Goal: Communication & Community: Answer question/provide support

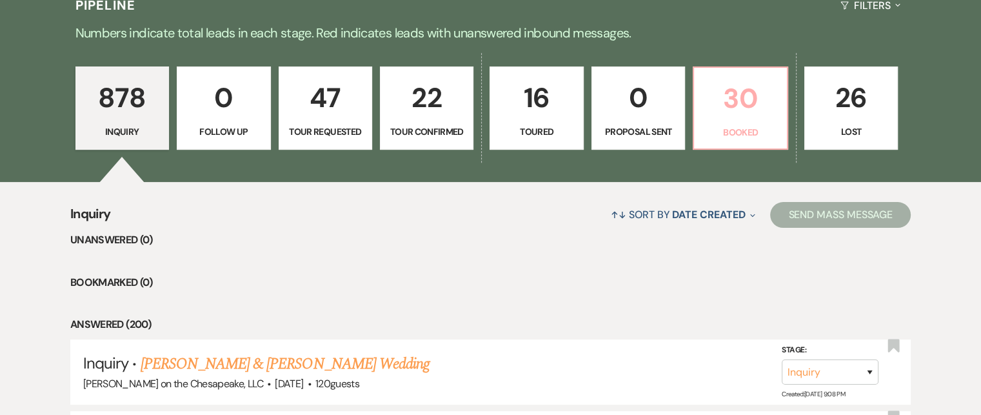
click at [738, 130] on p "Booked" at bounding box center [740, 132] width 77 height 14
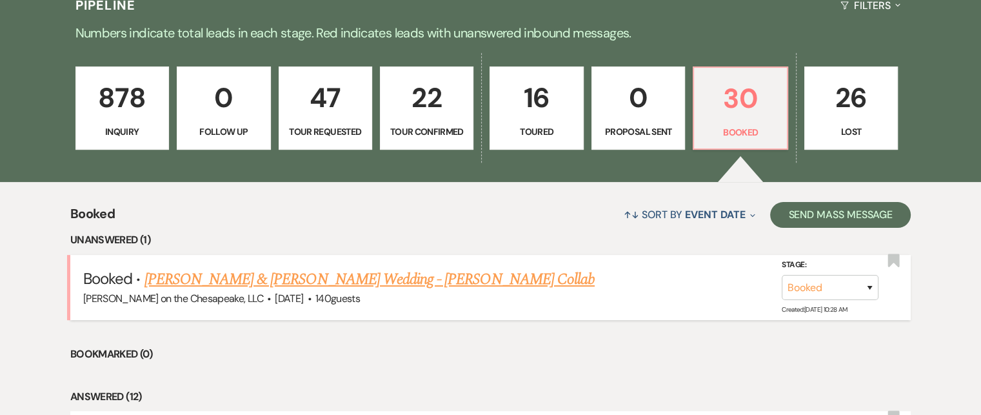
click at [521, 281] on link "[PERSON_NAME] & [PERSON_NAME] Wedding - [PERSON_NAME] Collab" at bounding box center [369, 279] width 450 height 23
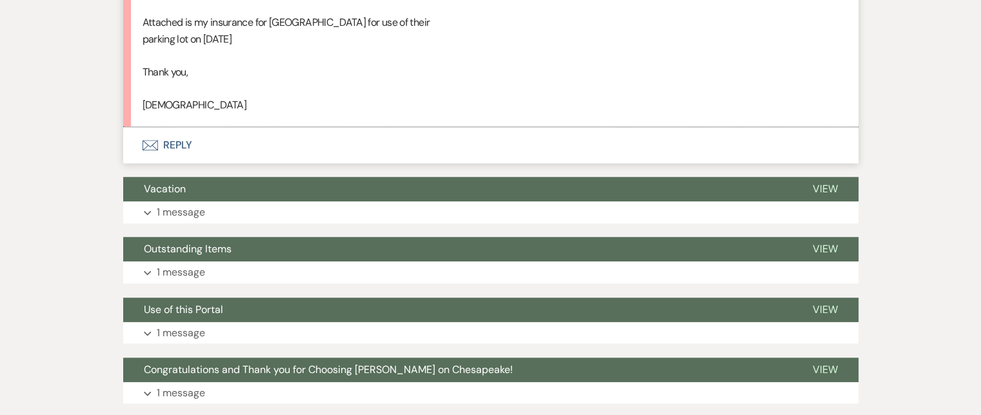
scroll to position [1161, 0]
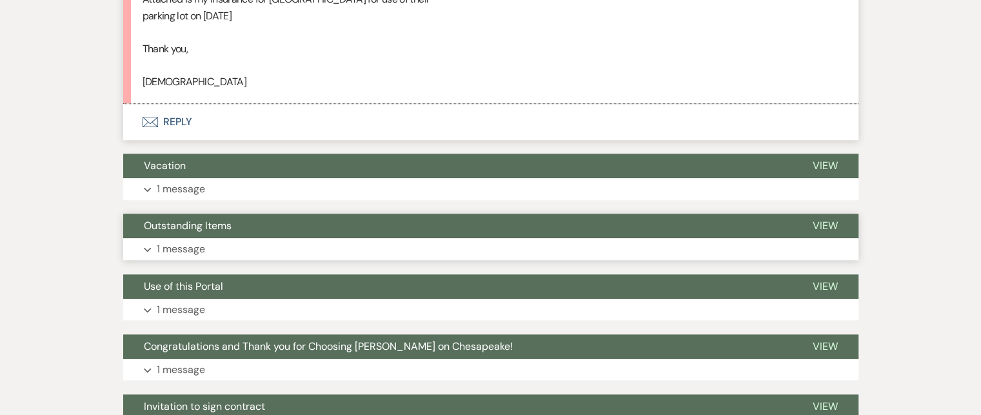
click at [217, 224] on span "Outstanding Items" at bounding box center [188, 226] width 88 height 14
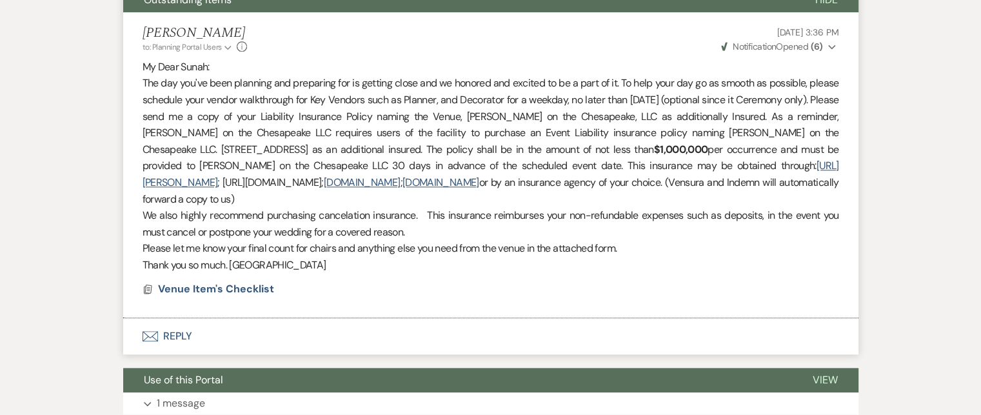
scroll to position [1419, 0]
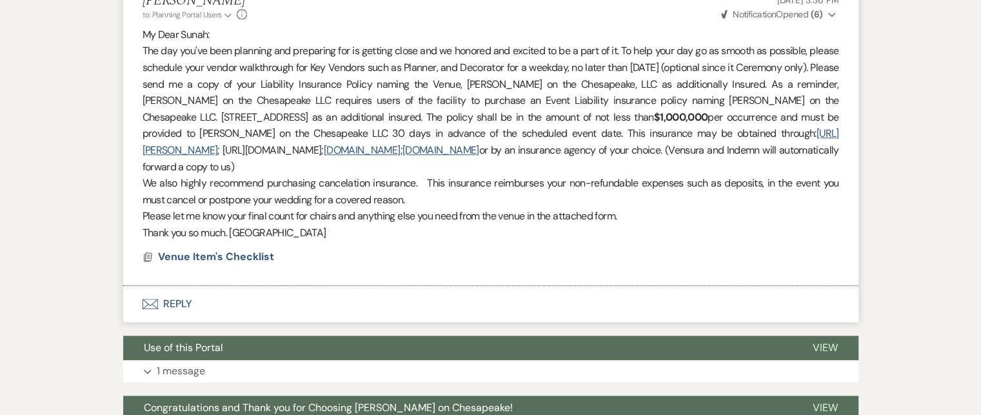
click at [177, 301] on button "Envelope Reply" at bounding box center [490, 304] width 735 height 36
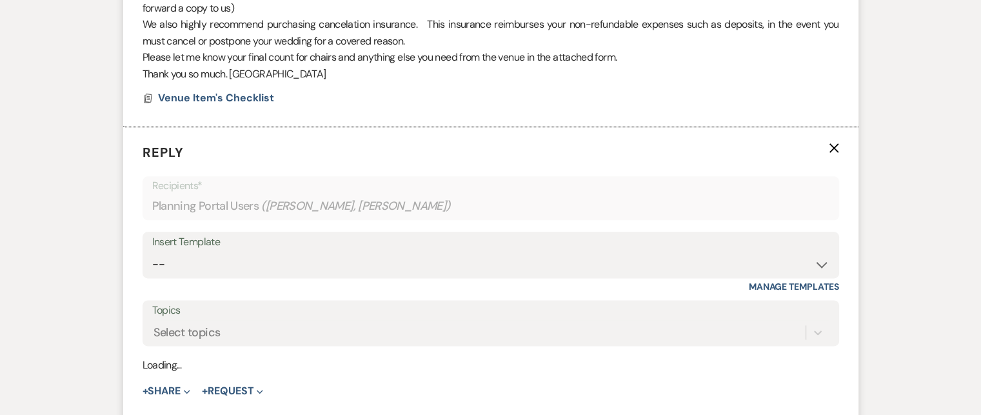
scroll to position [1629, 0]
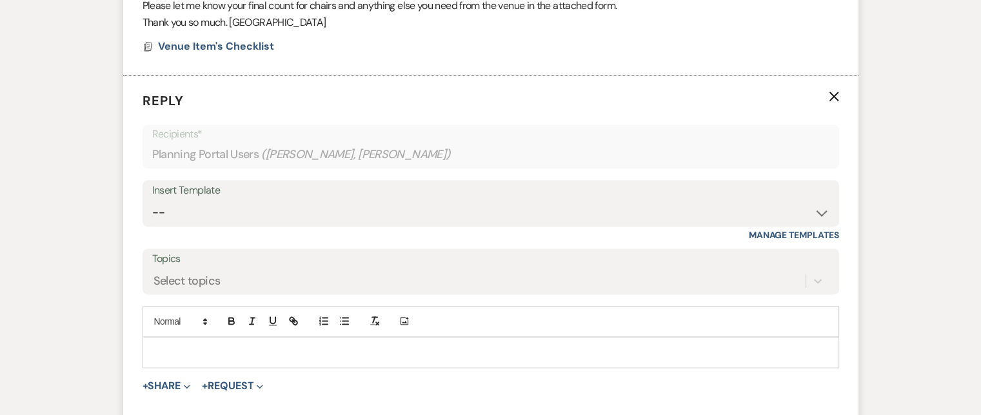
click at [165, 346] on p at bounding box center [491, 352] width 676 height 14
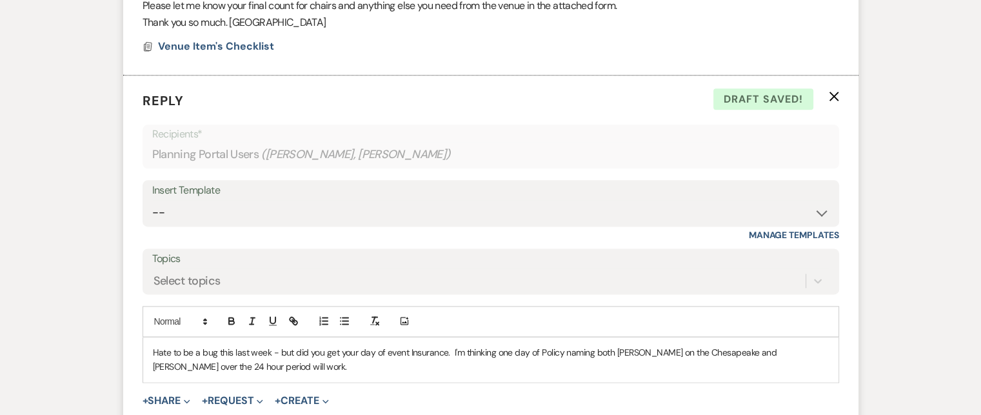
click at [337, 348] on p "Hate to be a bug this last week - but did you get your day of event Insurance. …" at bounding box center [491, 359] width 676 height 29
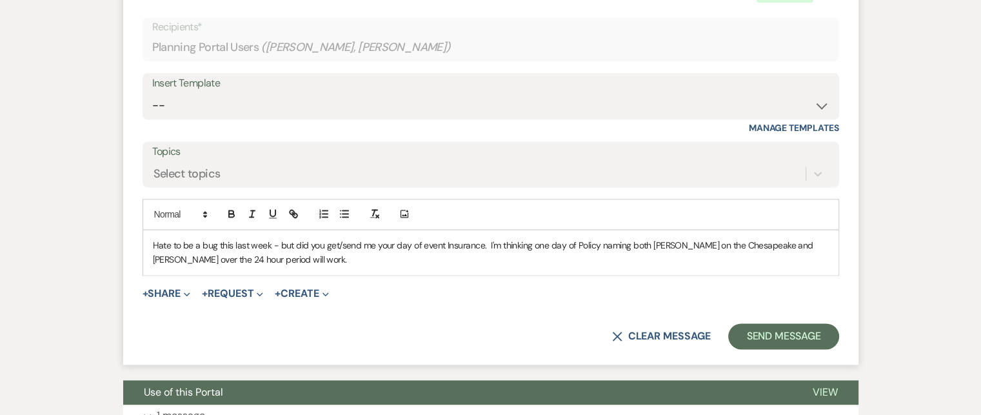
scroll to position [1758, 0]
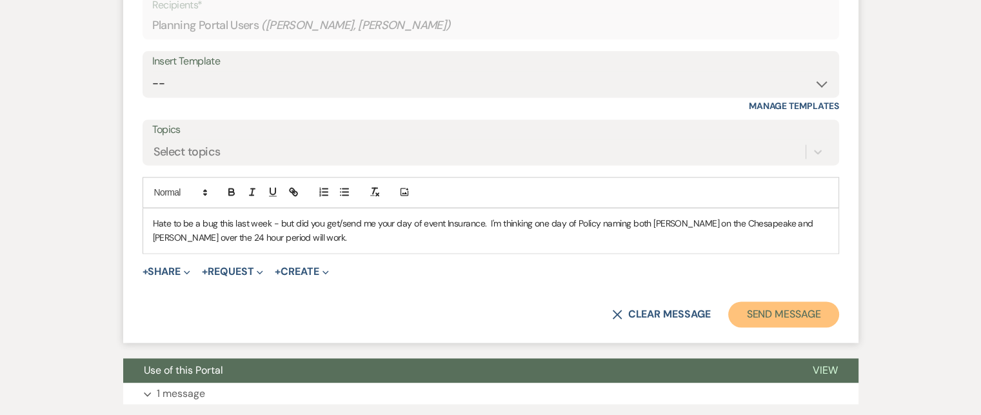
click at [772, 315] on button "Send Message" at bounding box center [783, 314] width 110 height 26
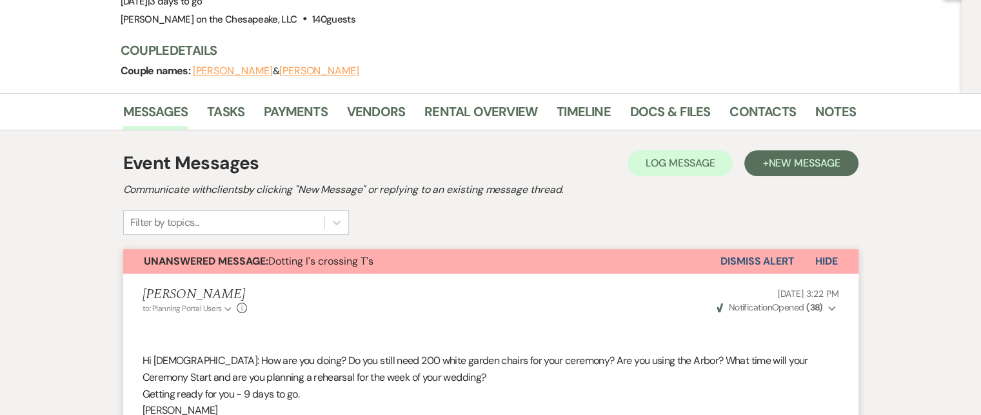
scroll to position [193, 0]
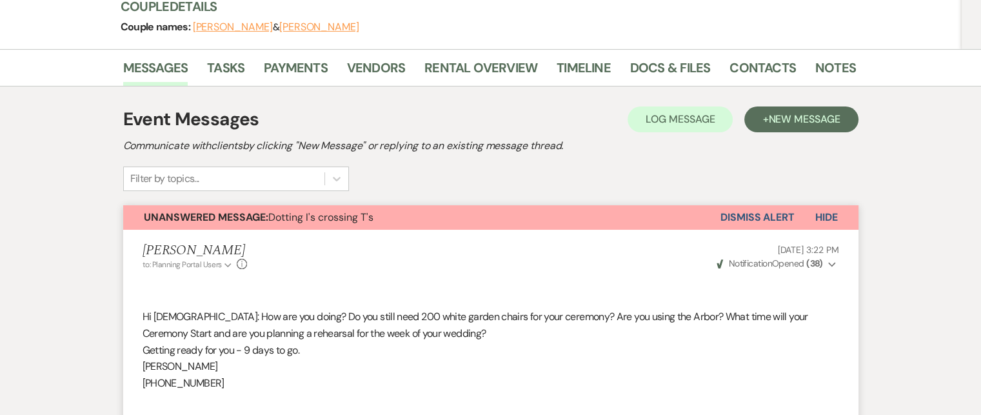
click at [278, 215] on span "Unanswered Message: Dotting I's crossing T's" at bounding box center [259, 217] width 230 height 14
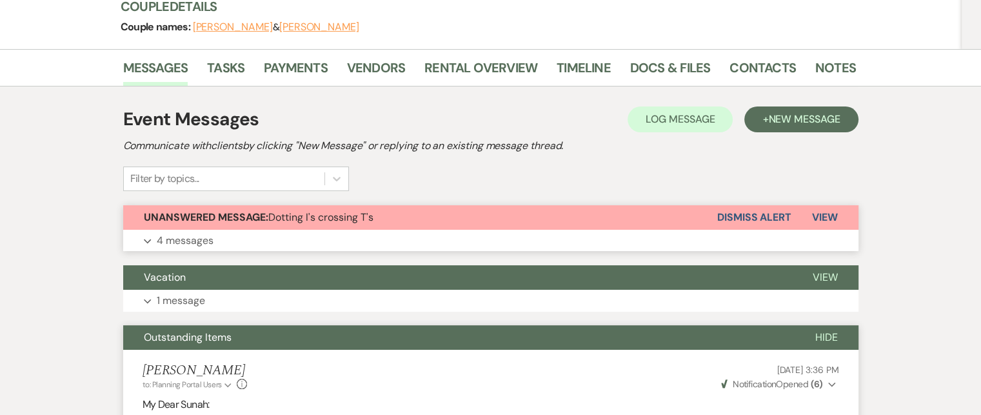
click at [833, 216] on span "View" at bounding box center [825, 217] width 26 height 14
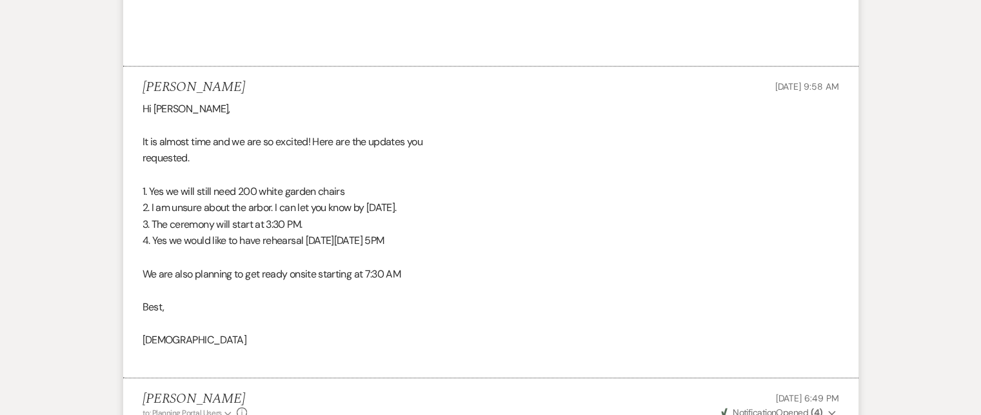
scroll to position [645, 0]
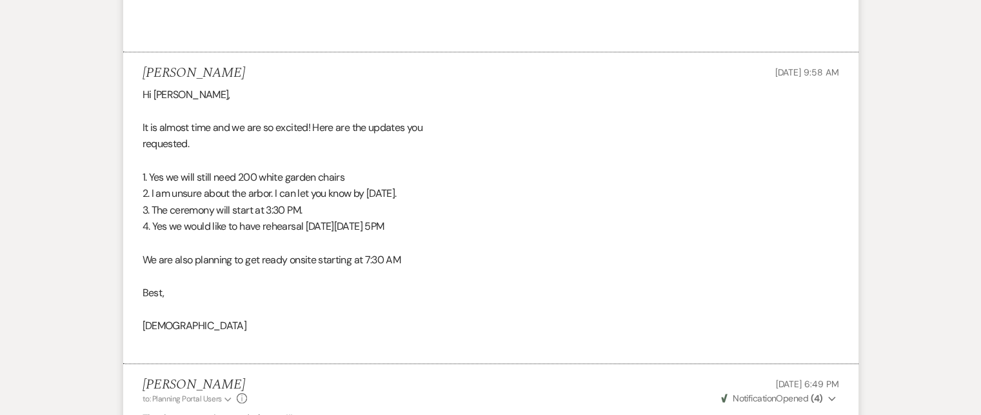
click at [482, 206] on div "Hi [PERSON_NAME], It is almost time and we are so excited! Here are the updates…" at bounding box center [491, 218] width 697 height 264
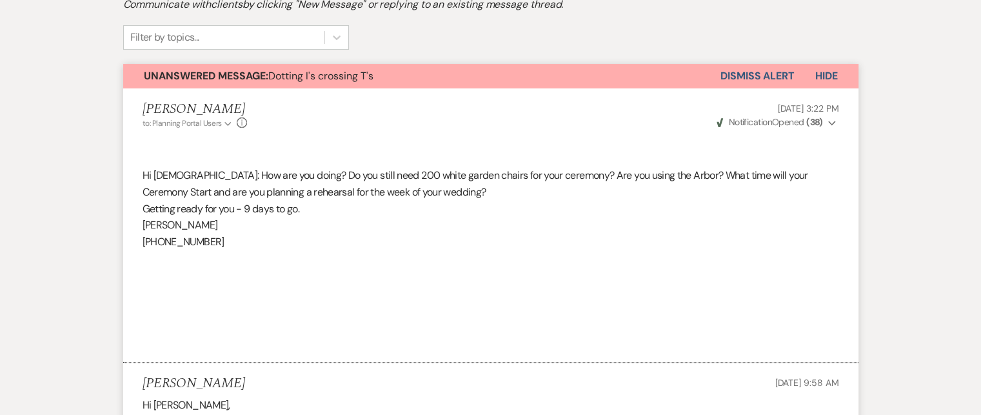
scroll to position [258, 0]
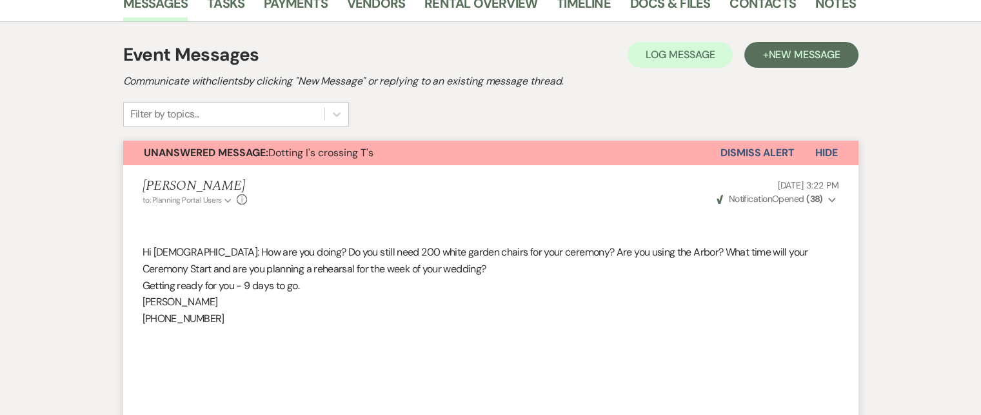
click at [760, 153] on button "Dismiss Alert" at bounding box center [757, 153] width 74 height 25
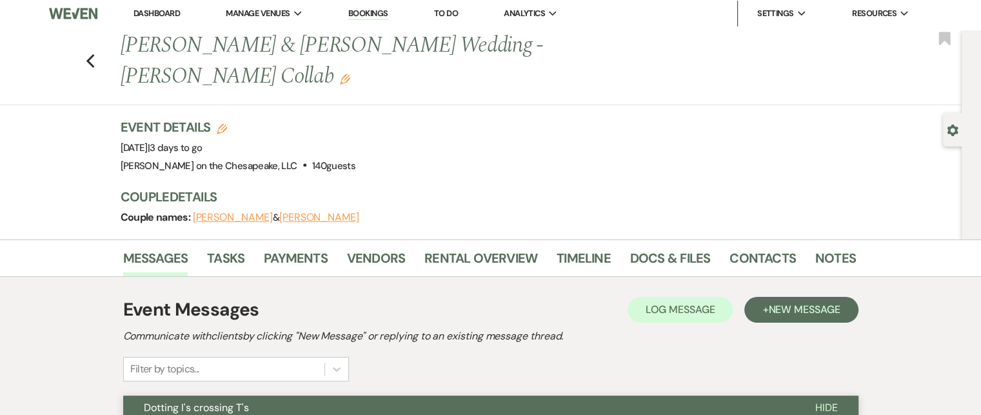
scroll to position [0, 0]
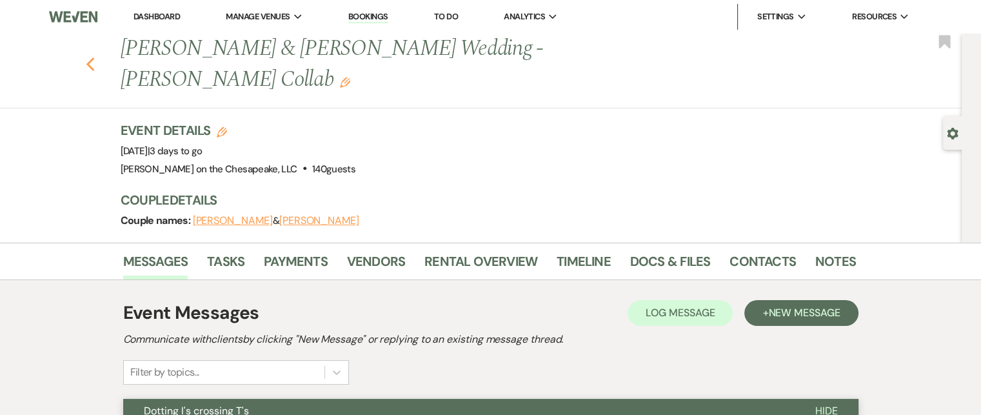
click at [95, 66] on icon "Previous" at bounding box center [91, 64] width 10 height 15
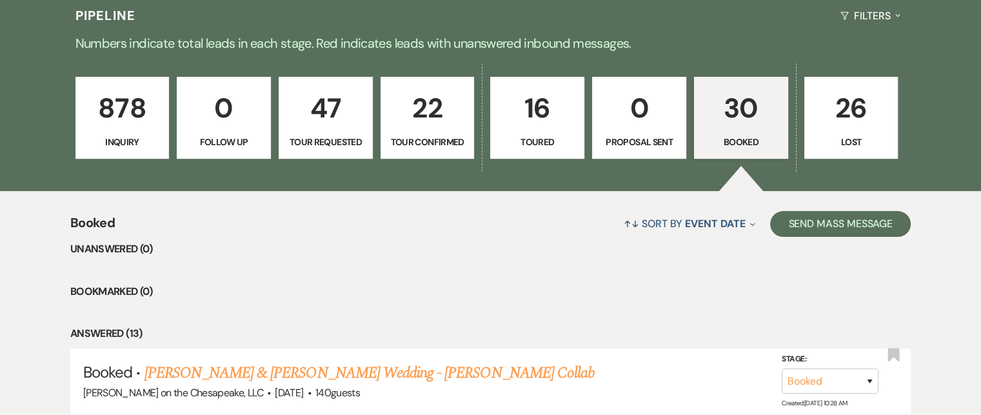
scroll to position [127, 0]
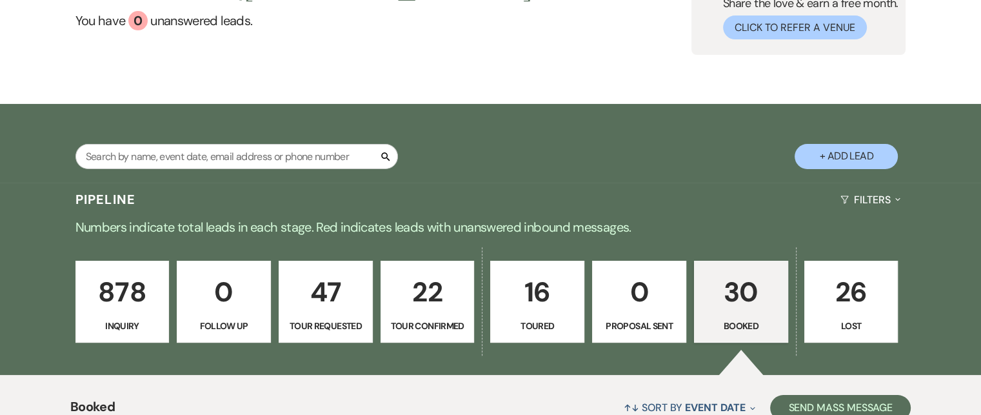
click at [135, 327] on p "Inquiry" at bounding box center [122, 326] width 77 height 14
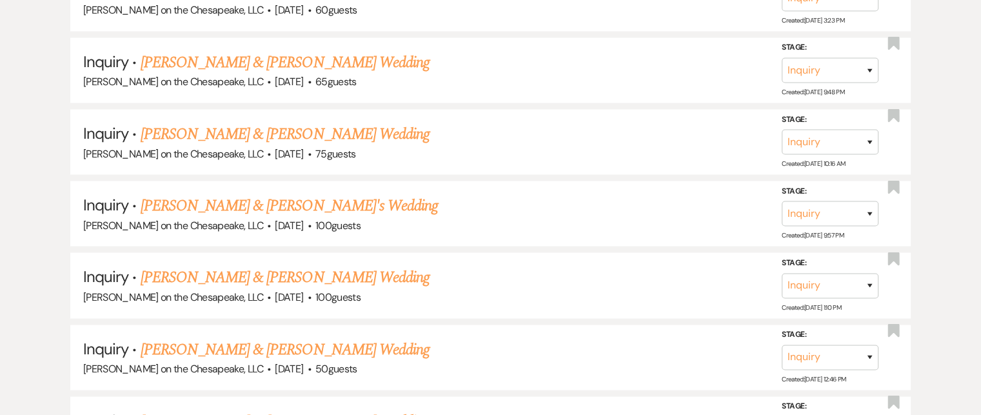
scroll to position [2513, 0]
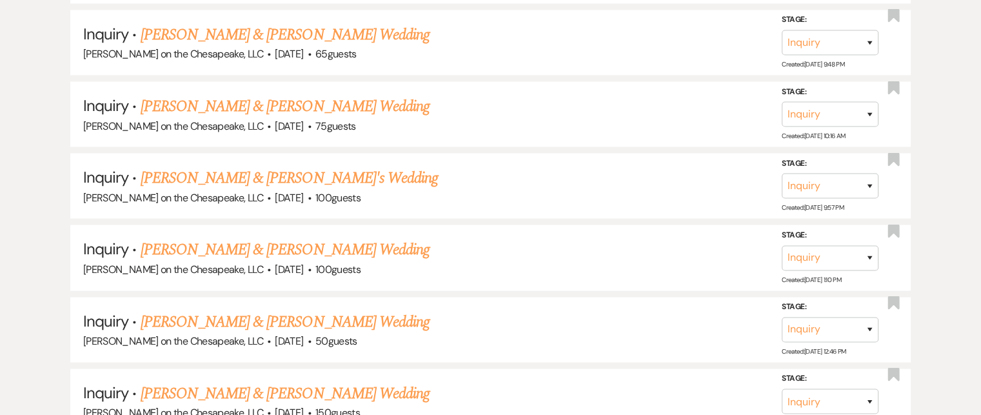
click at [203, 310] on link "[PERSON_NAME] & [PERSON_NAME] Wedding" at bounding box center [285, 321] width 289 height 23
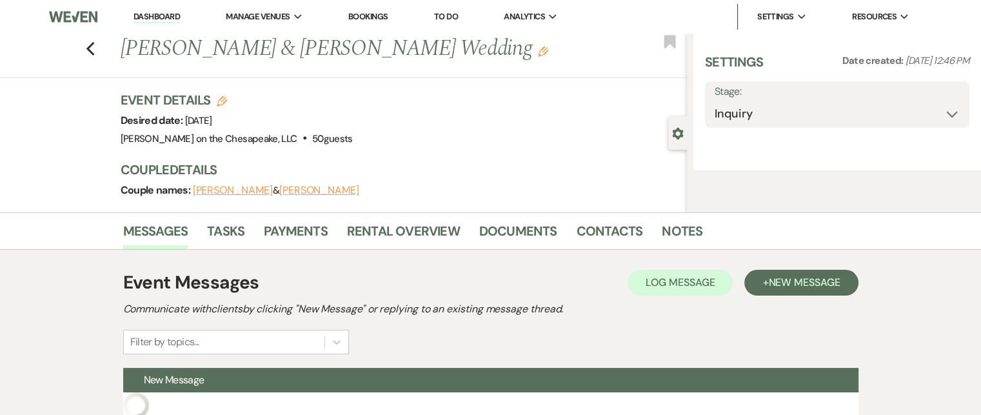
select select "5"
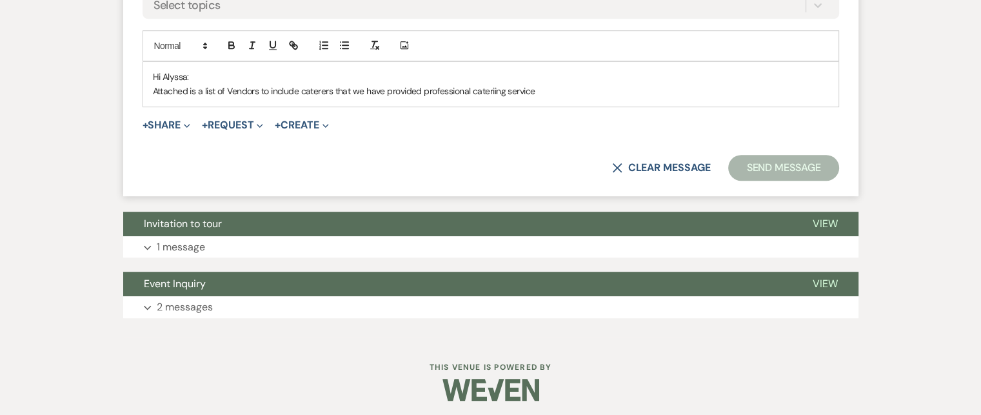
scroll to position [766, 0]
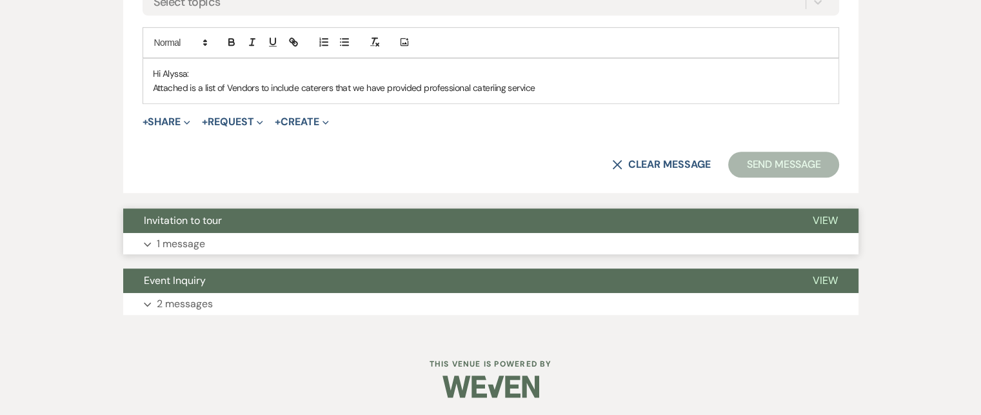
click at [829, 217] on span "View" at bounding box center [825, 220] width 25 height 14
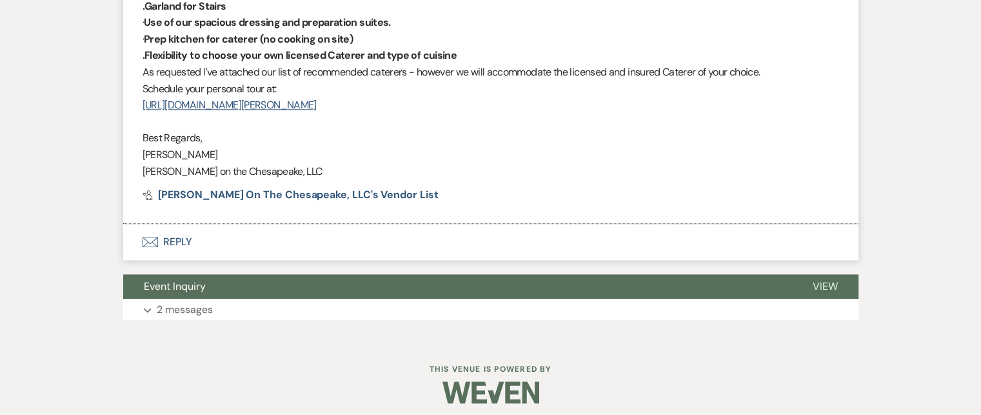
scroll to position [1399, 0]
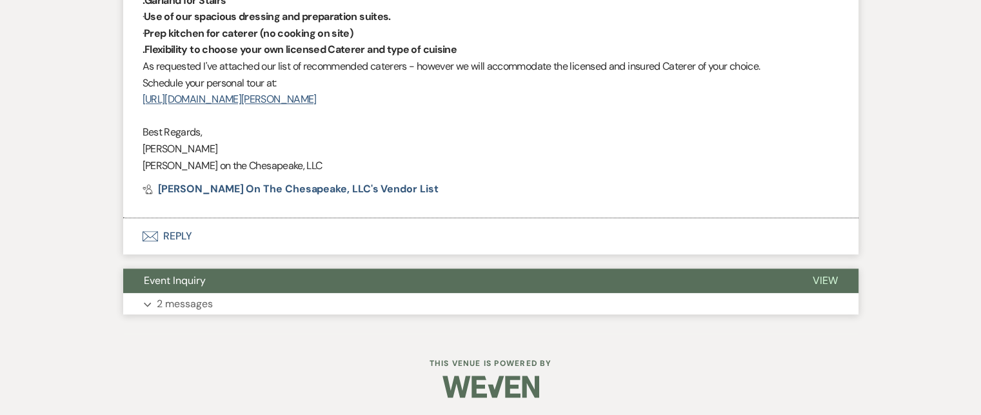
click at [834, 273] on span "View" at bounding box center [825, 280] width 25 height 14
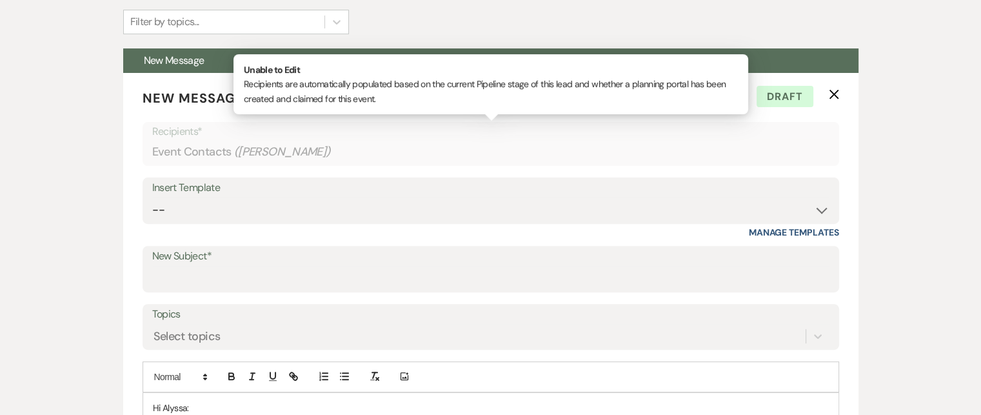
scroll to position [367, 0]
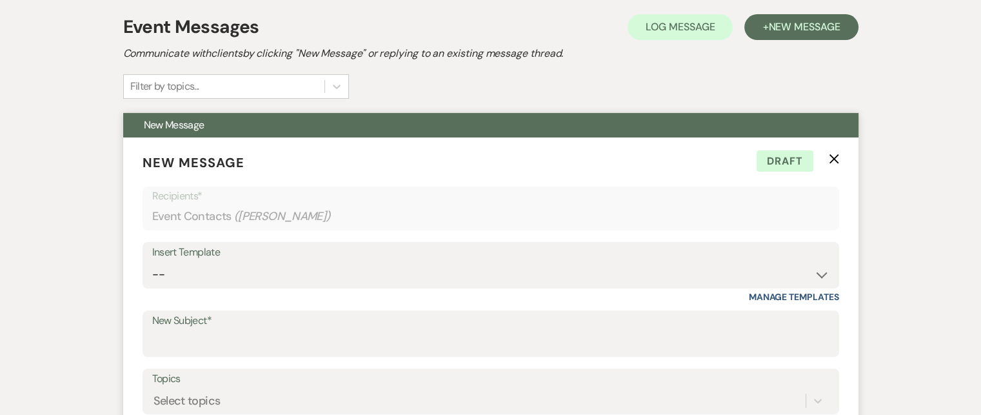
click at [835, 157] on use "button" at bounding box center [834, 158] width 10 height 10
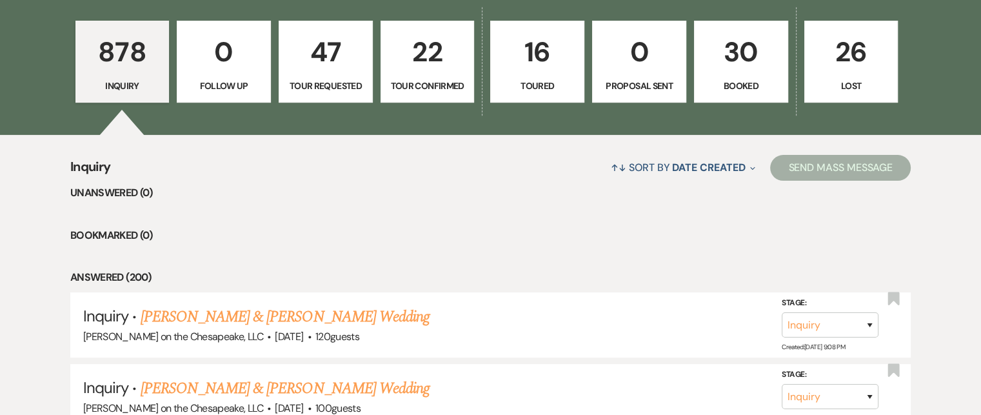
scroll to position [2513, 0]
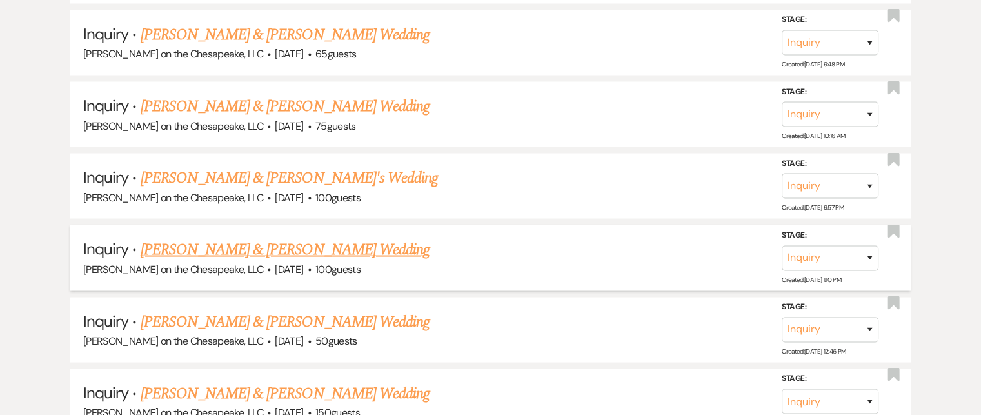
click at [375, 238] on link "[PERSON_NAME] & [PERSON_NAME] Wedding" at bounding box center [285, 249] width 289 height 23
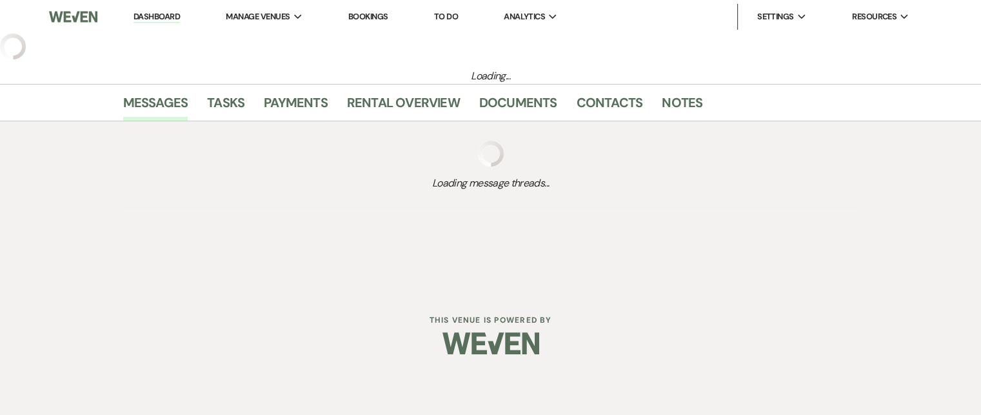
select select "5"
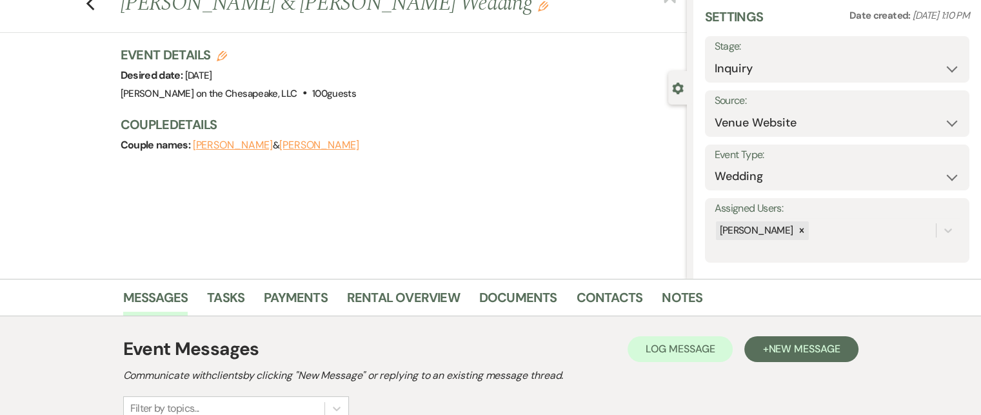
scroll to position [213, 0]
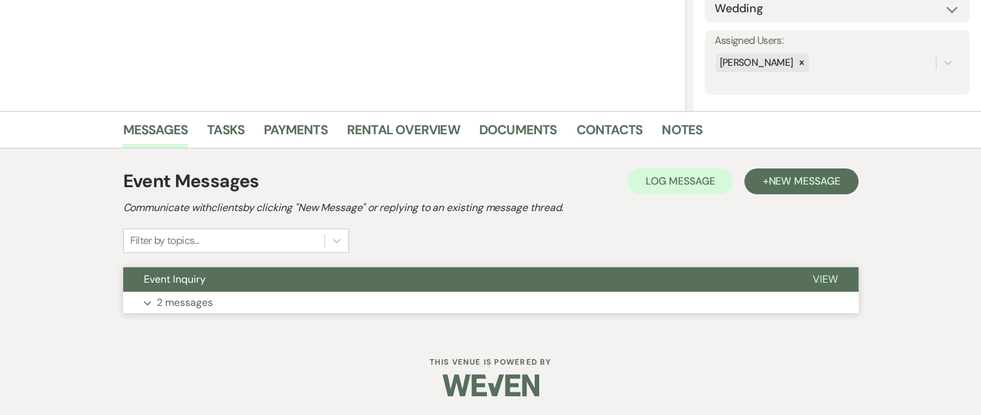
click at [822, 277] on span "View" at bounding box center [825, 279] width 25 height 14
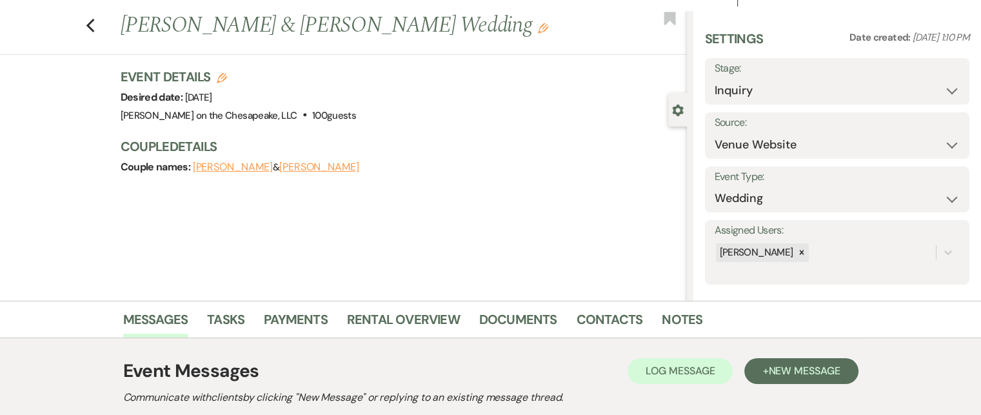
scroll to position [19, 0]
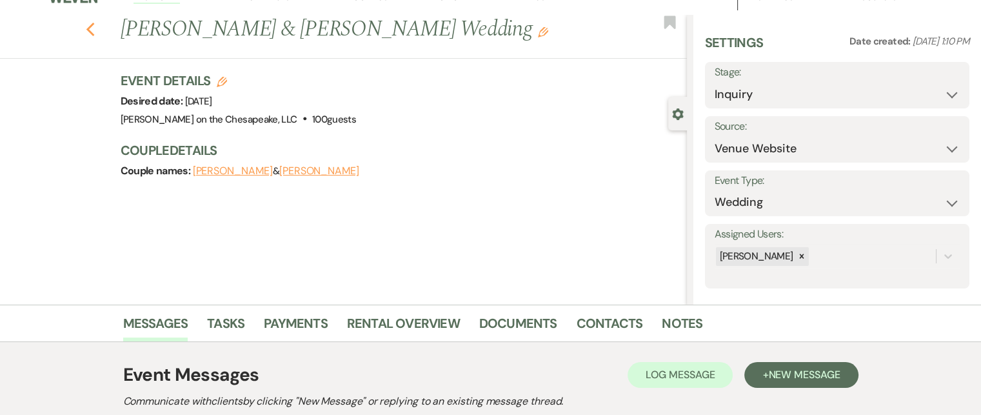
click at [95, 32] on icon "Previous" at bounding box center [91, 29] width 10 height 15
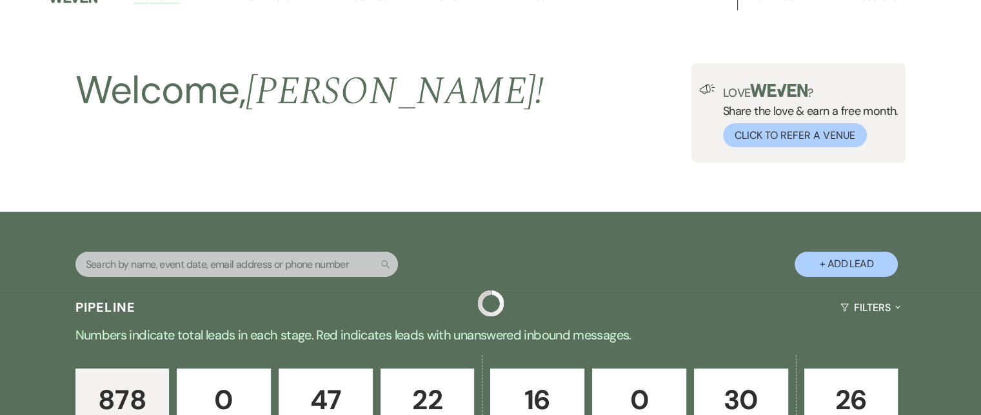
scroll to position [2513, 0]
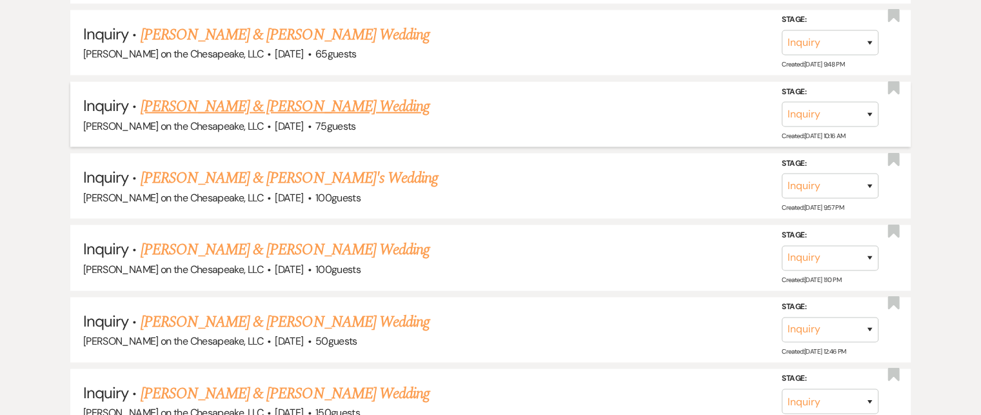
click at [359, 95] on link "[PERSON_NAME] & [PERSON_NAME] Wedding" at bounding box center [285, 106] width 289 height 23
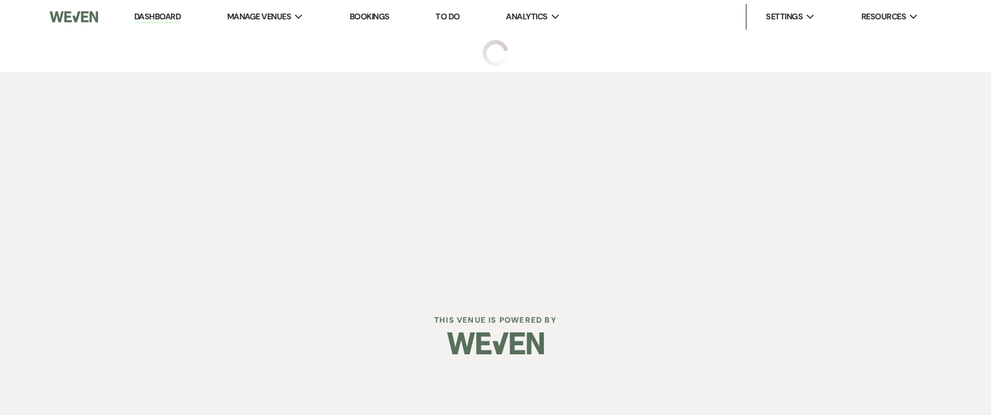
select select "5"
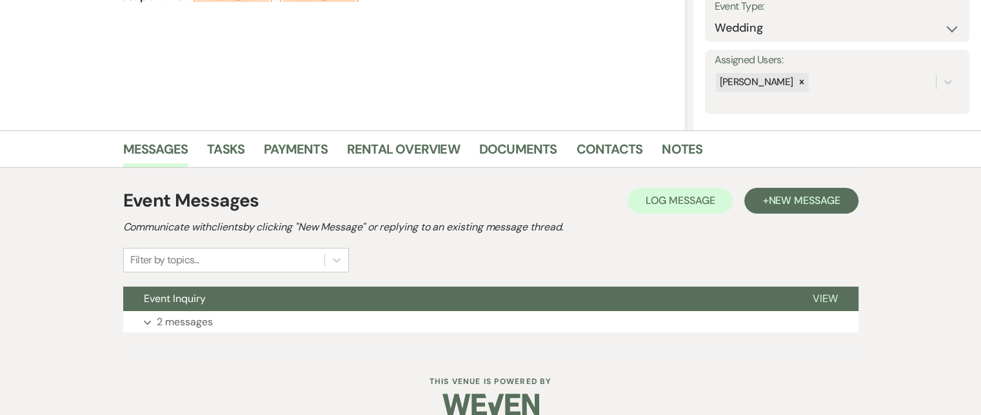
scroll to position [213, 0]
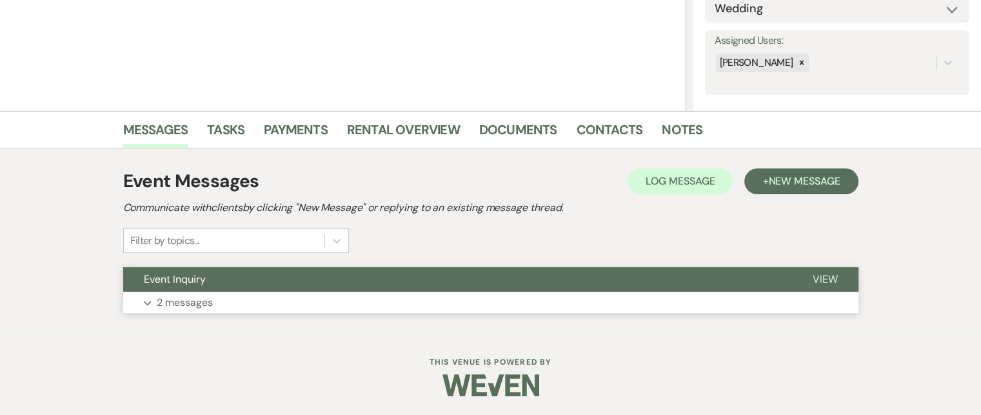
click at [825, 273] on span "View" at bounding box center [825, 279] width 25 height 14
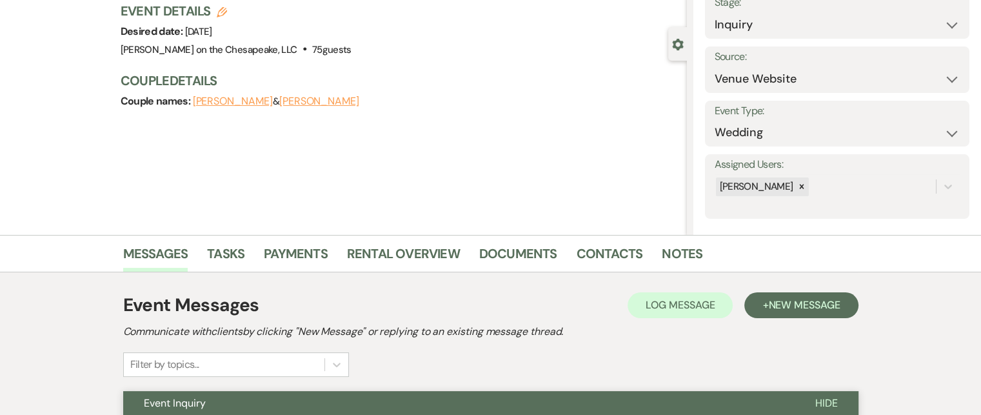
scroll to position [0, 0]
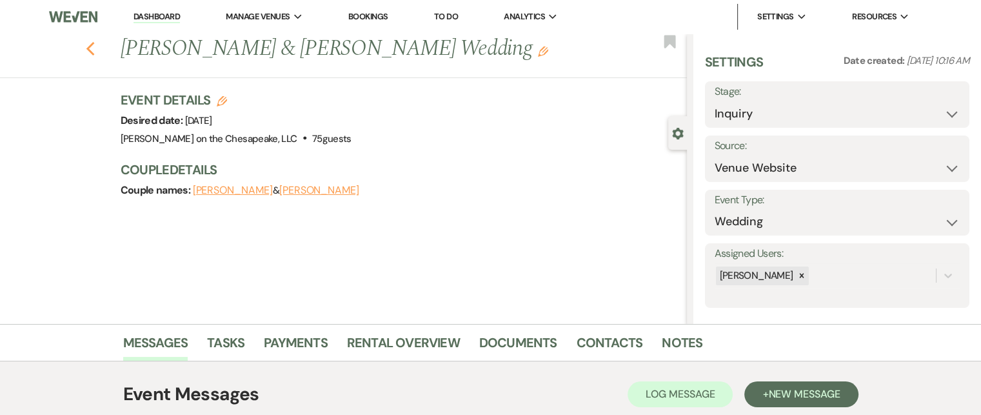
click at [93, 44] on icon "Previous" at bounding box center [91, 48] width 10 height 15
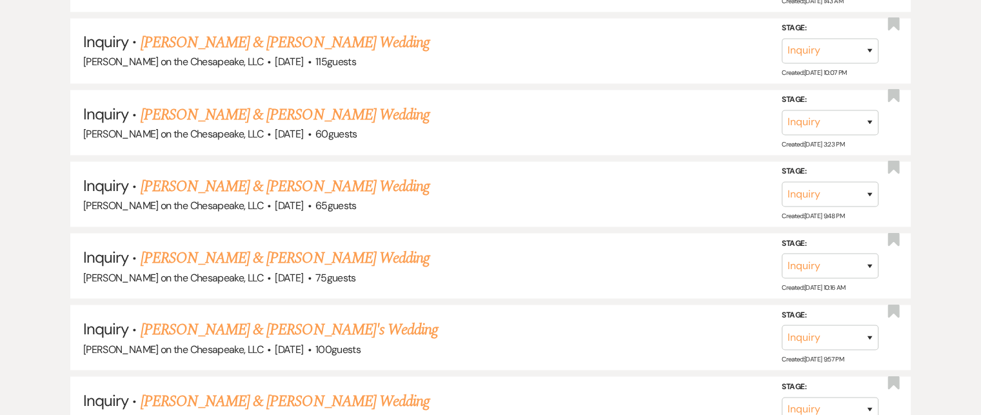
scroll to position [2320, 0]
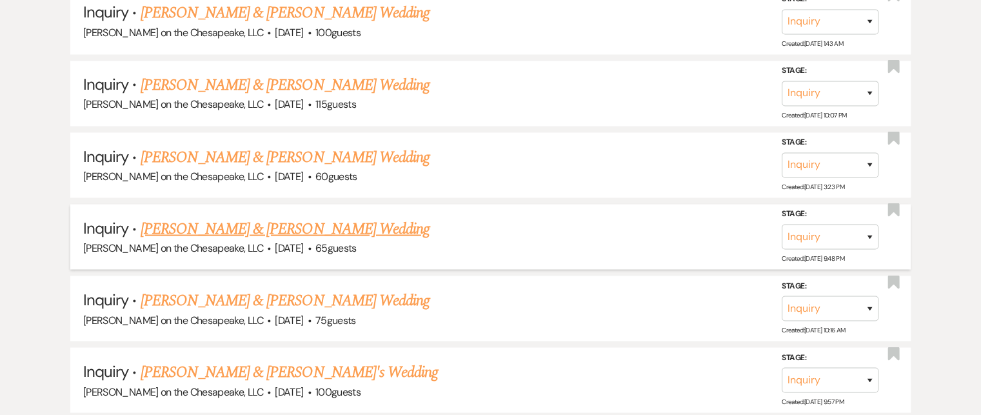
click at [378, 217] on link "[PERSON_NAME] & [PERSON_NAME] Wedding" at bounding box center [285, 228] width 289 height 23
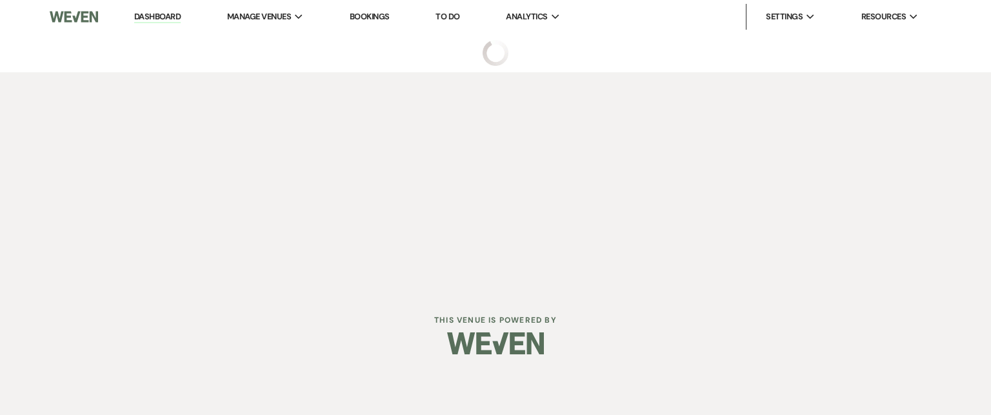
select select "5"
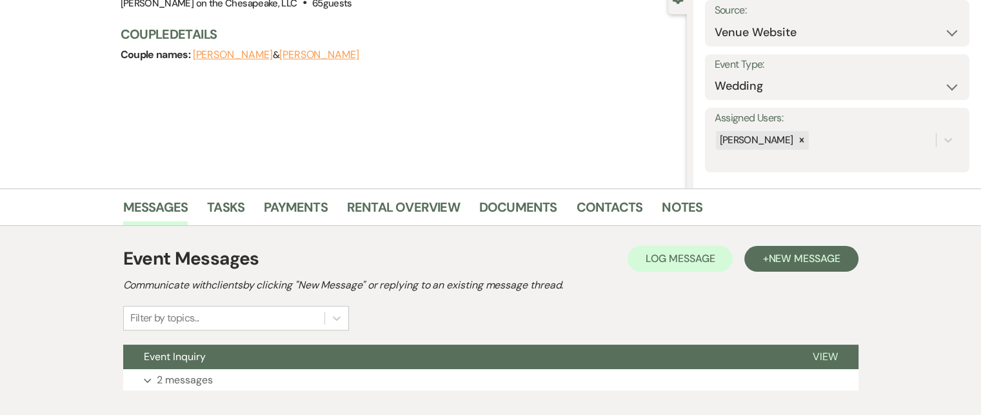
scroll to position [193, 0]
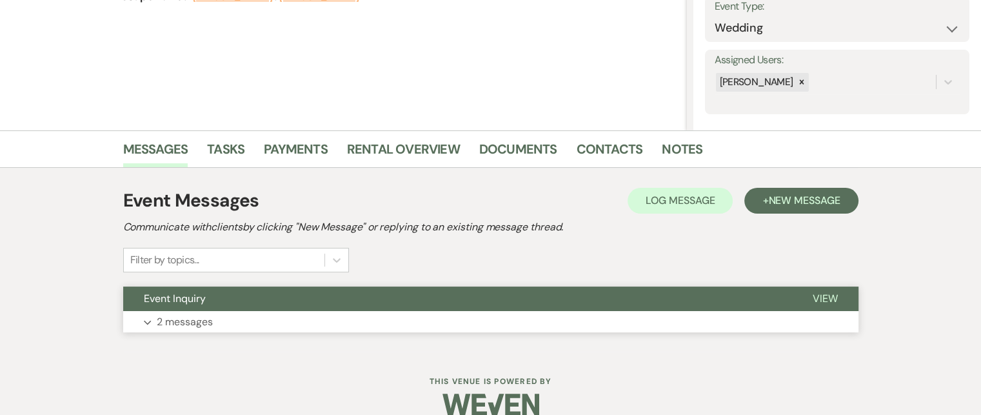
click at [831, 296] on span "View" at bounding box center [825, 299] width 25 height 14
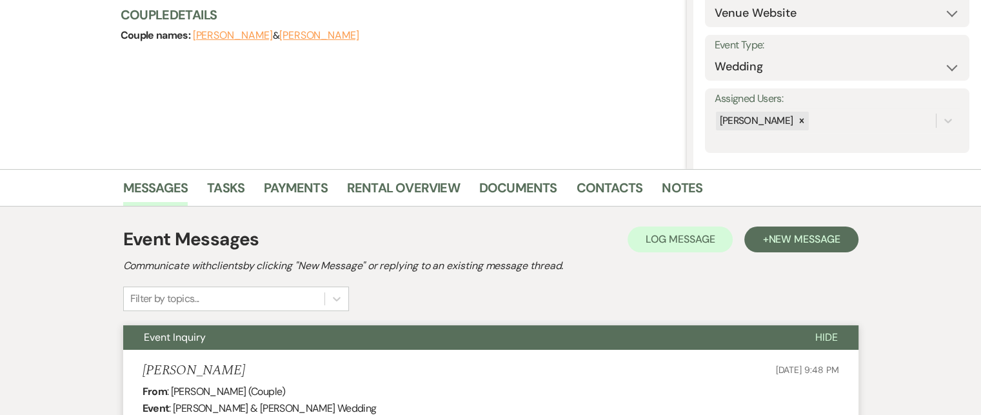
scroll to position [129, 0]
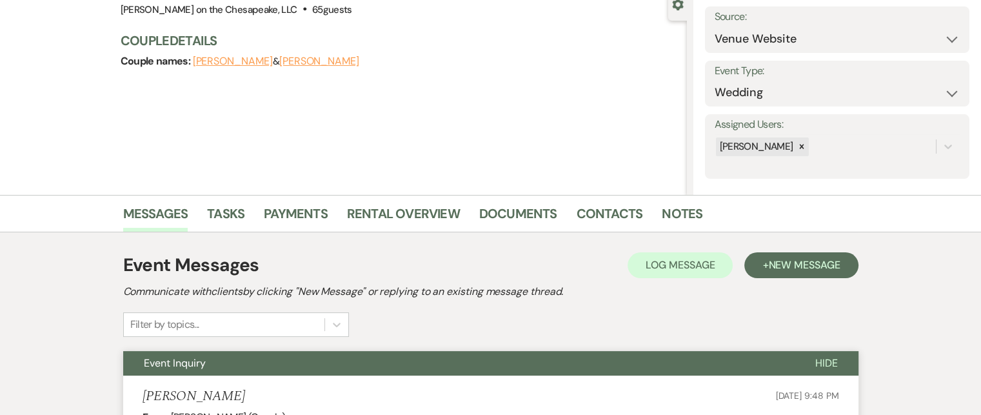
click at [658, 288] on h2 "Communicate with clients by clicking "New Message" or replying to an existing m…" at bounding box center [490, 291] width 735 height 15
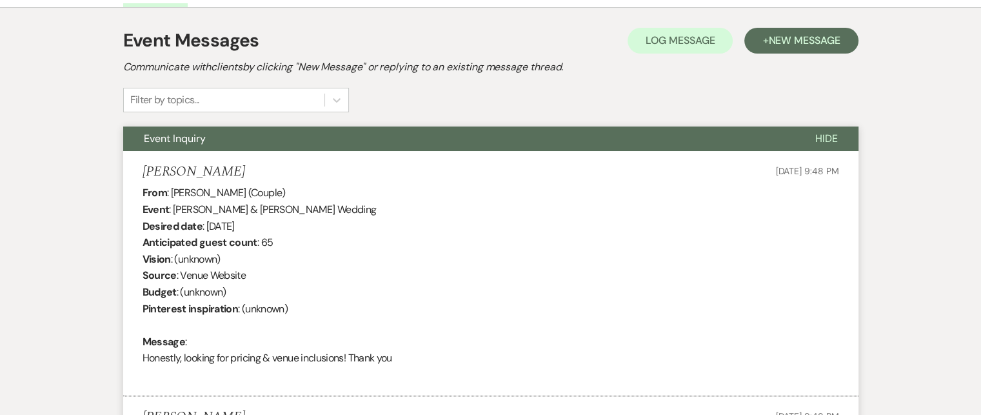
scroll to position [322, 0]
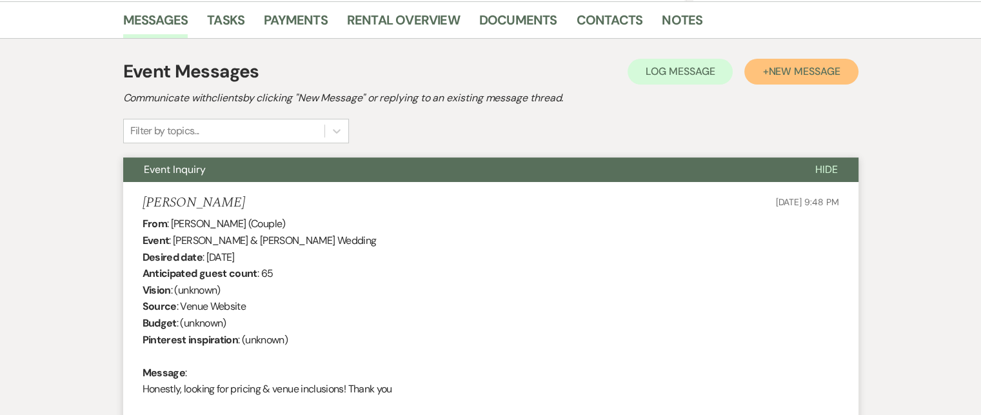
click at [787, 69] on span "New Message" at bounding box center [804, 71] width 72 height 14
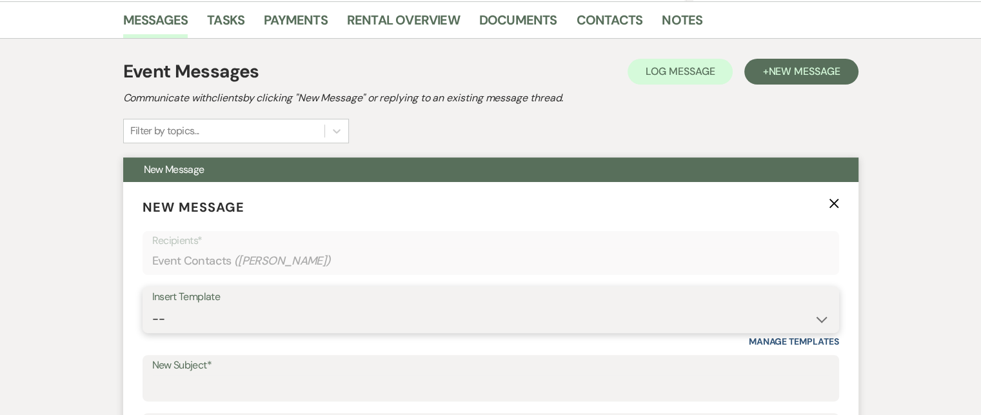
click at [819, 319] on select "-- Weven Planning Portal Introduction (Booked Events) Tour Request Response Fol…" at bounding box center [490, 318] width 677 height 25
select select "2764"
click at [152, 306] on select "-- Weven Planning Portal Introduction (Booked Events) Tour Request Response Fol…" at bounding box center [490, 318] width 677 height 25
type input "Invitation to tour"
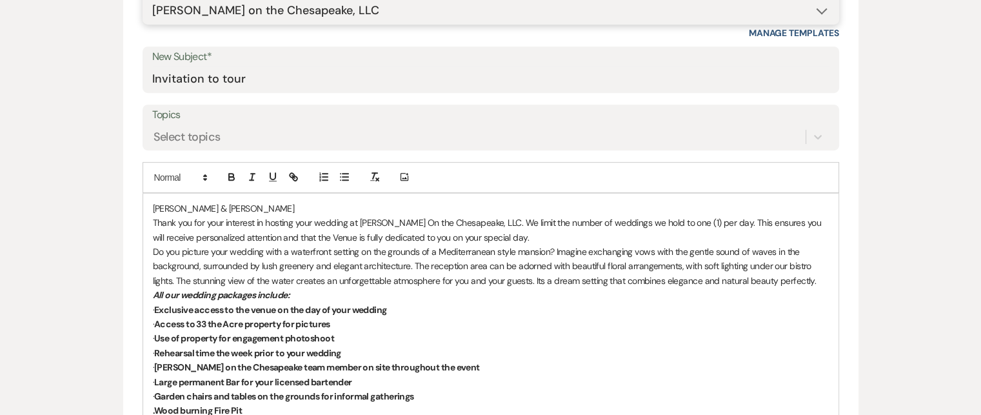
scroll to position [645, 0]
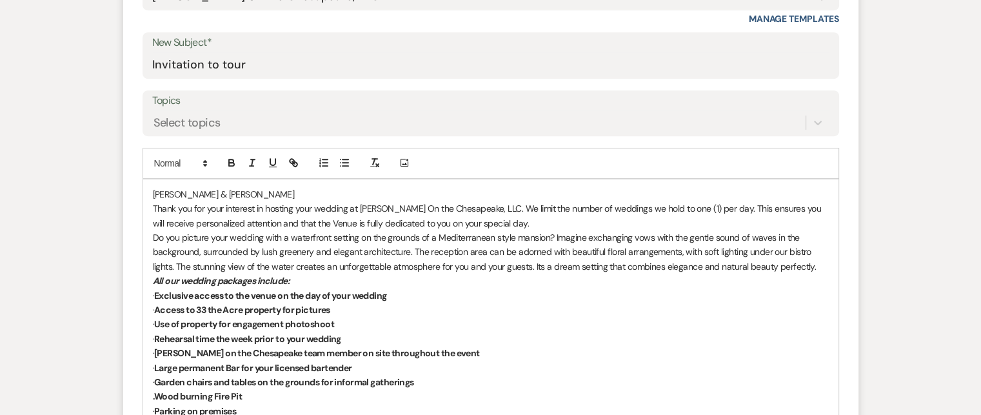
click at [153, 192] on p "[PERSON_NAME] & [PERSON_NAME]" at bounding box center [491, 194] width 676 height 14
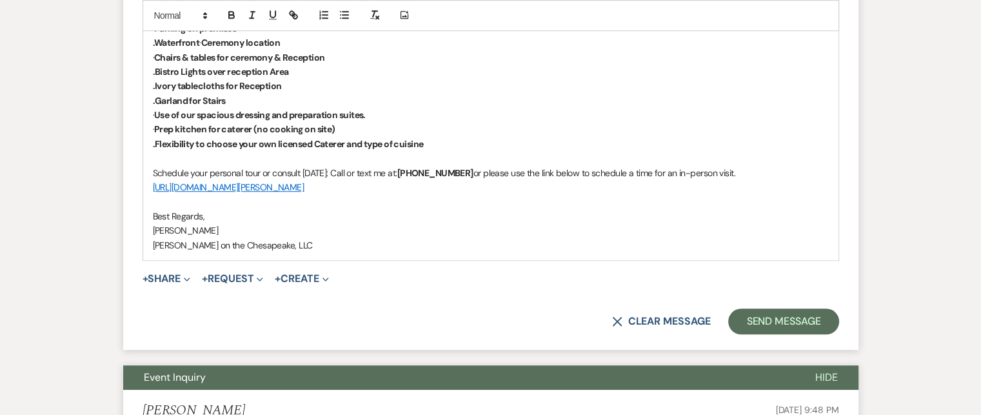
scroll to position [1032, 0]
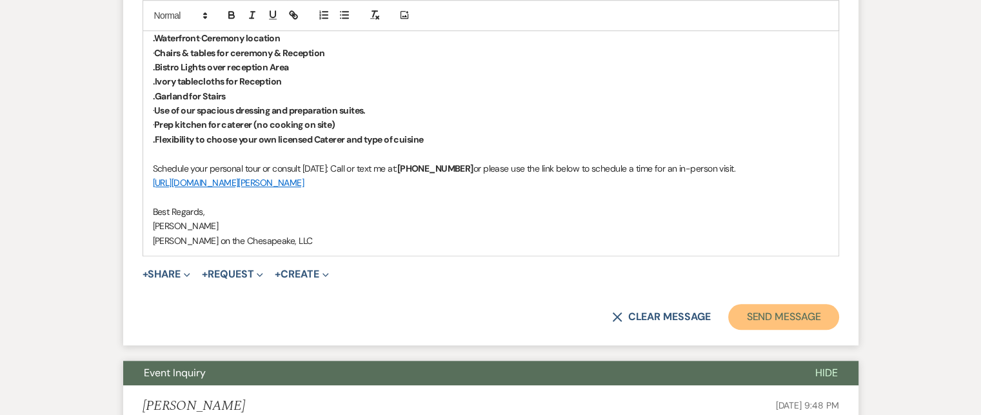
click at [811, 317] on button "Send Message" at bounding box center [783, 317] width 110 height 26
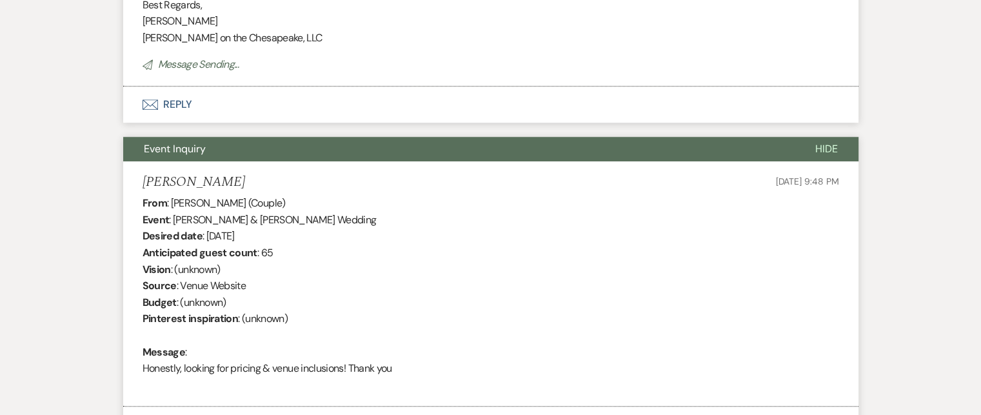
scroll to position [553, 0]
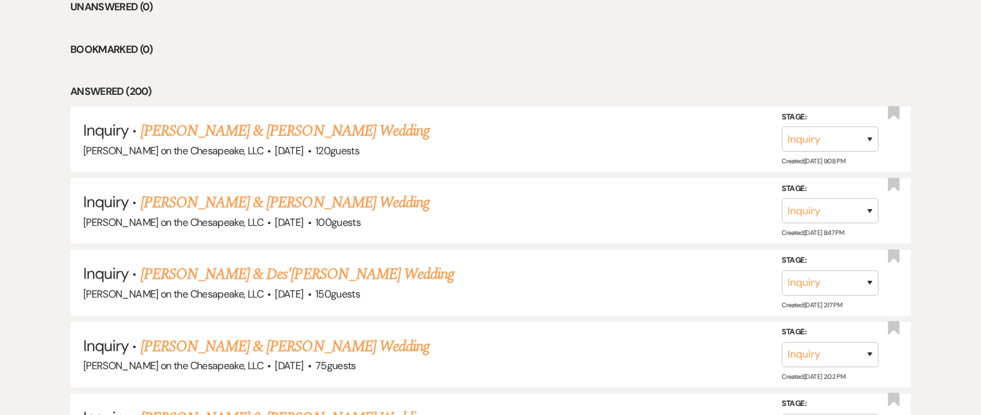
scroll to position [2320, 0]
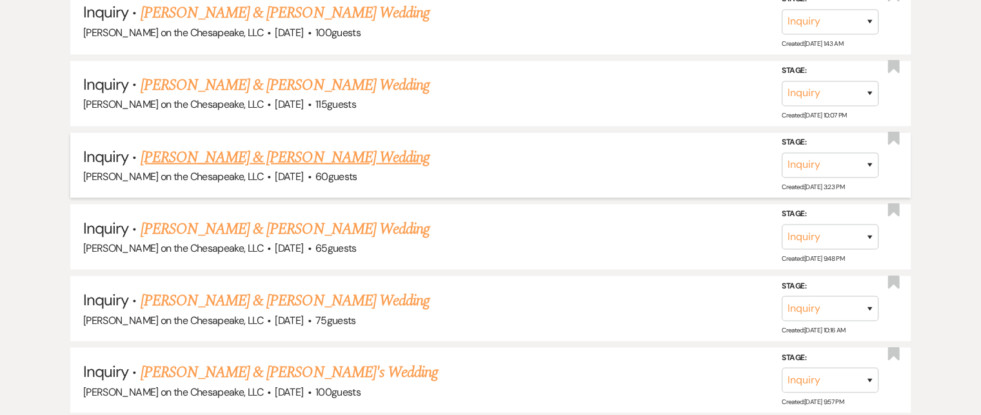
click at [307, 145] on link "[PERSON_NAME] & [PERSON_NAME] Wedding" at bounding box center [285, 156] width 289 height 23
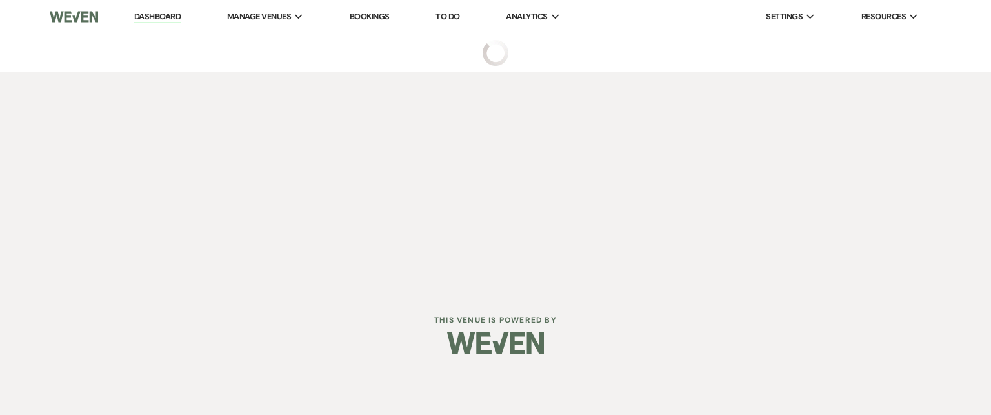
select select "5"
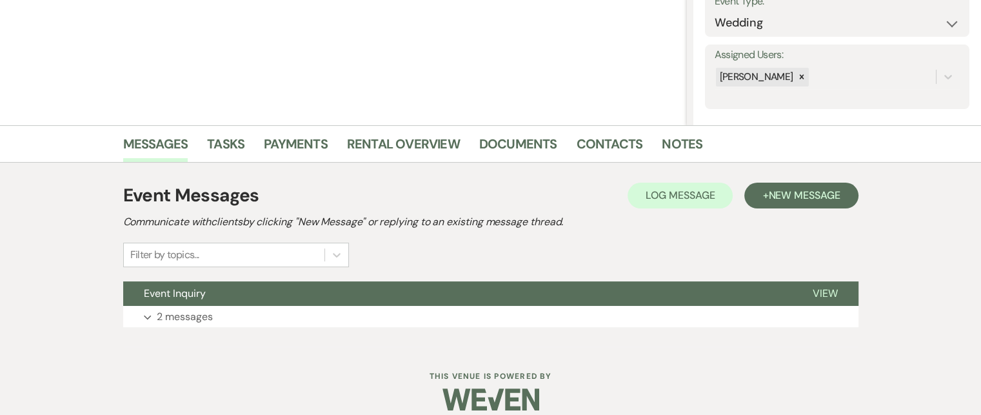
scroll to position [213, 0]
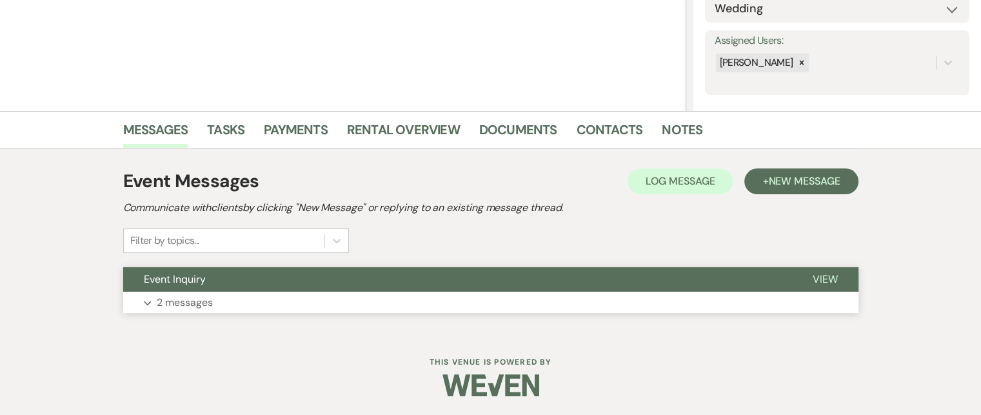
click at [827, 277] on span "View" at bounding box center [825, 279] width 25 height 14
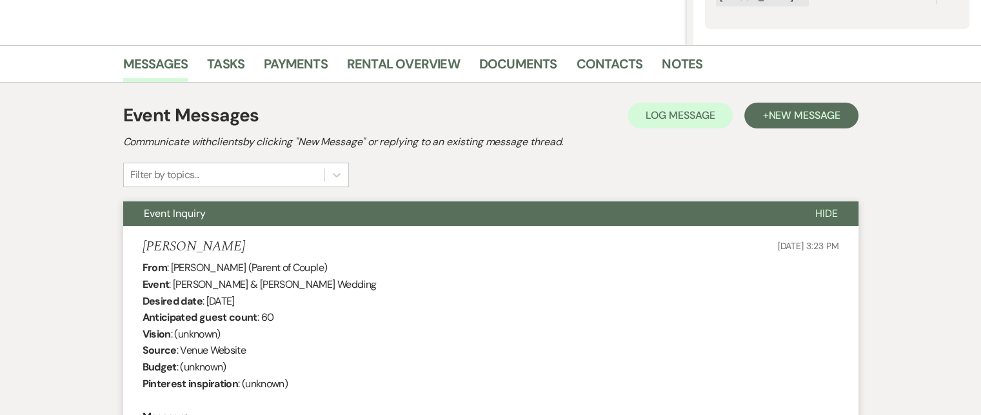
scroll to position [277, 0]
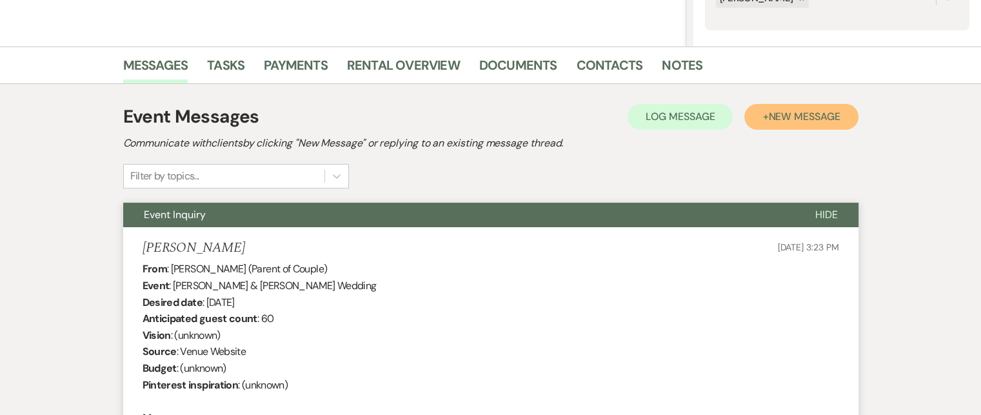
click at [797, 115] on span "New Message" at bounding box center [804, 117] width 72 height 14
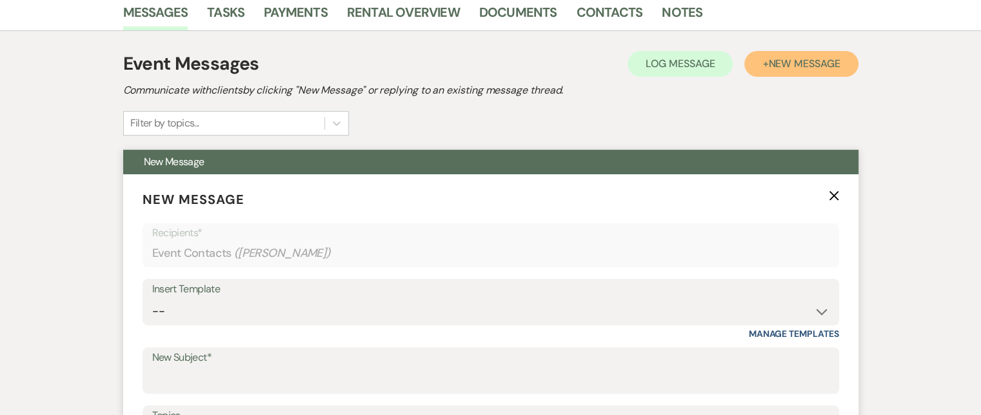
scroll to position [406, 0]
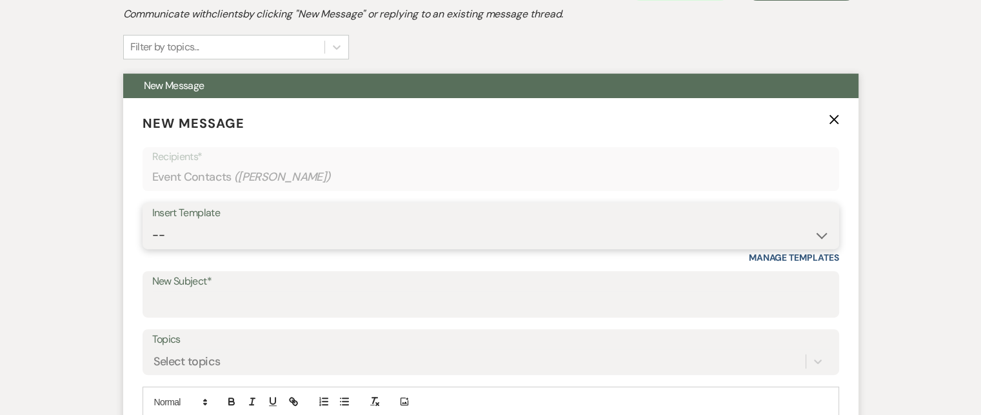
click at [822, 236] on select "-- Weven Planning Portal Introduction (Booked Events) Tour Request Response Fol…" at bounding box center [490, 234] width 677 height 25
select select "2764"
click at [152, 222] on select "-- Weven Planning Portal Introduction (Booked Events) Tour Request Response Fol…" at bounding box center [490, 234] width 677 height 25
type input "Invitation to tour"
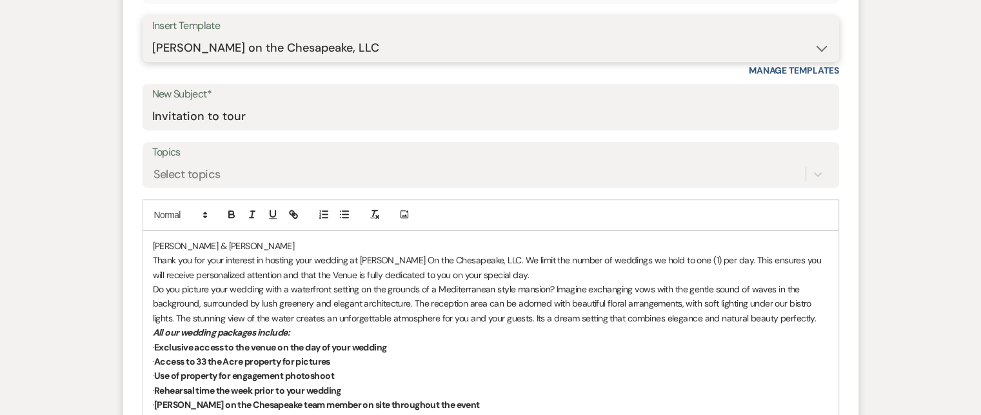
scroll to position [664, 0]
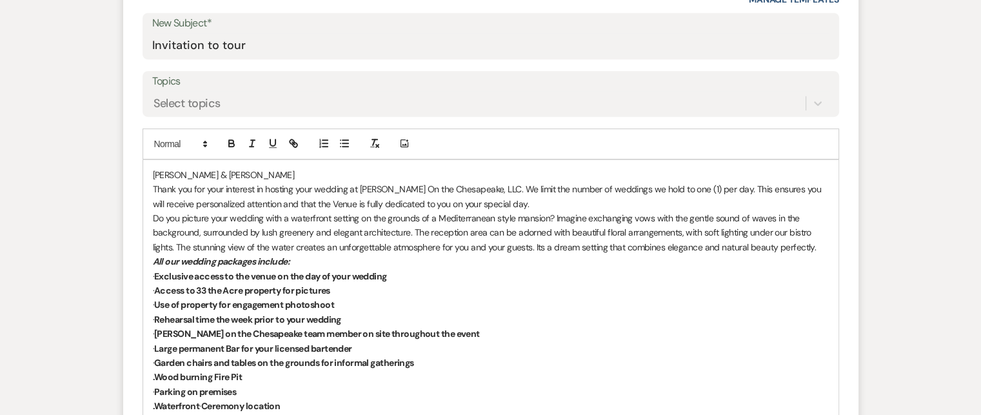
click at [153, 172] on p "[PERSON_NAME] & [PERSON_NAME]" at bounding box center [491, 175] width 676 height 14
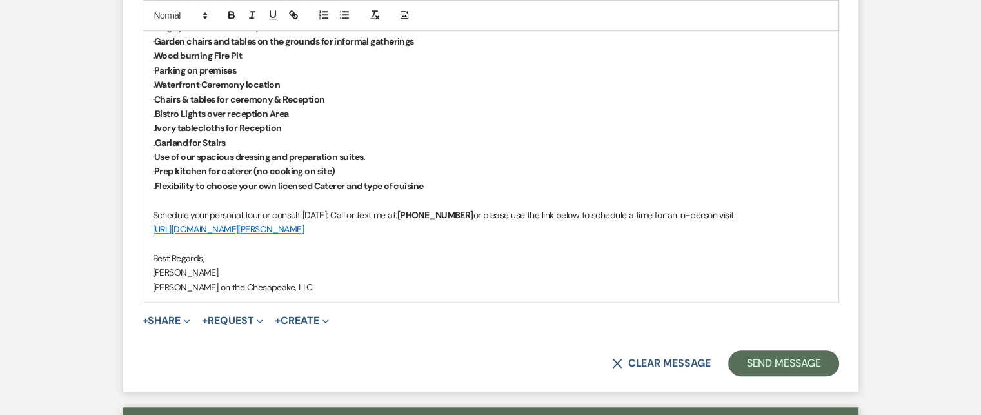
scroll to position [987, 0]
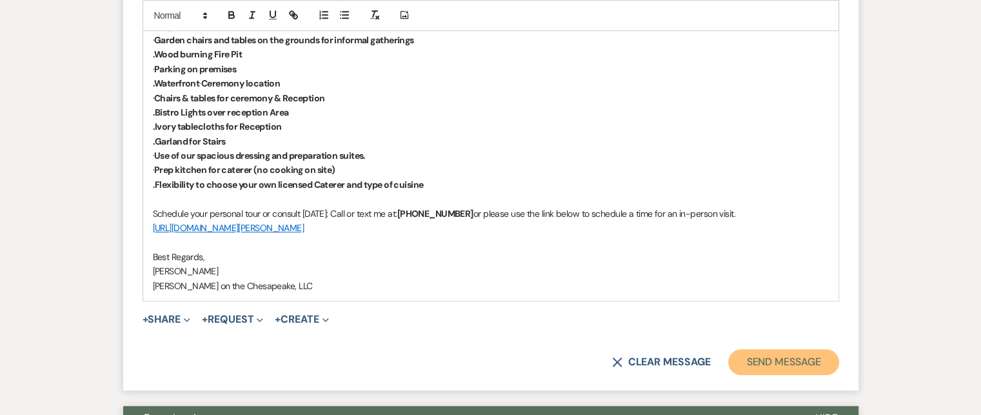
click at [800, 361] on button "Send Message" at bounding box center [783, 362] width 110 height 26
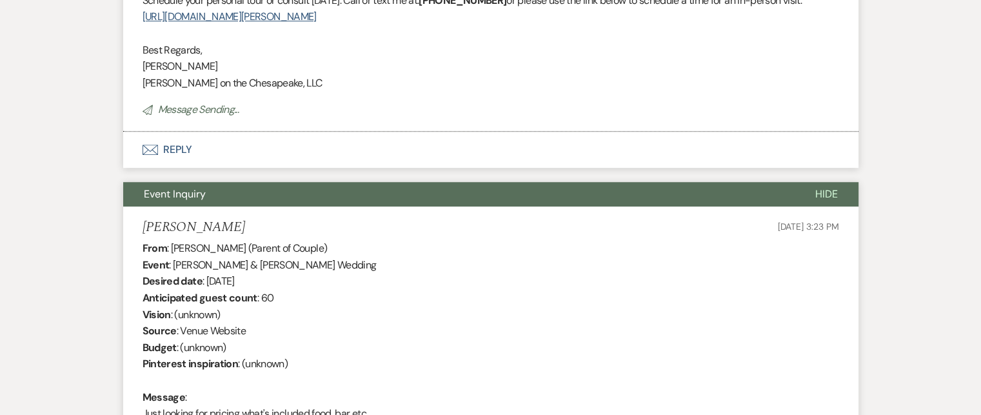
scroll to position [508, 0]
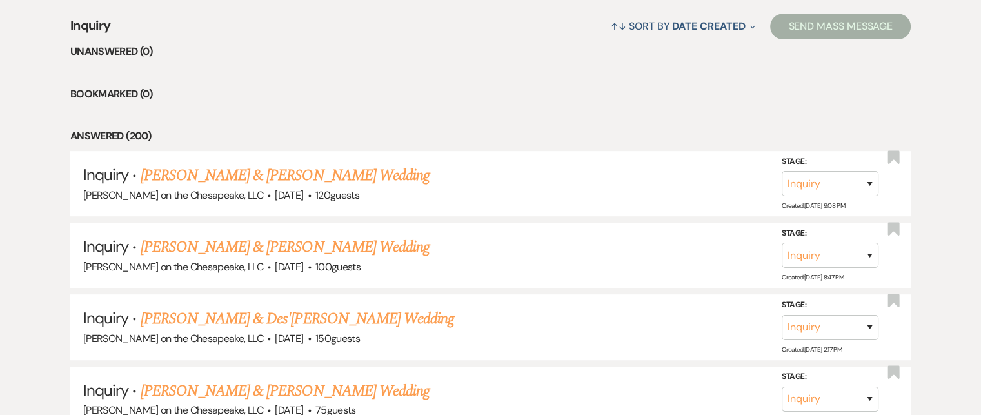
scroll to position [2320, 0]
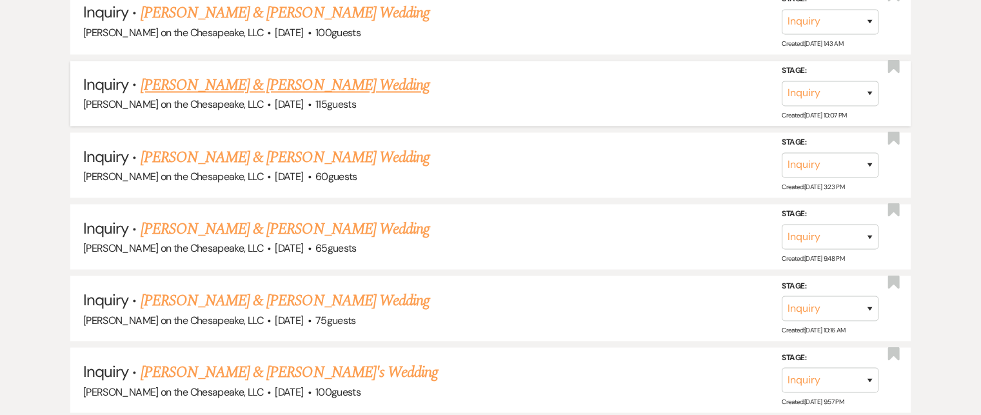
click at [365, 74] on link "[PERSON_NAME] & [PERSON_NAME] Wedding" at bounding box center [285, 85] width 289 height 23
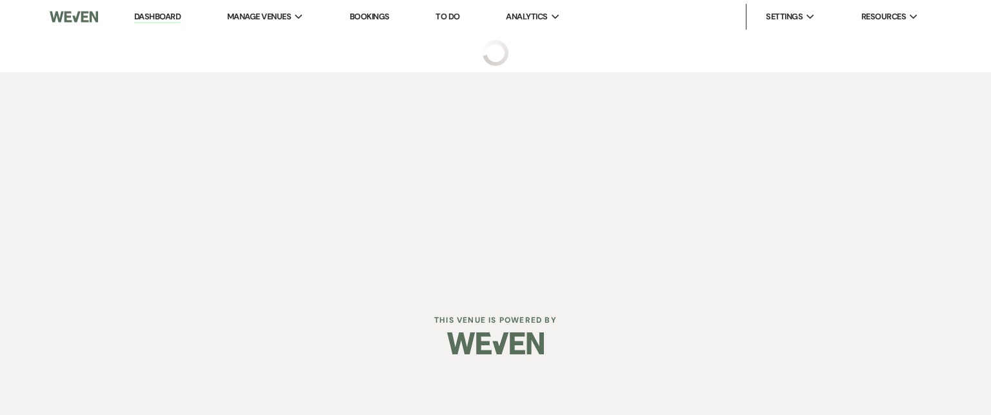
select select "5"
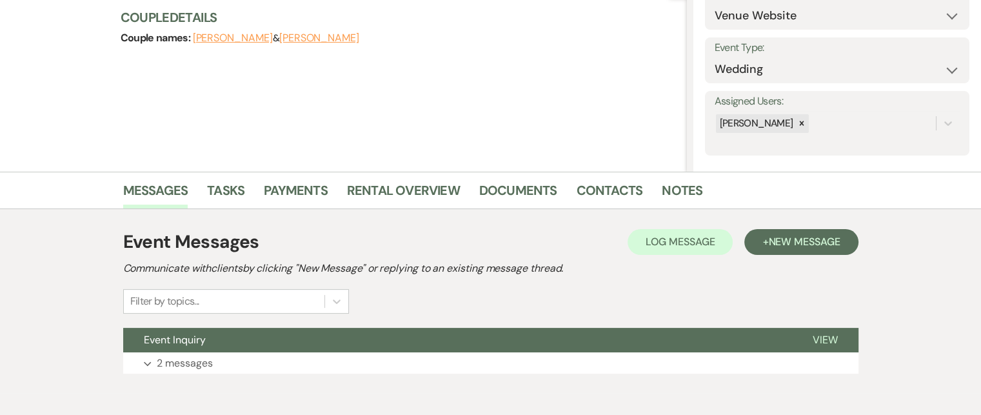
scroll to position [213, 0]
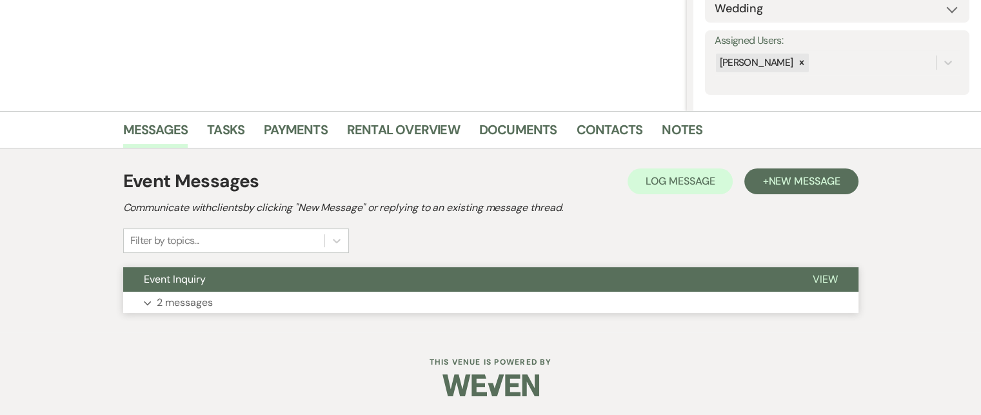
click at [831, 280] on span "View" at bounding box center [825, 279] width 25 height 14
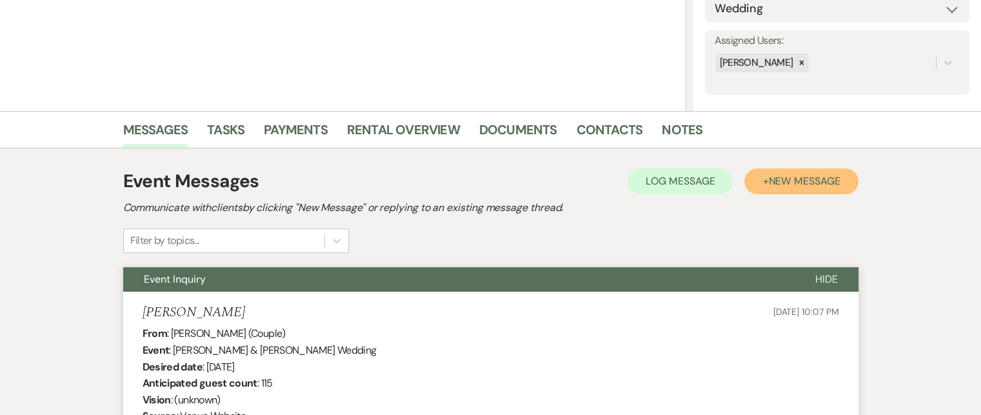
click at [796, 181] on span "New Message" at bounding box center [804, 181] width 72 height 14
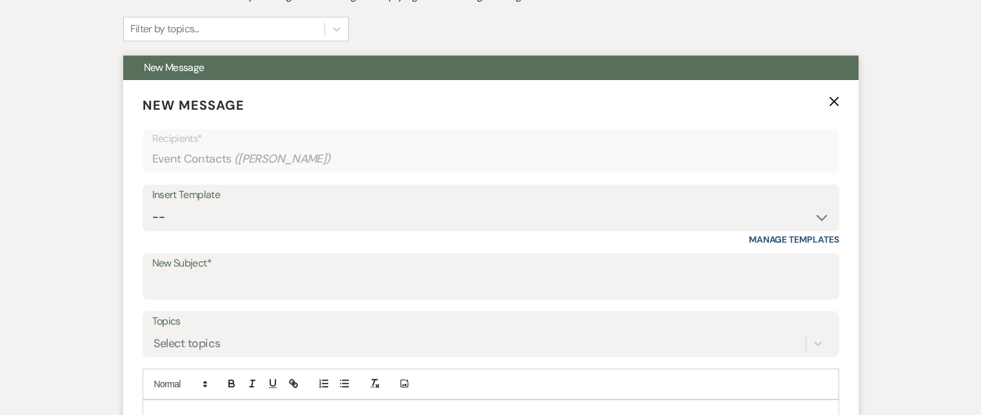
scroll to position [471, 0]
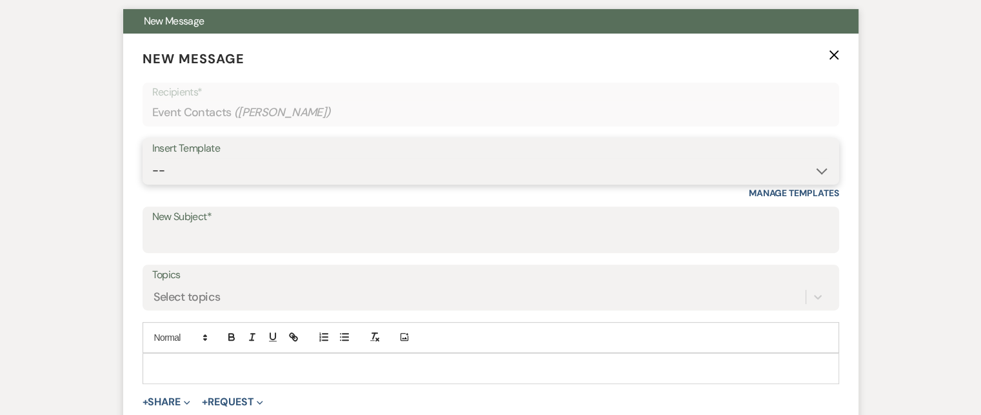
click at [822, 167] on select "-- Weven Planning Portal Introduction (Booked Events) Tour Request Response Fol…" at bounding box center [490, 170] width 677 height 25
select select "2764"
click at [152, 158] on select "-- Weven Planning Portal Introduction (Booked Events) Tour Request Response Fol…" at bounding box center [490, 170] width 677 height 25
type input "Invitation to tour"
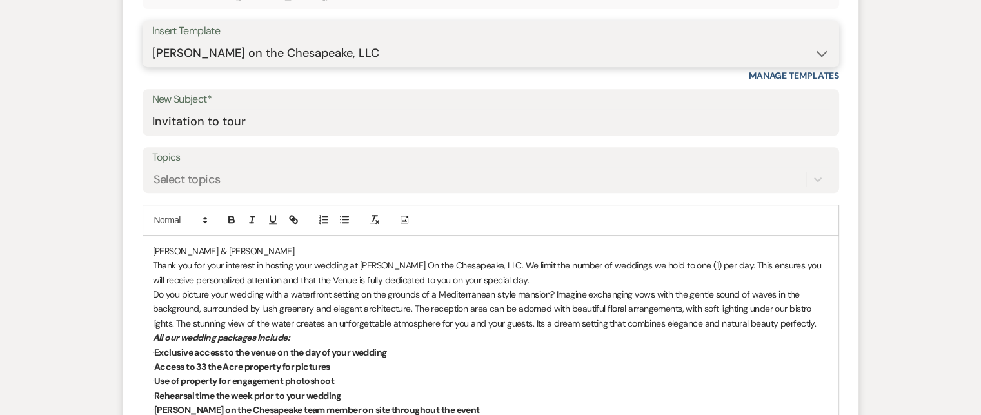
scroll to position [600, 0]
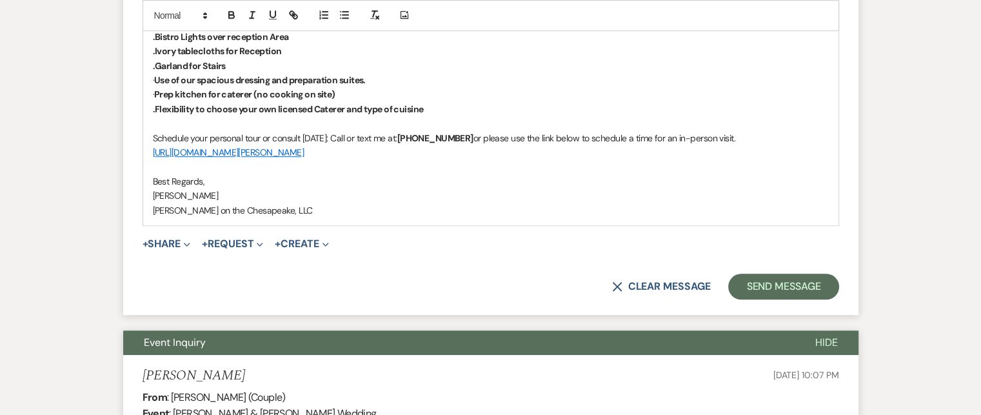
scroll to position [1116, 0]
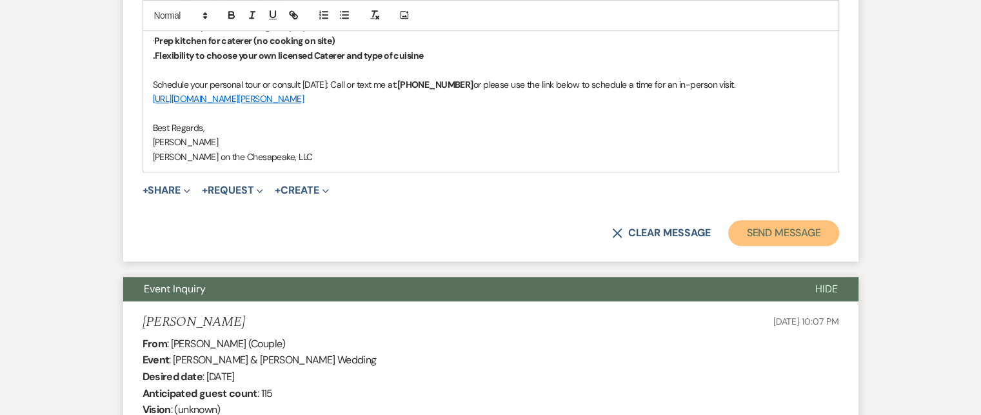
click at [765, 228] on button "Send Message" at bounding box center [783, 233] width 110 height 26
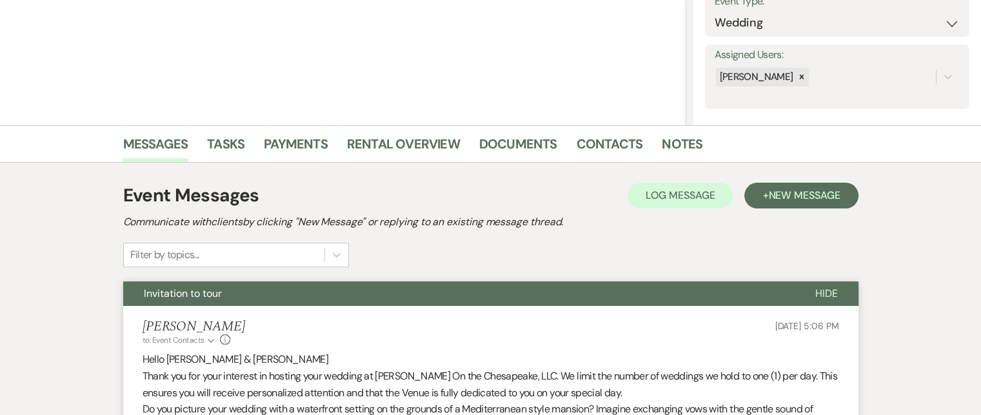
scroll to position [0, 0]
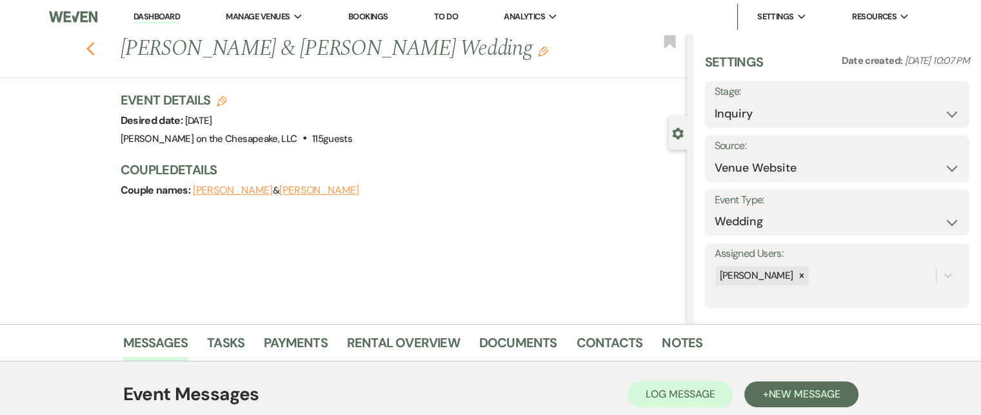
click at [94, 44] on use "button" at bounding box center [90, 49] width 8 height 14
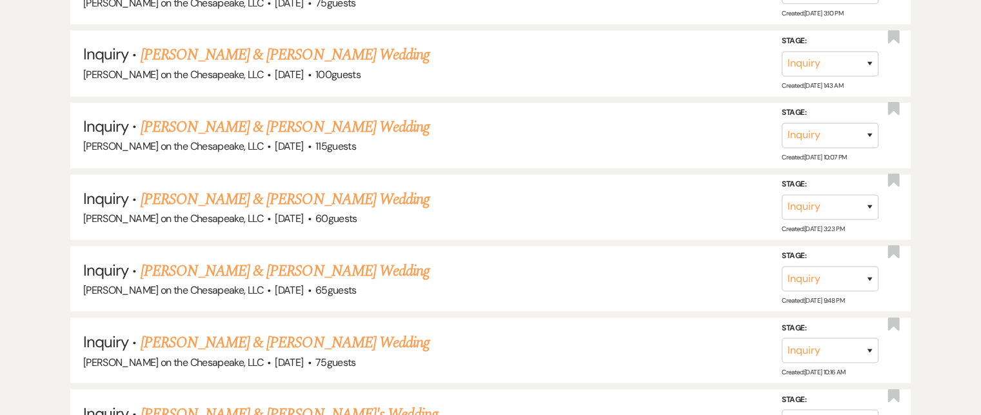
scroll to position [2255, 0]
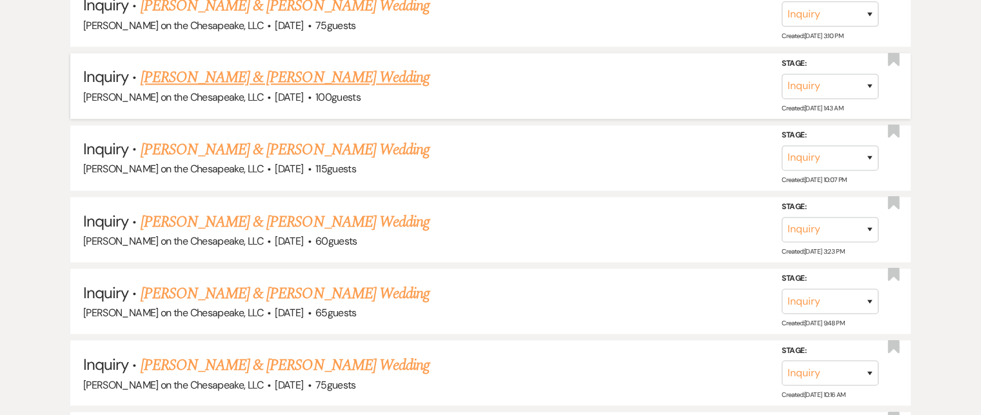
click at [336, 66] on link "[PERSON_NAME] & [PERSON_NAME] Wedding" at bounding box center [285, 77] width 289 height 23
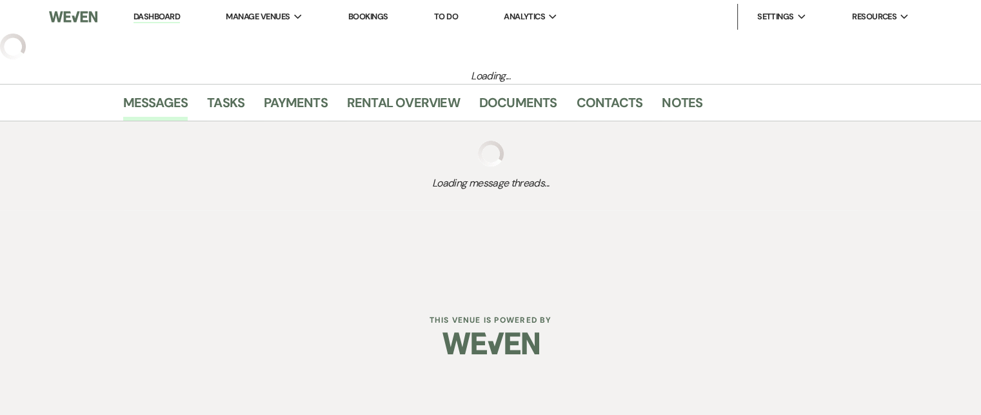
select select "5"
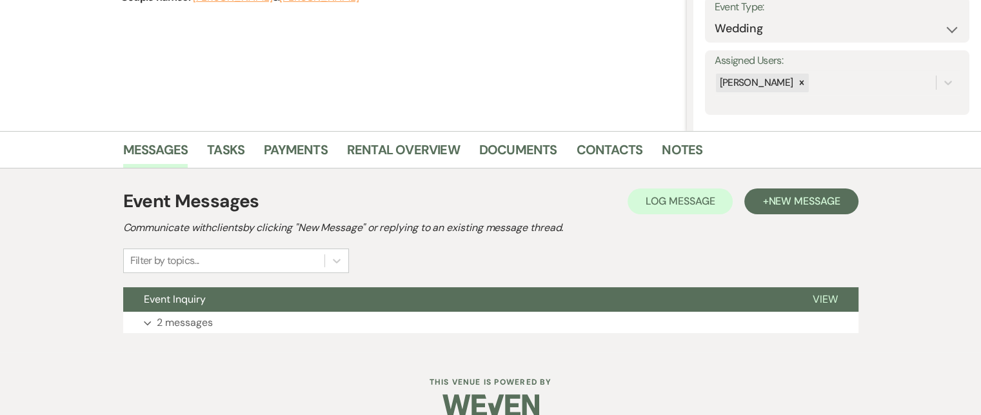
scroll to position [193, 0]
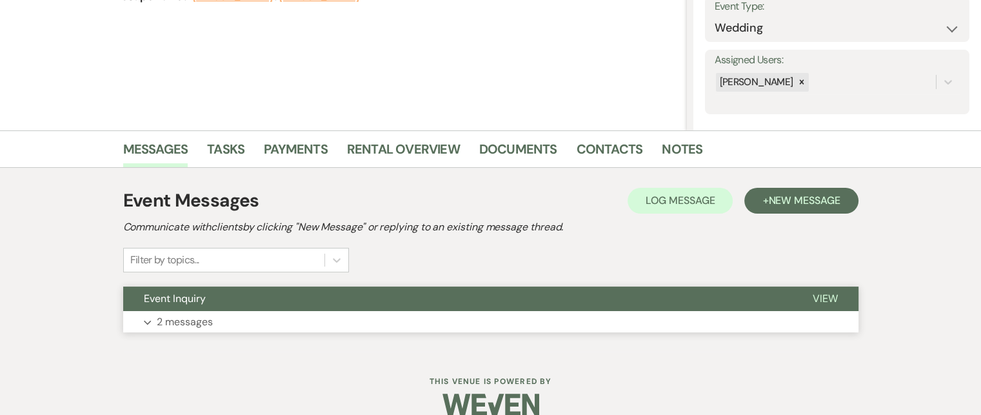
click at [817, 296] on span "View" at bounding box center [825, 299] width 25 height 14
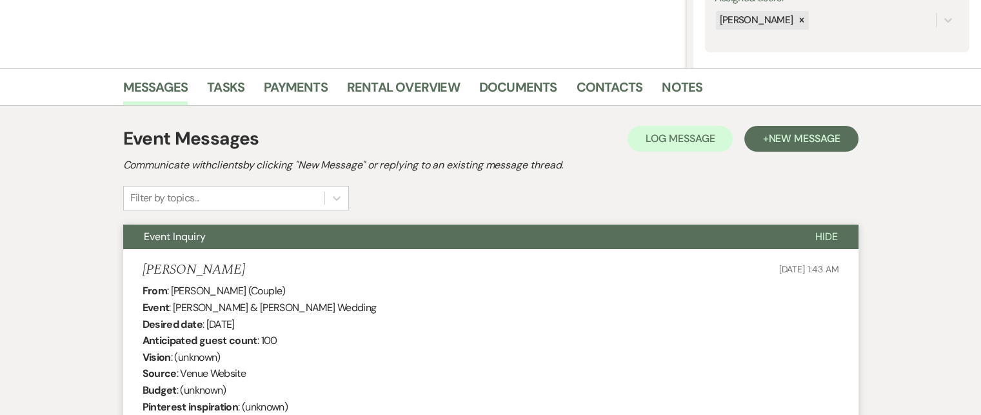
scroll to position [258, 0]
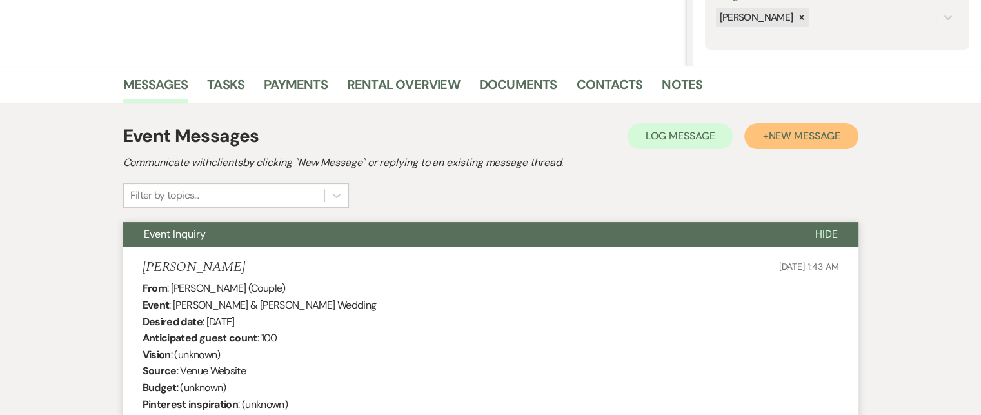
click at [792, 133] on span "New Message" at bounding box center [804, 136] width 72 height 14
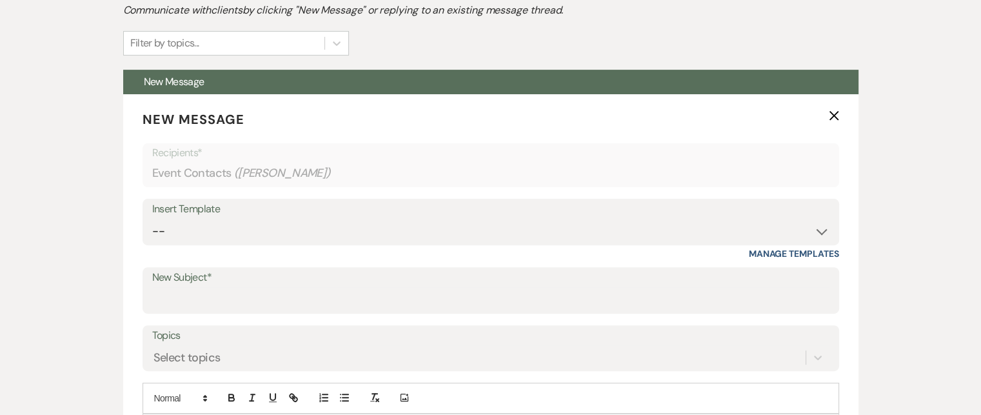
scroll to position [451, 0]
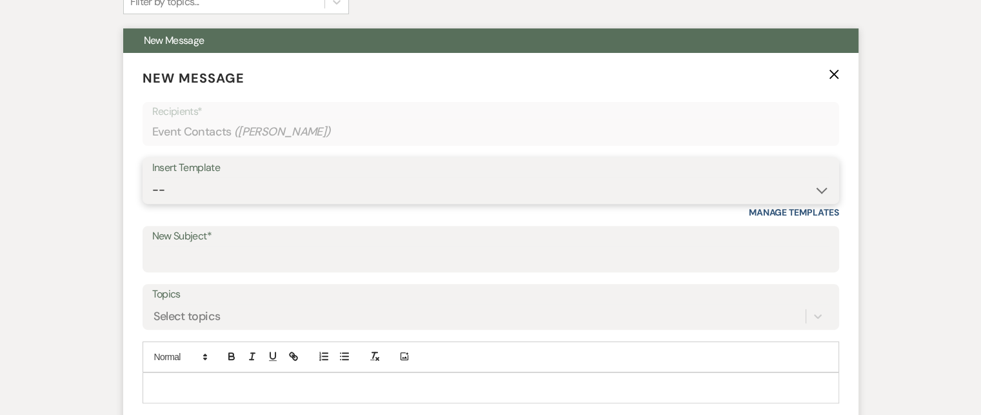
click at [824, 190] on select "-- Weven Planning Portal Introduction (Booked Events) Tour Request Response Fol…" at bounding box center [490, 189] width 677 height 25
select select "2764"
click at [152, 177] on select "-- Weven Planning Portal Introduction (Booked Events) Tour Request Response Fol…" at bounding box center [490, 189] width 677 height 25
type input "Invitation to tour"
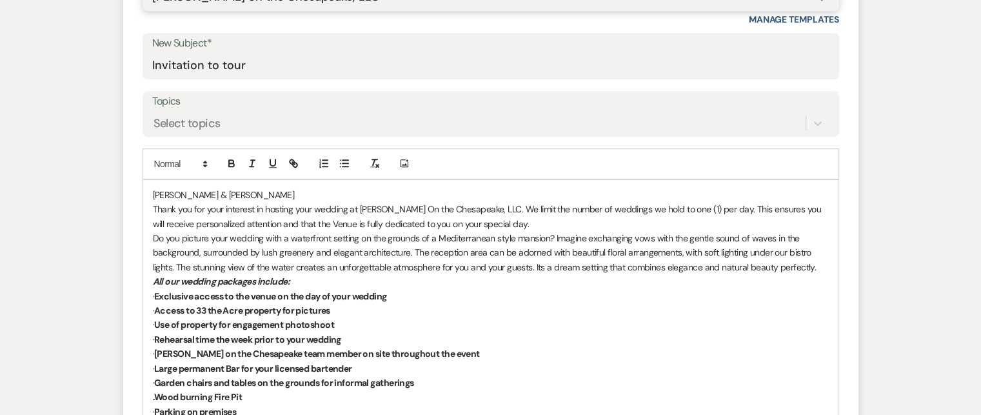
scroll to position [645, 0]
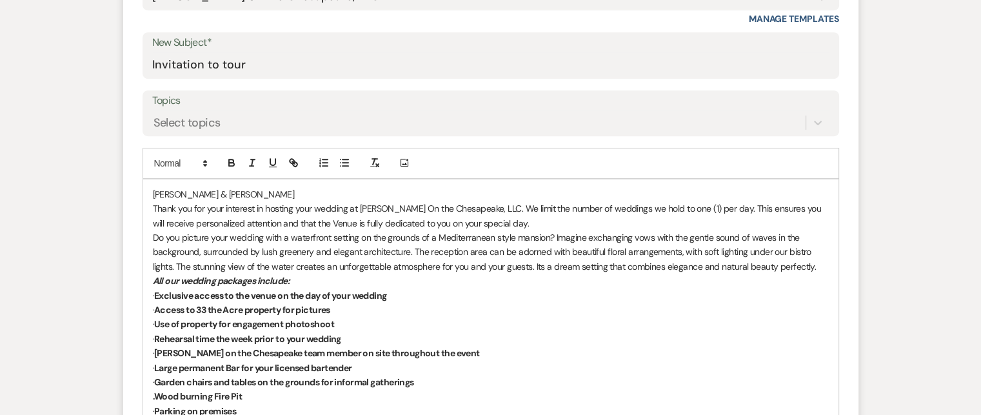
click at [150, 190] on div "[PERSON_NAME] & [PERSON_NAME] Thank you for your interest in hosting your weddi…" at bounding box center [490, 410] width 695 height 463
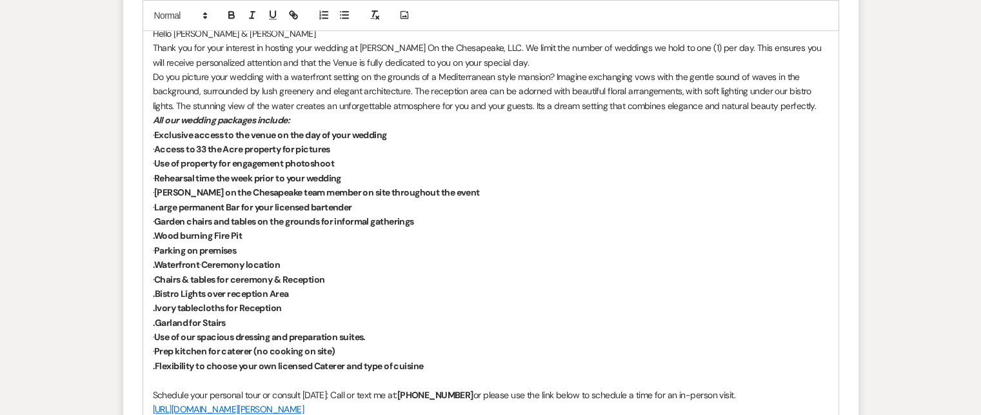
scroll to position [967, 0]
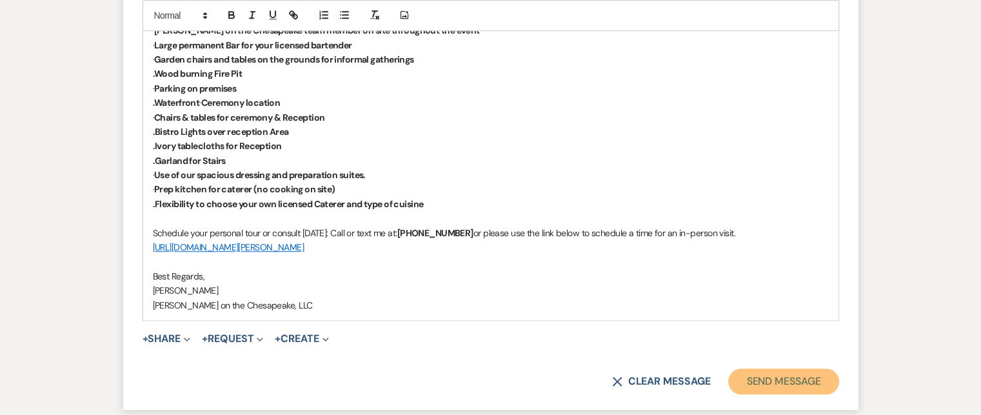
click at [774, 381] on button "Send Message" at bounding box center [783, 381] width 110 height 26
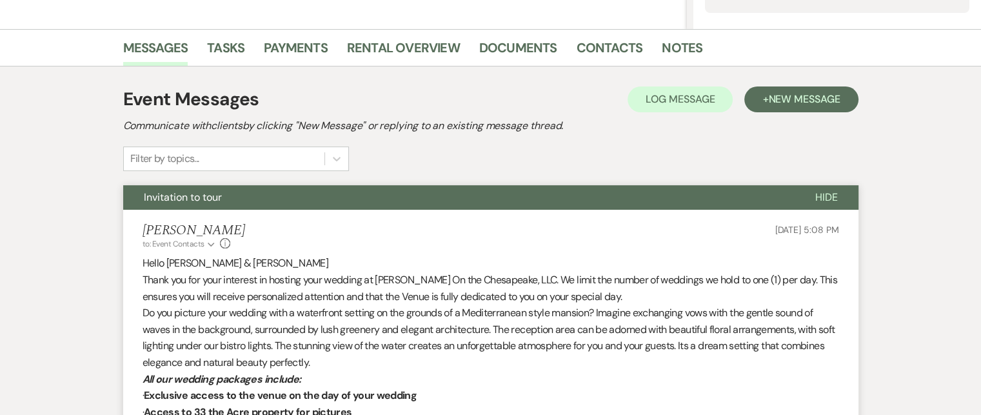
scroll to position [0, 0]
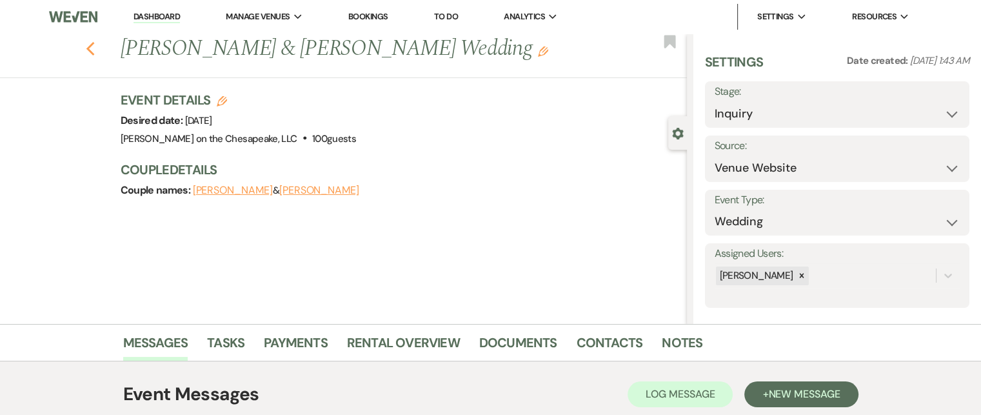
click at [95, 48] on icon "Previous" at bounding box center [91, 48] width 10 height 15
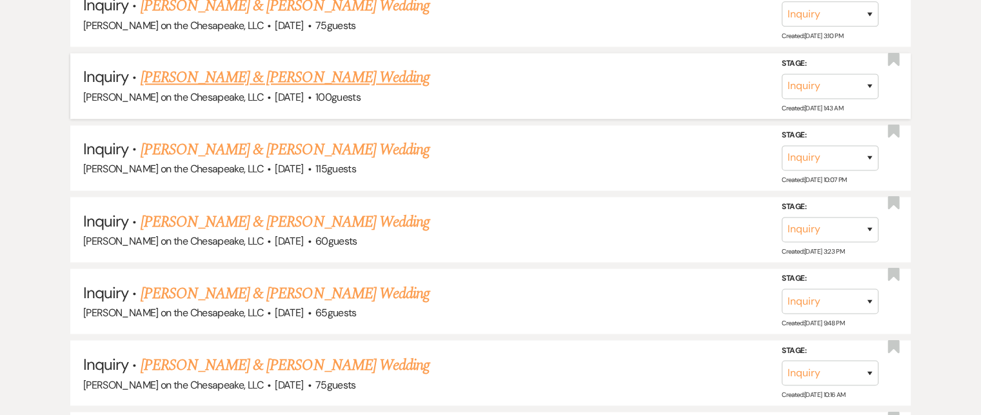
scroll to position [2126, 0]
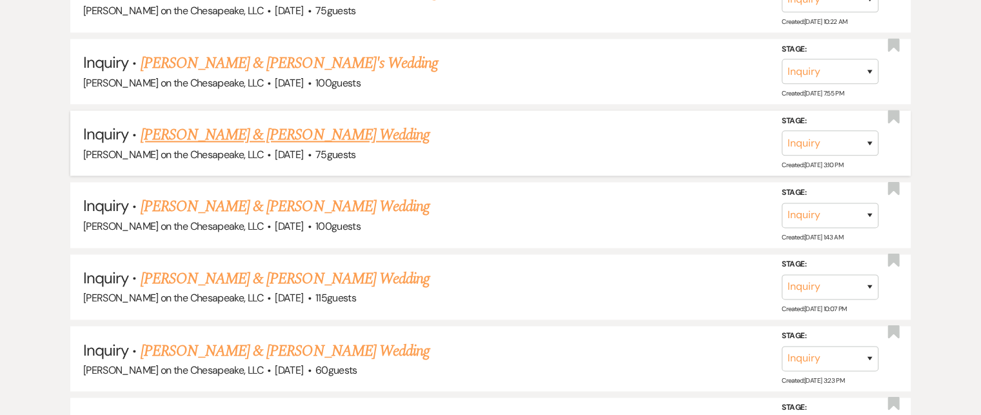
click at [266, 123] on link "[PERSON_NAME] & [PERSON_NAME] Wedding" at bounding box center [285, 134] width 289 height 23
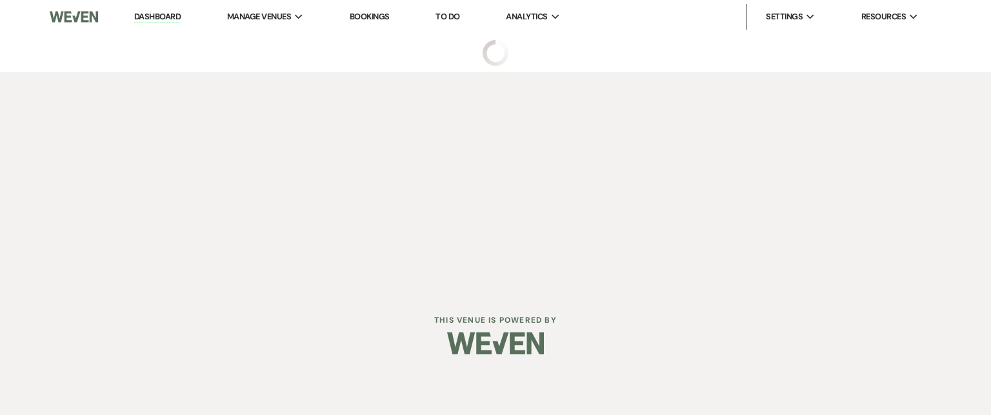
select select "5"
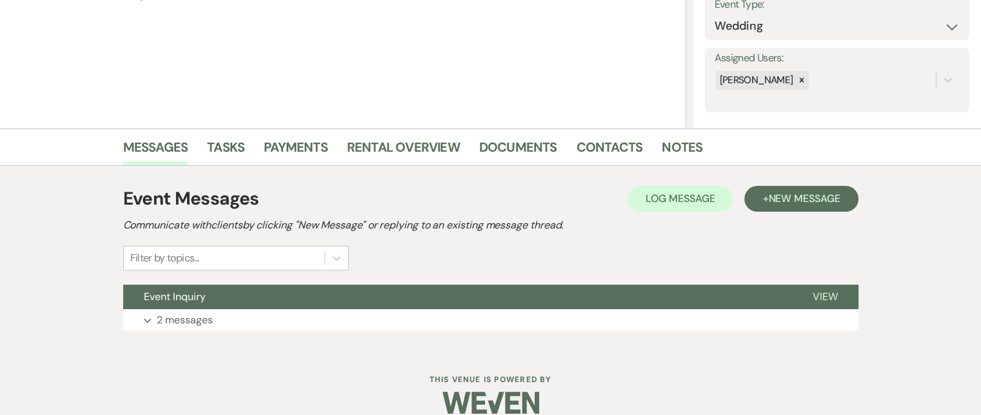
scroll to position [213, 0]
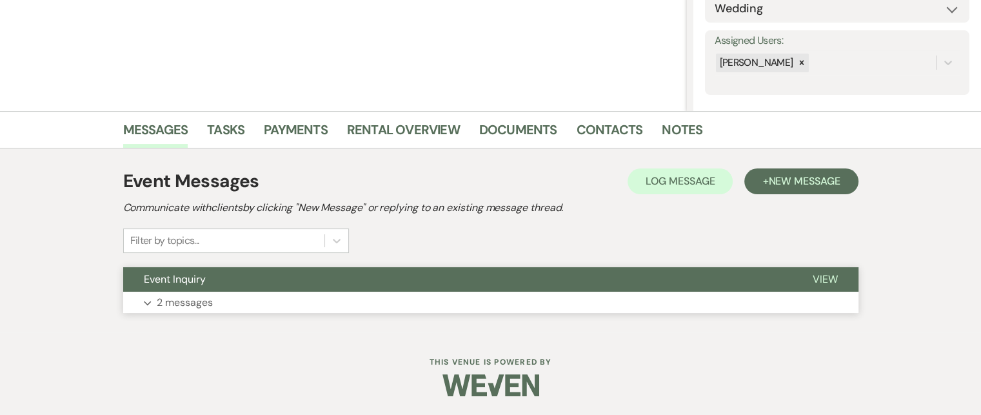
click at [816, 278] on span "View" at bounding box center [825, 279] width 25 height 14
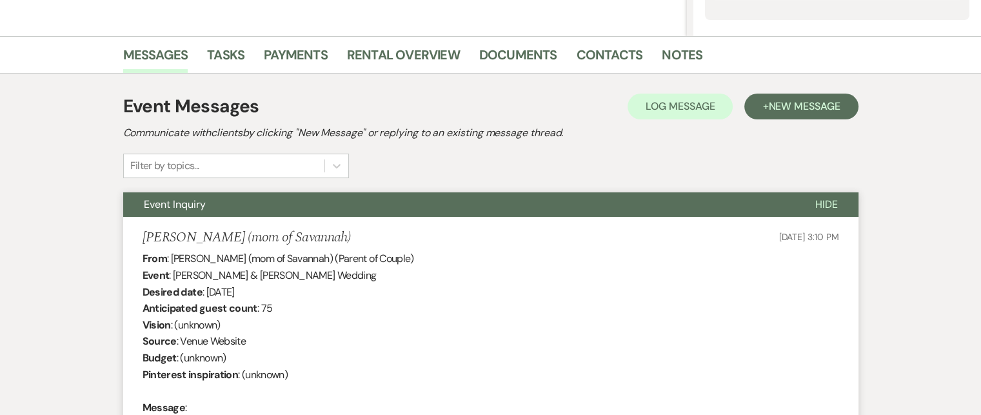
scroll to position [277, 0]
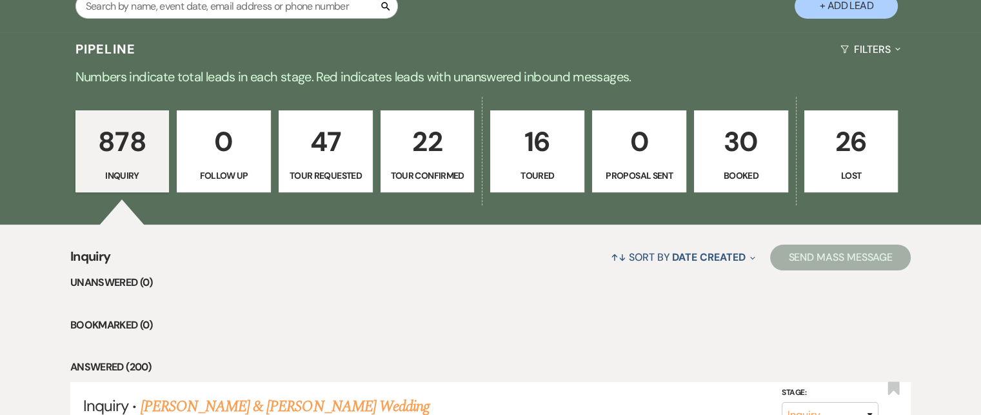
scroll to position [2126, 0]
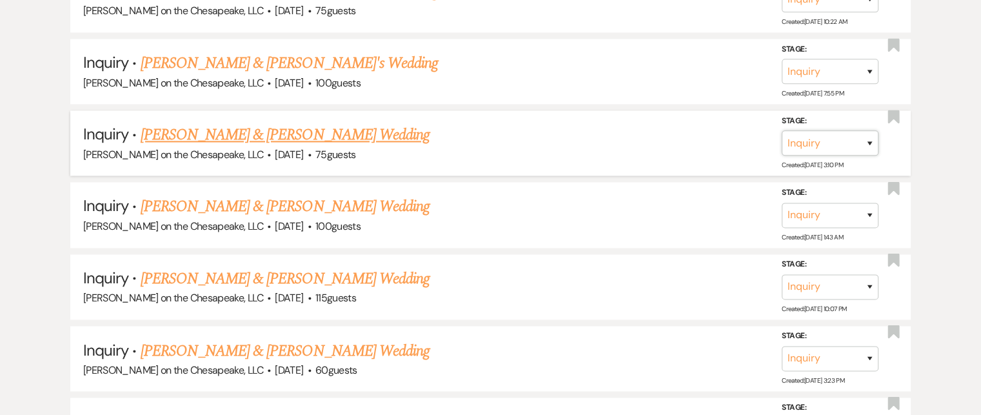
click at [869, 130] on select "Inquiry Follow Up Tour Requested Tour Confirmed Toured Proposal Sent Booked Lost" at bounding box center [830, 142] width 97 height 25
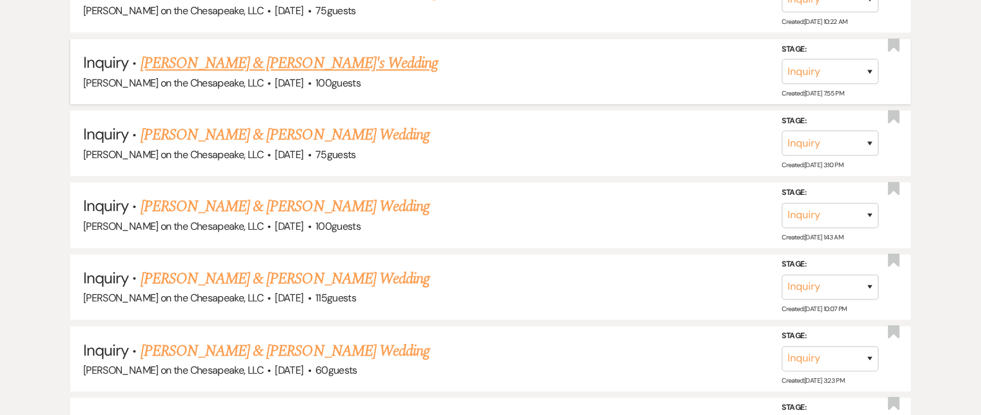
click at [371, 52] on link "[PERSON_NAME] & [PERSON_NAME]'s Wedding" at bounding box center [290, 63] width 298 height 23
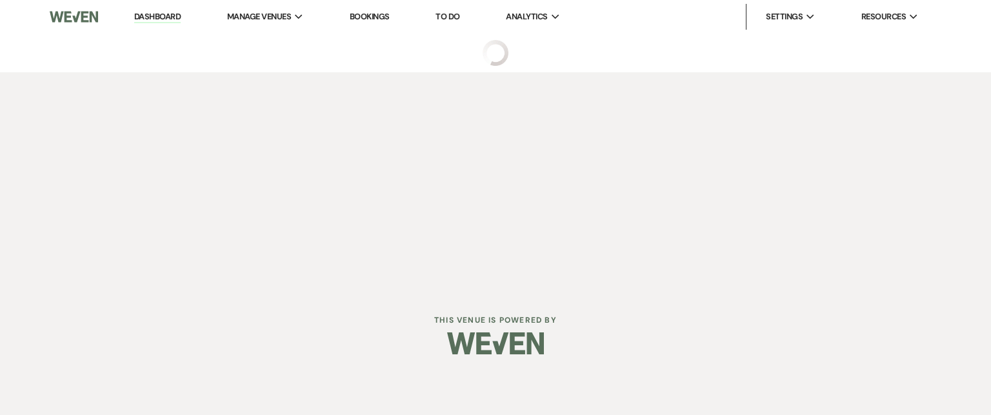
select select "5"
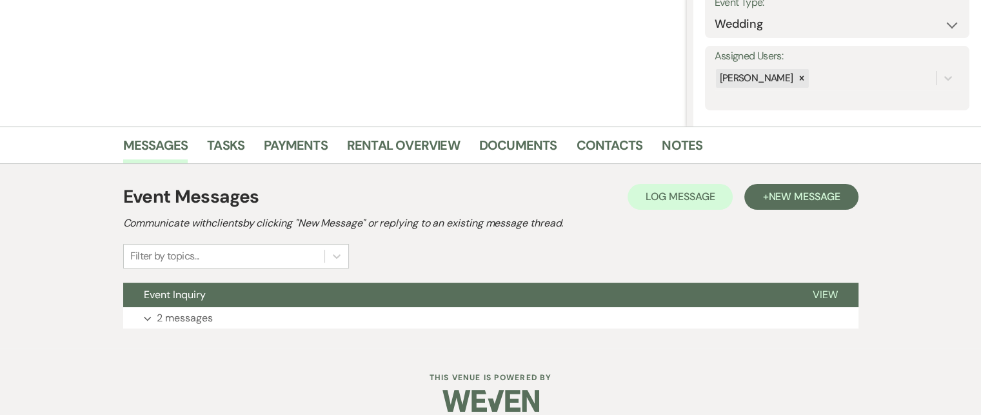
scroll to position [213, 0]
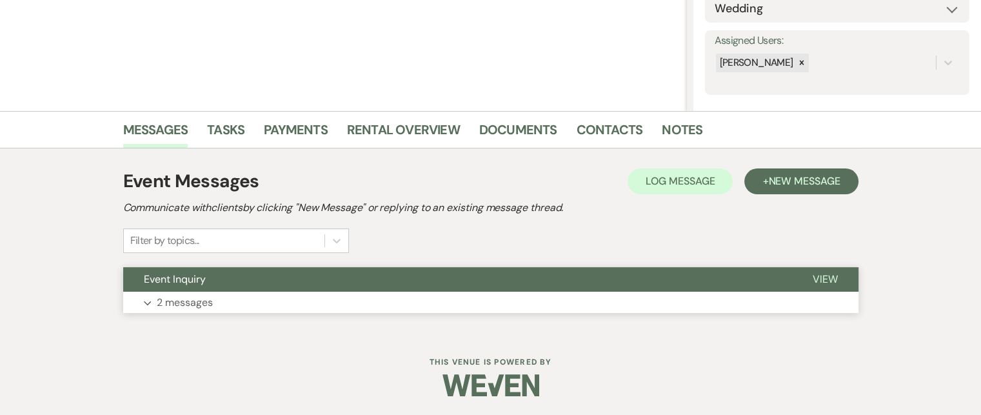
click at [821, 275] on span "View" at bounding box center [825, 279] width 25 height 14
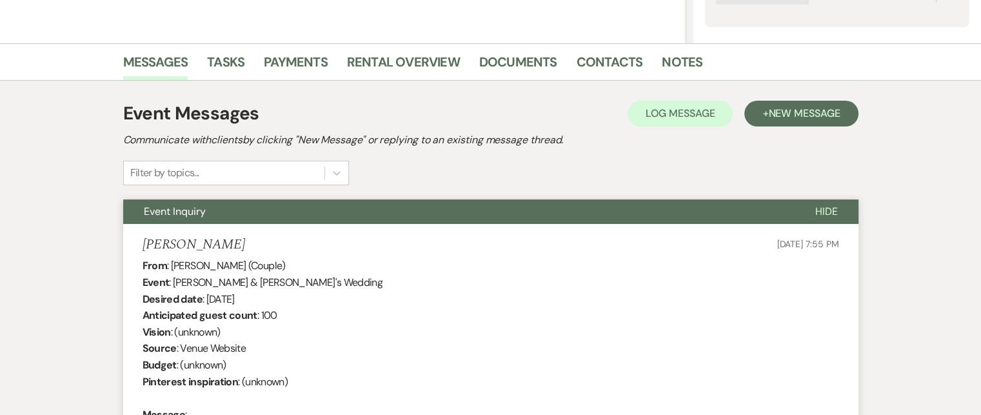
scroll to position [277, 0]
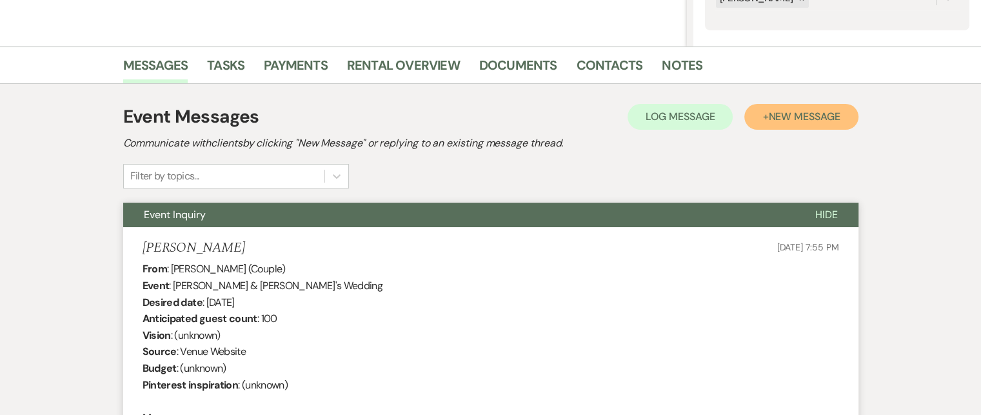
click at [798, 117] on span "New Message" at bounding box center [804, 117] width 72 height 14
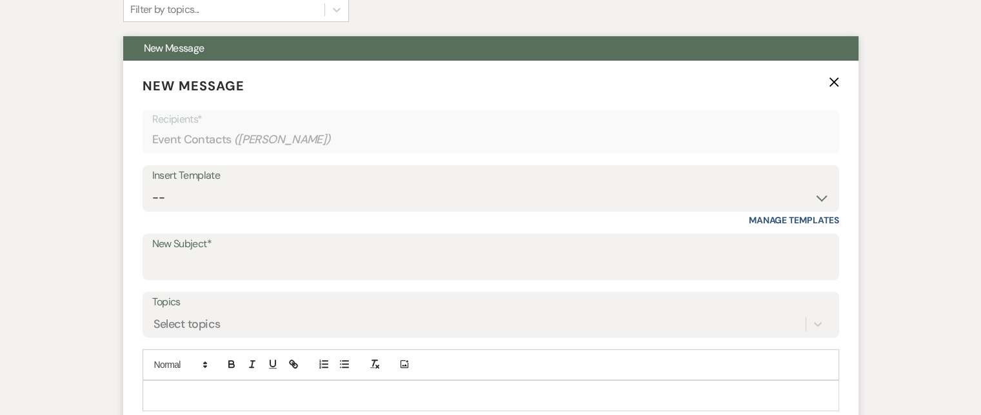
scroll to position [535, 0]
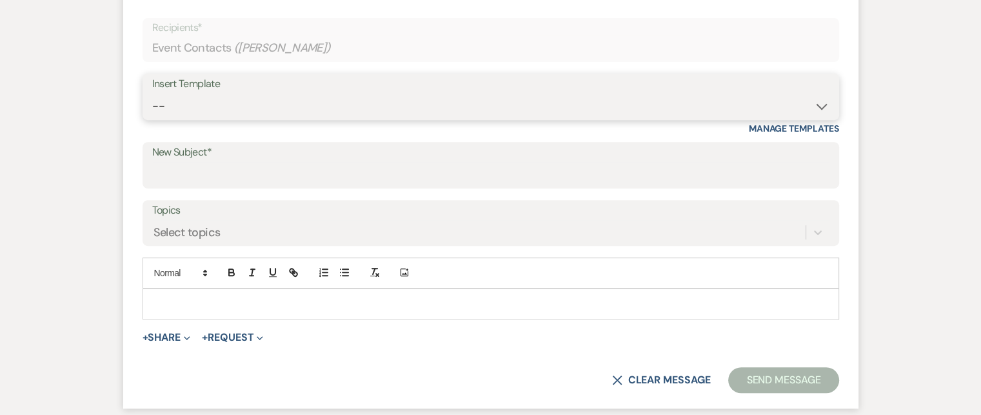
click at [820, 108] on select "-- Weven Planning Portal Introduction (Booked Events) Tour Request Response Fol…" at bounding box center [490, 106] width 677 height 25
select select "2764"
click at [152, 94] on select "-- Weven Planning Portal Introduction (Booked Events) Tour Request Response Fol…" at bounding box center [490, 106] width 677 height 25
type input "Invitation to tour"
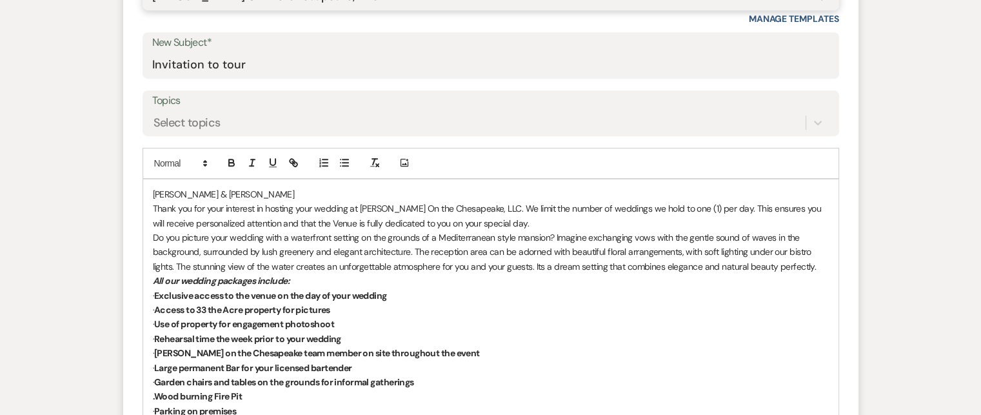
scroll to position [664, 0]
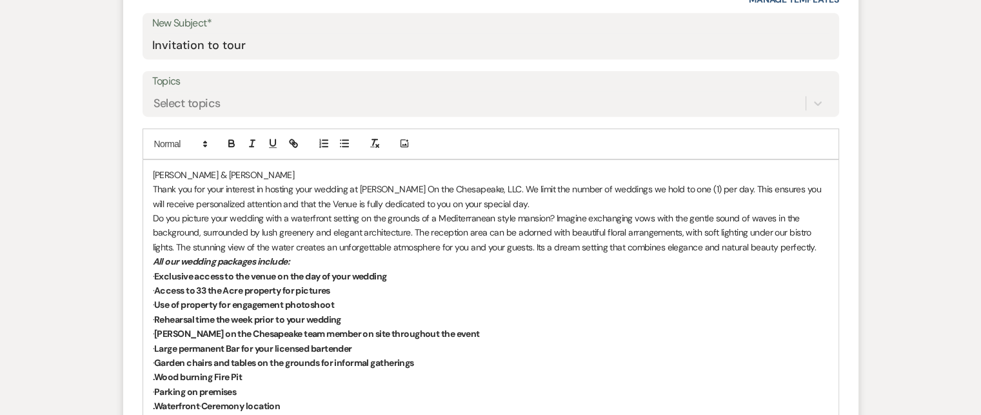
click at [153, 172] on p "[PERSON_NAME] & [PERSON_NAME]" at bounding box center [491, 175] width 676 height 14
drag, startPoint x: 240, startPoint y: 172, endPoint x: 200, endPoint y: 170, distance: 40.0
click at [200, 170] on p "Hello [PERSON_NAME] & [PERSON_NAME]" at bounding box center [491, 175] width 676 height 14
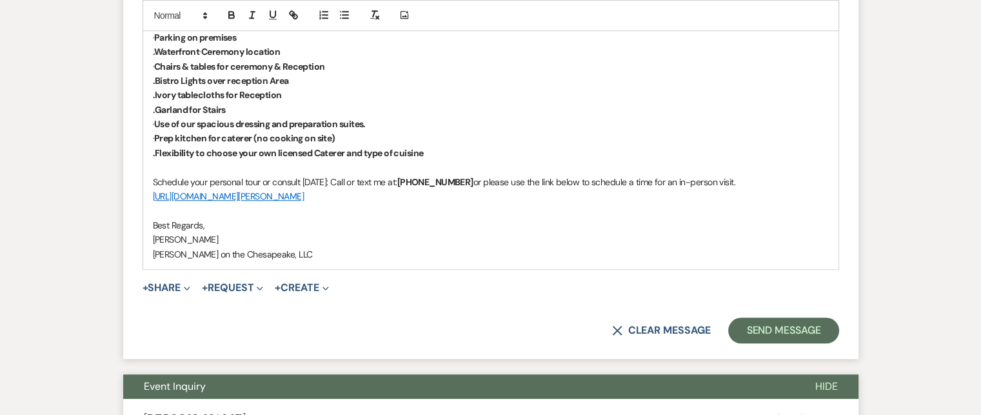
scroll to position [1051, 0]
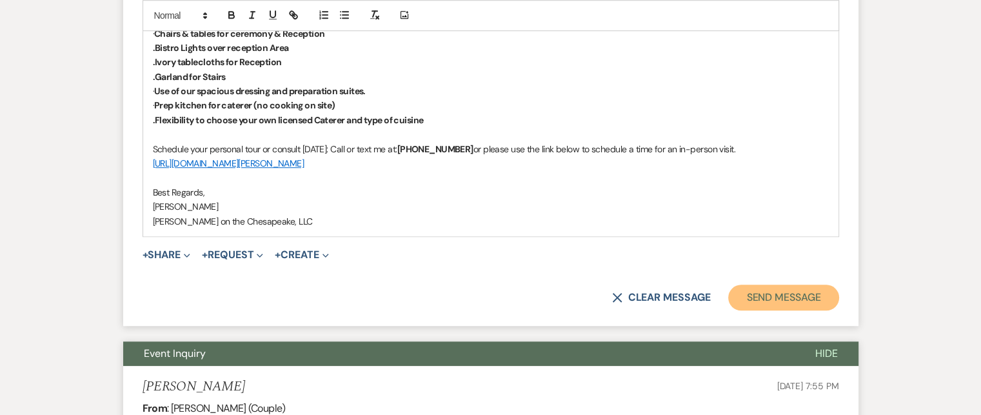
click at [767, 296] on button "Send Message" at bounding box center [783, 297] width 110 height 26
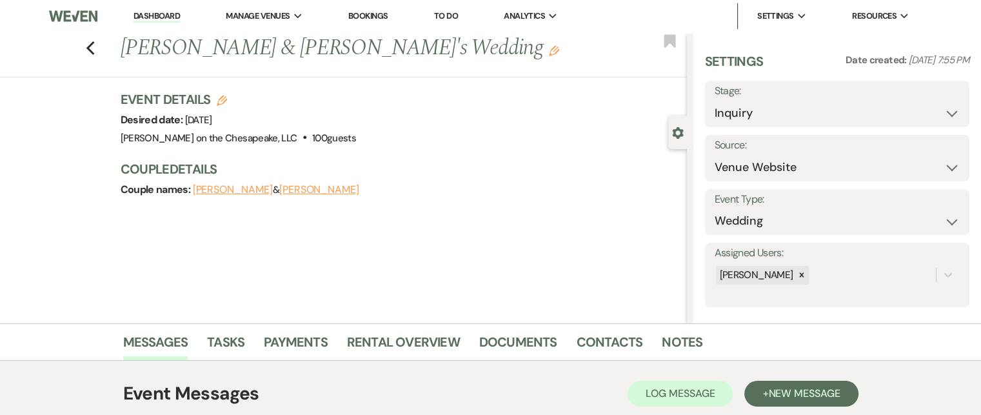
scroll to position [0, 0]
click at [95, 52] on icon "Previous" at bounding box center [91, 48] width 10 height 15
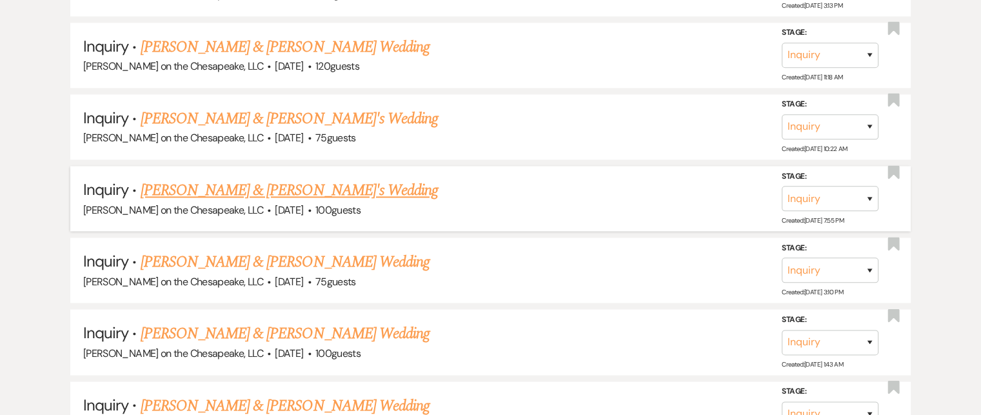
scroll to position [1997, 0]
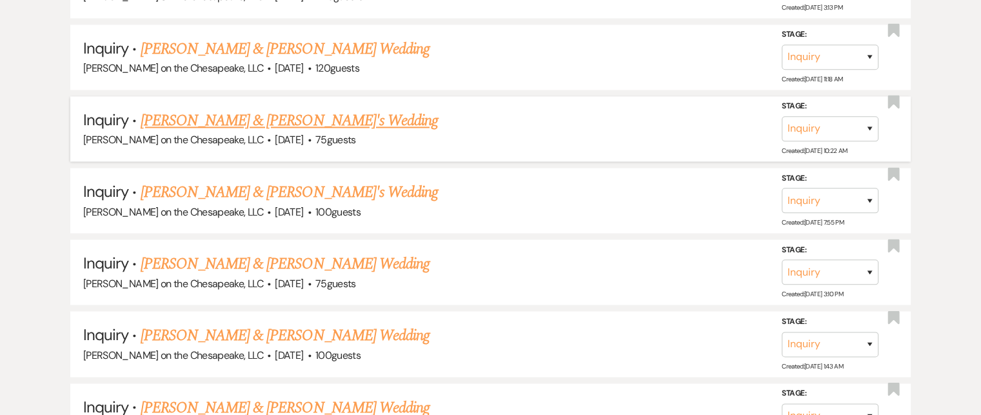
click at [208, 109] on link "[PERSON_NAME] & [PERSON_NAME]'s Wedding" at bounding box center [290, 120] width 298 height 23
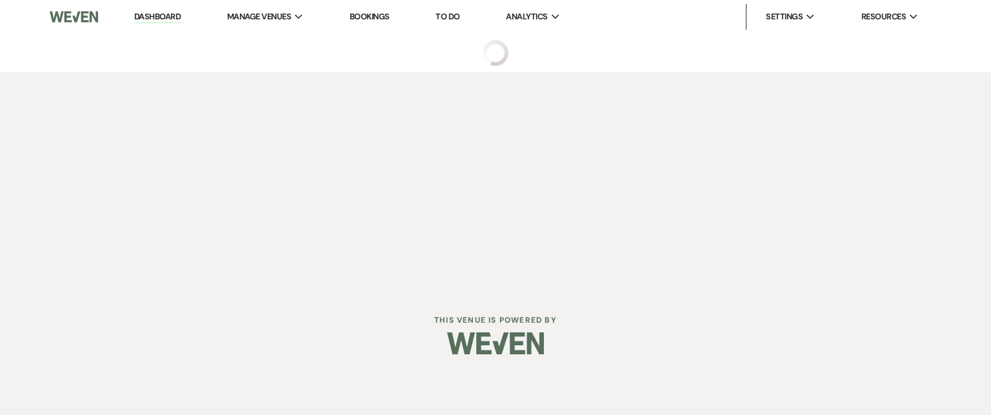
select select "5"
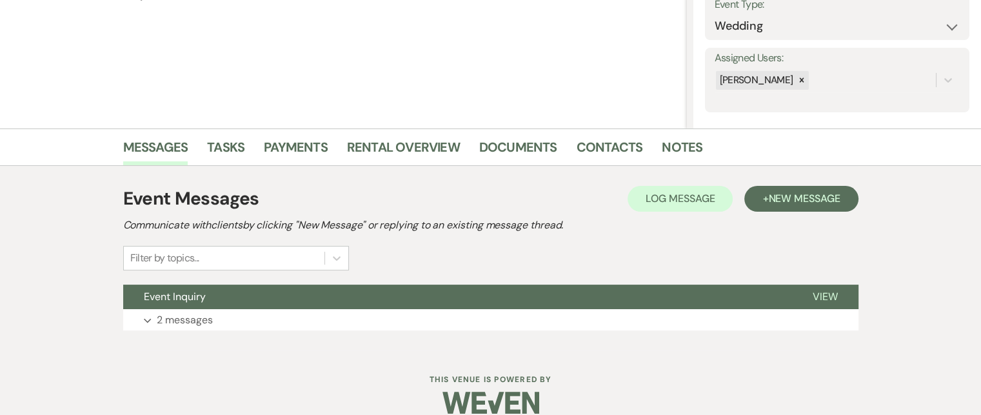
scroll to position [213, 0]
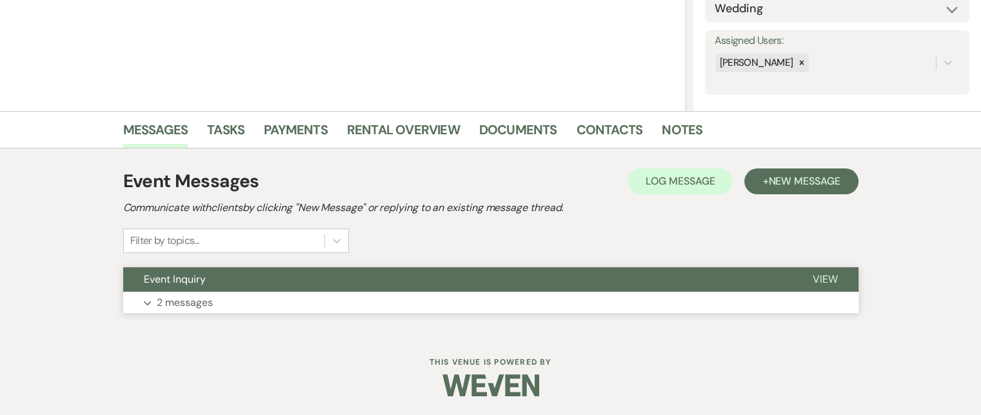
click at [819, 274] on span "View" at bounding box center [825, 279] width 25 height 14
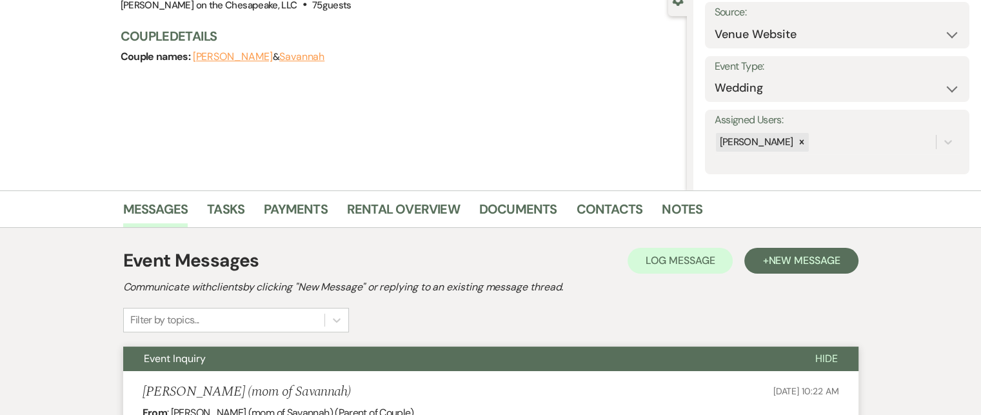
scroll to position [19, 0]
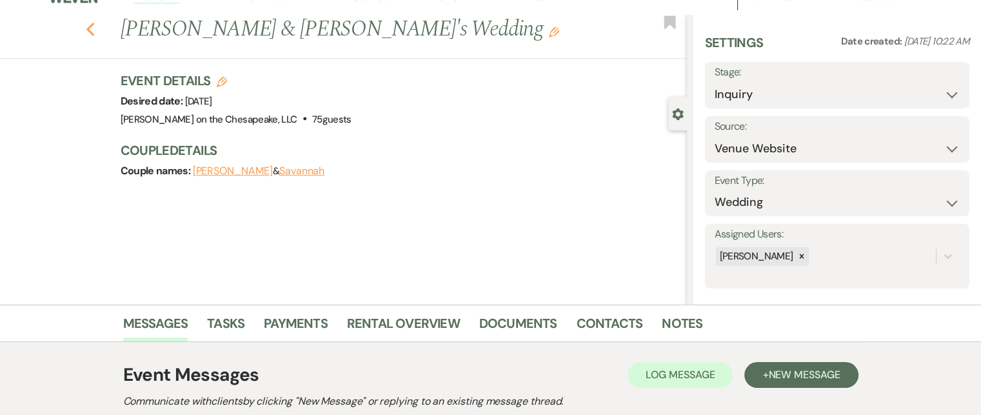
click at [95, 33] on icon "Previous" at bounding box center [91, 29] width 10 height 15
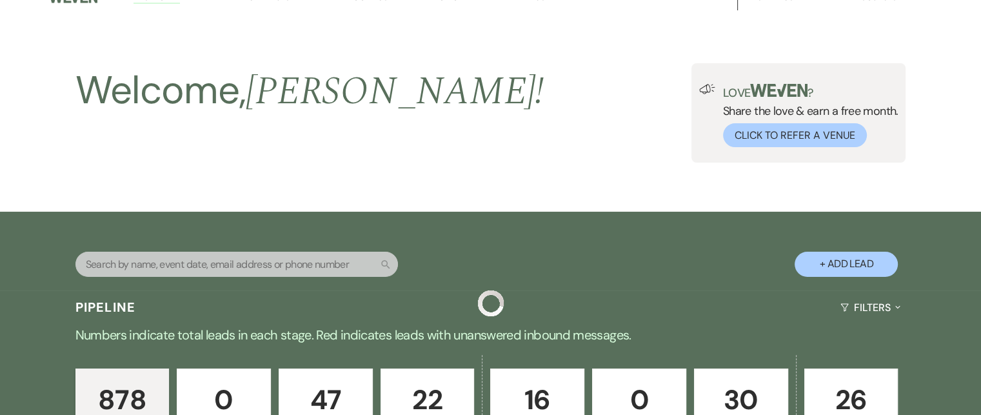
scroll to position [1997, 0]
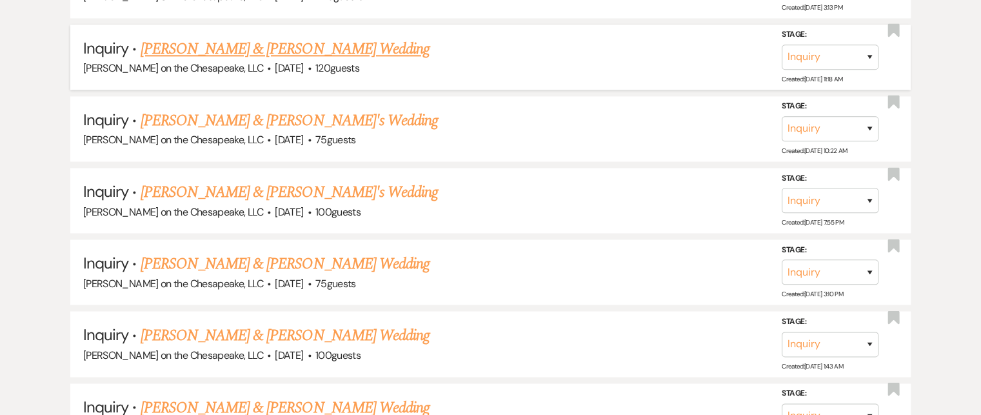
click at [213, 37] on link "[PERSON_NAME] & [PERSON_NAME] Wedding" at bounding box center [285, 48] width 289 height 23
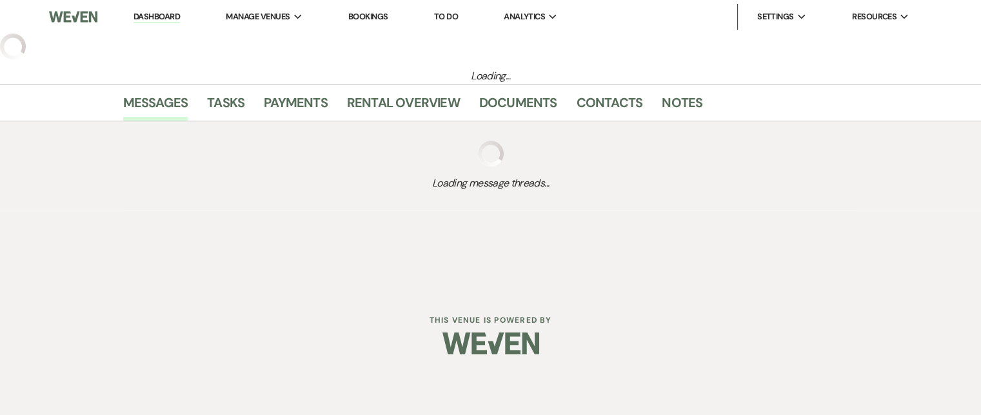
select select "5"
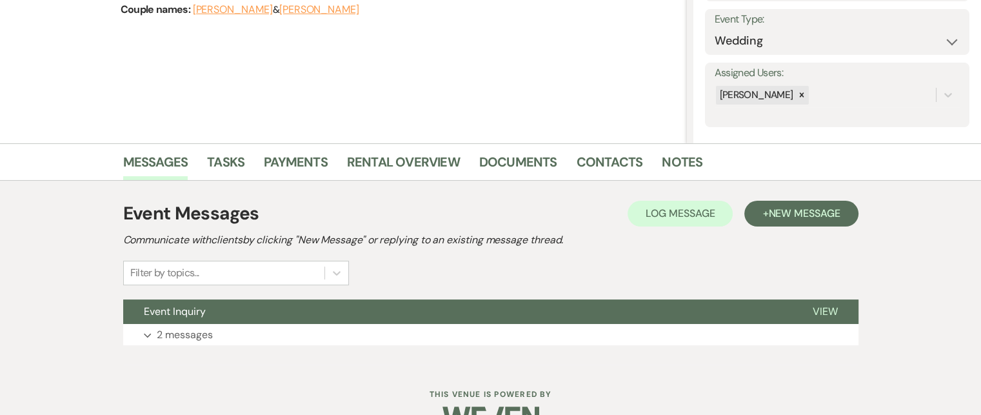
scroll to position [193, 0]
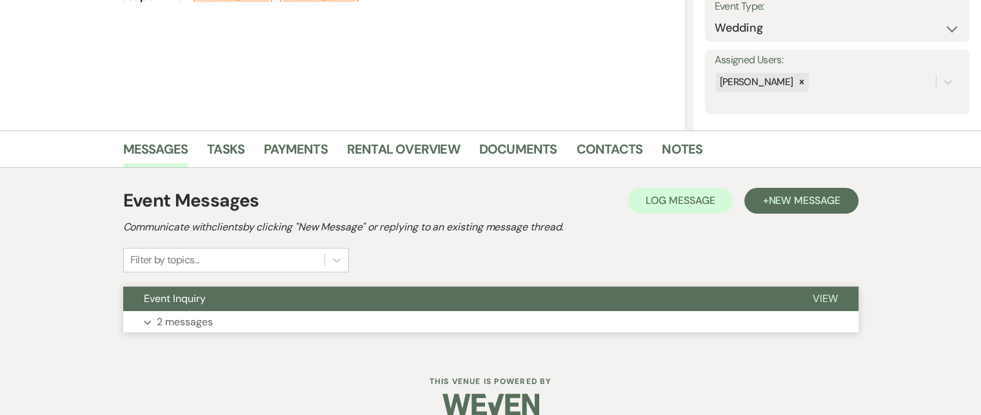
click at [816, 295] on span "View" at bounding box center [825, 299] width 25 height 14
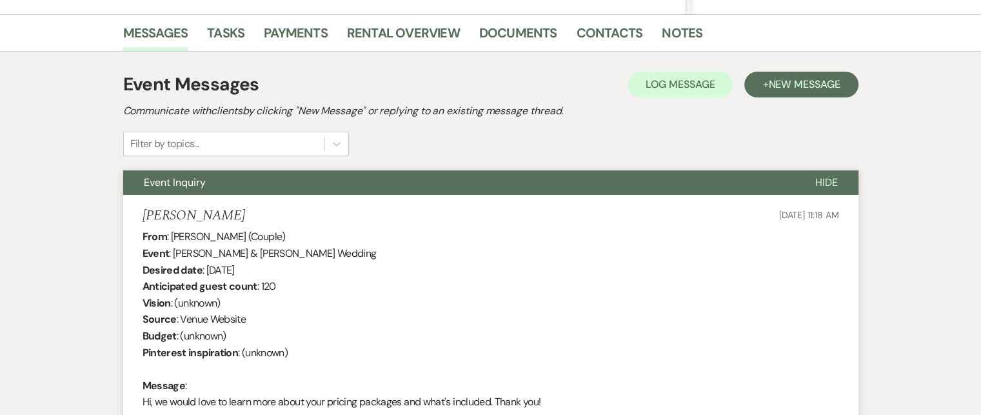
scroll to position [258, 0]
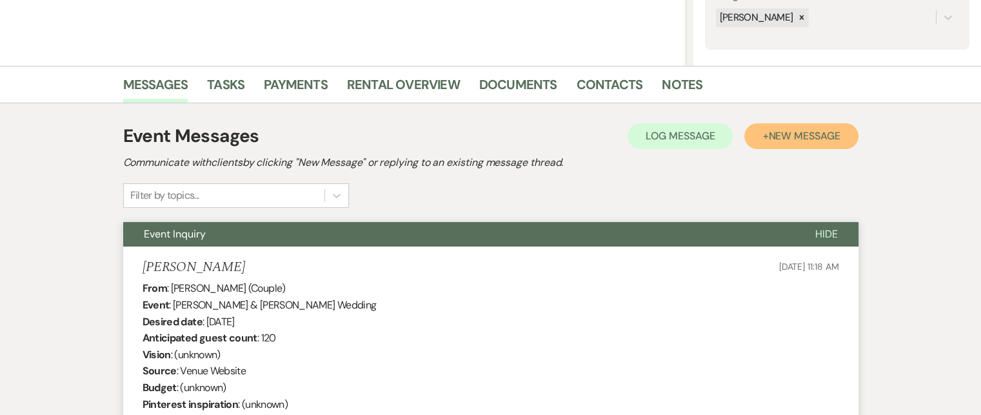
click at [787, 130] on span "New Message" at bounding box center [804, 136] width 72 height 14
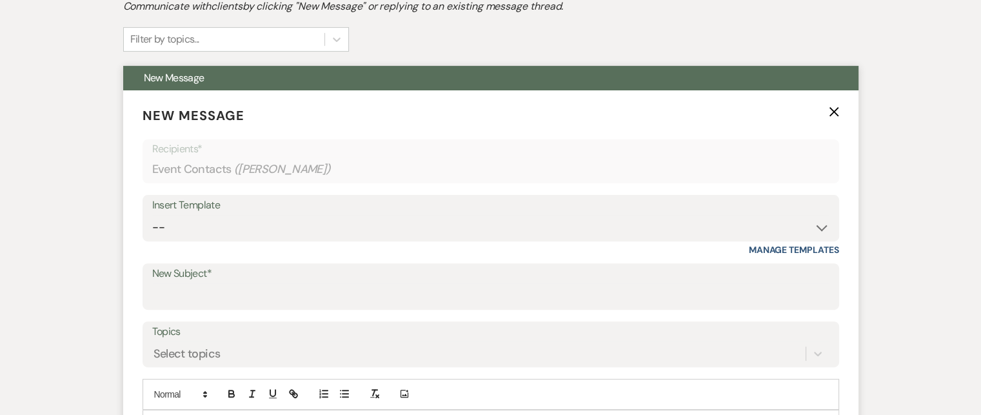
scroll to position [451, 0]
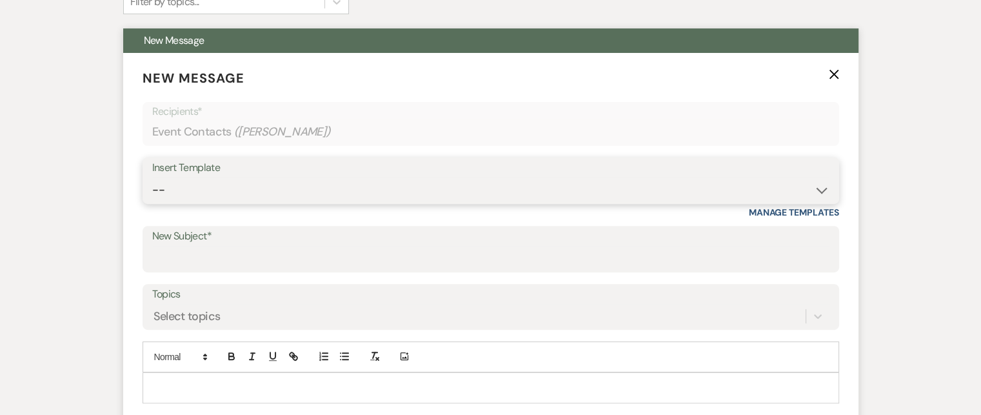
click at [821, 191] on select "-- Weven Planning Portal Introduction (Booked Events) Tour Request Response Fol…" at bounding box center [490, 189] width 677 height 25
select select "2764"
click at [152, 177] on select "-- Weven Planning Portal Introduction (Booked Events) Tour Request Response Fol…" at bounding box center [490, 189] width 677 height 25
type input "Invitation to tour"
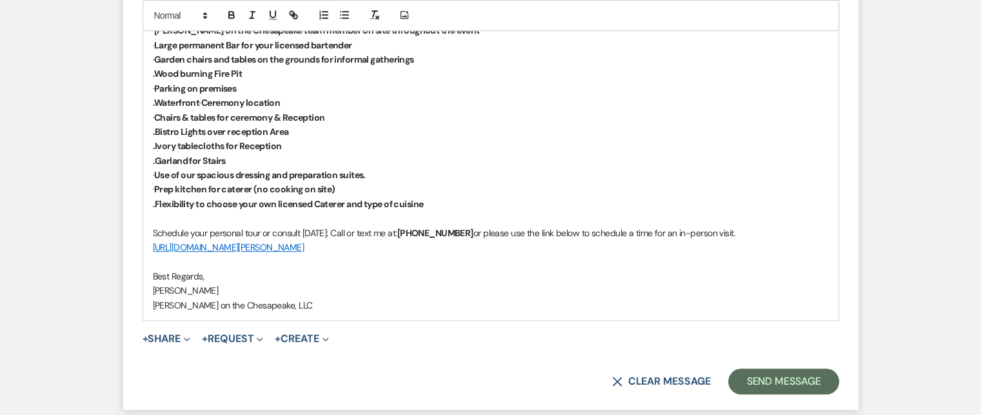
scroll to position [709, 0]
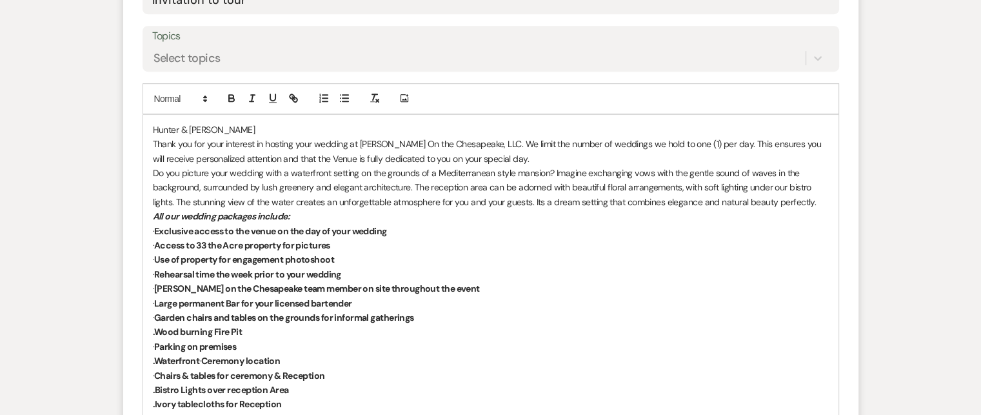
click at [153, 124] on p "Hunter & [PERSON_NAME]" at bounding box center [491, 130] width 676 height 14
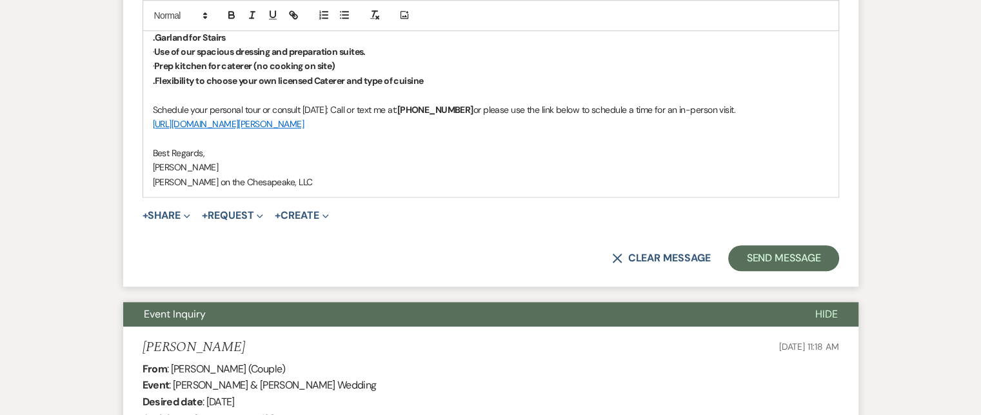
scroll to position [1161, 0]
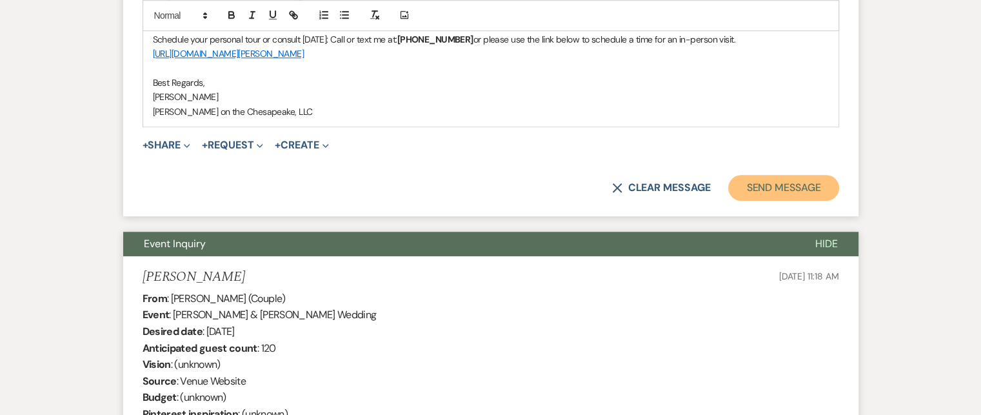
click at [746, 182] on button "Send Message" at bounding box center [783, 188] width 110 height 26
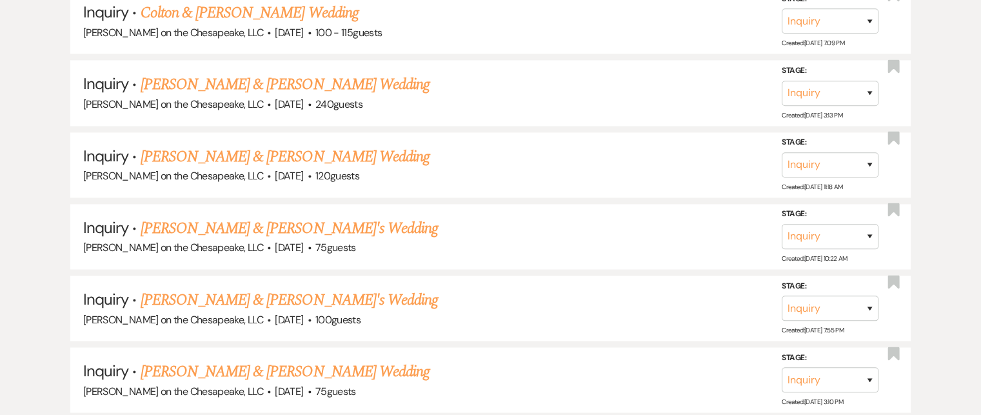
scroll to position [1868, 0]
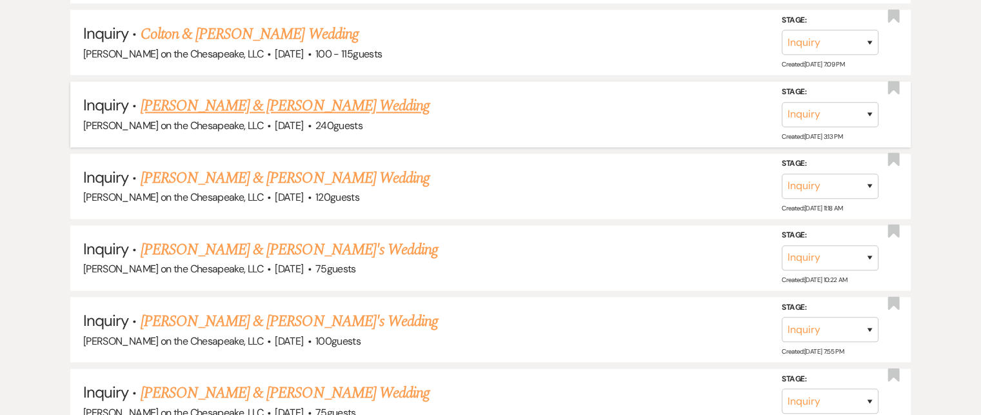
click at [299, 94] on link "[PERSON_NAME] & [PERSON_NAME] Wedding" at bounding box center [285, 105] width 289 height 23
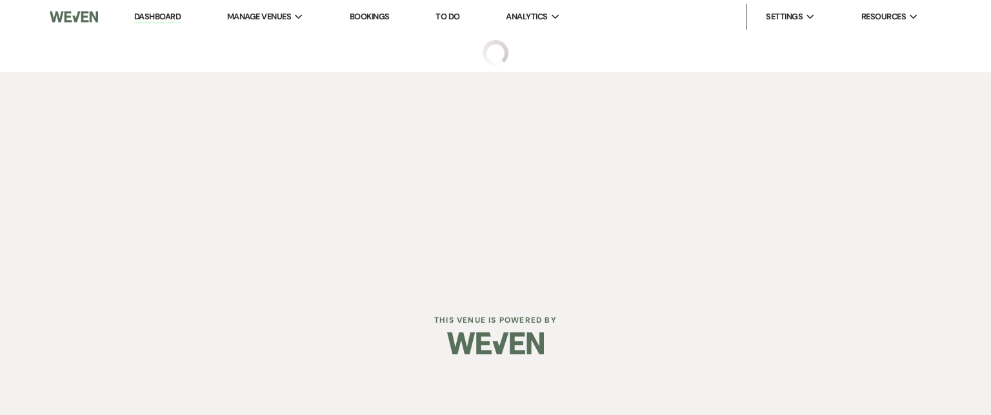
select select "5"
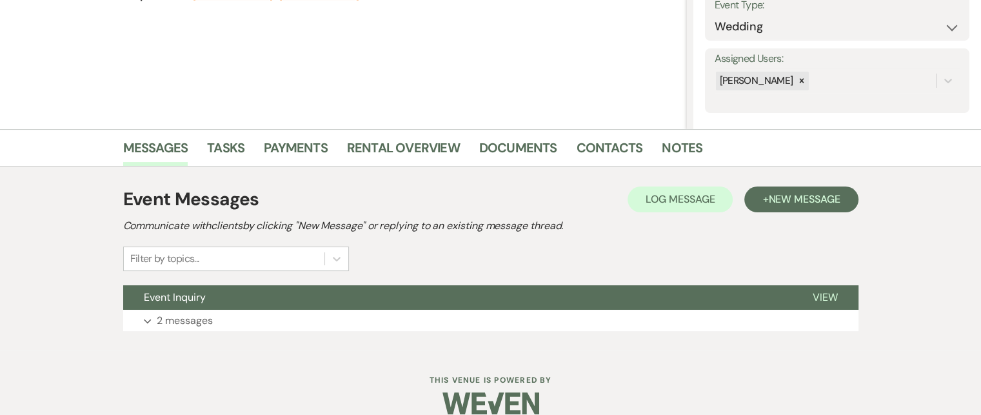
scroll to position [213, 0]
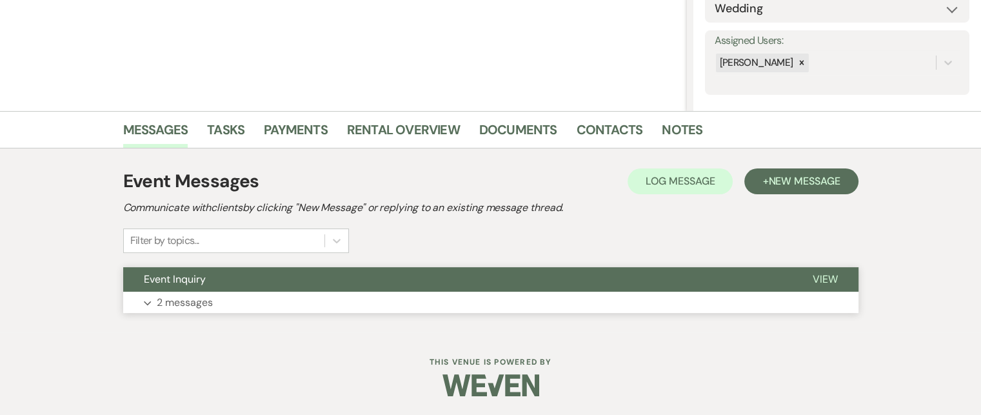
click at [821, 277] on span "View" at bounding box center [825, 279] width 25 height 14
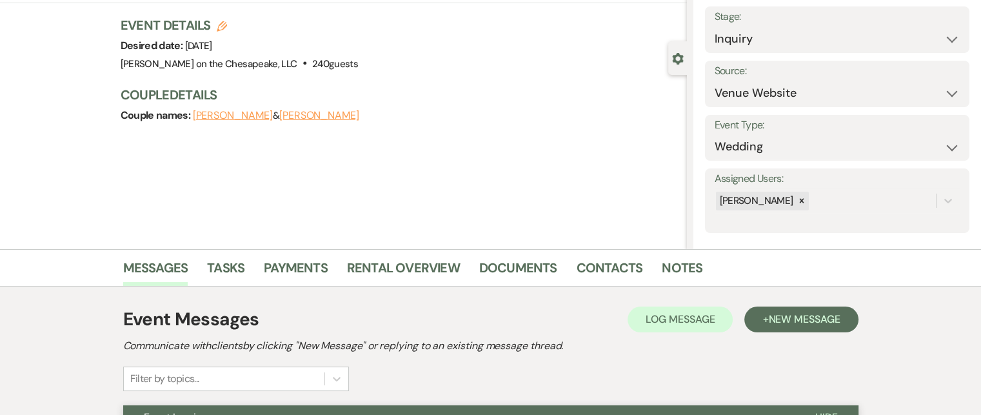
scroll to position [0, 0]
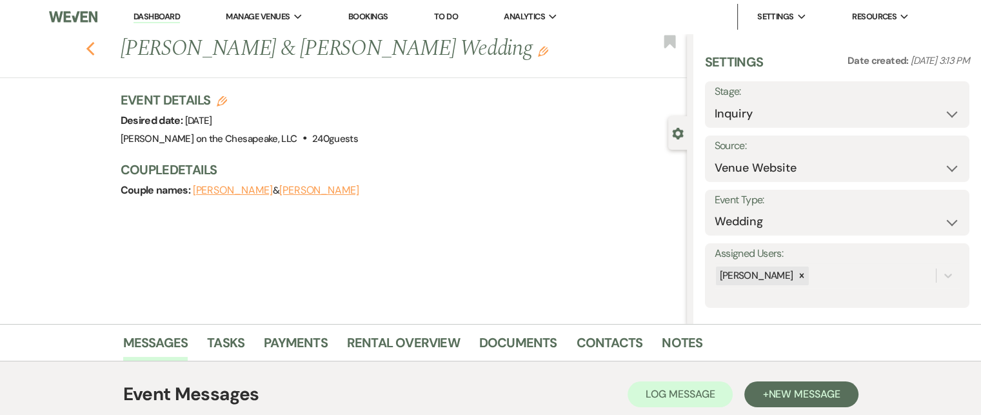
click at [94, 44] on icon "Previous" at bounding box center [91, 48] width 10 height 15
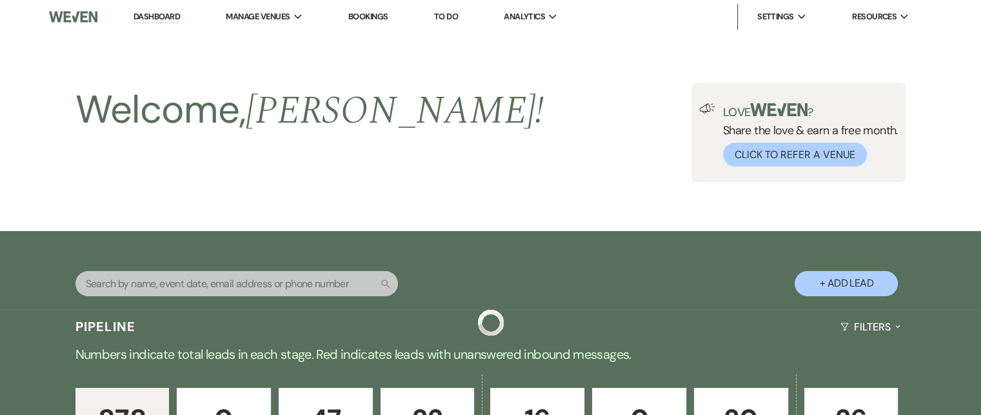
scroll to position [1868, 0]
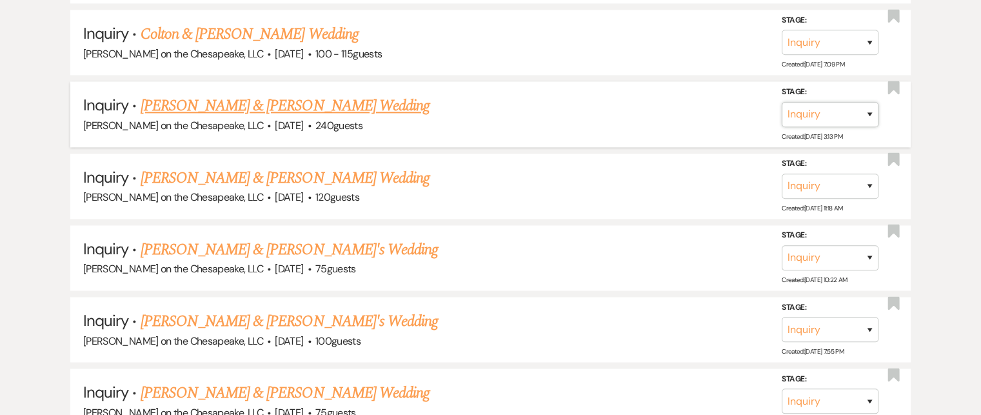
click at [871, 101] on select "Inquiry Follow Up Tour Requested Tour Confirmed Toured Proposal Sent Booked Lost" at bounding box center [830, 113] width 97 height 25
select select "8"
click at [782, 101] on select "Inquiry Follow Up Tour Requested Tour Confirmed Toured Proposal Sent Booked Lost" at bounding box center [830, 113] width 97 height 25
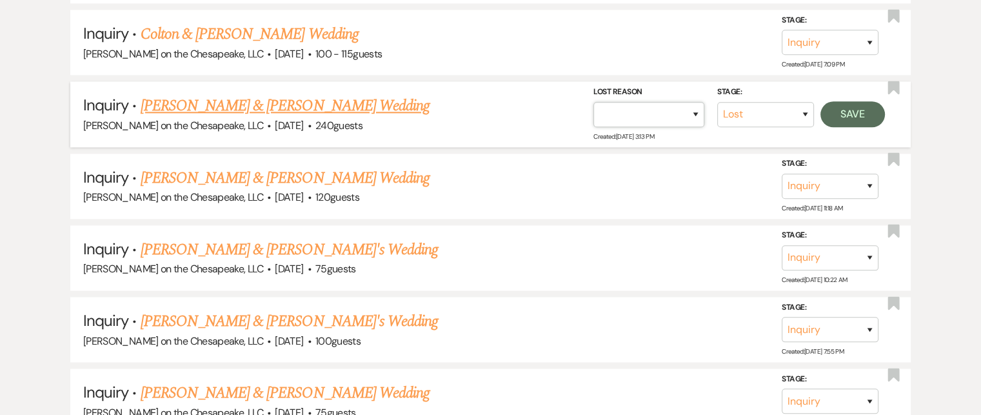
click at [693, 101] on select "Booked Elsewhere Budget Date Unavailable No Response Not a Good Match Capacity …" at bounding box center [648, 113] width 111 height 25
select select "10"
click at [593, 101] on select "Booked Elsewhere Budget Date Unavailable No Response Not a Good Match Capacity …" at bounding box center [648, 113] width 111 height 25
click at [856, 104] on button "Save" at bounding box center [852, 114] width 64 height 26
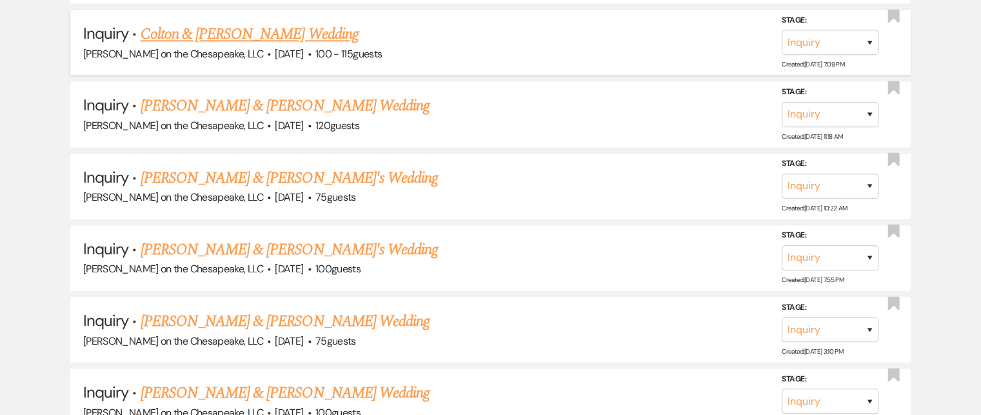
click at [313, 23] on link "Colton & [PERSON_NAME] Wedding" at bounding box center [250, 34] width 218 height 23
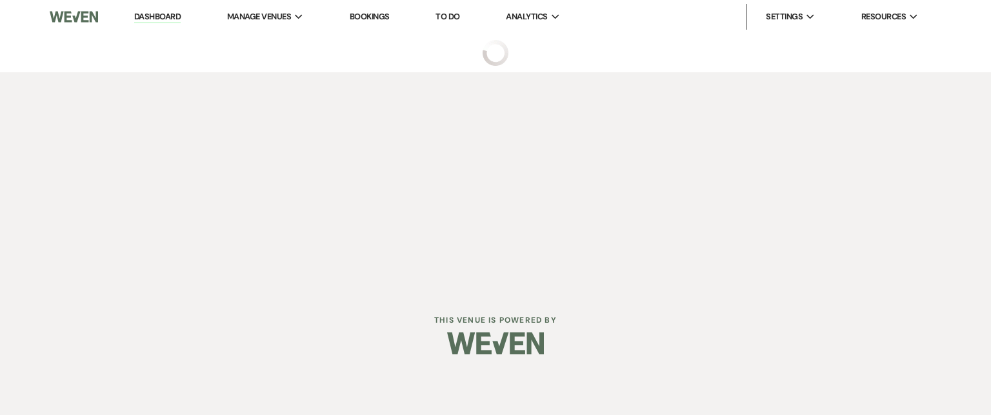
select select "5"
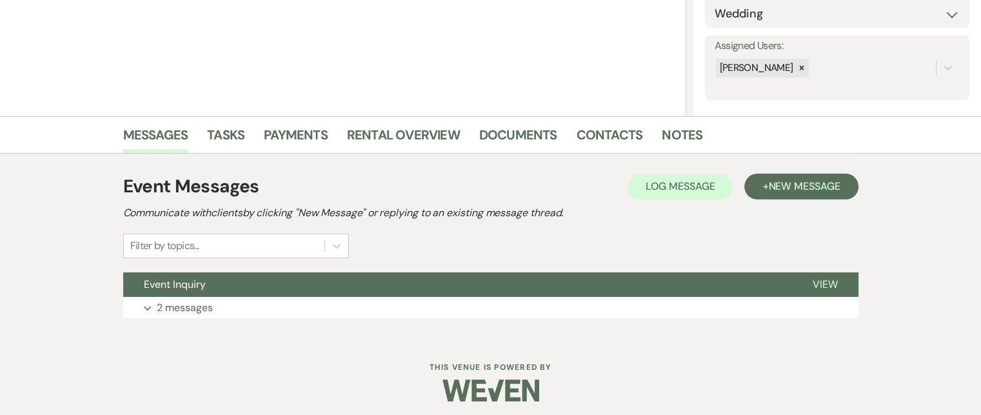
scroll to position [213, 0]
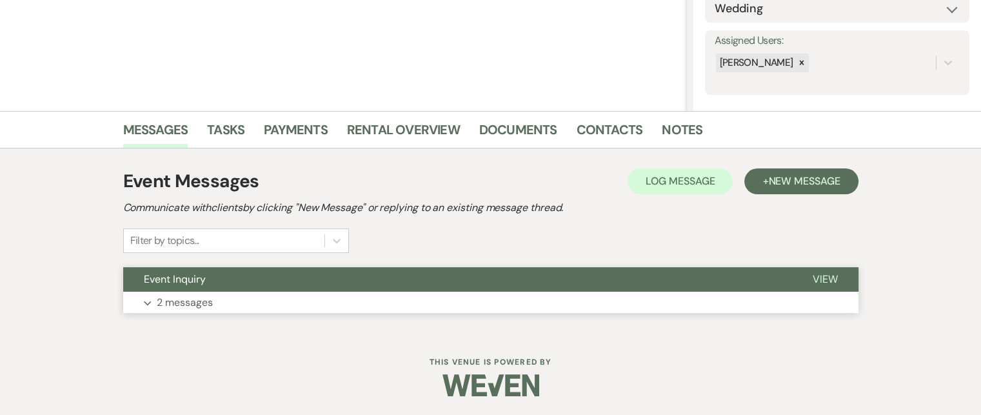
click at [835, 279] on span "View" at bounding box center [825, 279] width 25 height 14
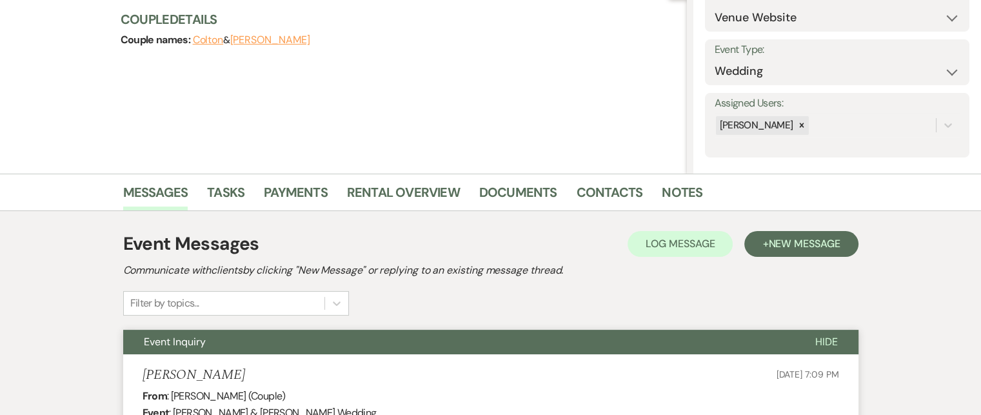
scroll to position [148, 0]
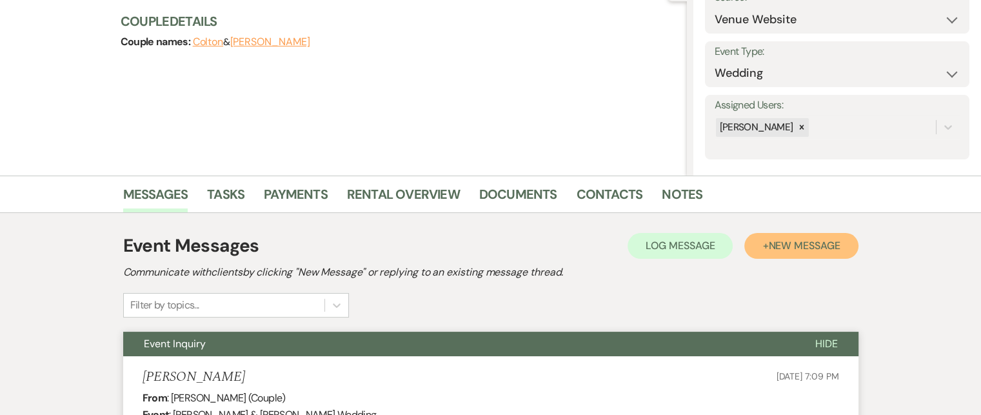
click at [829, 246] on span "New Message" at bounding box center [804, 246] width 72 height 14
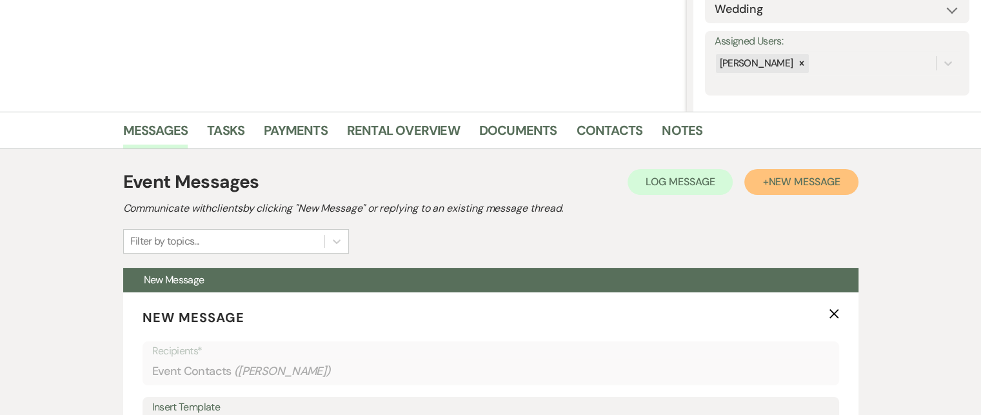
scroll to position [406, 0]
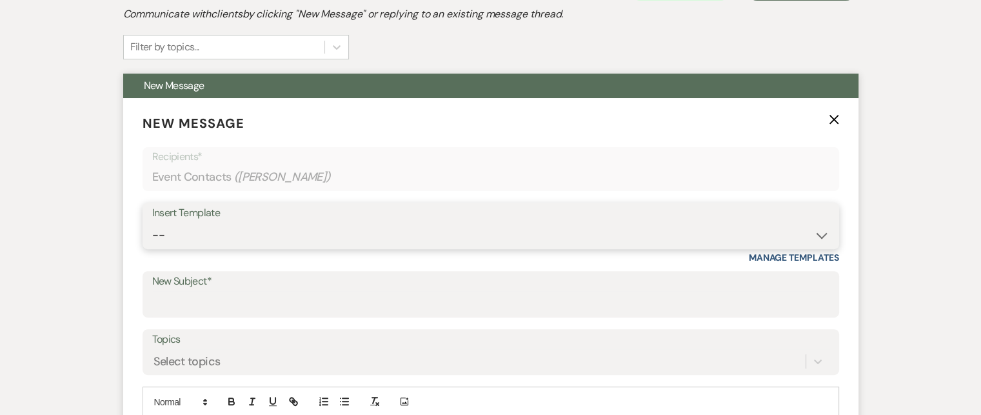
click at [820, 232] on select "-- Weven Planning Portal Introduction (Booked Events) Tour Request Response Fol…" at bounding box center [490, 234] width 677 height 25
select select "2764"
click at [152, 222] on select "-- Weven Planning Portal Introduction (Booked Events) Tour Request Response Fol…" at bounding box center [490, 234] width 677 height 25
type input "Invitation to tour"
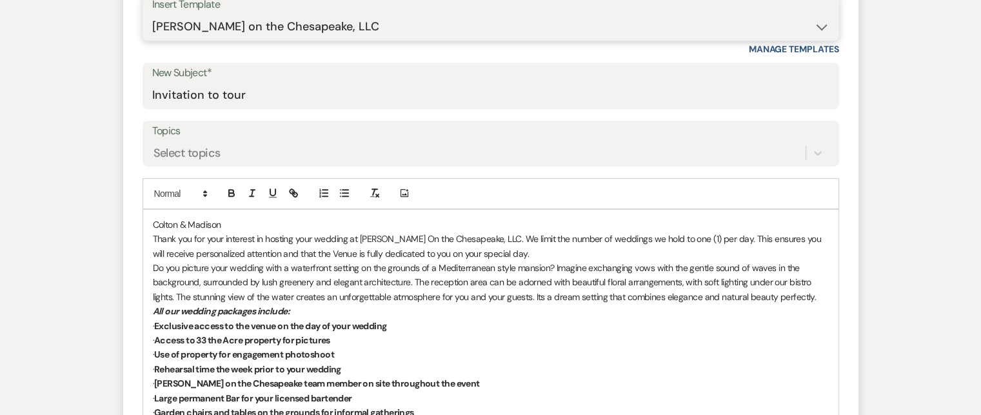
scroll to position [664, 0]
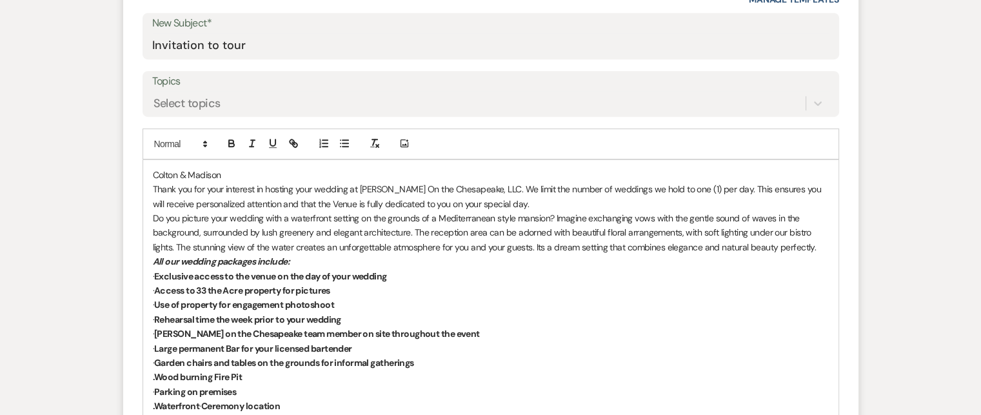
click at [153, 170] on p "Colton & Madison" at bounding box center [491, 175] width 676 height 14
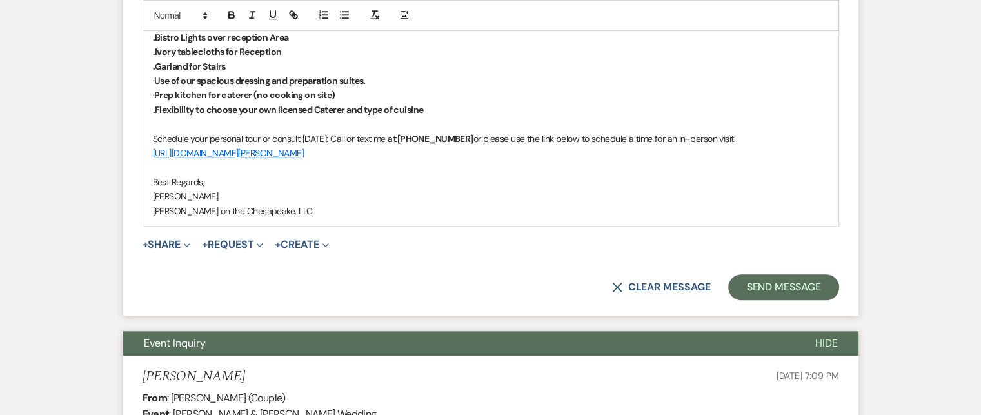
scroll to position [1116, 0]
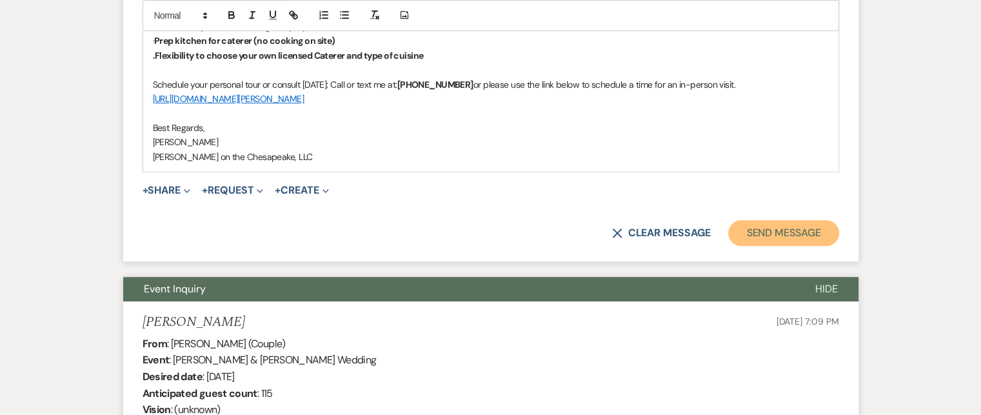
click at [779, 227] on button "Send Message" at bounding box center [783, 233] width 110 height 26
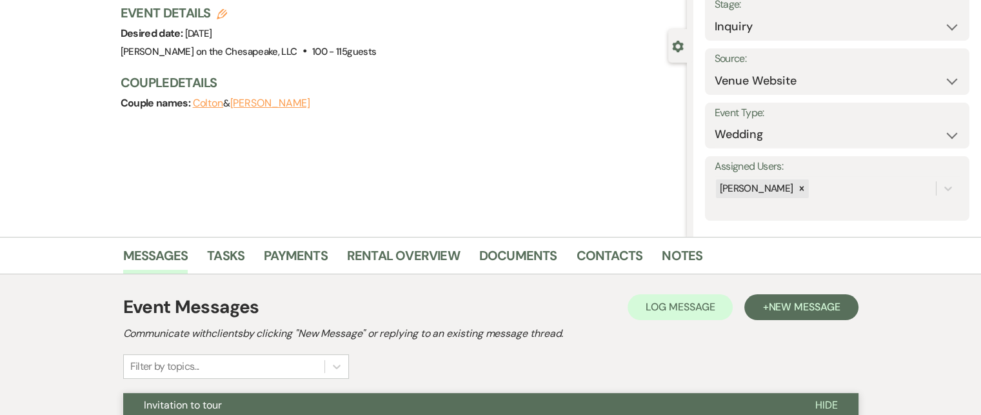
scroll to position [0, 0]
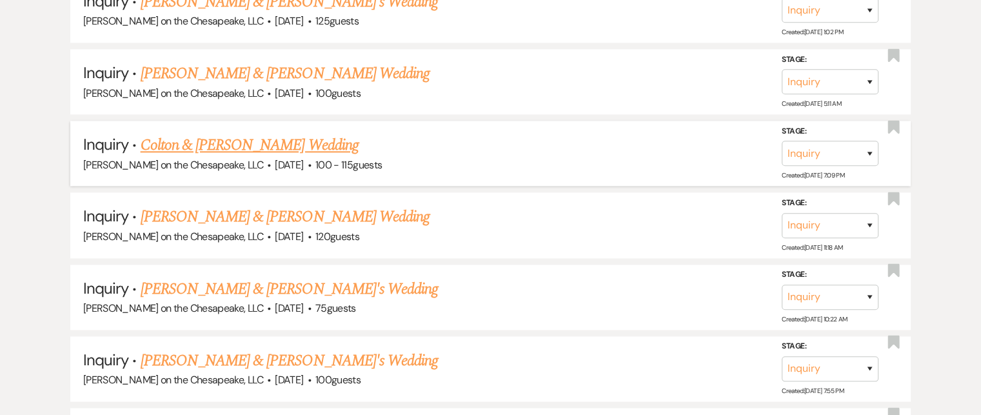
scroll to position [1739, 0]
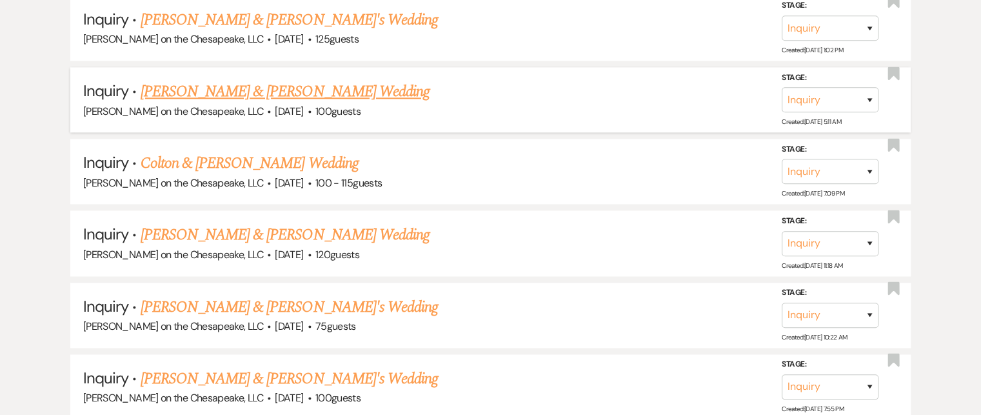
click at [235, 82] on link "[PERSON_NAME] & [PERSON_NAME] Wedding" at bounding box center [285, 91] width 289 height 23
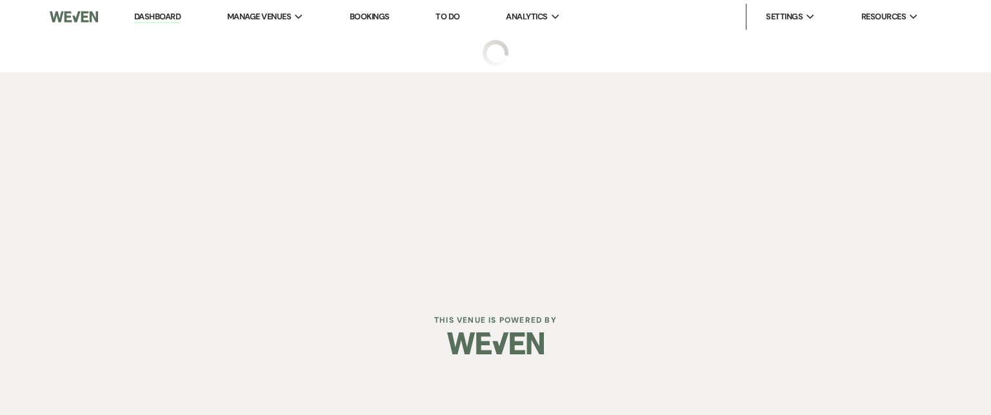
select select "5"
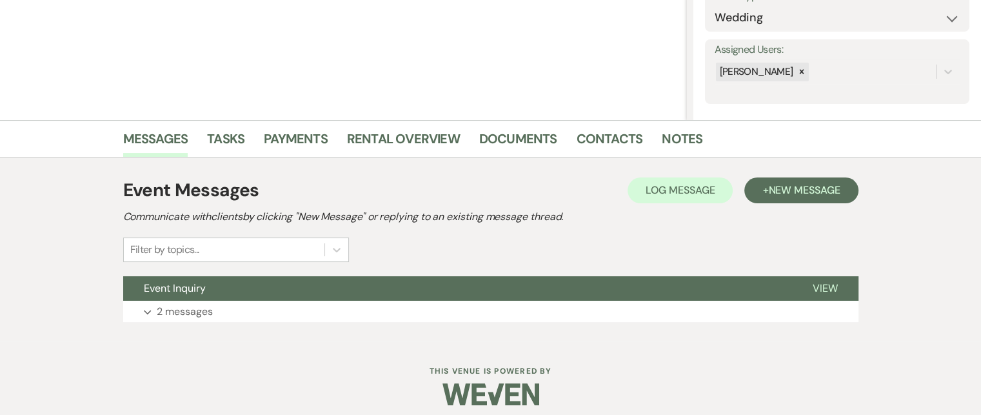
scroll to position [213, 0]
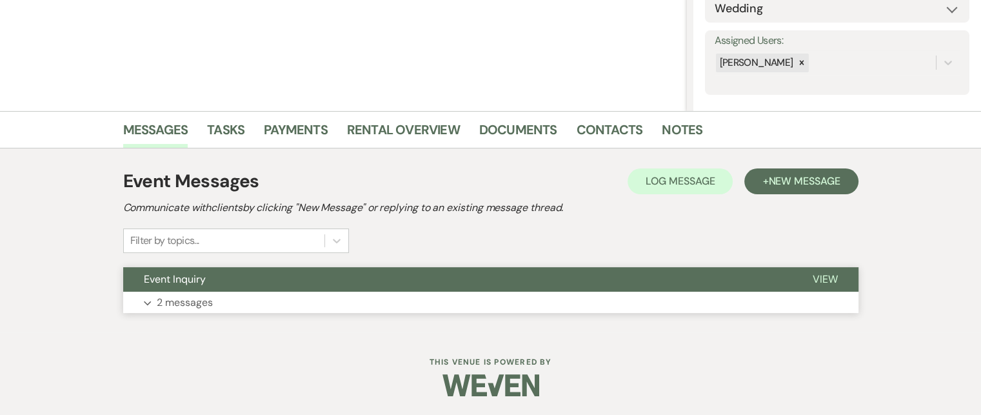
click at [826, 277] on span "View" at bounding box center [825, 279] width 25 height 14
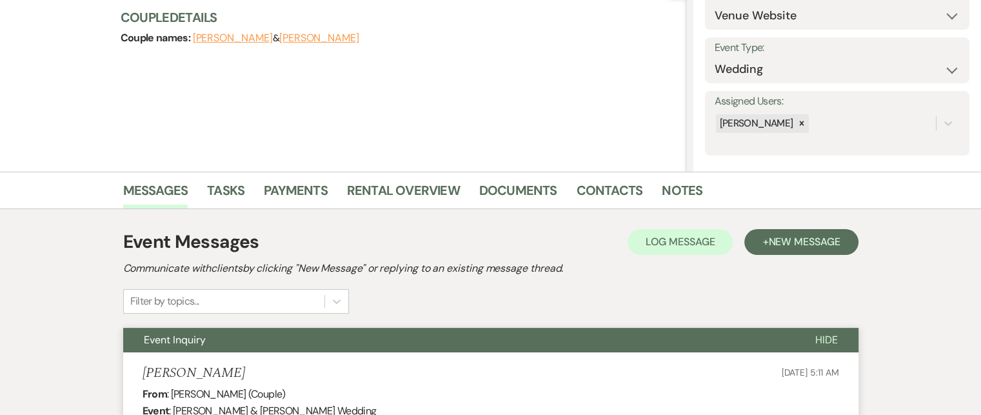
scroll to position [148, 0]
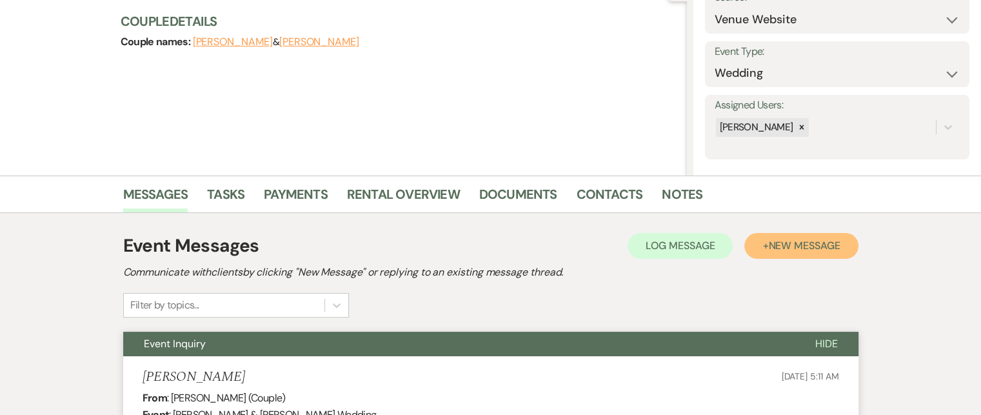
click at [803, 250] on span "New Message" at bounding box center [804, 246] width 72 height 14
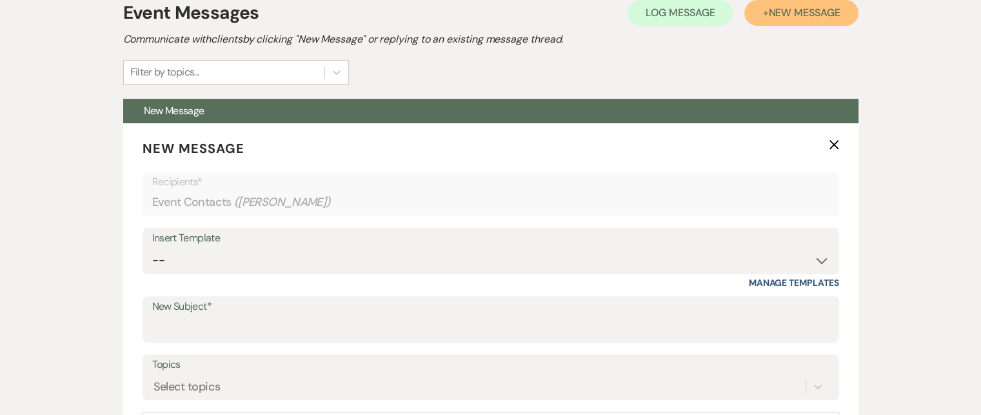
scroll to position [406, 0]
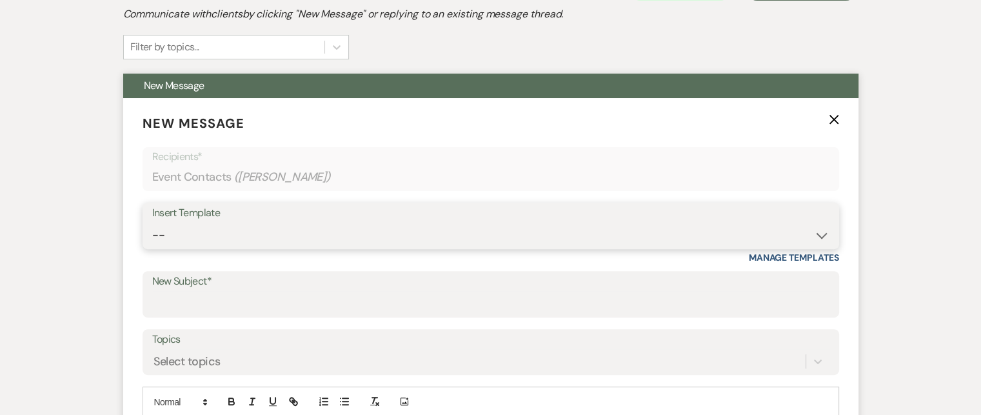
click at [822, 234] on select "-- Weven Planning Portal Introduction (Booked Events) Tour Request Response Fol…" at bounding box center [490, 234] width 677 height 25
select select "2764"
click at [152, 222] on select "-- Weven Planning Portal Introduction (Booked Events) Tour Request Response Fol…" at bounding box center [490, 234] width 677 height 25
type input "Invitation to tour"
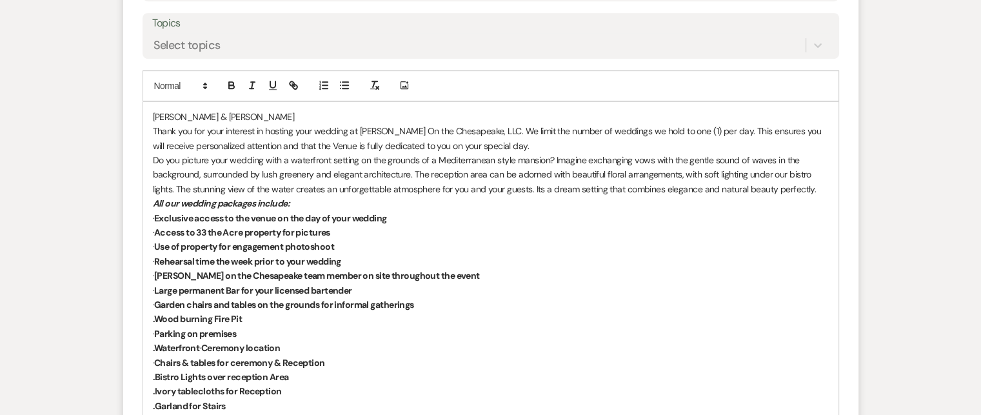
scroll to position [729, 0]
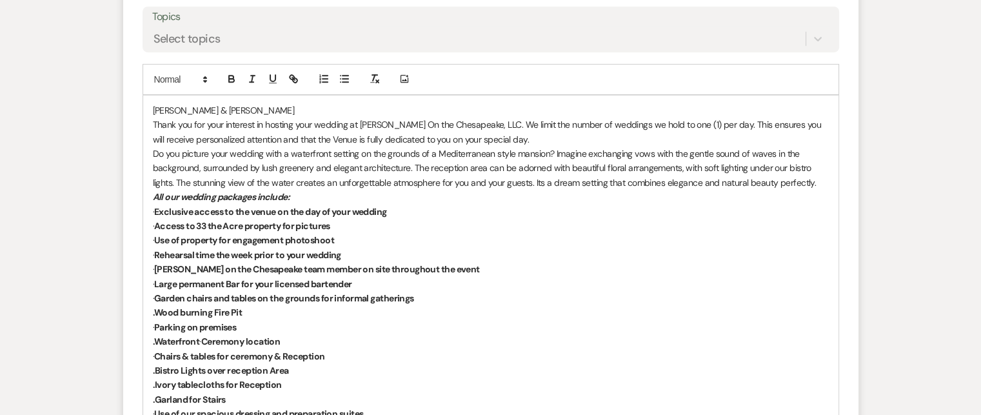
click at [153, 108] on p "[PERSON_NAME] & [PERSON_NAME]" at bounding box center [491, 110] width 676 height 14
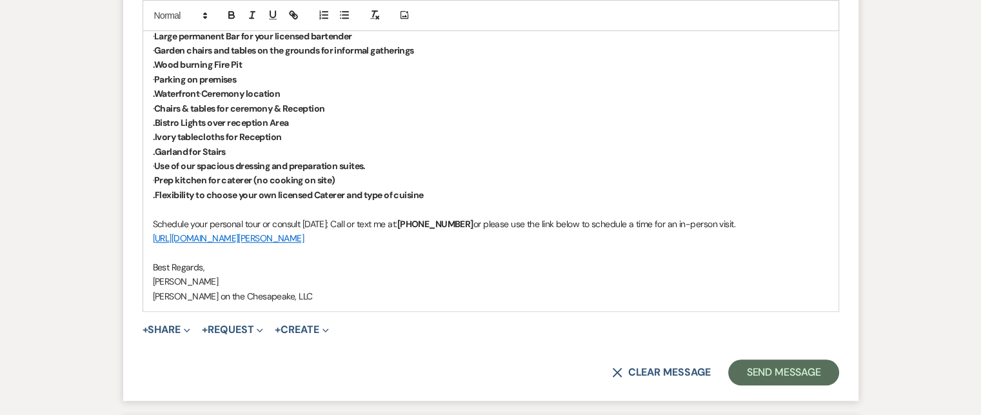
scroll to position [1051, 0]
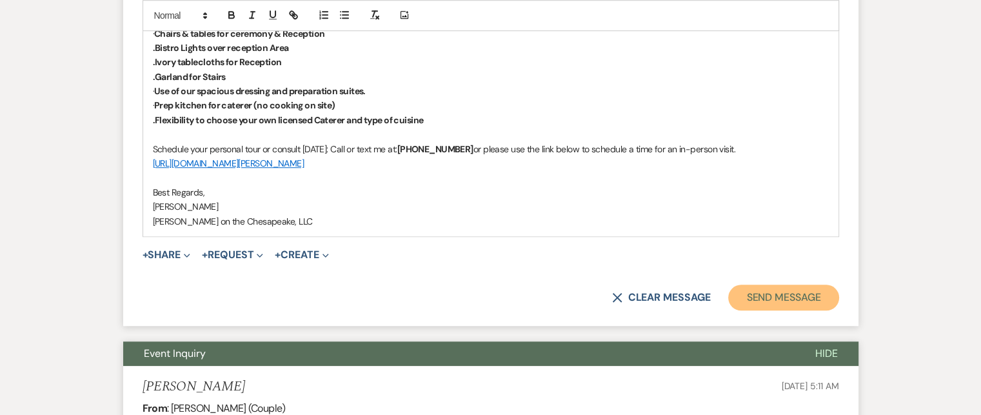
click at [776, 293] on button "Send Message" at bounding box center [783, 297] width 110 height 26
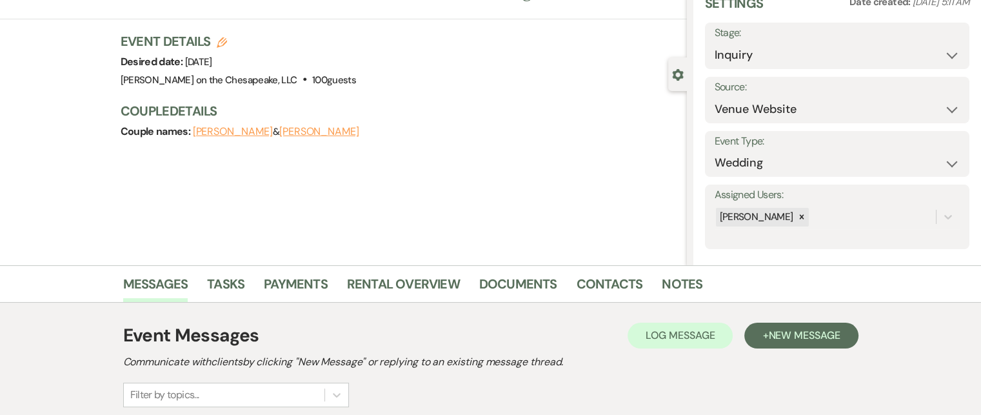
scroll to position [0, 0]
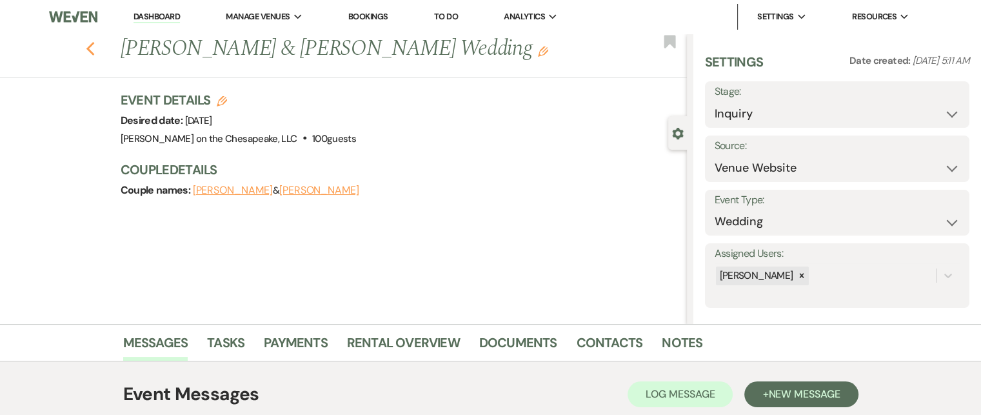
click at [95, 50] on icon "Previous" at bounding box center [91, 48] width 10 height 15
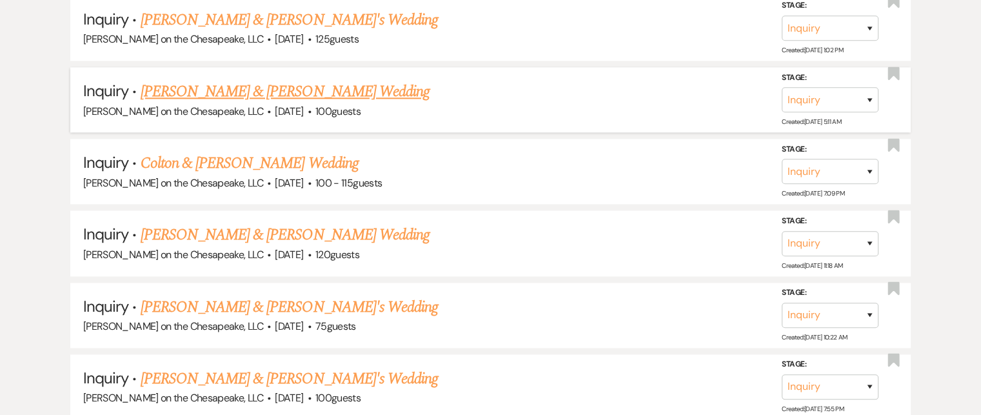
scroll to position [1675, 0]
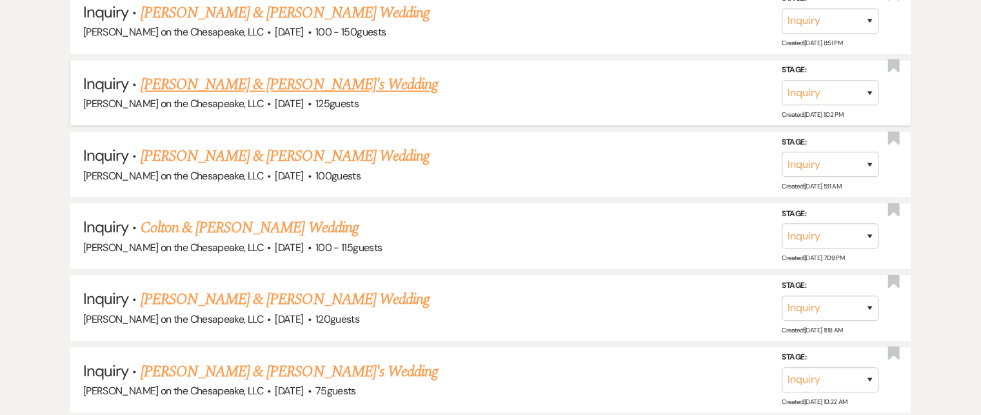
click at [199, 73] on link "[PERSON_NAME] & [PERSON_NAME]'s Wedding" at bounding box center [290, 84] width 298 height 23
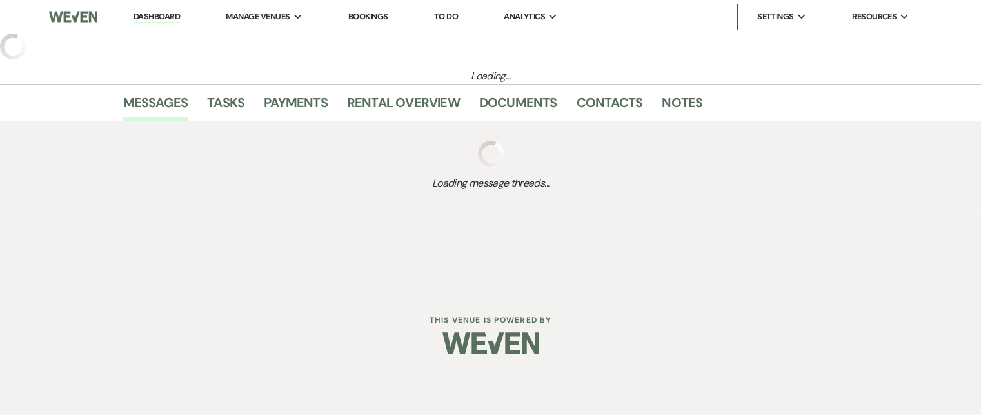
select select "5"
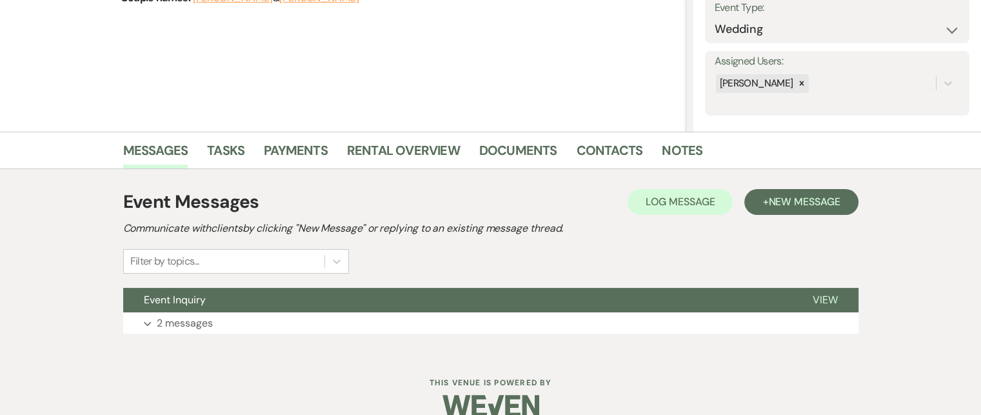
scroll to position [213, 0]
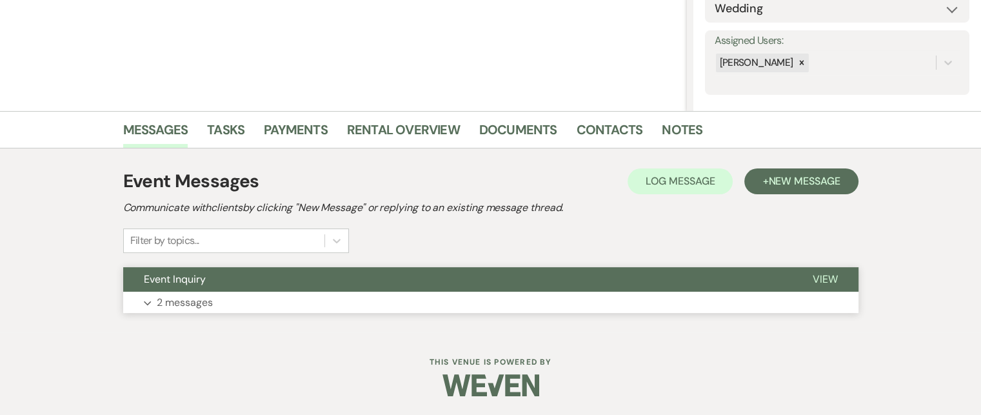
click at [823, 275] on span "View" at bounding box center [825, 279] width 25 height 14
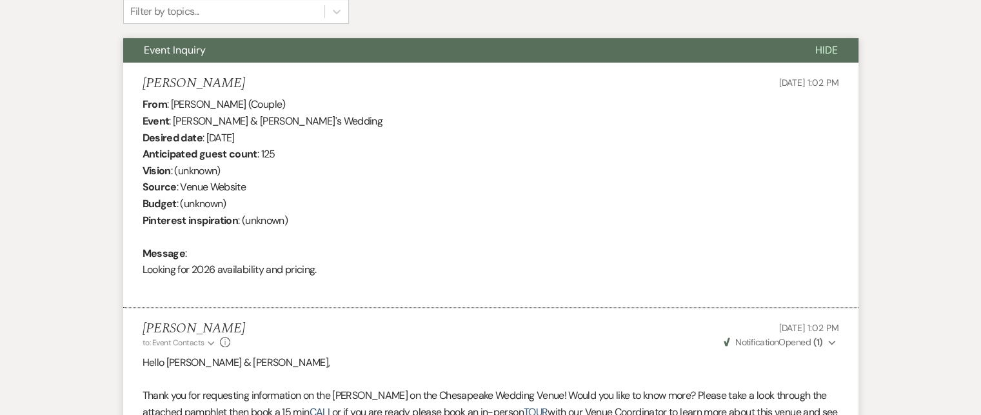
scroll to position [342, 0]
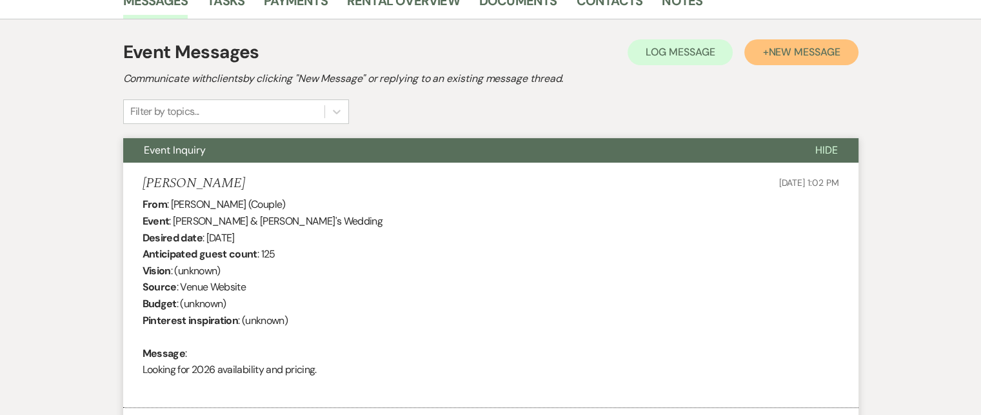
click at [775, 52] on span "New Message" at bounding box center [804, 52] width 72 height 14
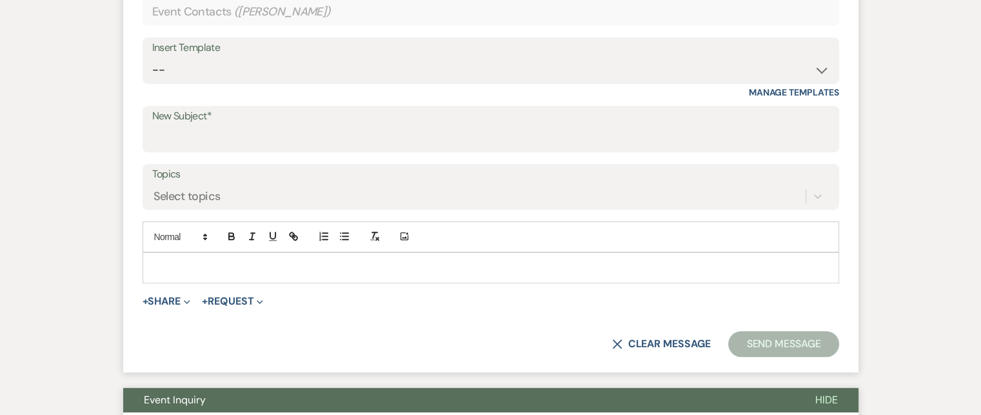
scroll to position [580, 0]
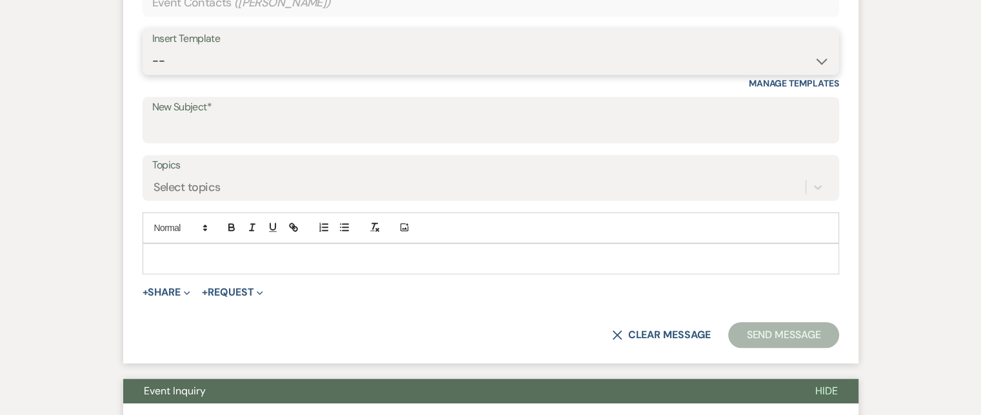
click at [820, 60] on select "-- Weven Planning Portal Introduction (Booked Events) Tour Request Response Fol…" at bounding box center [490, 60] width 677 height 25
select select "2704"
click at [152, 48] on select "-- Weven Planning Portal Introduction (Booked Events) Tour Request Response Fol…" at bounding box center [490, 60] width 677 height 25
type input "Invitation for Tour and book your date"
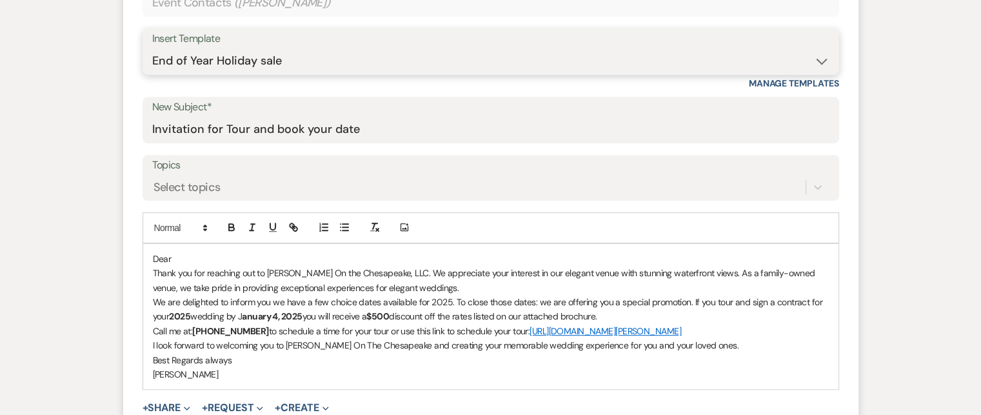
click at [820, 62] on select "-- Weven Planning Portal Introduction (Booked Events) Tour Request Response Fol…" at bounding box center [490, 60] width 677 height 25
select select "2764"
click at [152, 48] on select "-- Weven Planning Portal Introduction (Booked Events) Tour Request Response Fol…" at bounding box center [490, 60] width 677 height 25
type input "Invitation to tour"
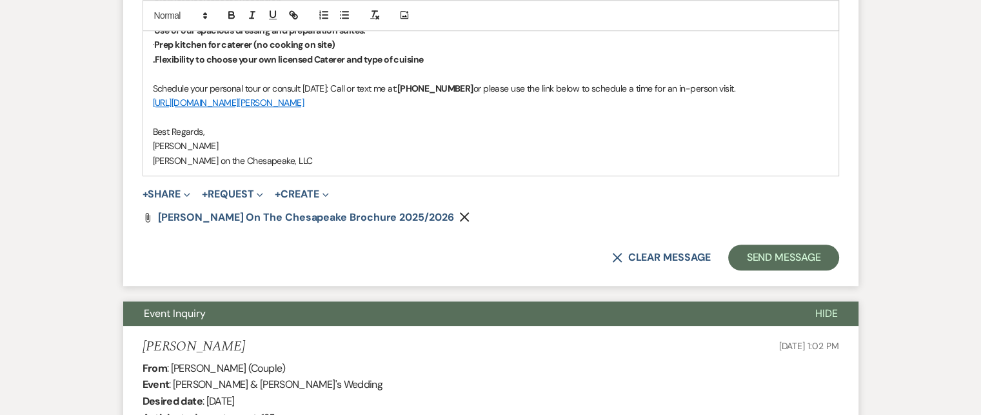
scroll to position [1161, 0]
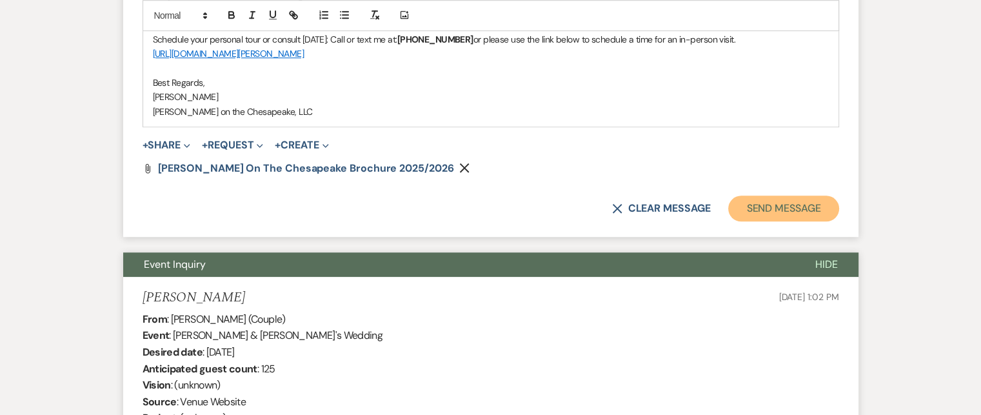
click at [780, 209] on button "Send Message" at bounding box center [783, 208] width 110 height 26
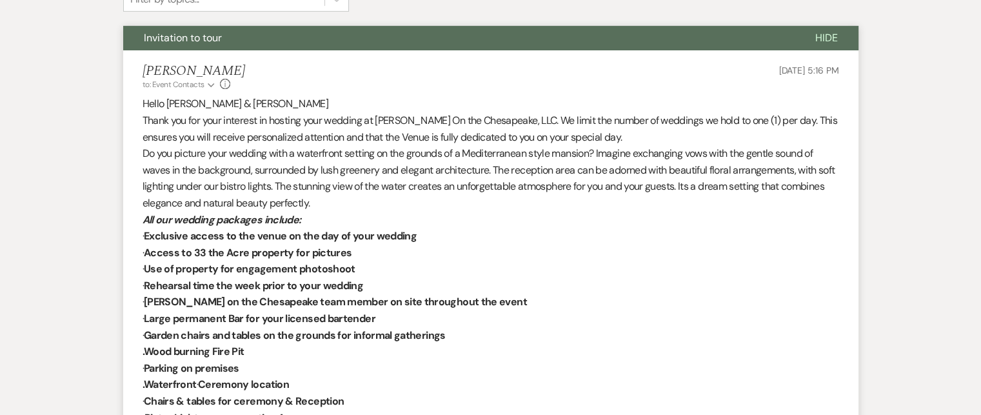
scroll to position [424, 0]
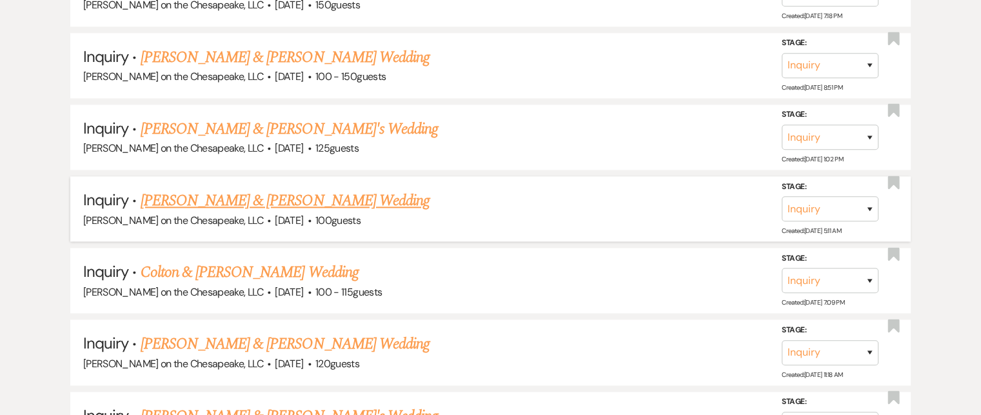
scroll to position [1610, 0]
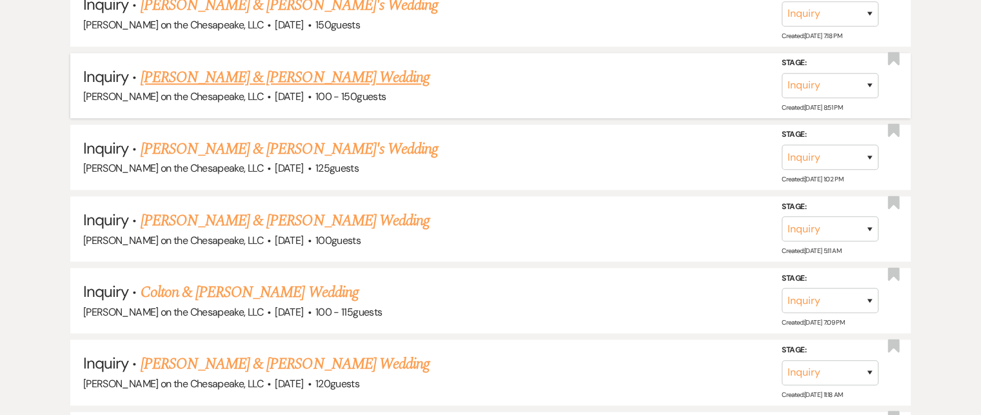
click at [342, 67] on link "[PERSON_NAME] & [PERSON_NAME] Wedding" at bounding box center [285, 77] width 289 height 23
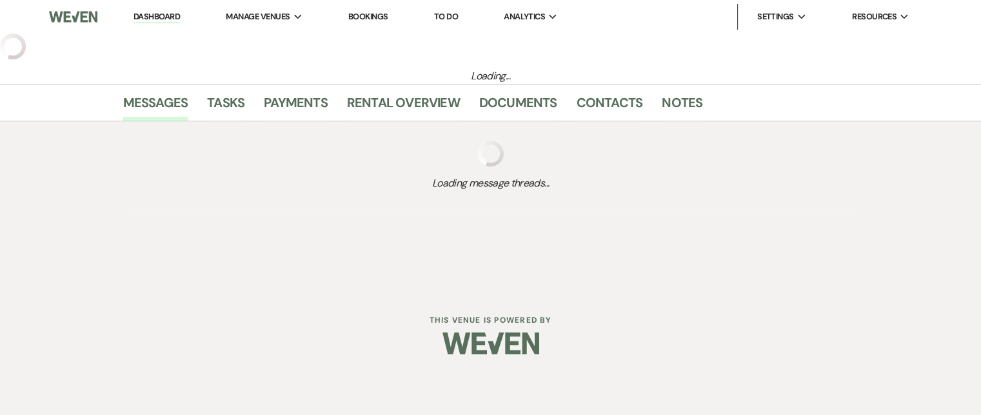
select select "5"
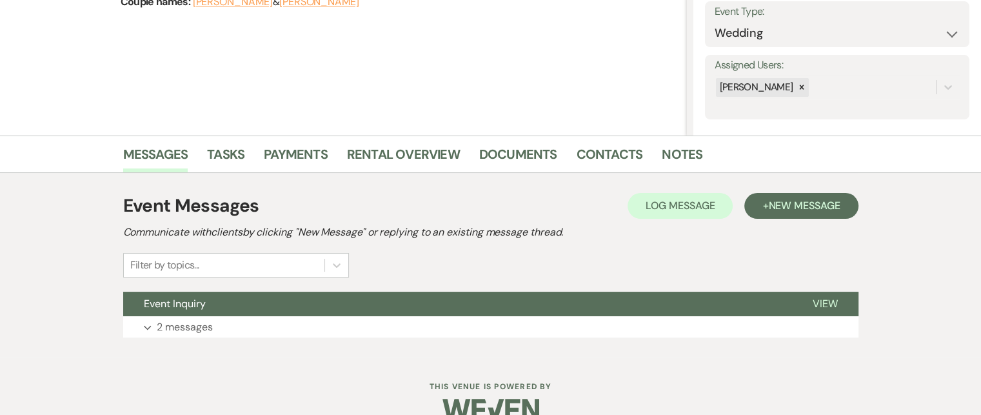
scroll to position [213, 0]
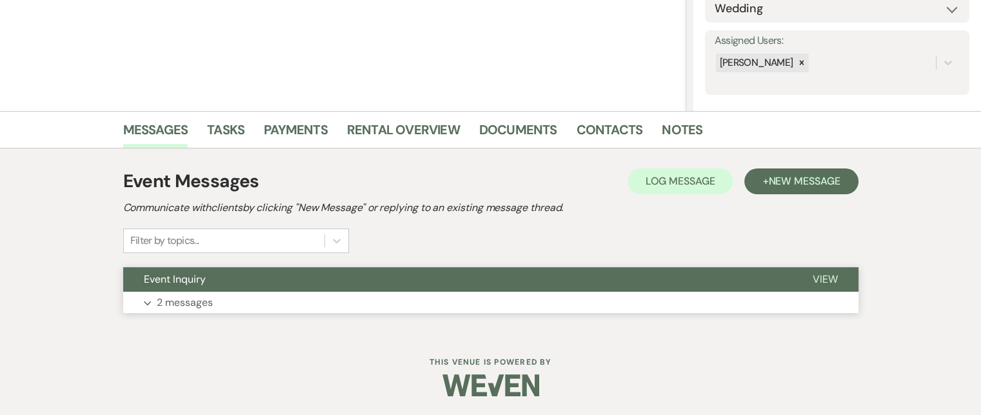
click at [831, 279] on span "View" at bounding box center [825, 279] width 25 height 14
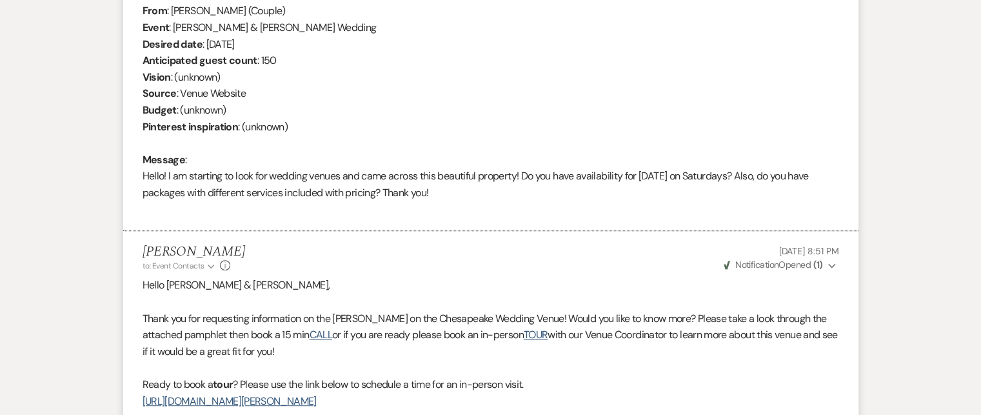
scroll to position [342, 0]
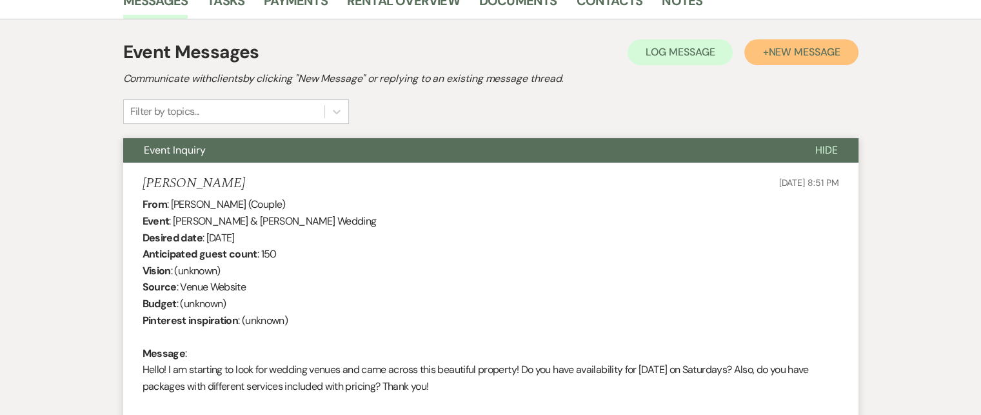
click at [791, 50] on span "New Message" at bounding box center [804, 52] width 72 height 14
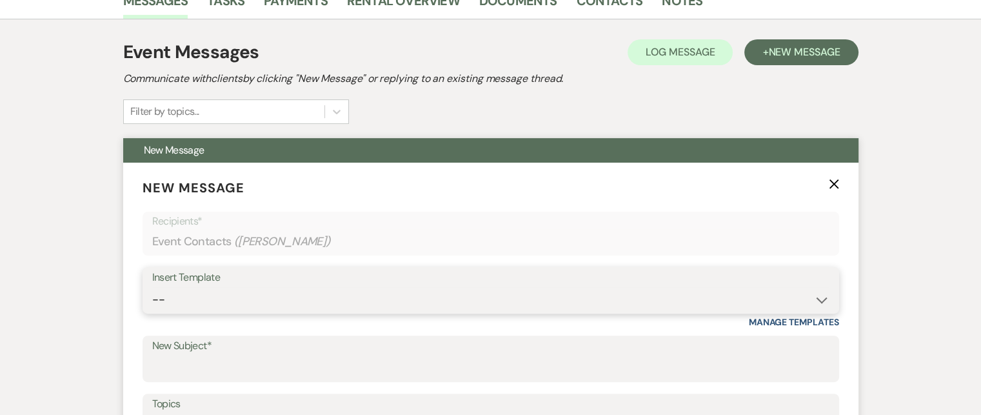
click at [820, 297] on select "-- Weven Planning Portal Introduction (Booked Events) Tour Request Response Fol…" at bounding box center [490, 299] width 677 height 25
select select "2764"
click at [152, 287] on select "-- Weven Planning Portal Introduction (Booked Events) Tour Request Response Fol…" at bounding box center [490, 299] width 677 height 25
type input "Invitation to tour"
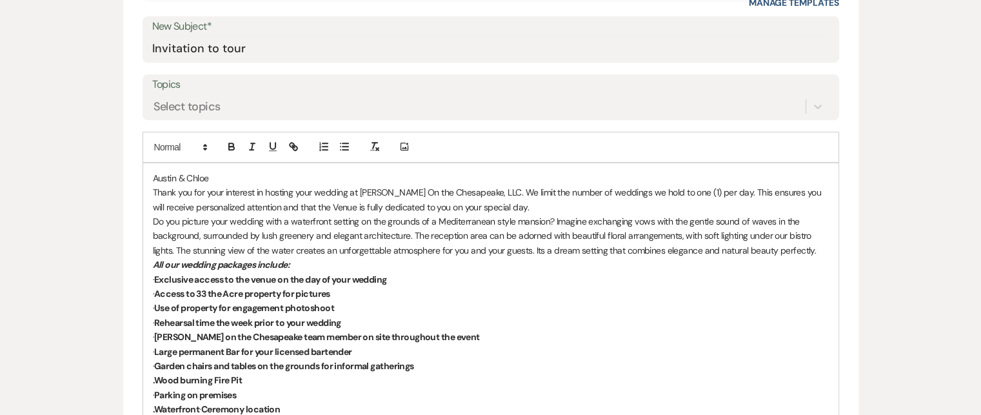
scroll to position [664, 0]
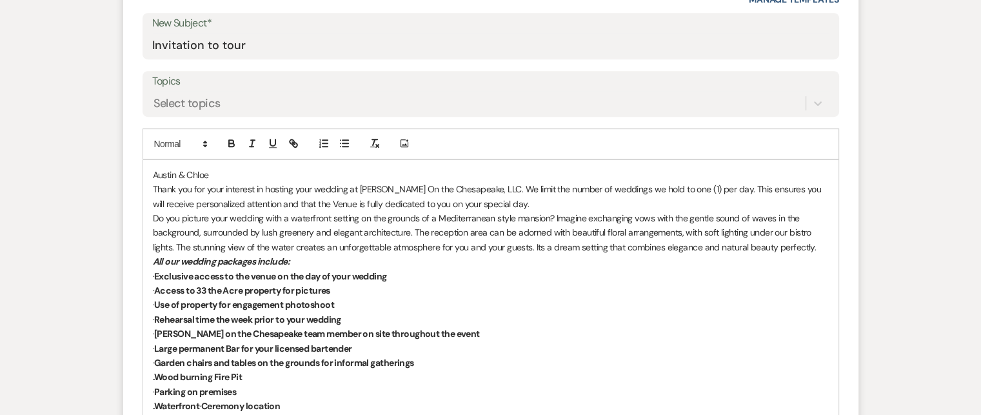
click at [153, 172] on p "Austin & Chloe" at bounding box center [491, 175] width 676 height 14
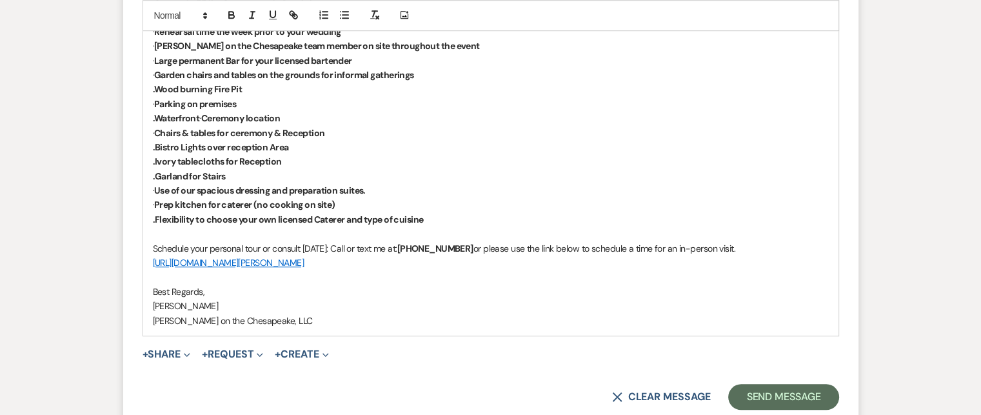
scroll to position [1032, 0]
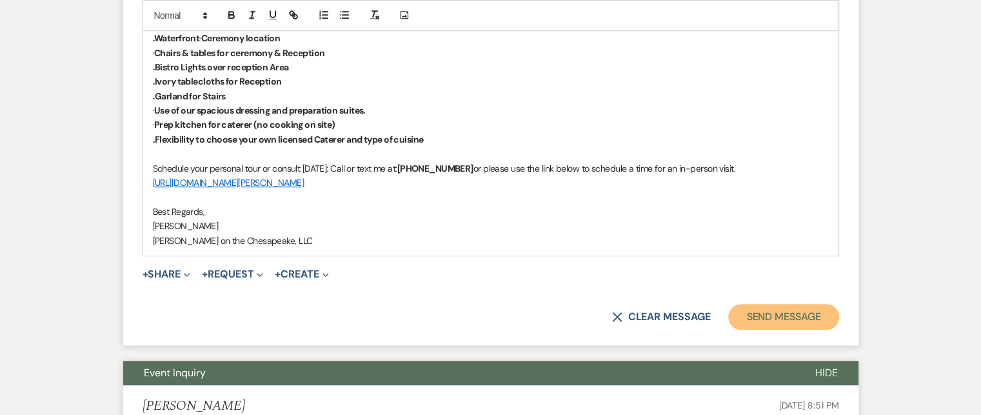
click at [793, 316] on button "Send Message" at bounding box center [783, 317] width 110 height 26
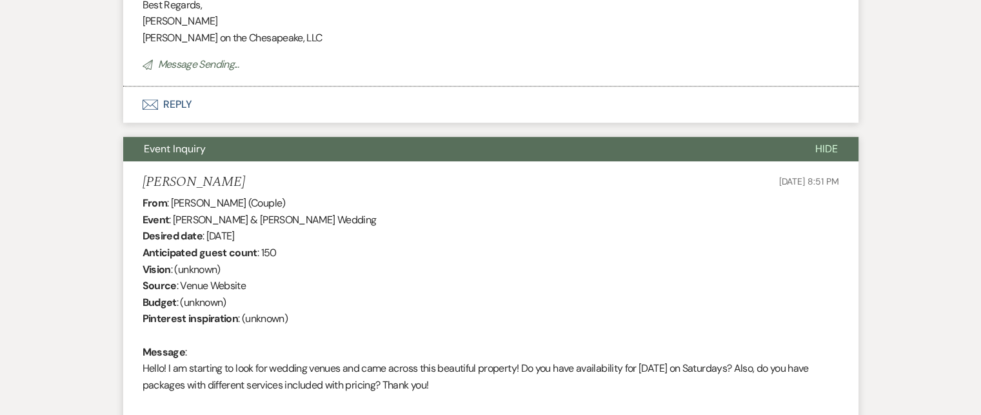
scroll to position [553, 0]
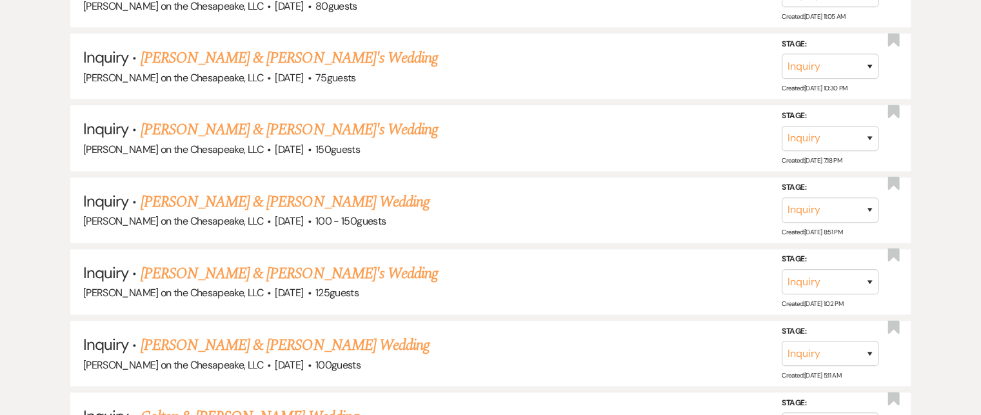
scroll to position [1481, 0]
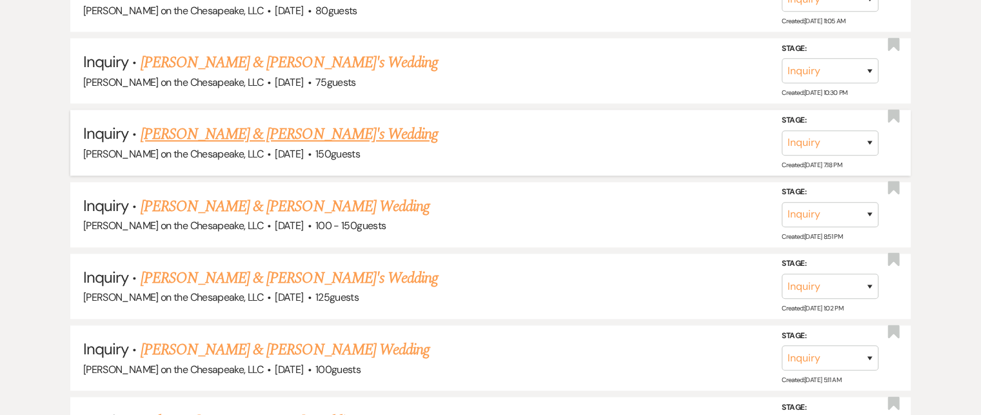
click at [267, 125] on link "[PERSON_NAME] & [PERSON_NAME]'s Wedding" at bounding box center [290, 134] width 298 height 23
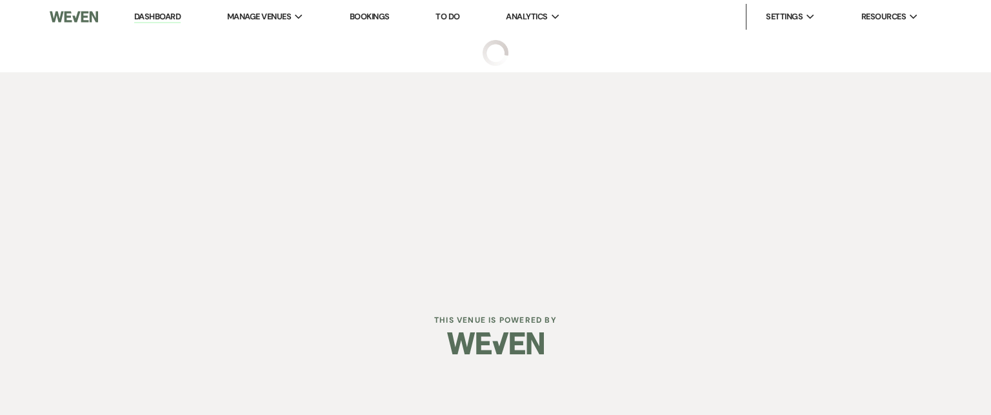
select select "5"
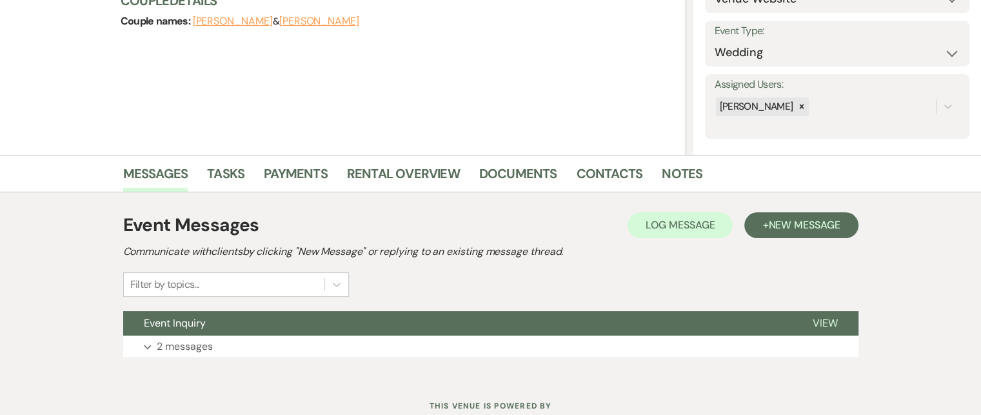
scroll to position [193, 0]
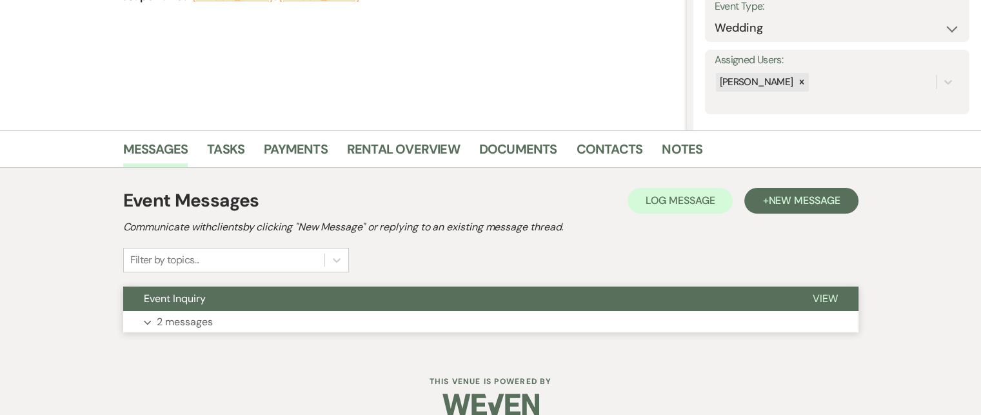
click at [831, 299] on span "View" at bounding box center [825, 299] width 25 height 14
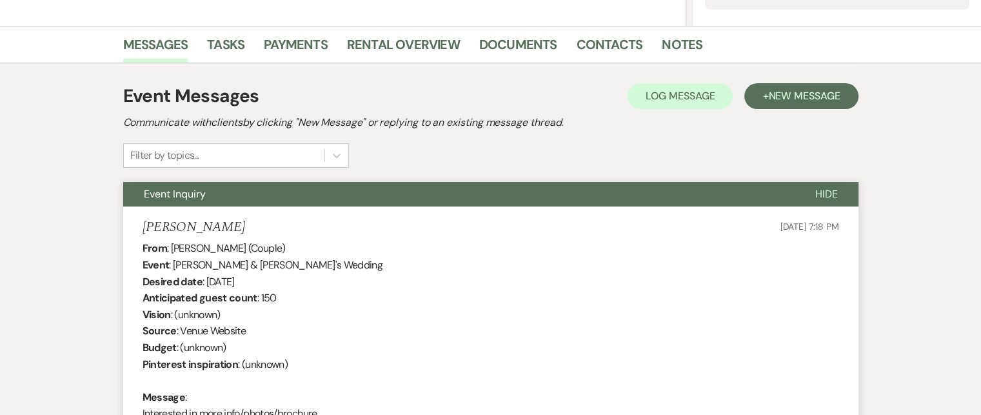
scroll to position [258, 0]
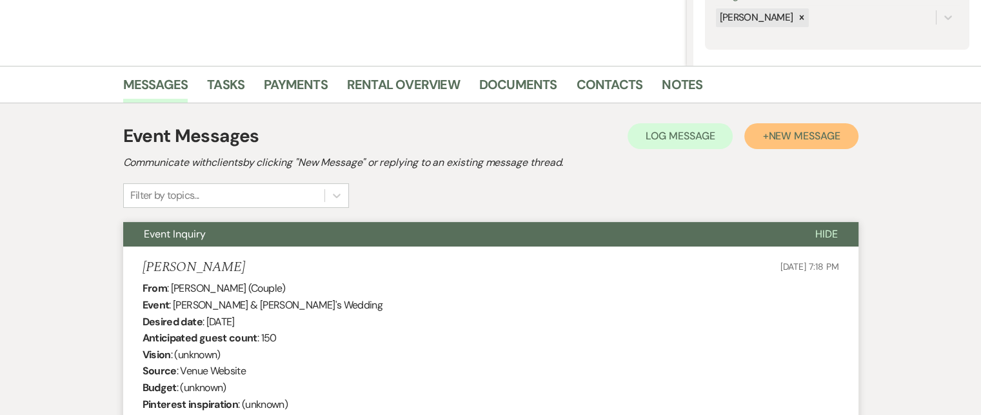
click at [794, 136] on span "New Message" at bounding box center [804, 136] width 72 height 14
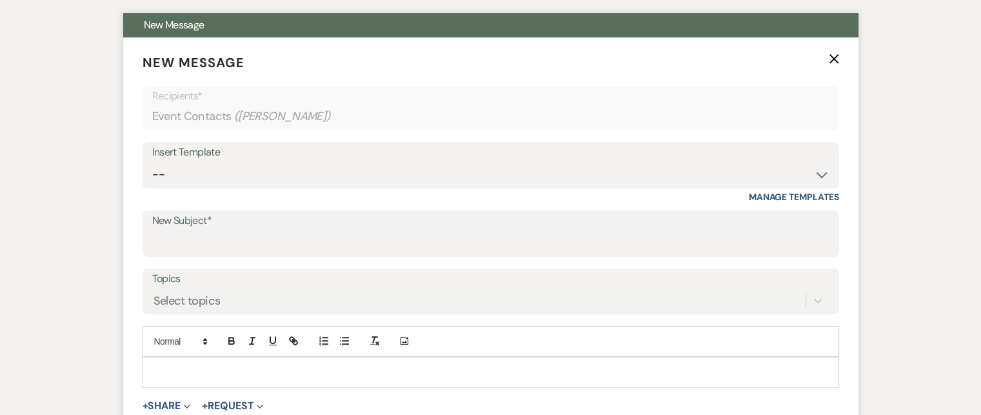
scroll to position [516, 0]
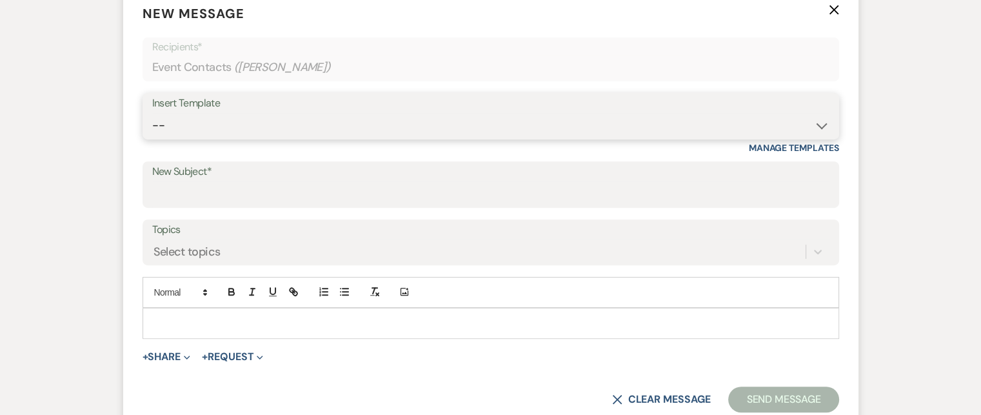
click at [822, 126] on select "-- Weven Planning Portal Introduction (Booked Events) Tour Request Response Fol…" at bounding box center [490, 125] width 677 height 25
select select "2764"
click at [152, 113] on select "-- Weven Planning Portal Introduction (Booked Events) Tour Request Response Fol…" at bounding box center [490, 125] width 677 height 25
type input "Invitation to tour"
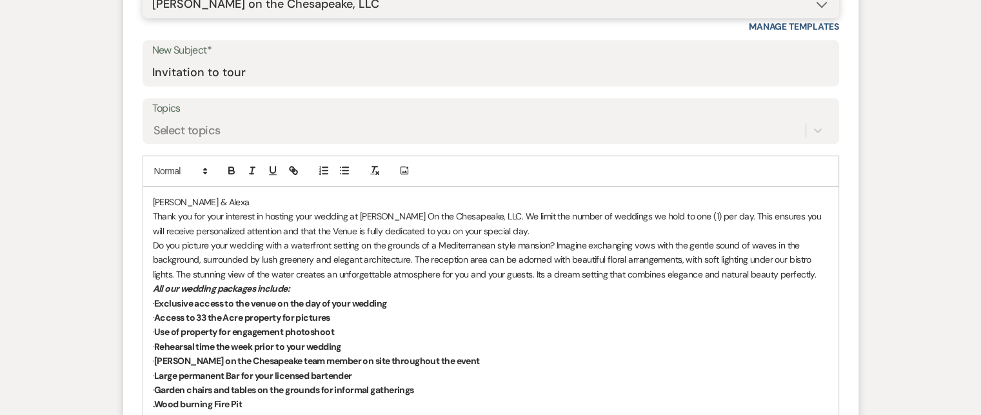
scroll to position [645, 0]
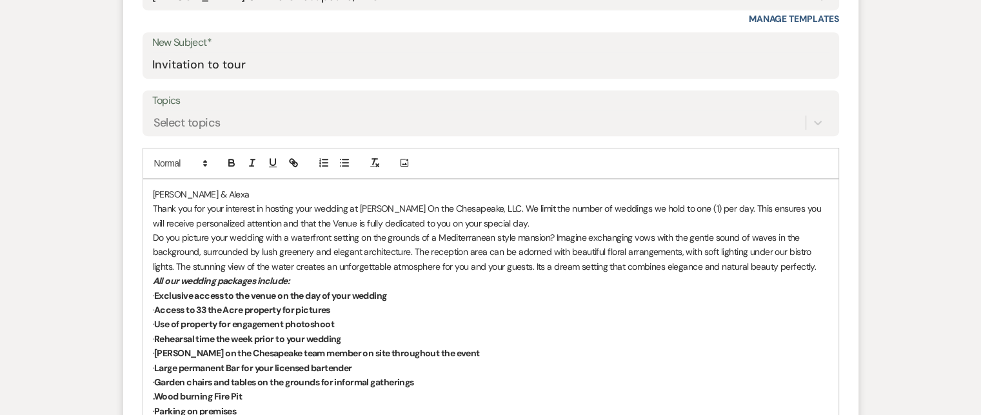
click at [151, 192] on div "[PERSON_NAME] & [PERSON_NAME] Thank you for your interest in hosting your weddi…" at bounding box center [490, 410] width 695 height 463
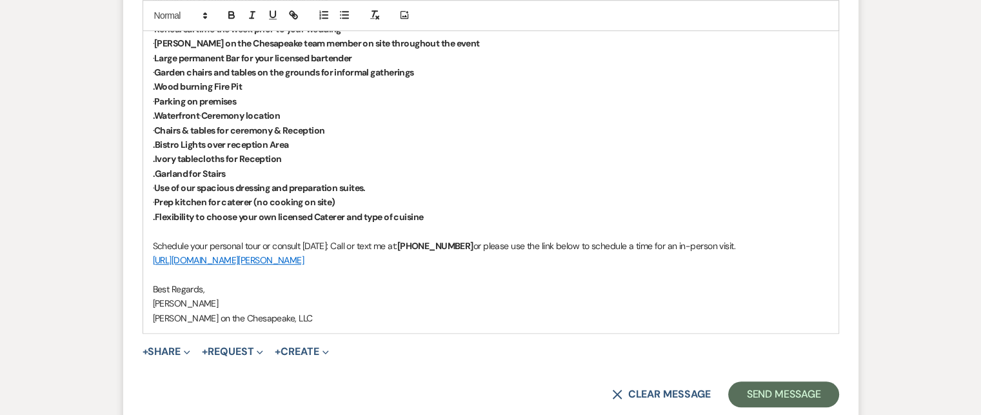
scroll to position [1032, 0]
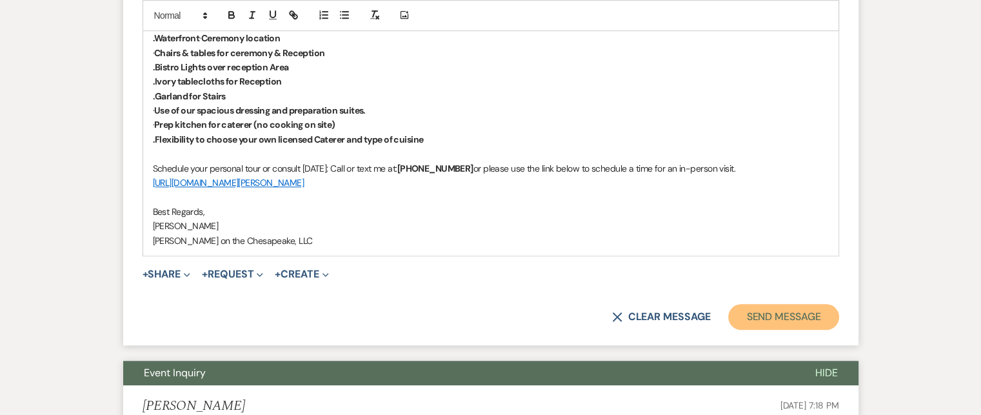
click at [784, 324] on button "Send Message" at bounding box center [783, 317] width 110 height 26
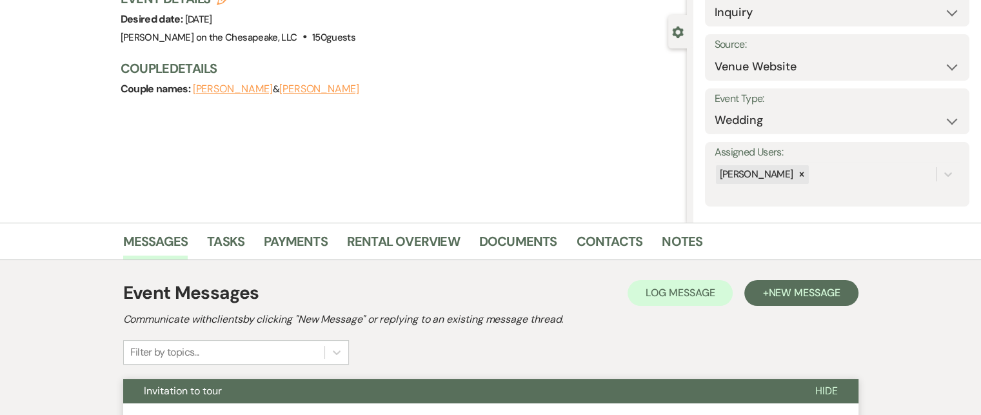
scroll to position [0, 0]
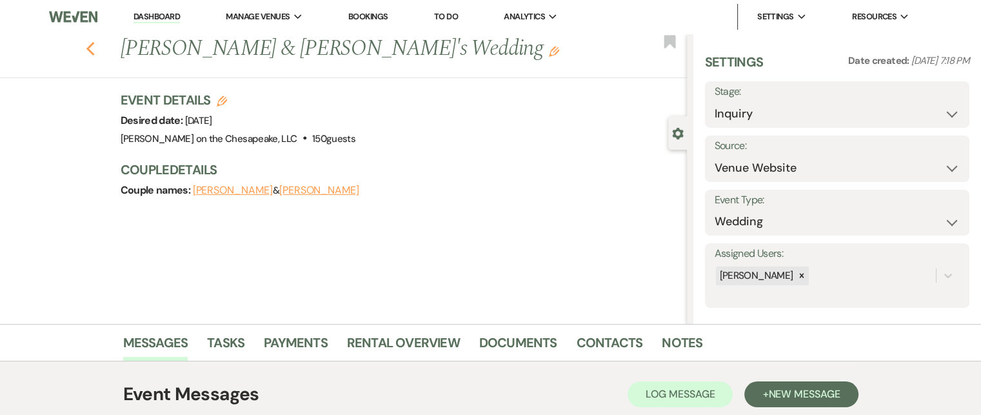
click at [95, 48] on icon "Previous" at bounding box center [91, 48] width 10 height 15
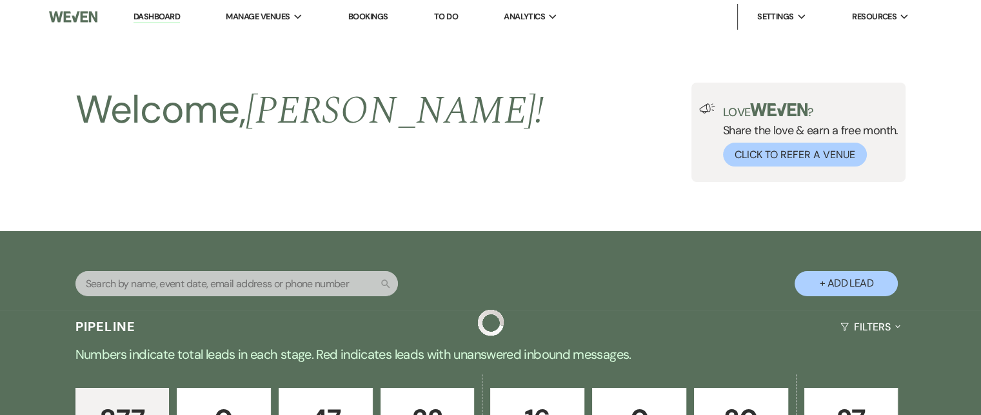
scroll to position [1481, 0]
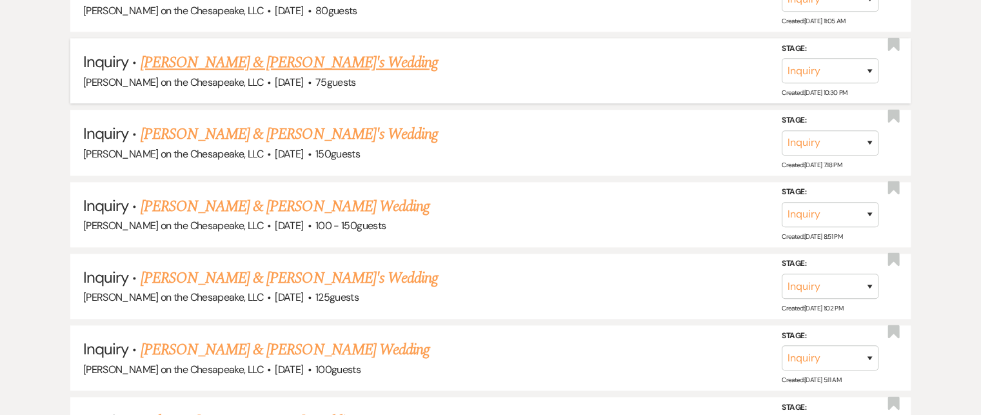
click at [261, 54] on link "[PERSON_NAME] & [PERSON_NAME]'s Wedding" at bounding box center [290, 62] width 298 height 23
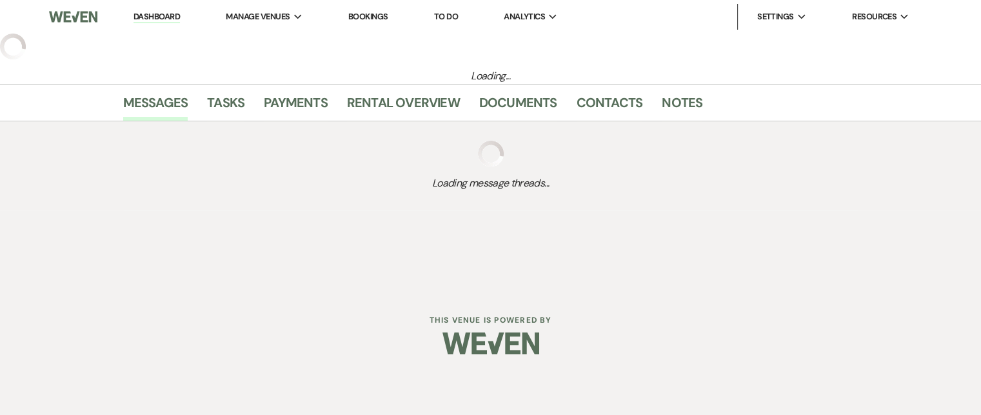
select select "5"
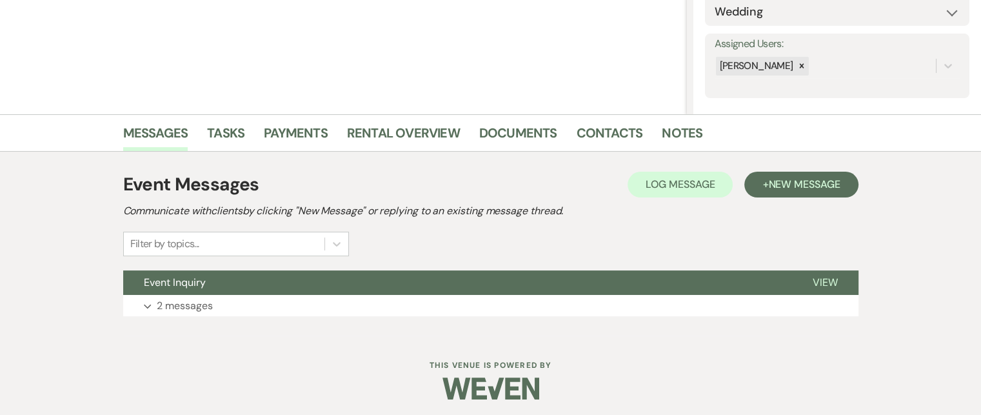
scroll to position [213, 0]
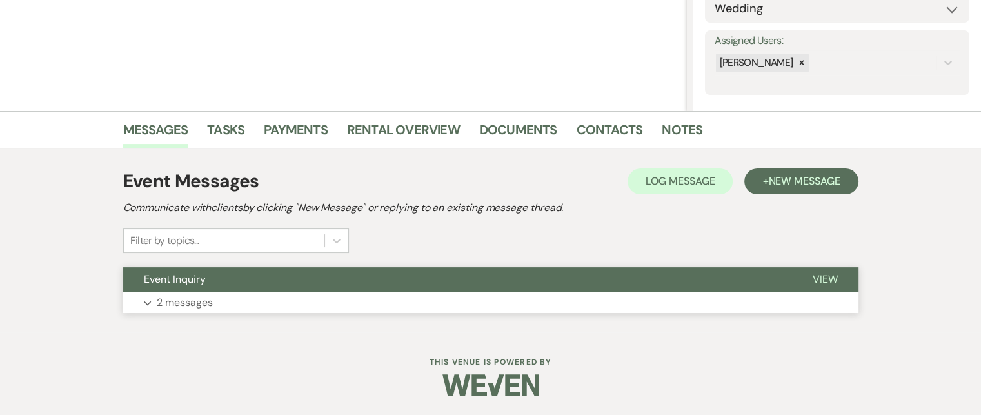
click at [825, 276] on span "View" at bounding box center [825, 279] width 25 height 14
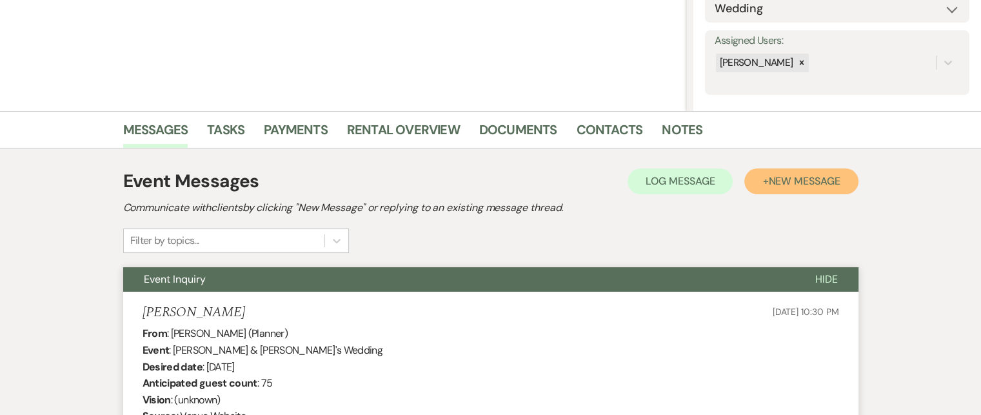
click at [810, 179] on span "New Message" at bounding box center [804, 181] width 72 height 14
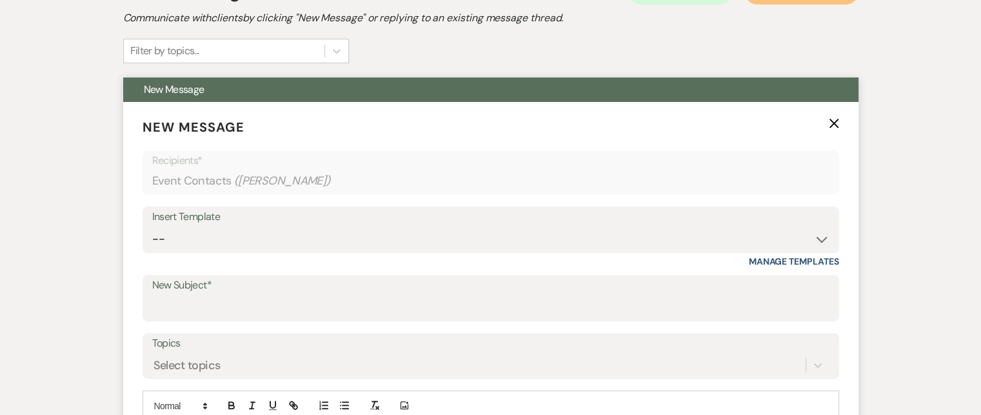
scroll to position [406, 0]
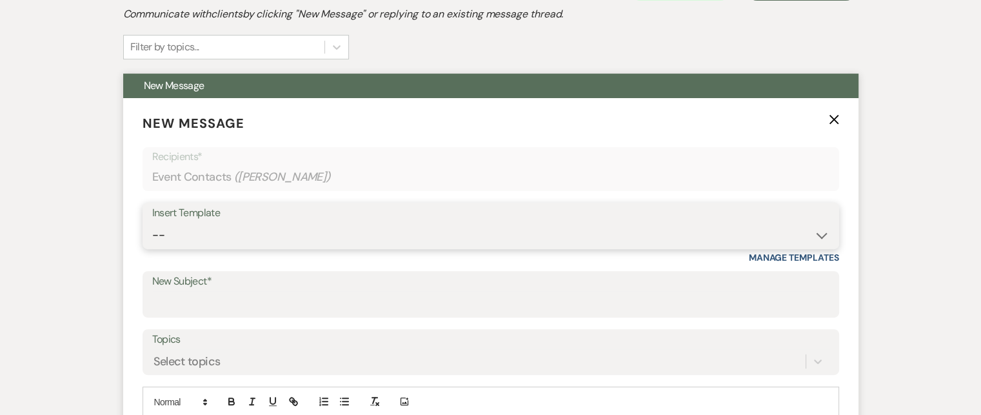
click at [824, 234] on select "-- Weven Planning Portal Introduction (Booked Events) Tour Request Response Fol…" at bounding box center [490, 234] width 677 height 25
select select "2764"
click at [152, 222] on select "-- Weven Planning Portal Introduction (Booked Events) Tour Request Response Fol…" at bounding box center [490, 234] width 677 height 25
type input "Invitation to tour"
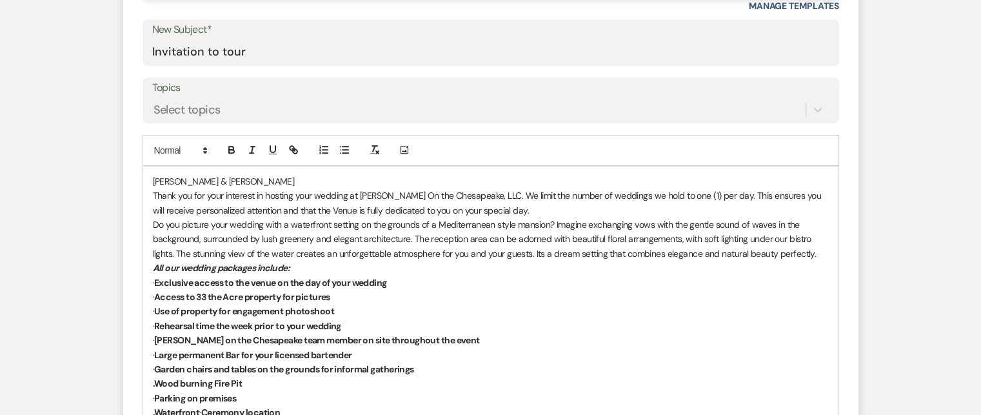
scroll to position [664, 0]
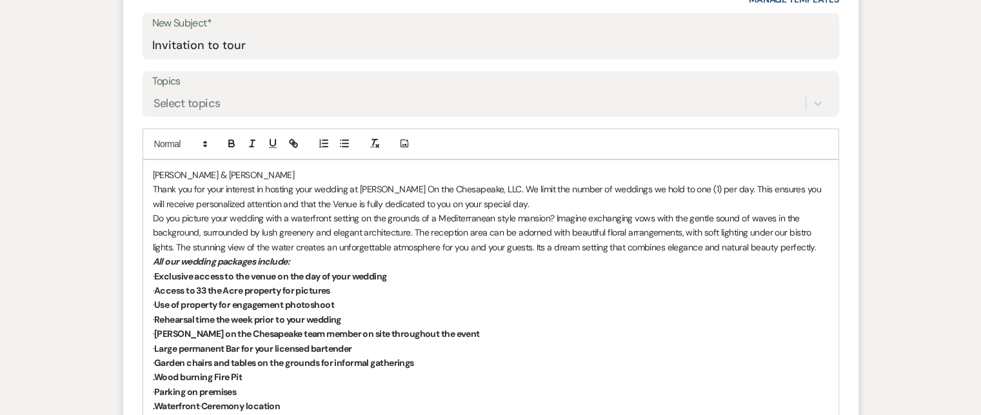
click at [153, 173] on p "[PERSON_NAME] & [PERSON_NAME]" at bounding box center [491, 175] width 676 height 14
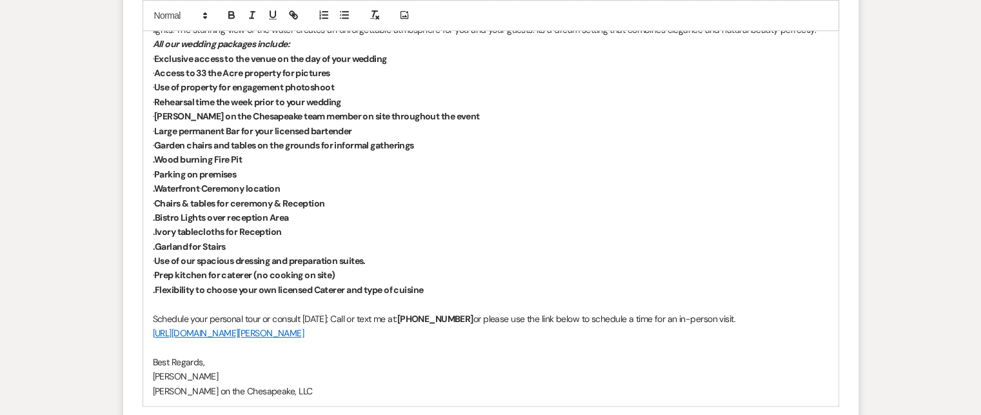
scroll to position [922, 0]
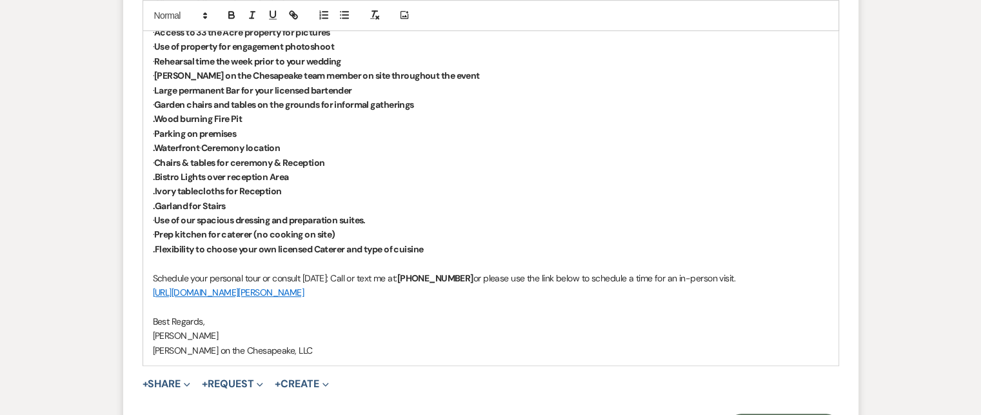
click at [159, 265] on p at bounding box center [491, 263] width 676 height 14
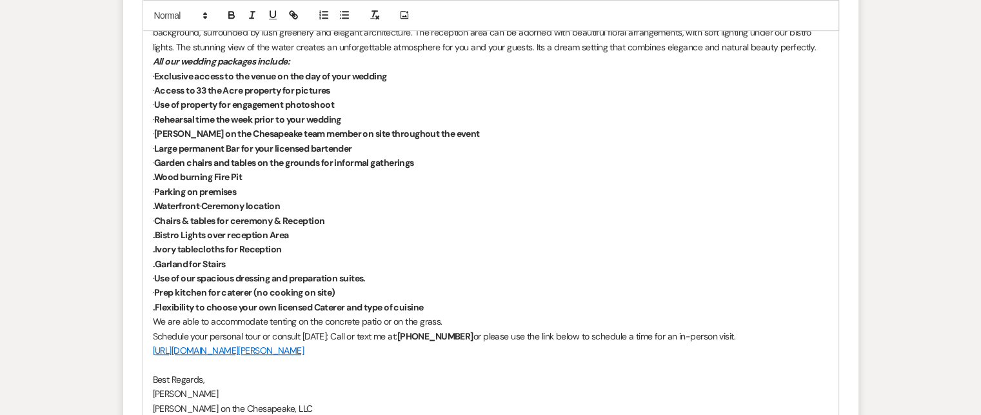
scroll to position [987, 0]
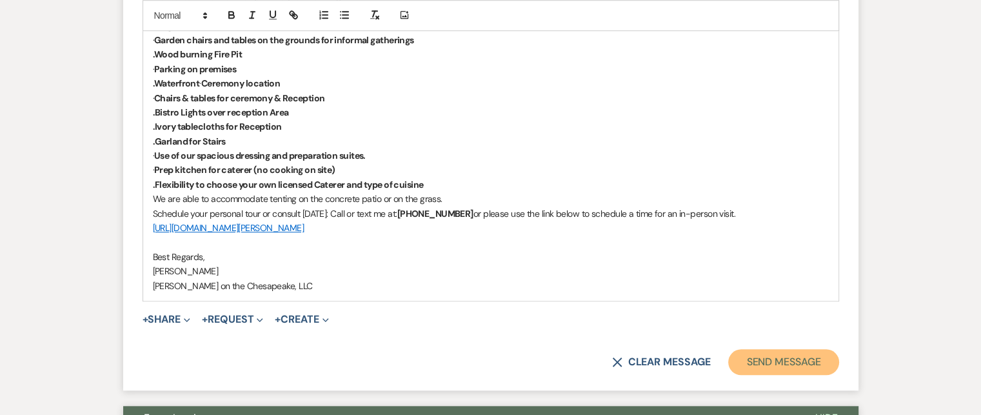
click at [792, 354] on button "Send Message" at bounding box center [783, 362] width 110 height 26
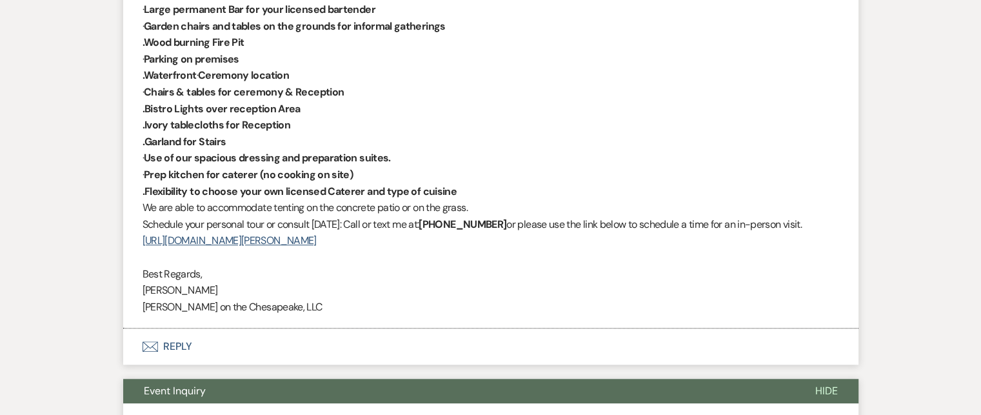
scroll to position [766, 0]
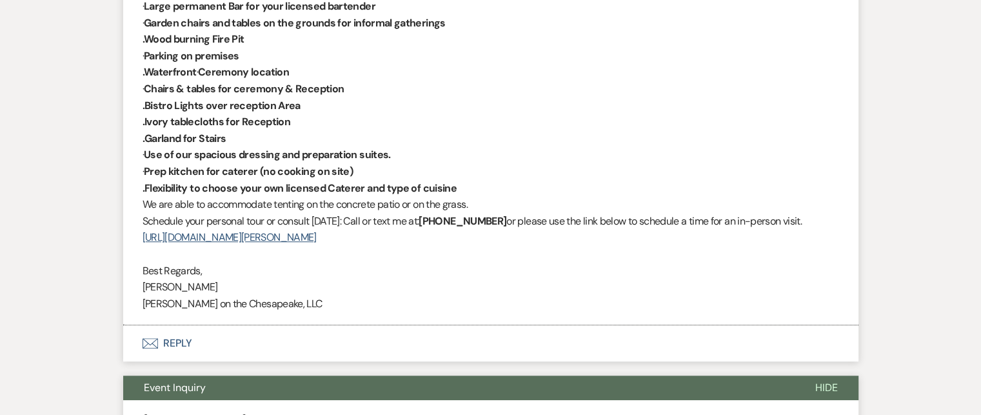
click at [658, 286] on p "[PERSON_NAME]" at bounding box center [491, 287] width 697 height 17
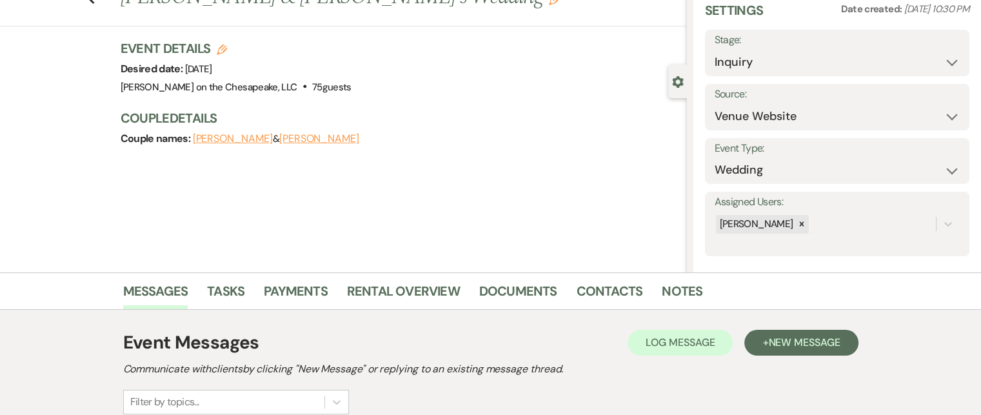
scroll to position [0, 0]
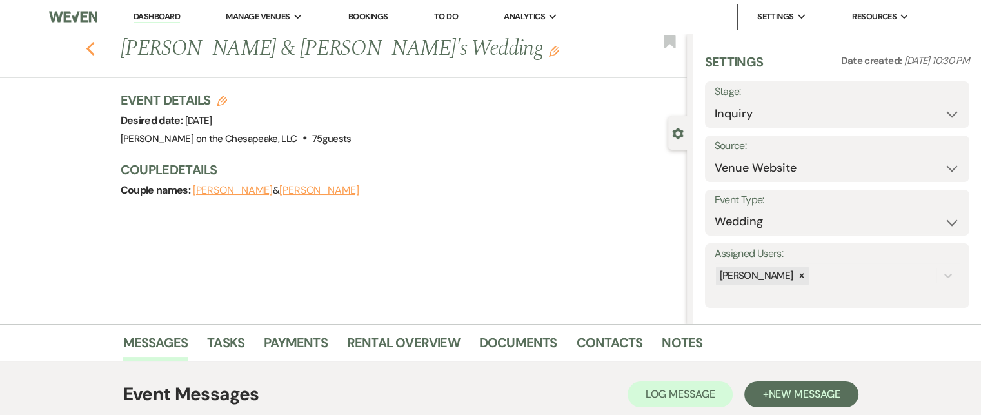
click at [95, 52] on icon "Previous" at bounding box center [91, 48] width 10 height 15
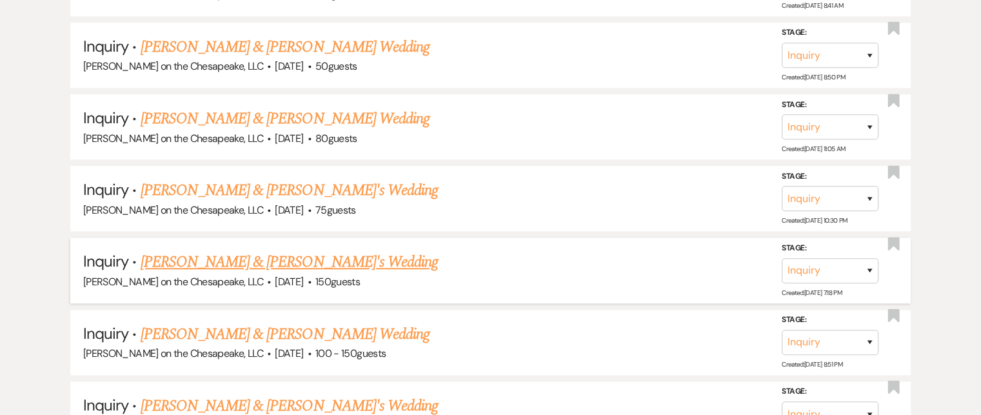
scroll to position [1352, 0]
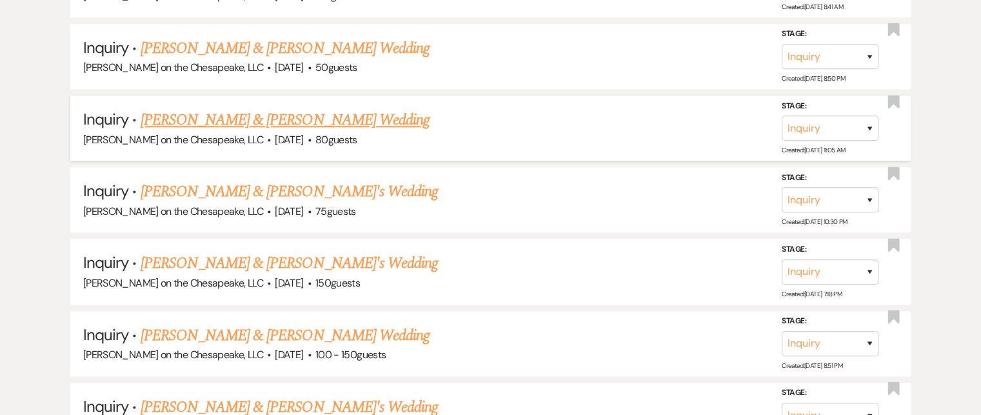
click at [273, 115] on link "[PERSON_NAME] & [PERSON_NAME] Wedding" at bounding box center [285, 119] width 289 height 23
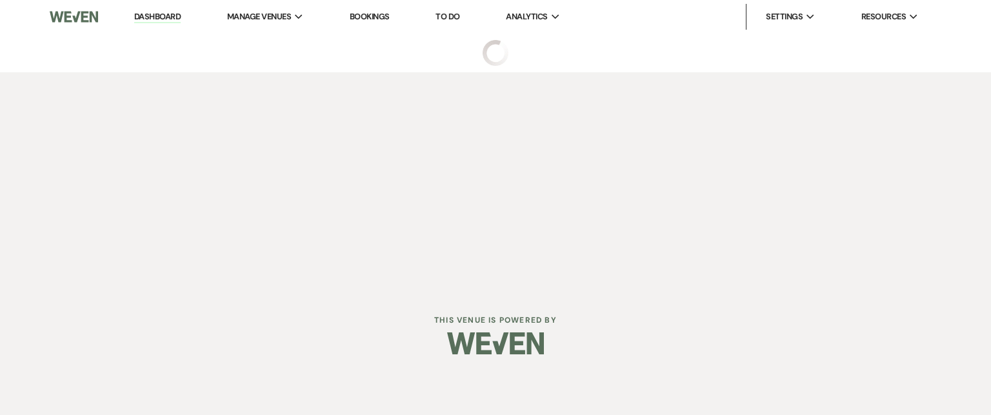
select select "5"
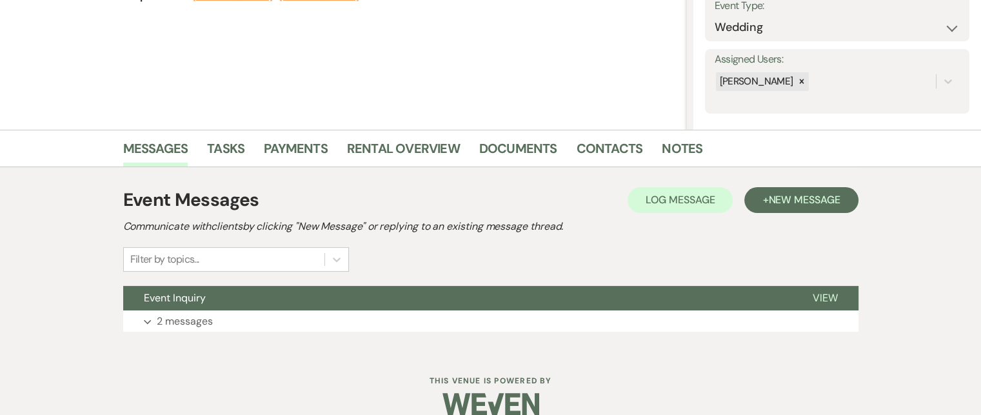
scroll to position [213, 0]
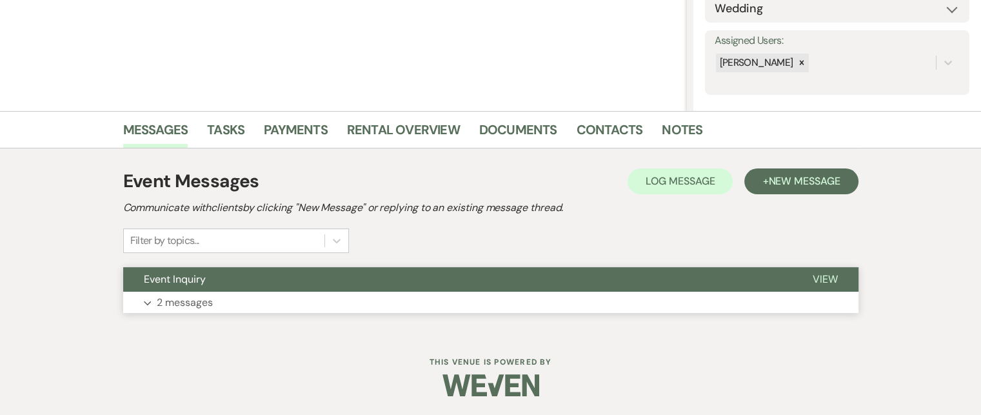
click at [826, 282] on span "View" at bounding box center [825, 279] width 25 height 14
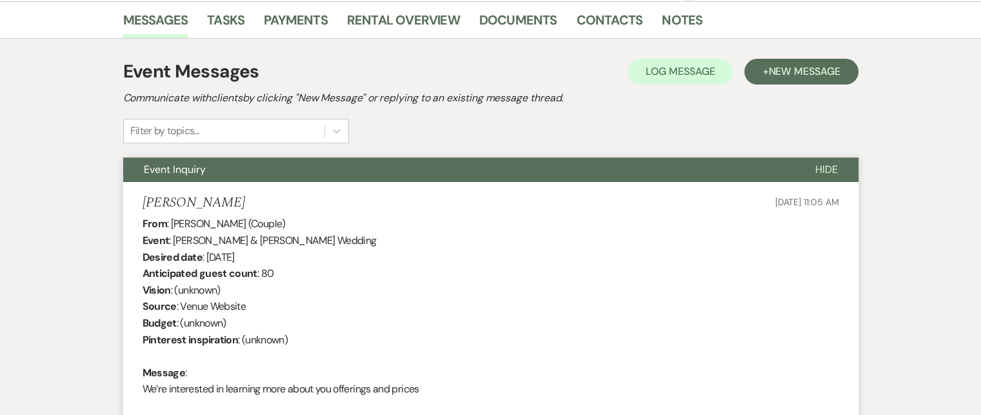
scroll to position [342, 0]
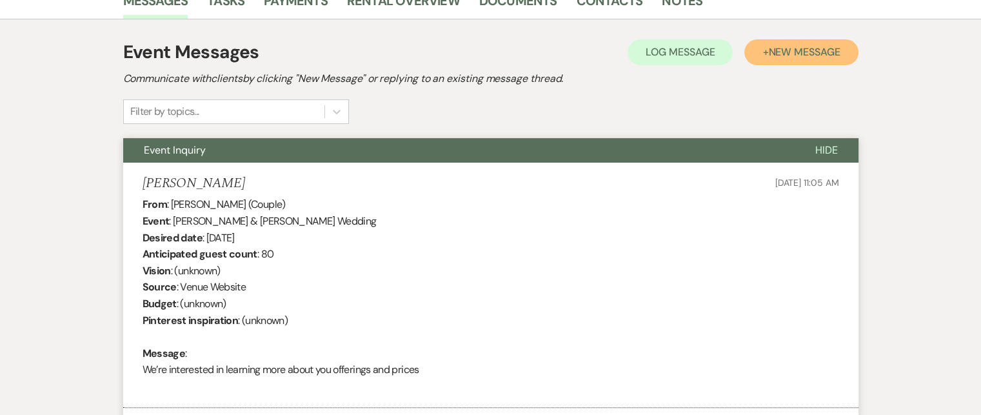
click at [782, 54] on span "New Message" at bounding box center [804, 52] width 72 height 14
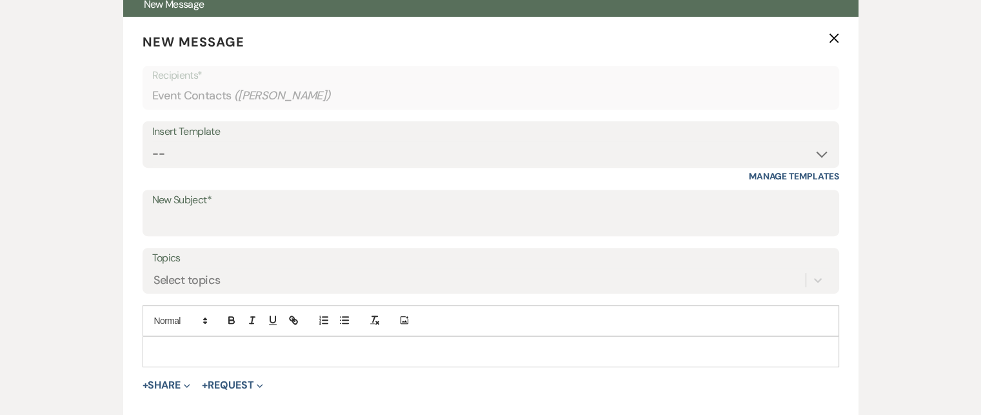
scroll to position [535, 0]
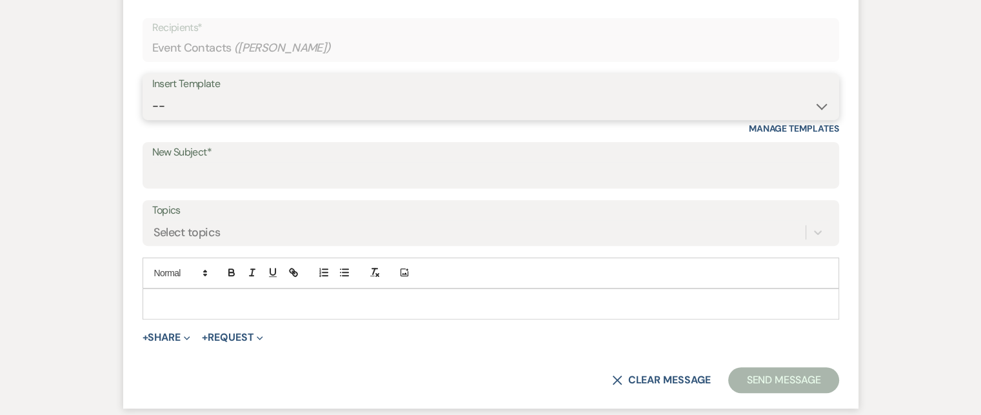
click at [822, 108] on select "-- Weven Planning Portal Introduction (Booked Events) Tour Request Response Fol…" at bounding box center [490, 106] width 677 height 25
select select "2764"
click at [152, 94] on select "-- Weven Planning Portal Introduction (Booked Events) Tour Request Response Fol…" at bounding box center [490, 106] width 677 height 25
type input "Invitation to tour"
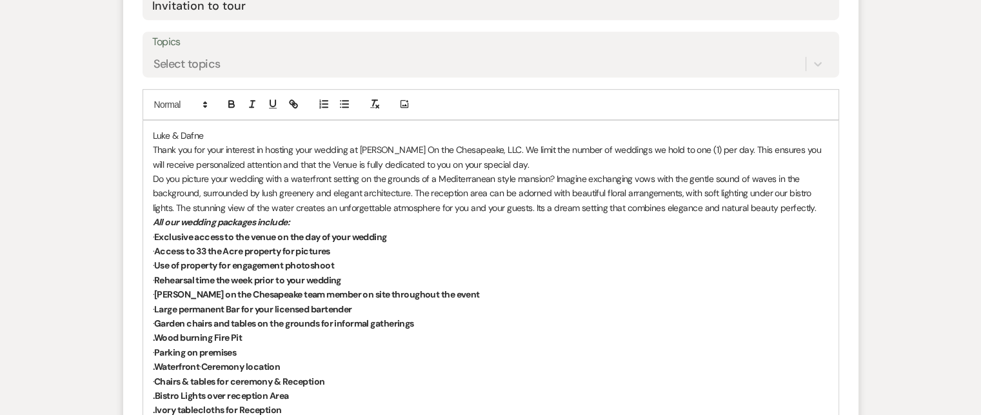
scroll to position [729, 0]
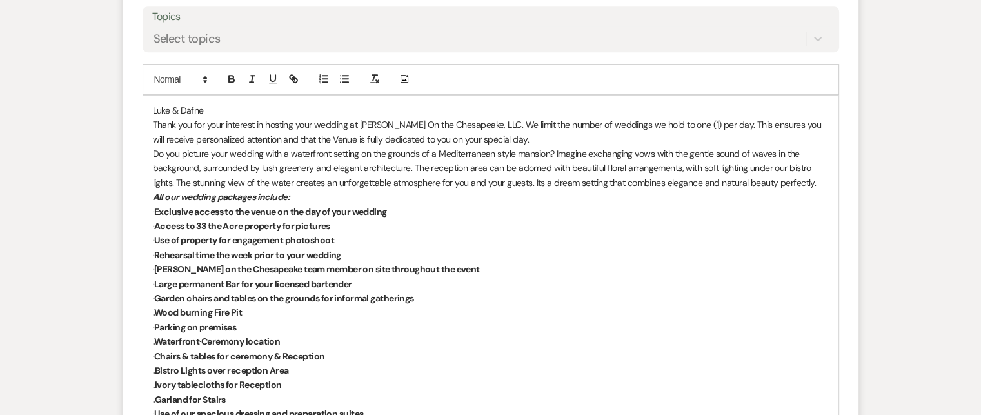
click at [154, 106] on p "Luke & Dafne" at bounding box center [491, 110] width 676 height 14
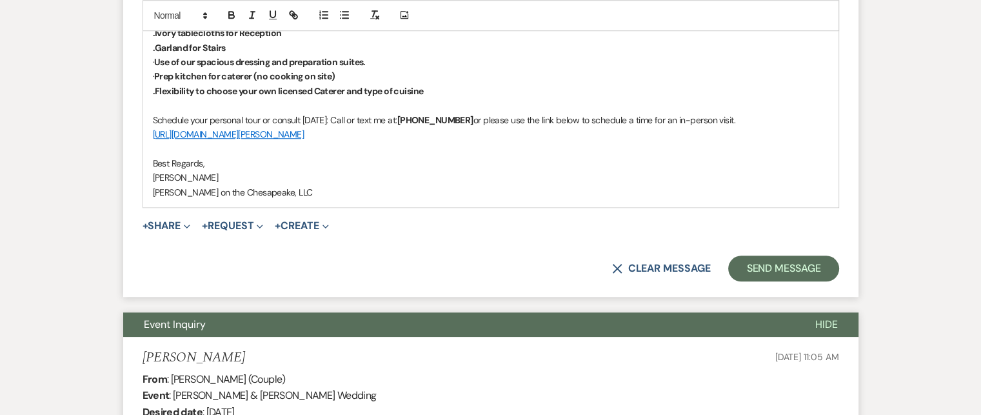
scroll to position [1116, 0]
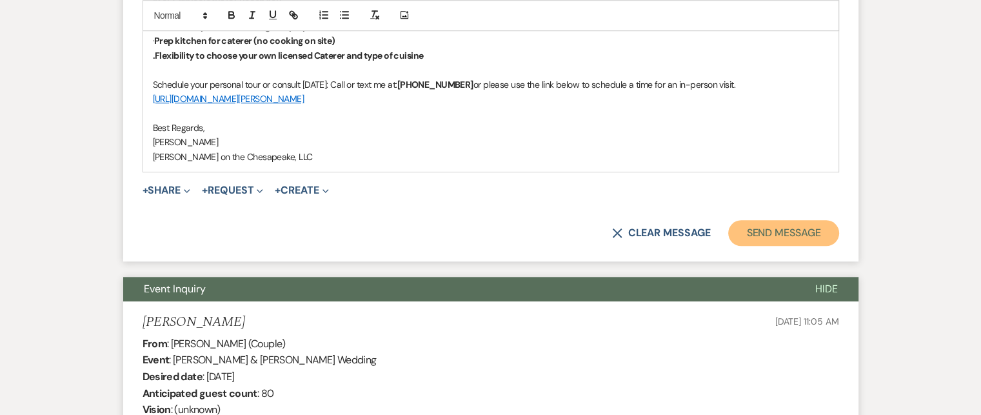
click at [771, 230] on button "Send Message" at bounding box center [783, 233] width 110 height 26
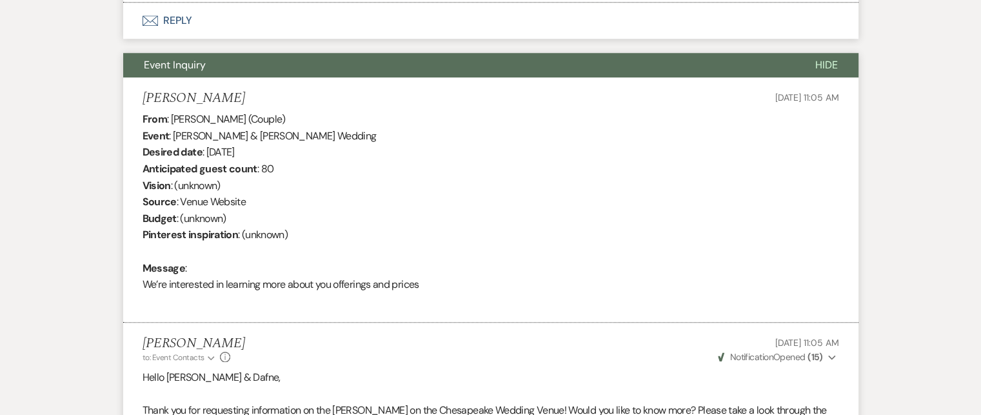
scroll to position [637, 0]
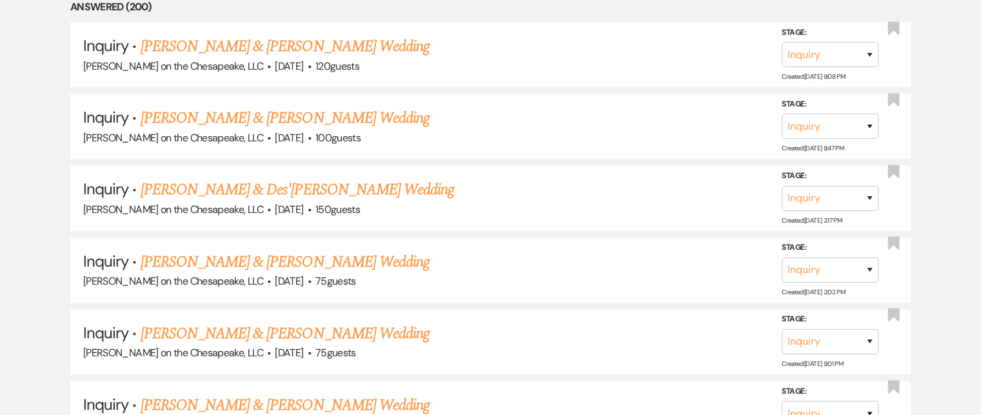
scroll to position [1352, 0]
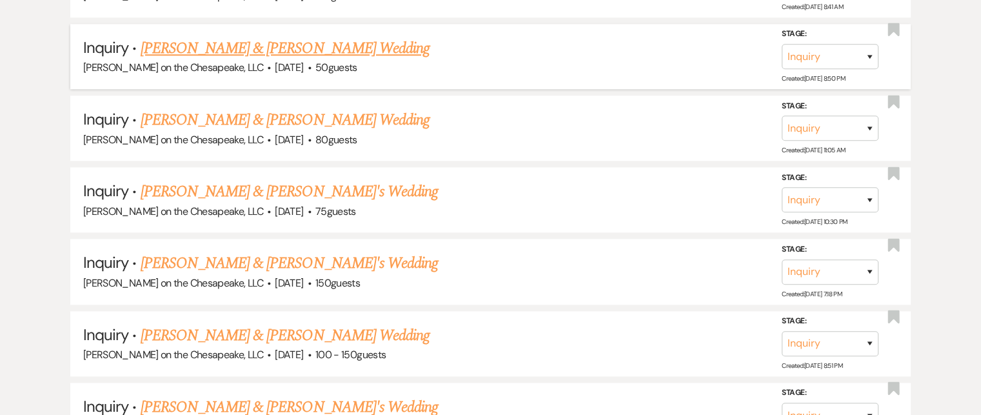
click at [322, 38] on link "[PERSON_NAME] & [PERSON_NAME] Wedding" at bounding box center [285, 48] width 289 height 23
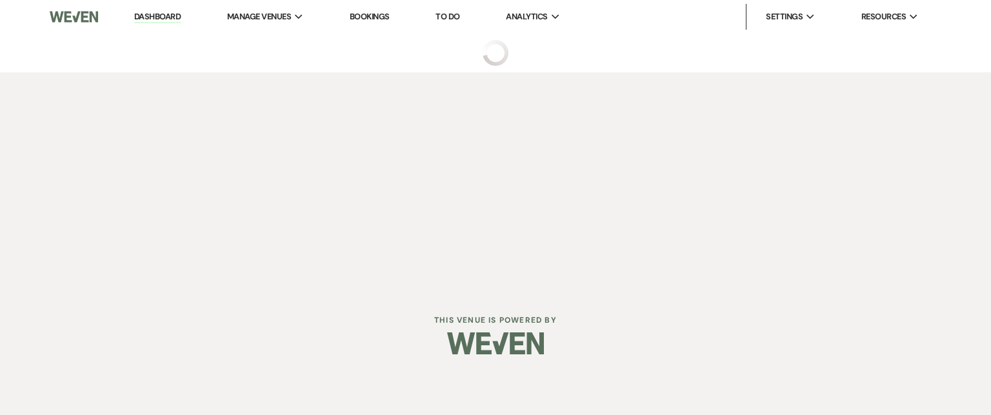
select select "5"
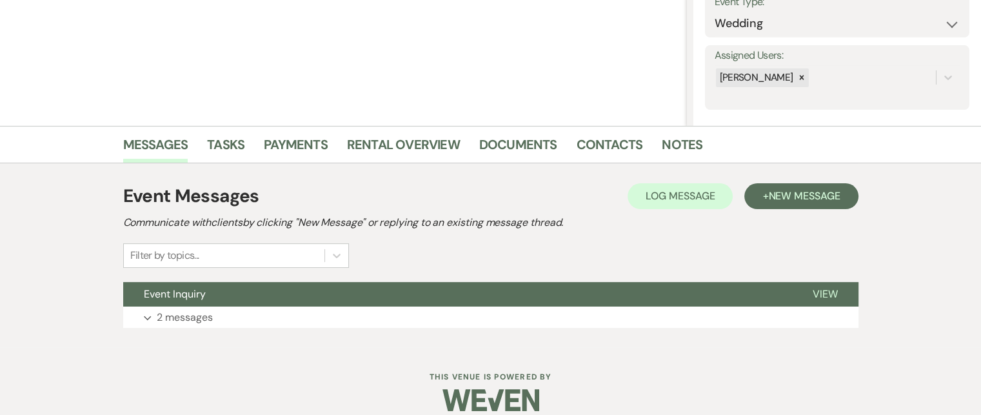
scroll to position [213, 0]
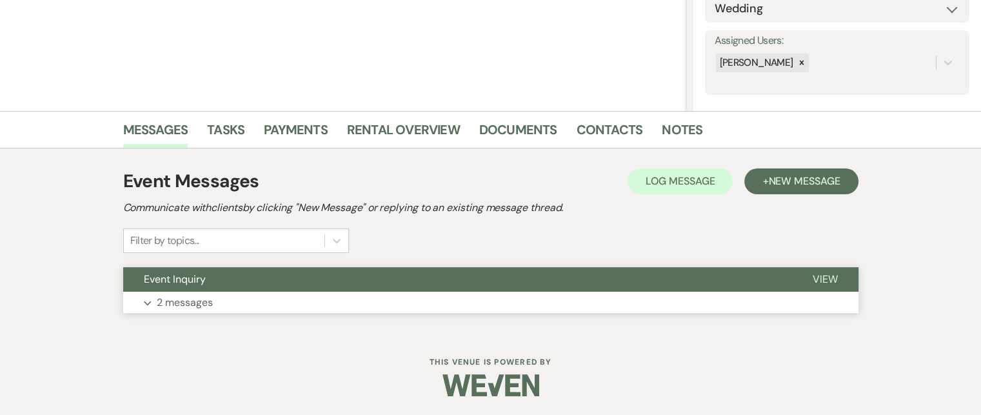
click at [831, 280] on span "View" at bounding box center [825, 279] width 25 height 14
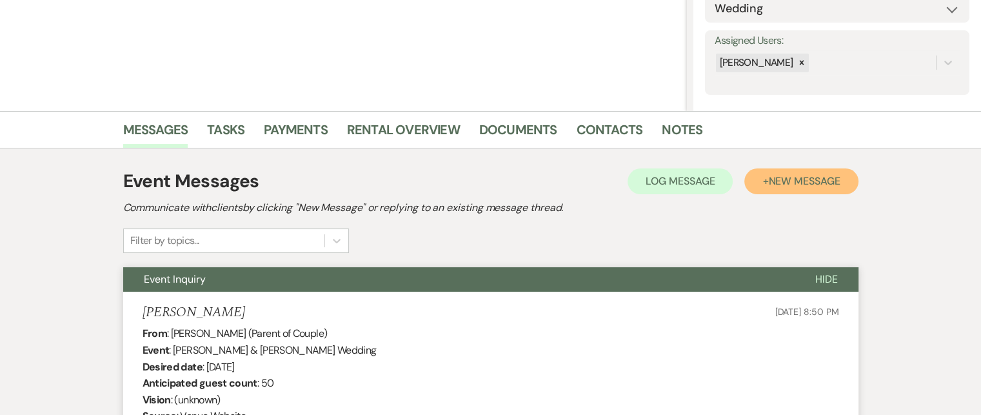
click at [790, 179] on span "New Message" at bounding box center [804, 181] width 72 height 14
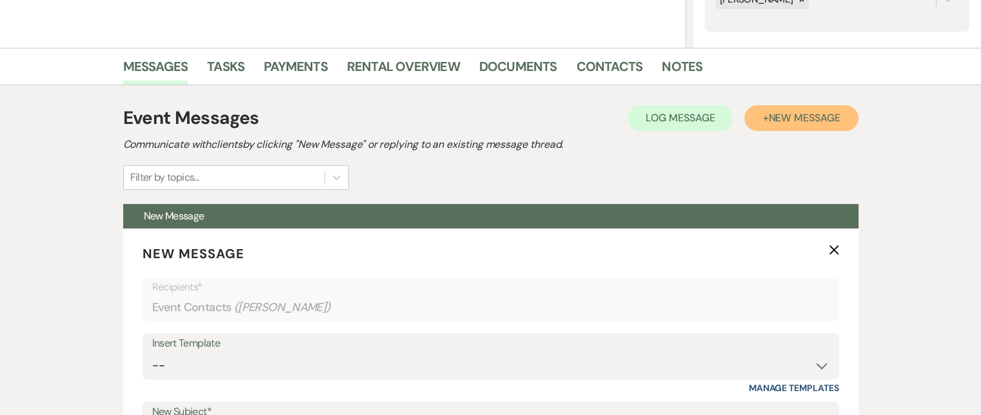
scroll to position [471, 0]
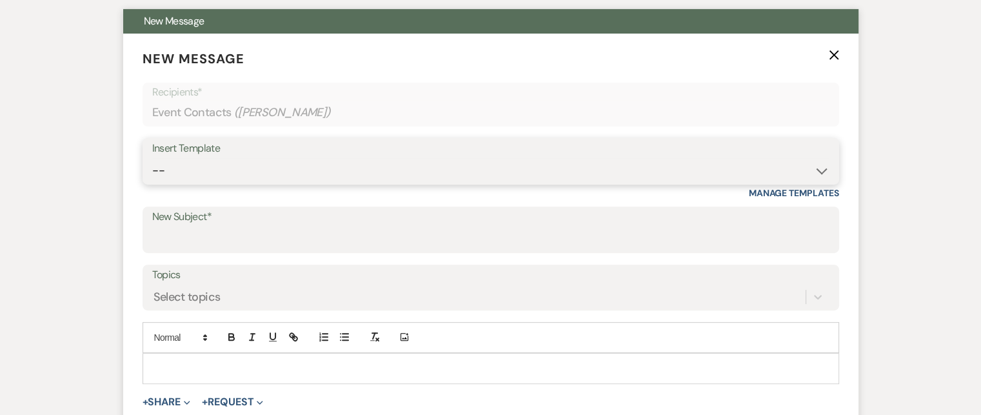
click at [820, 170] on select "-- Weven Planning Portal Introduction (Booked Events) Tour Request Response Fol…" at bounding box center [490, 170] width 677 height 25
select select "2764"
click at [152, 158] on select "-- Weven Planning Portal Introduction (Booked Events) Tour Request Response Fol…" at bounding box center [490, 170] width 677 height 25
type input "Invitation to tour"
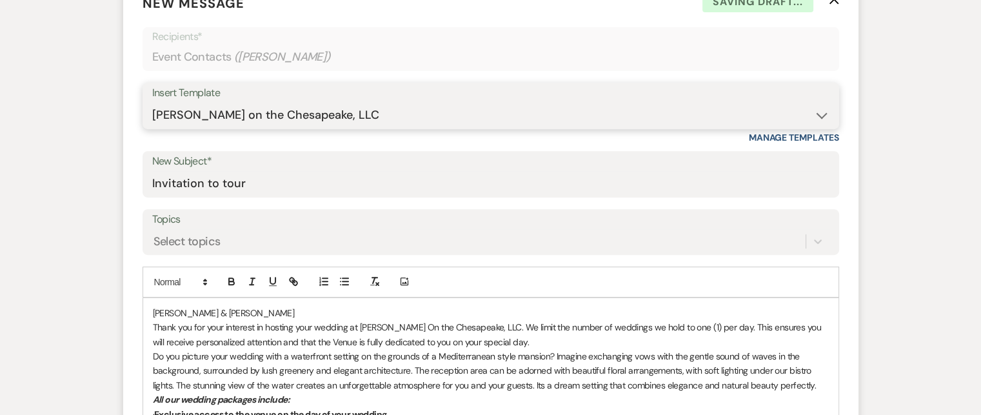
scroll to position [664, 0]
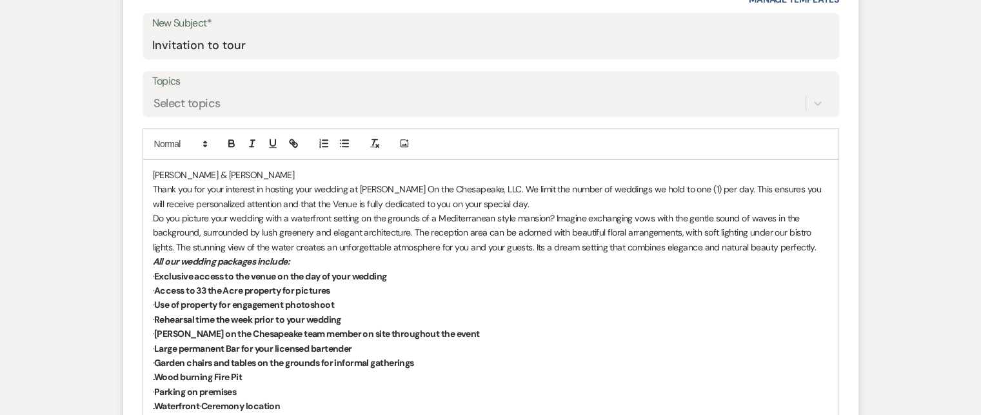
click at [150, 170] on div "[PERSON_NAME] & [PERSON_NAME] Thank you for your interest in hosting your weddi…" at bounding box center [490, 391] width 695 height 463
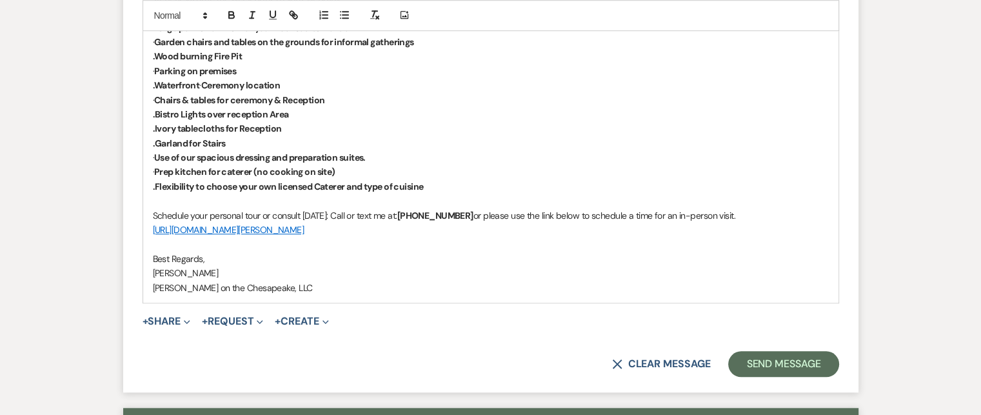
scroll to position [987, 0]
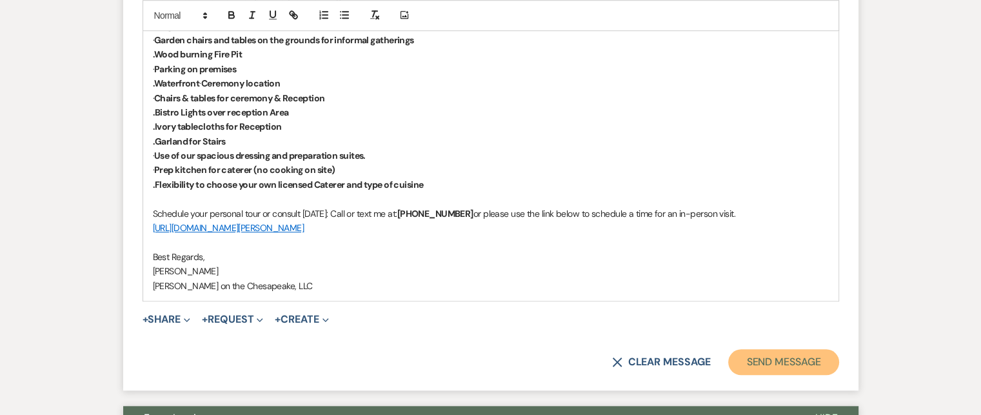
click at [757, 357] on button "Send Message" at bounding box center [783, 362] width 110 height 26
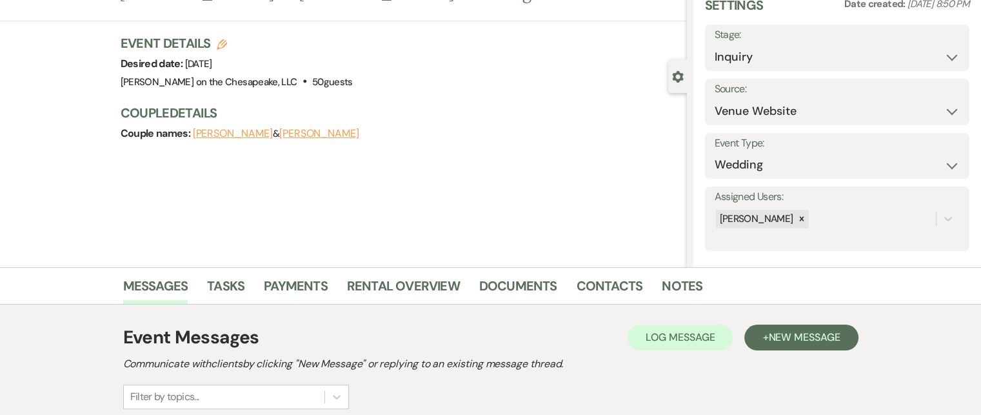
scroll to position [0, 0]
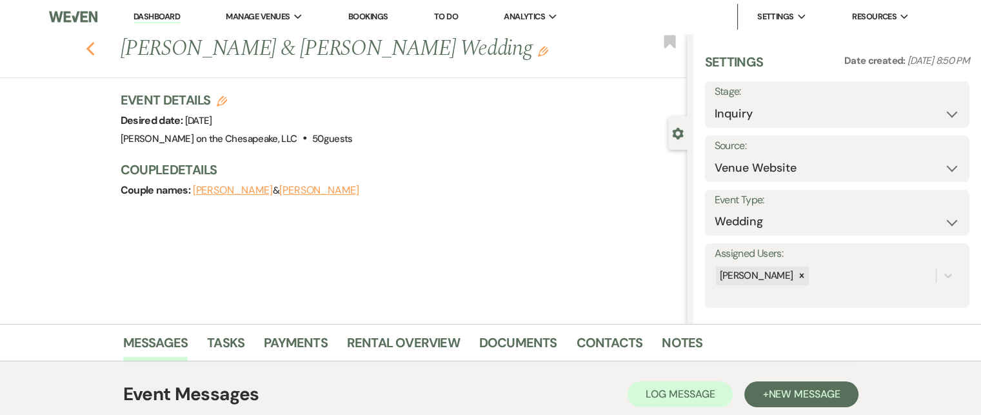
click at [95, 50] on icon "Previous" at bounding box center [91, 48] width 10 height 15
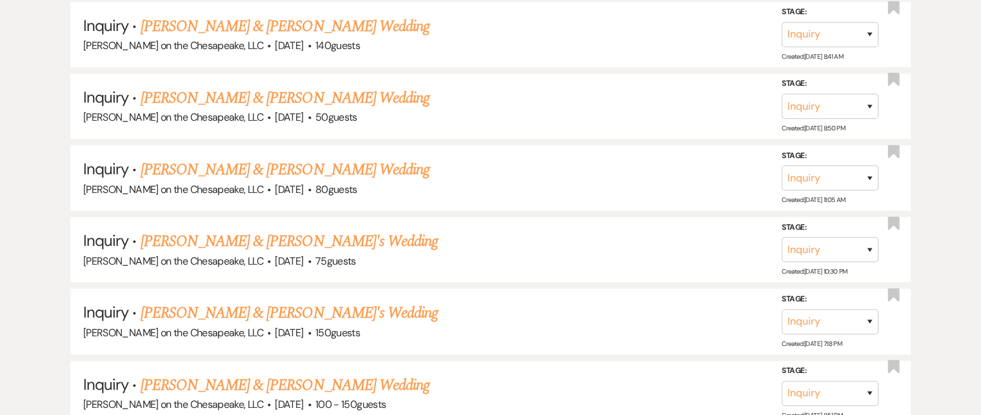
scroll to position [1223, 0]
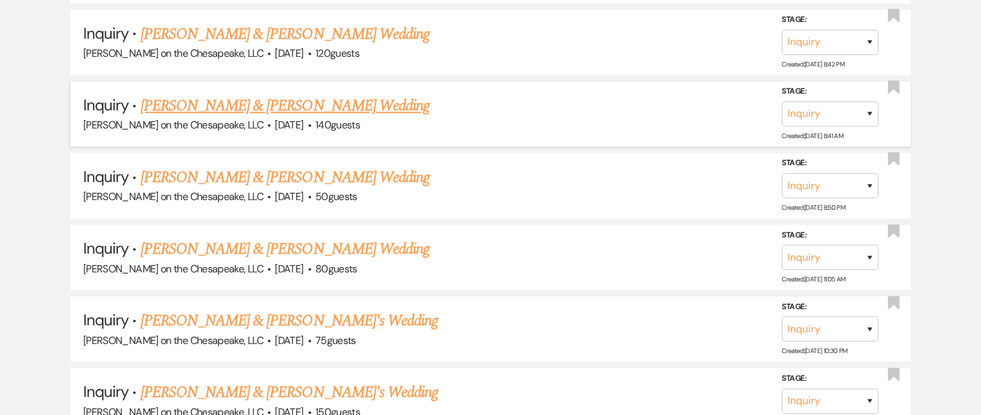
click at [193, 100] on link "[PERSON_NAME] & [PERSON_NAME] Wedding" at bounding box center [285, 105] width 289 height 23
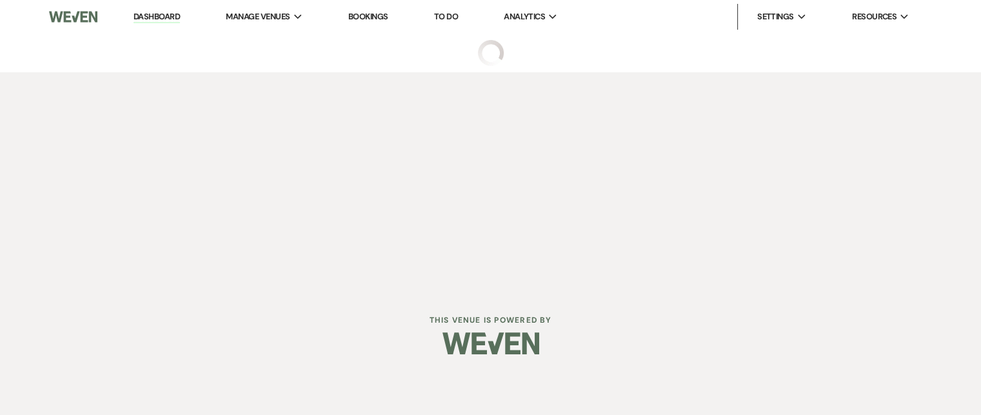
select select "5"
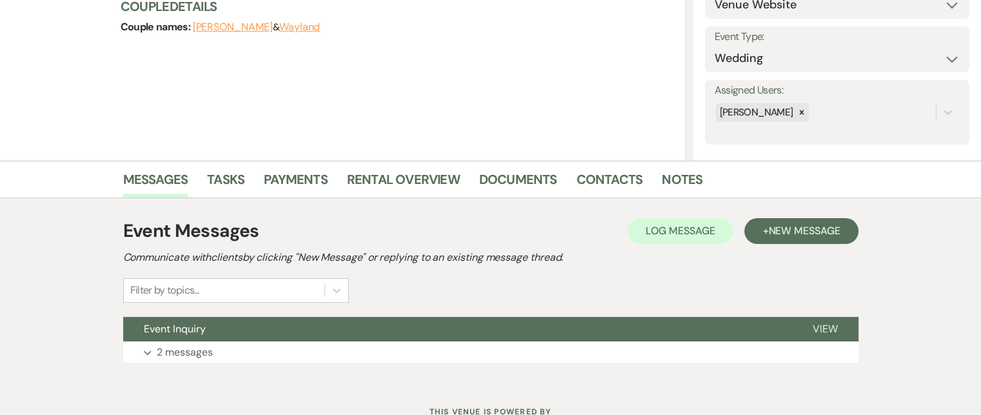
scroll to position [213, 0]
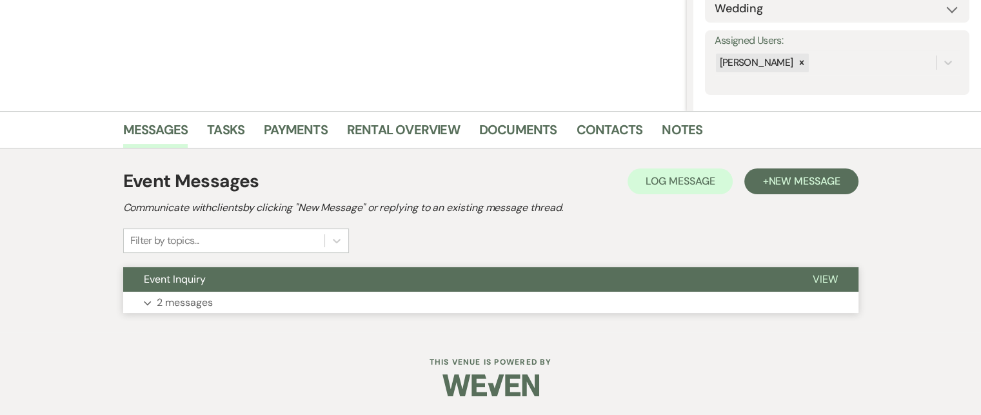
click at [813, 272] on span "View" at bounding box center [825, 279] width 25 height 14
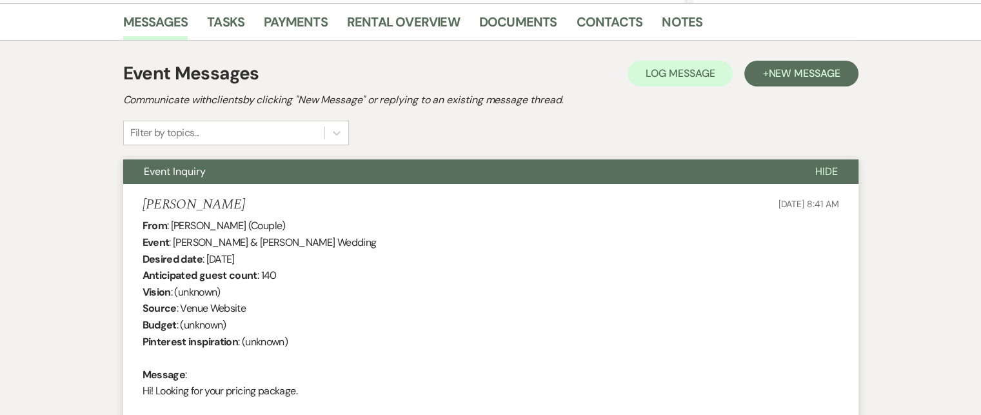
scroll to position [253, 0]
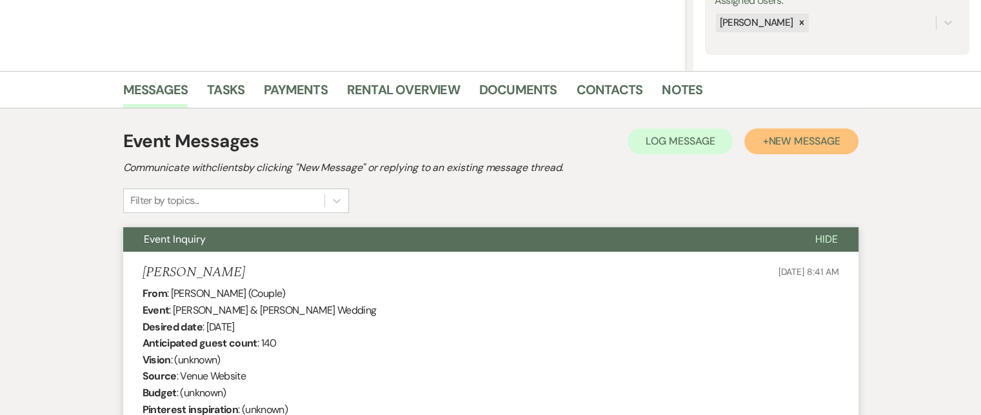
click at [793, 145] on span "New Message" at bounding box center [804, 141] width 72 height 14
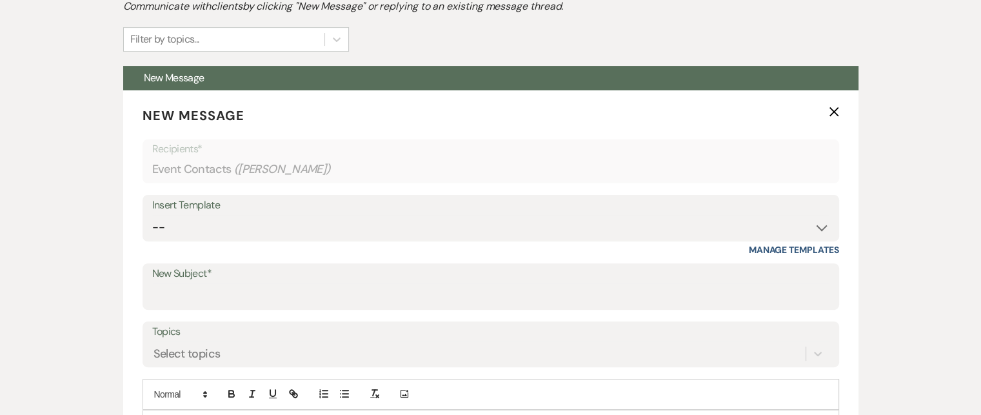
scroll to position [446, 0]
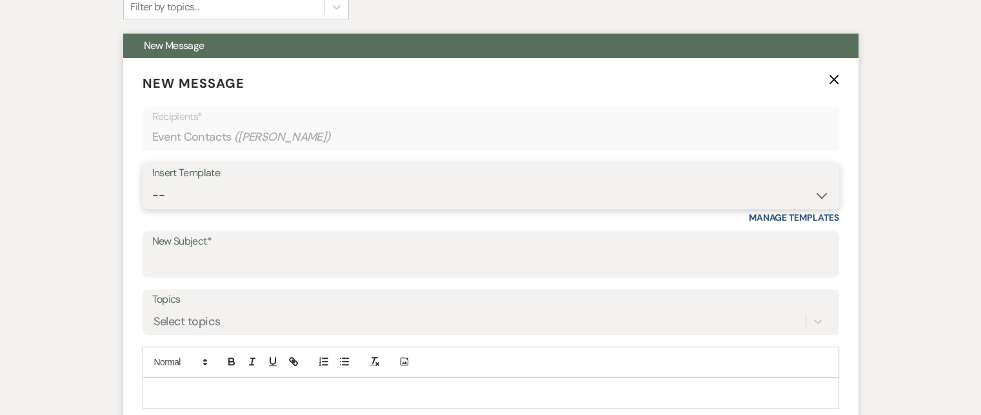
click at [816, 193] on select "-- Weven Planning Portal Introduction (Booked Events) Tour Request Response Fol…" at bounding box center [490, 195] width 677 height 25
select select "2764"
click at [152, 183] on select "-- Weven Planning Portal Introduction (Booked Events) Tour Request Response Fol…" at bounding box center [490, 195] width 677 height 25
type input "Invitation to tour"
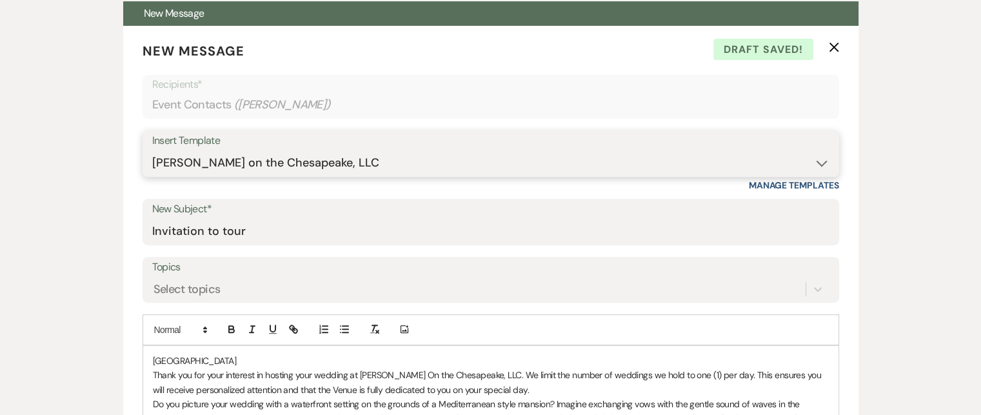
scroll to position [511, 0]
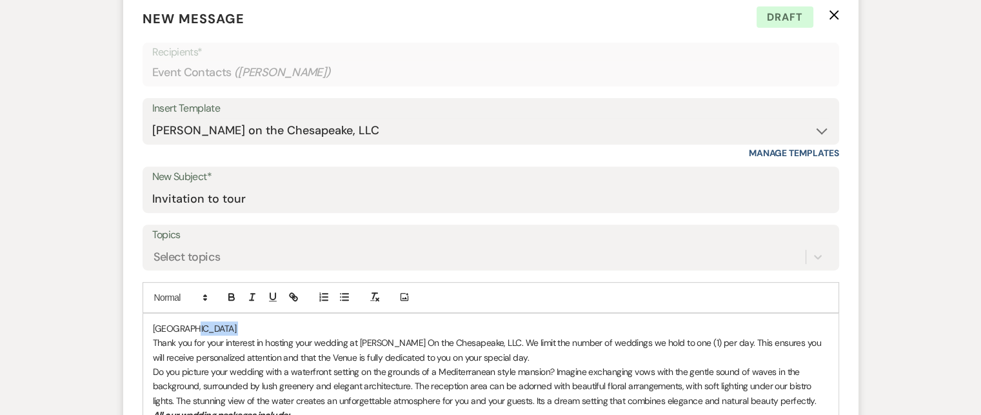
drag, startPoint x: 193, startPoint y: 326, endPoint x: 149, endPoint y: 334, distance: 45.2
click at [264, 324] on p "[GEOGRAPHIC_DATA]" at bounding box center [491, 328] width 676 height 14
drag, startPoint x: 194, startPoint y: 324, endPoint x: 147, endPoint y: 328, distance: 47.2
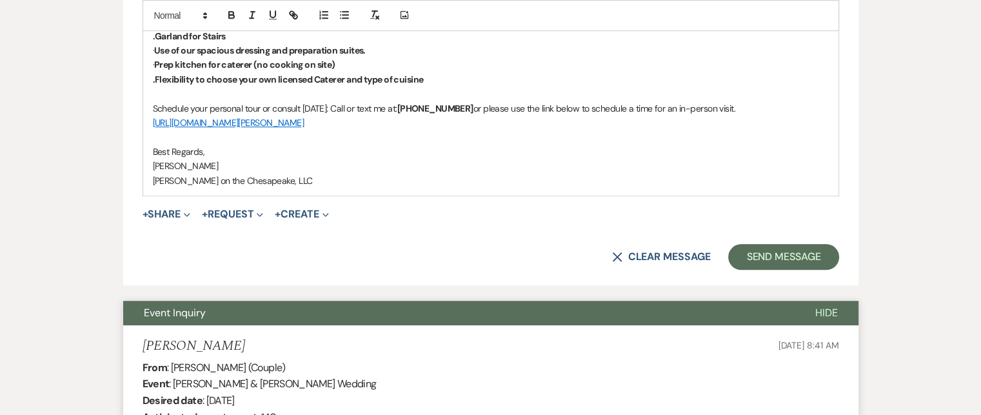
scroll to position [1091, 0]
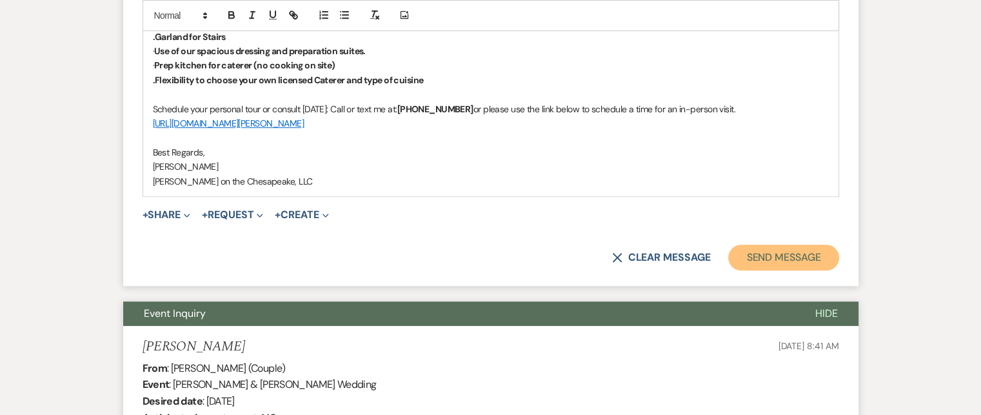
click at [810, 255] on button "Send Message" at bounding box center [783, 257] width 110 height 26
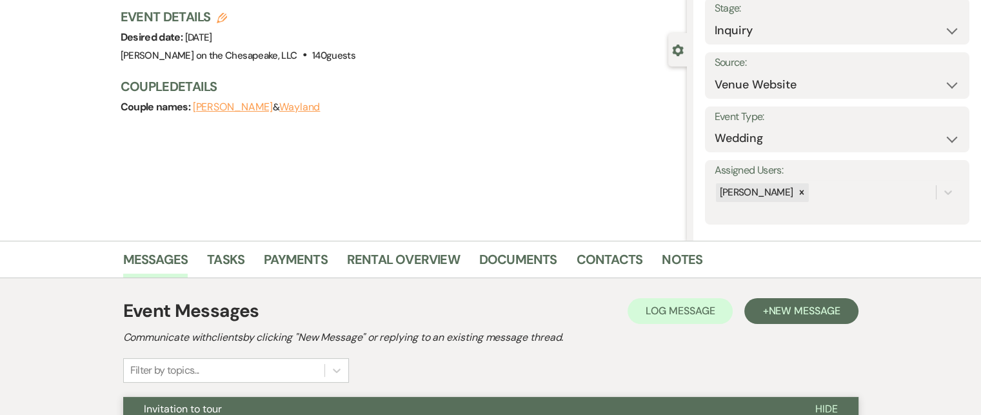
scroll to position [32, 0]
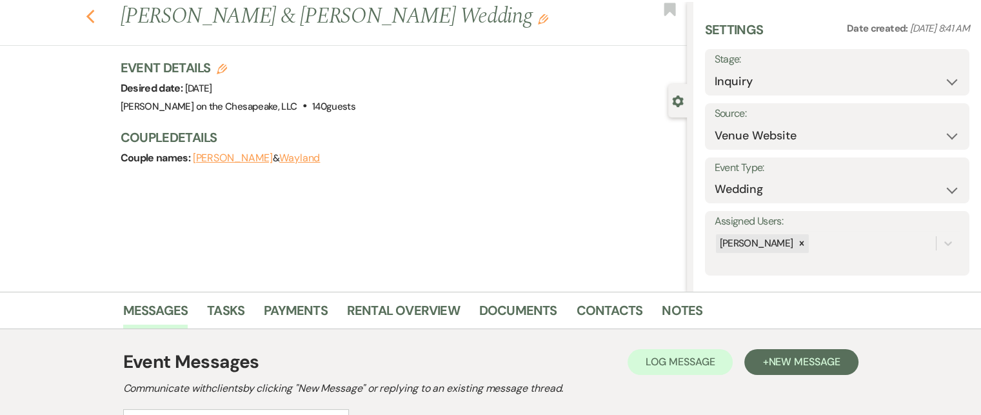
click at [92, 17] on use "button" at bounding box center [90, 17] width 8 height 14
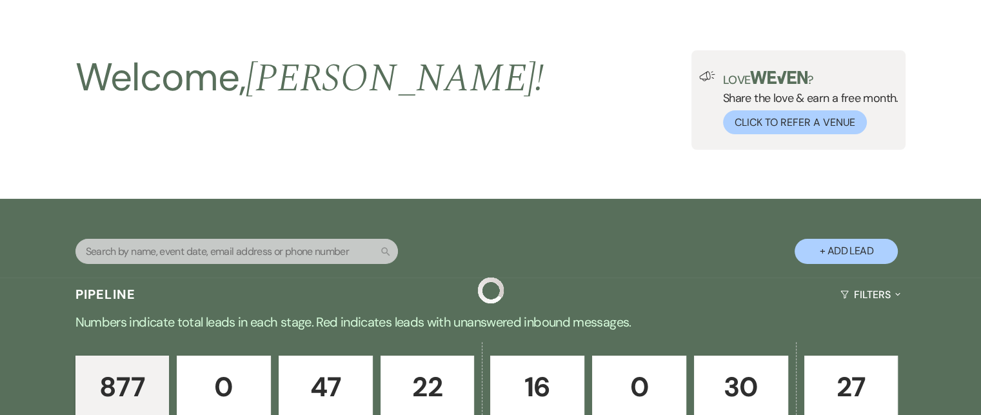
scroll to position [1223, 0]
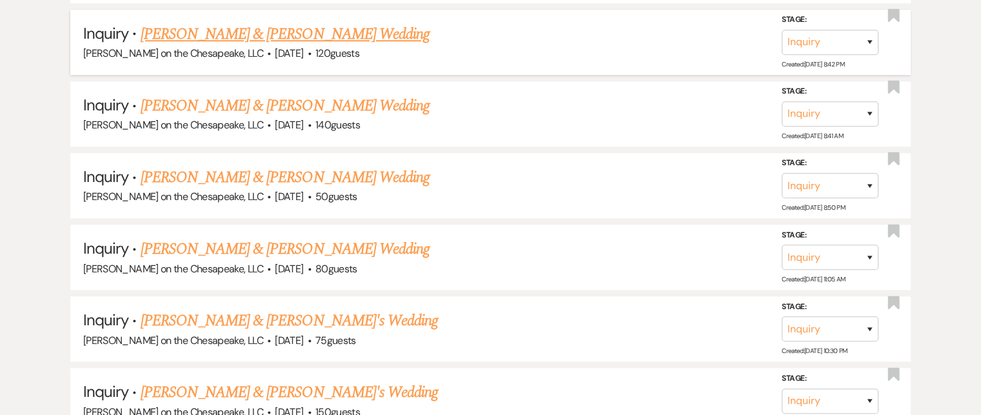
click at [302, 26] on link "[PERSON_NAME] & [PERSON_NAME] Wedding" at bounding box center [285, 34] width 289 height 23
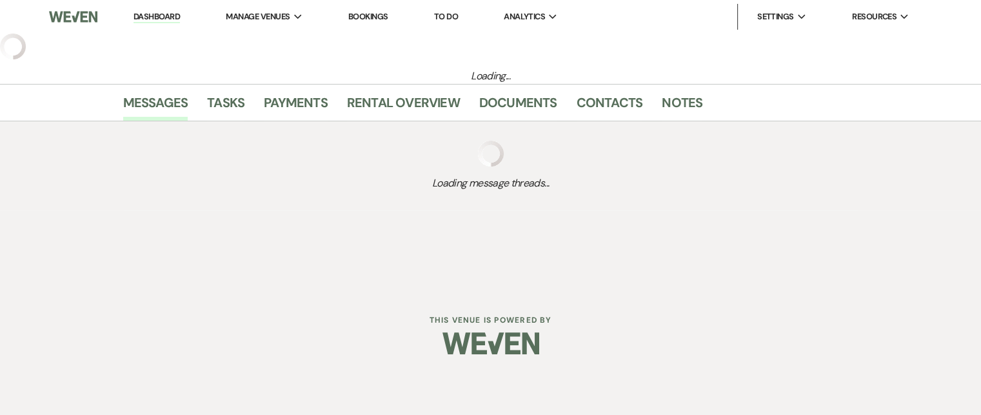
select select "5"
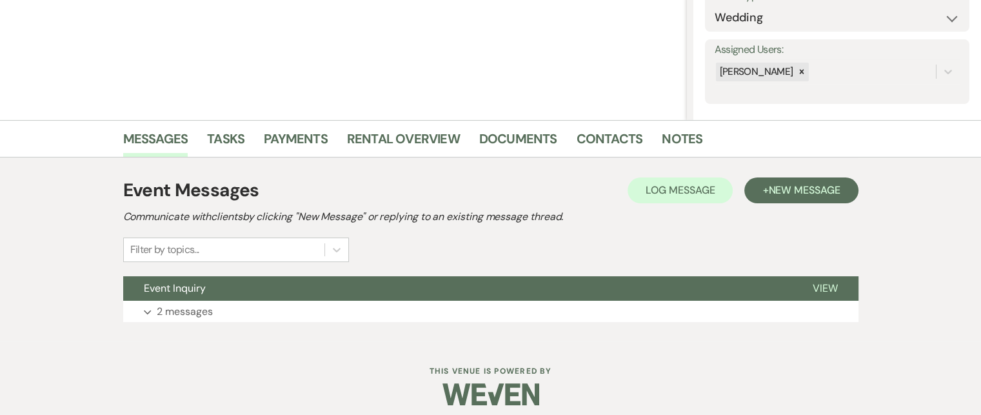
scroll to position [213, 0]
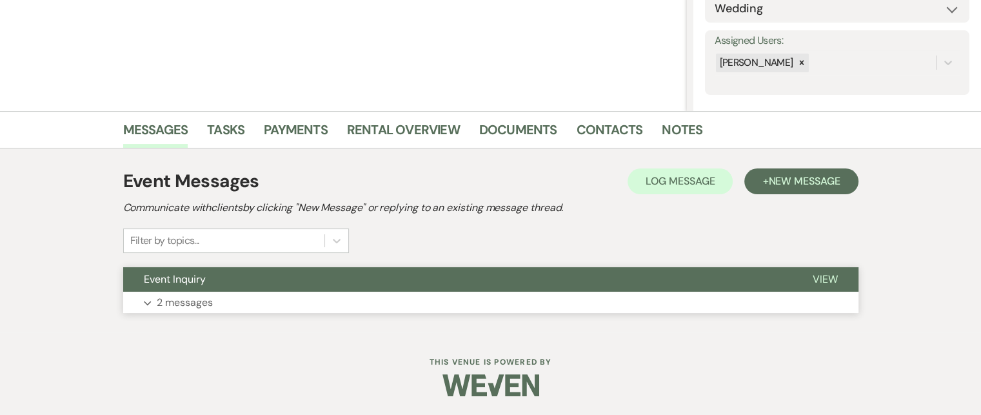
click at [827, 278] on span "View" at bounding box center [825, 279] width 25 height 14
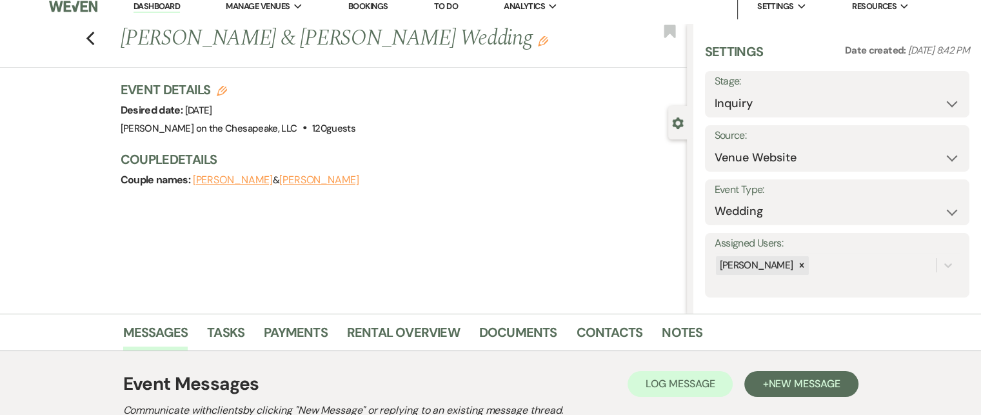
scroll to position [0, 0]
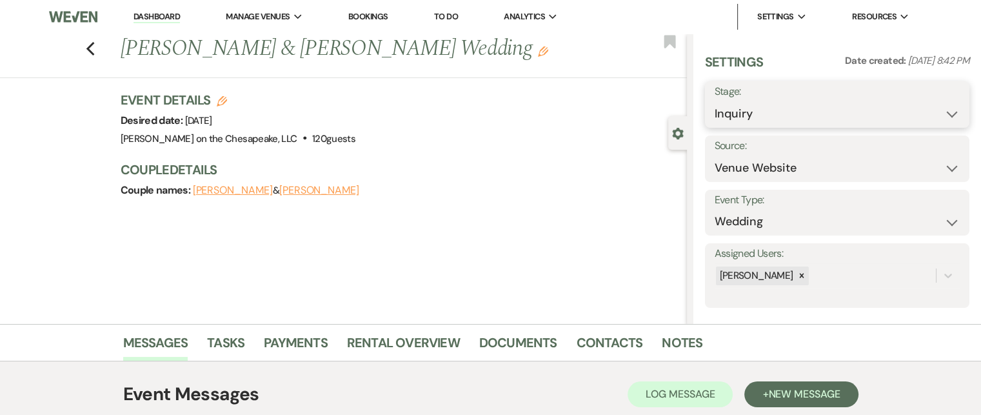
click at [944, 115] on select "Inquiry Follow Up Tour Requested Tour Confirmed Toured Proposal Sent Booked Lost" at bounding box center [837, 113] width 245 height 25
select select "8"
click at [715, 101] on select "Inquiry Follow Up Tour Requested Tour Confirmed Toured Proposal Sent Booked Lost" at bounding box center [837, 113] width 245 height 25
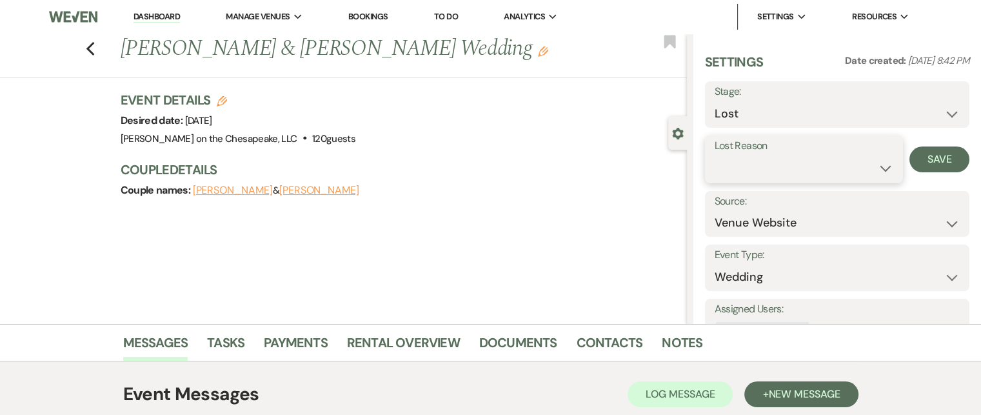
click at [875, 164] on select "Booked Elsewhere Budget Date Unavailable No Response Not a Good Match Capacity …" at bounding box center [804, 167] width 179 height 25
select select "10"
click at [715, 155] on select "Booked Elsewhere Budget Date Unavailable No Response Not a Good Match Capacity …" at bounding box center [804, 167] width 179 height 25
click at [924, 155] on button "Save" at bounding box center [939, 159] width 60 height 26
click at [90, 48] on div "Previous [PERSON_NAME] & [PERSON_NAME] Wedding Edit Bookmark" at bounding box center [340, 56] width 693 height 44
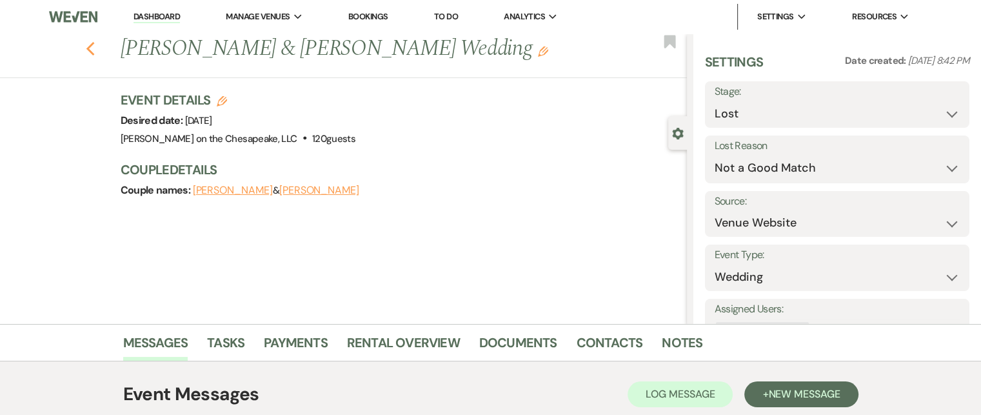
click at [95, 48] on icon "Previous" at bounding box center [91, 48] width 10 height 15
select select "8"
select select "10"
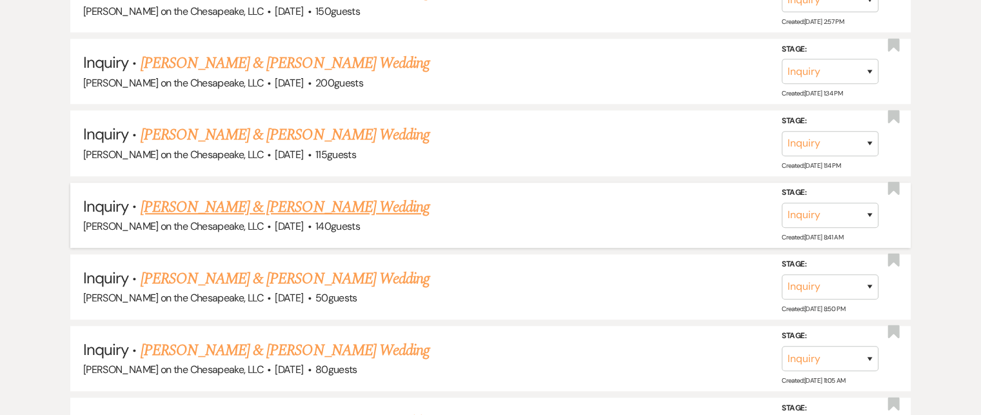
scroll to position [1024, 0]
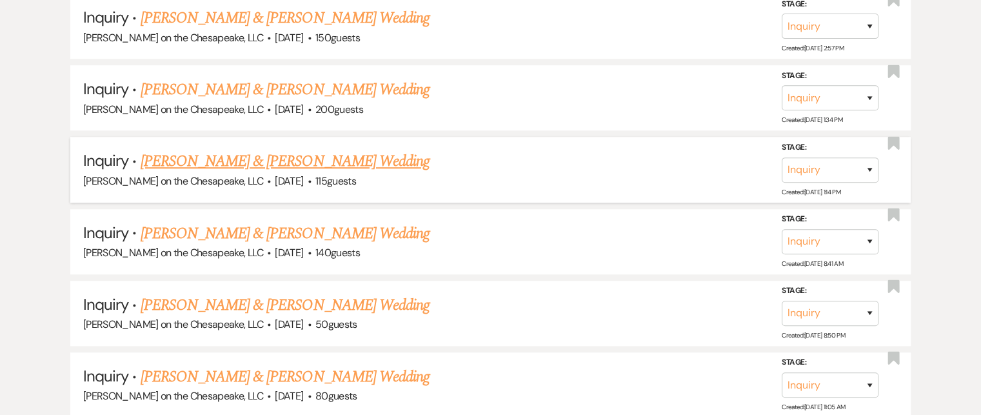
click at [337, 152] on link "[PERSON_NAME] & [PERSON_NAME] Wedding" at bounding box center [285, 161] width 289 height 23
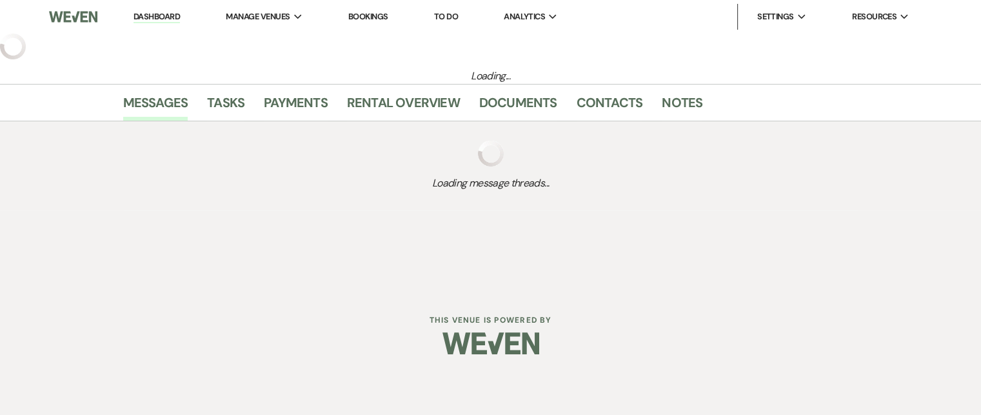
select select "5"
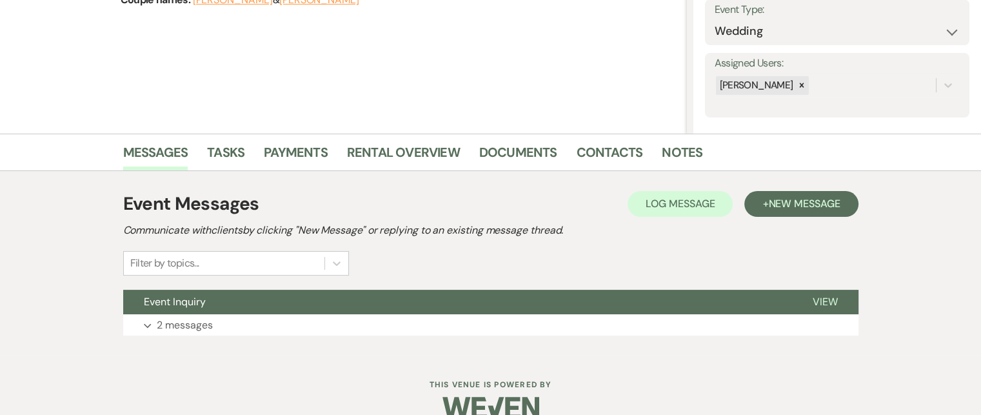
scroll to position [213, 0]
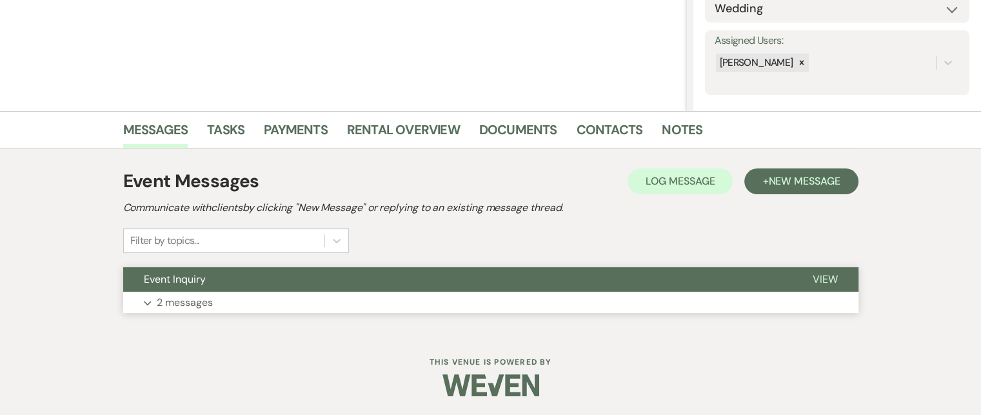
click at [823, 277] on span "View" at bounding box center [825, 279] width 25 height 14
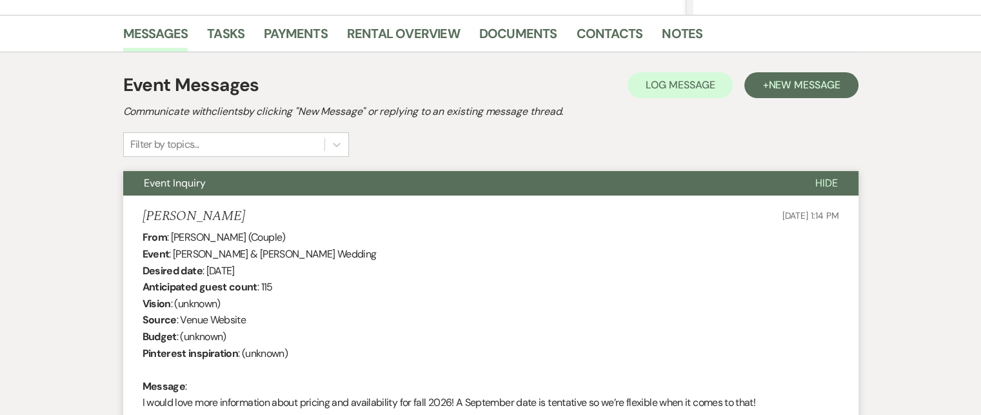
scroll to position [277, 0]
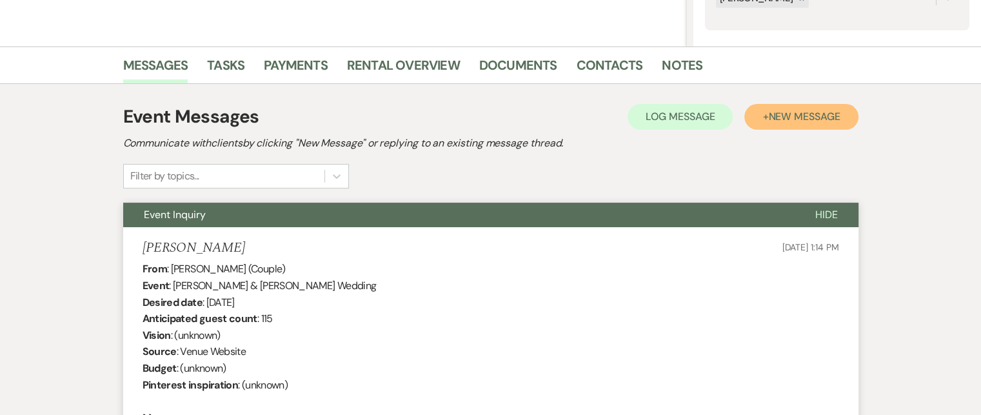
click at [807, 117] on span "New Message" at bounding box center [804, 117] width 72 height 14
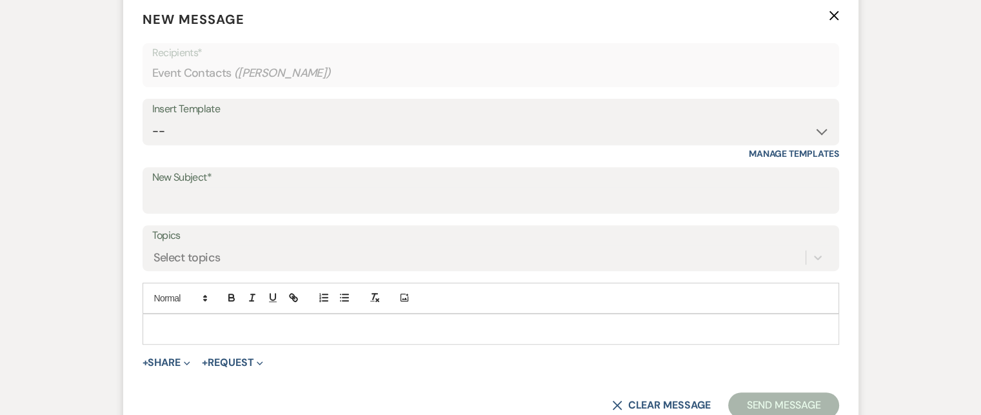
scroll to position [535, 0]
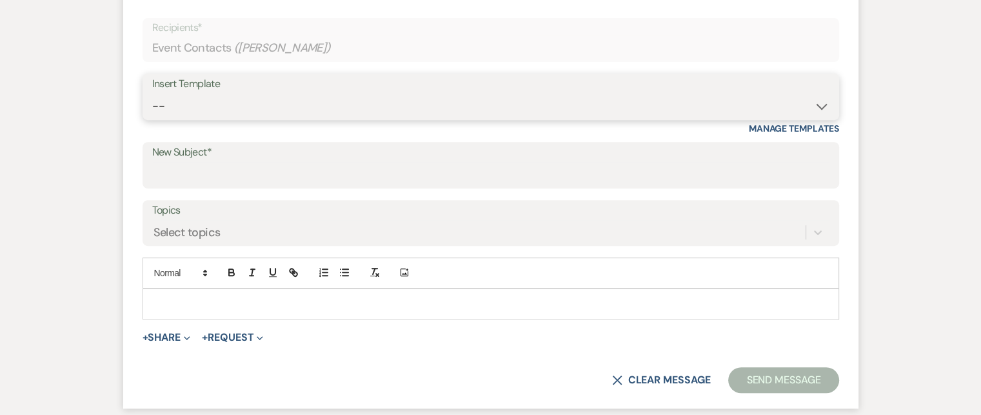
click at [819, 103] on select "-- Weven Planning Portal Introduction (Booked Events) Tour Request Response Fol…" at bounding box center [490, 106] width 677 height 25
select select "2764"
click at [152, 94] on select "-- Weven Planning Portal Introduction (Booked Events) Tour Request Response Fol…" at bounding box center [490, 106] width 677 height 25
type input "Invitation to tour"
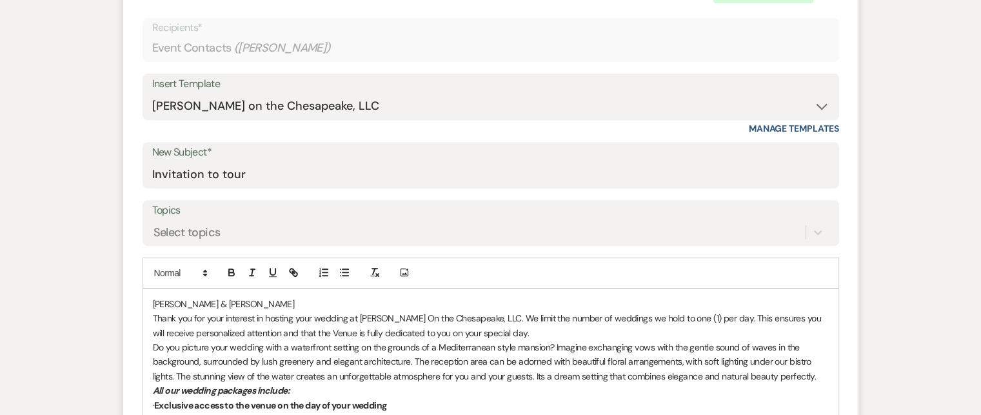
click at [153, 301] on p "[PERSON_NAME] & [PERSON_NAME]" at bounding box center [491, 304] width 676 height 14
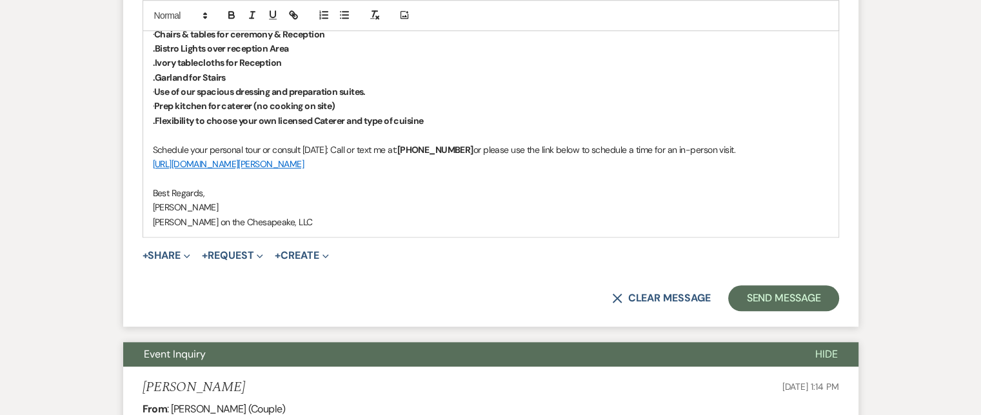
scroll to position [1051, 0]
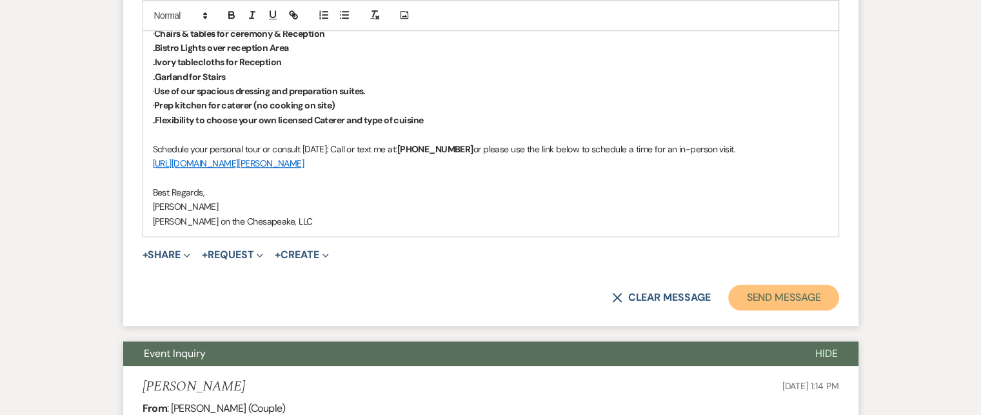
click at [745, 293] on button "Send Message" at bounding box center [783, 297] width 110 height 26
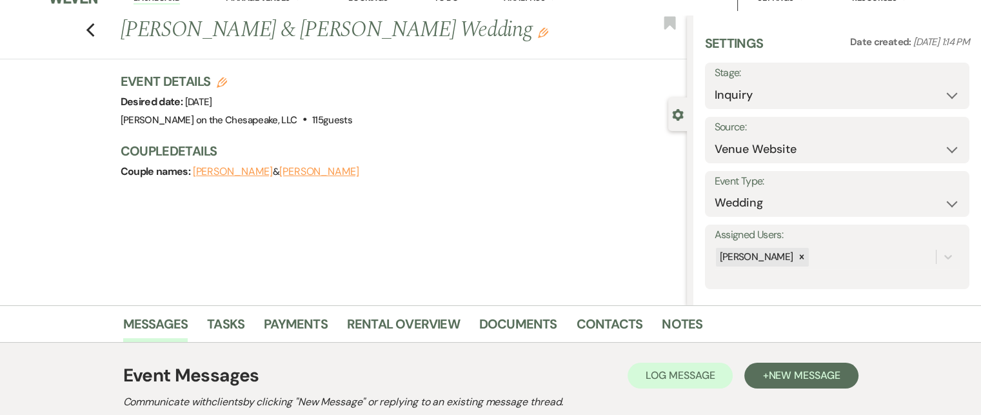
scroll to position [0, 0]
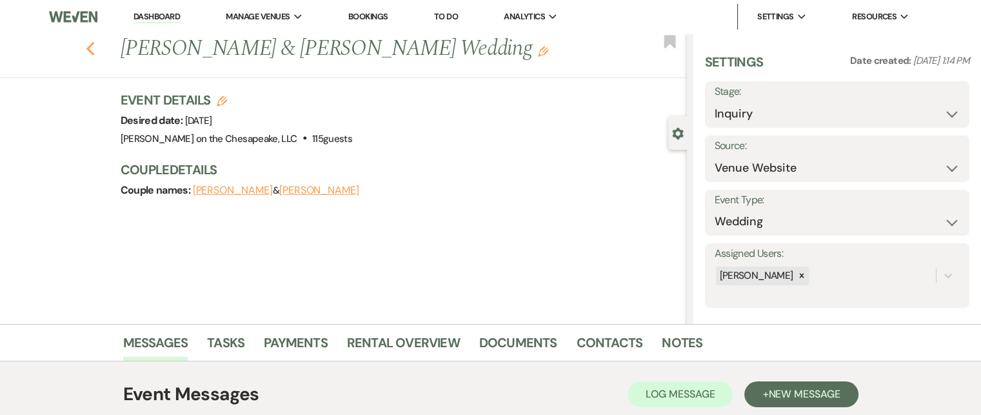
click at [95, 54] on icon "Previous" at bounding box center [91, 48] width 10 height 15
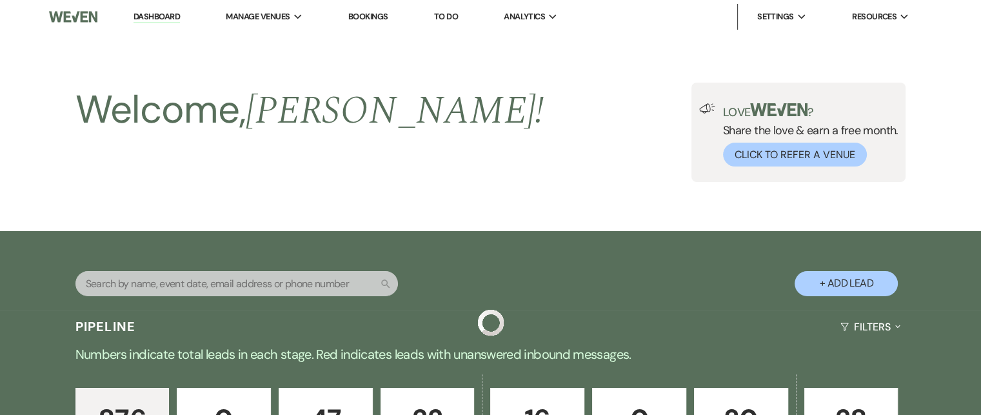
scroll to position [1024, 0]
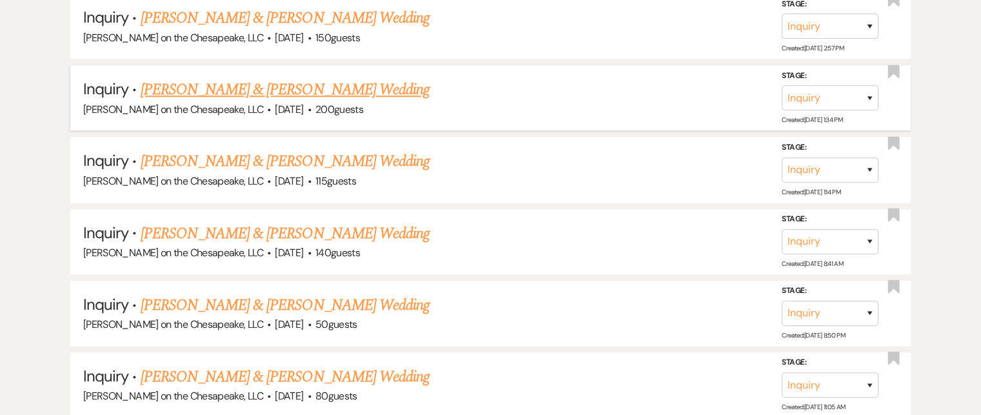
click at [222, 85] on link "[PERSON_NAME] & [PERSON_NAME] Wedding" at bounding box center [285, 89] width 289 height 23
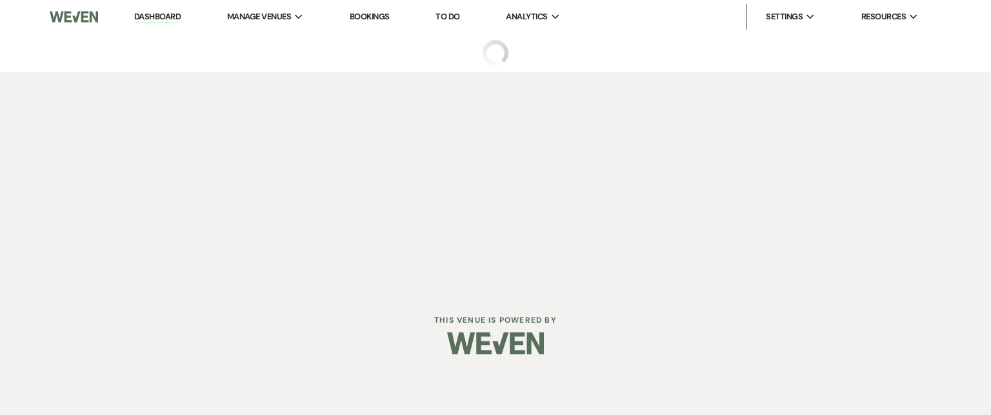
select select "5"
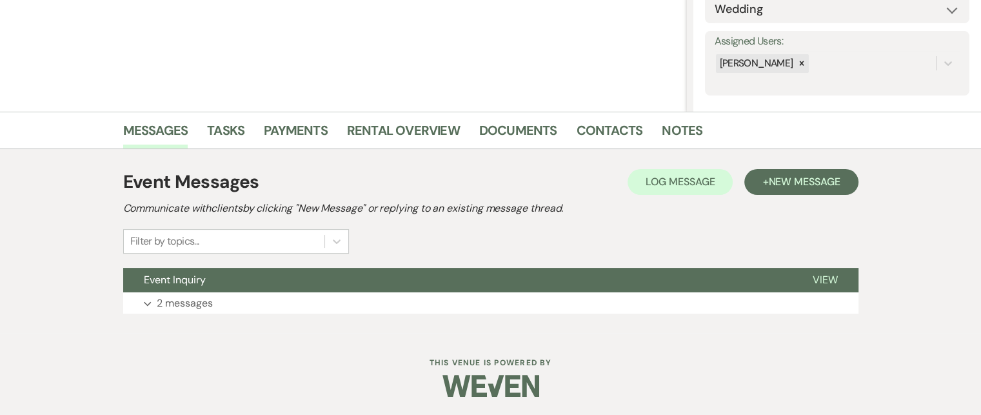
scroll to position [213, 0]
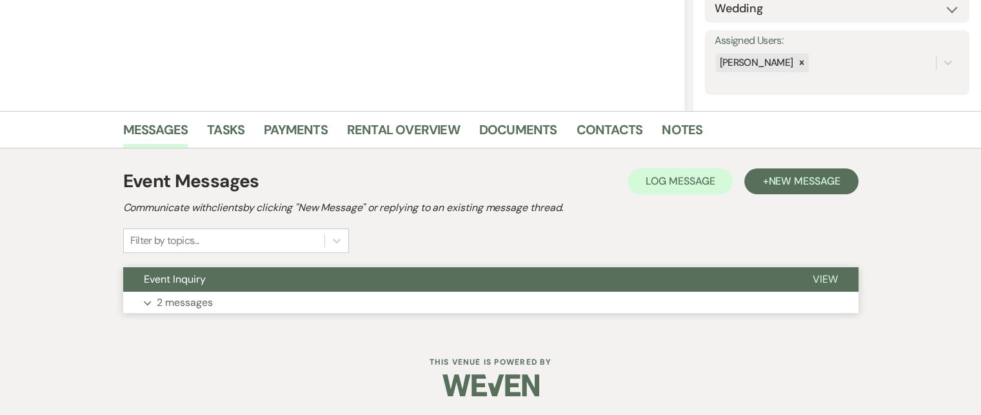
click at [822, 281] on span "View" at bounding box center [825, 279] width 25 height 14
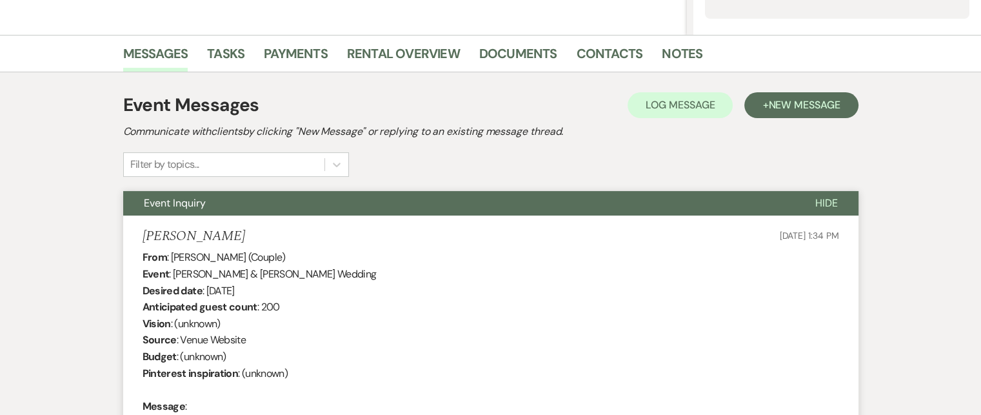
scroll to position [277, 0]
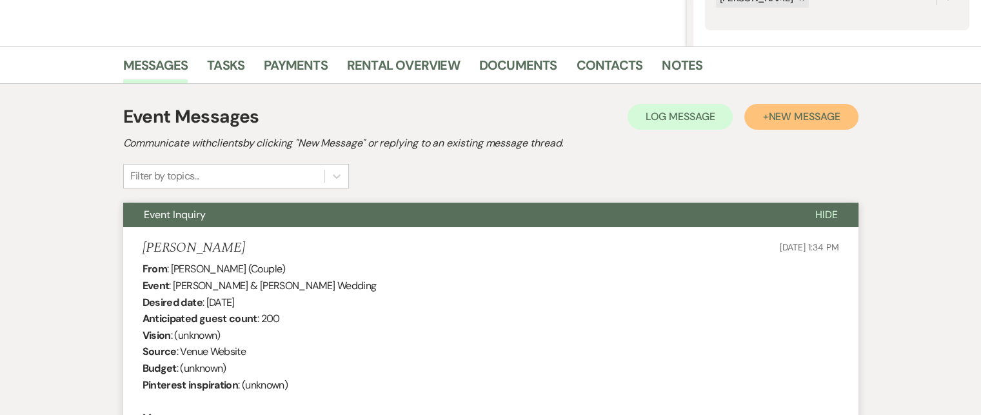
click at [799, 111] on span "New Message" at bounding box center [804, 117] width 72 height 14
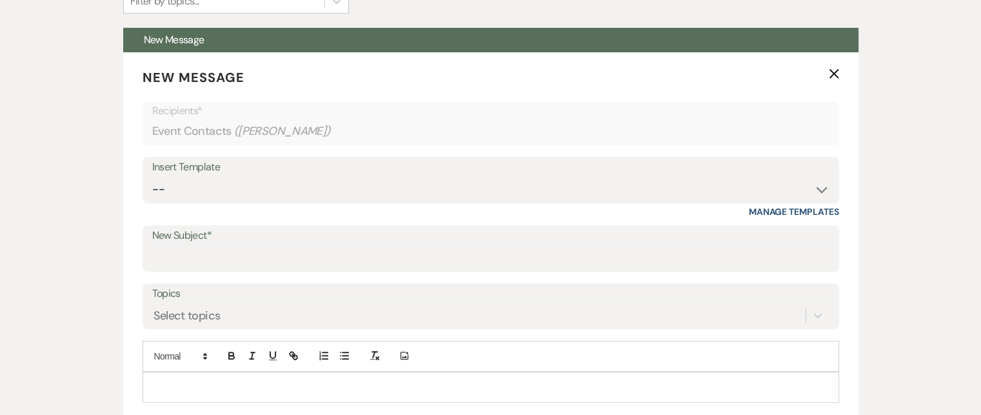
scroll to position [471, 0]
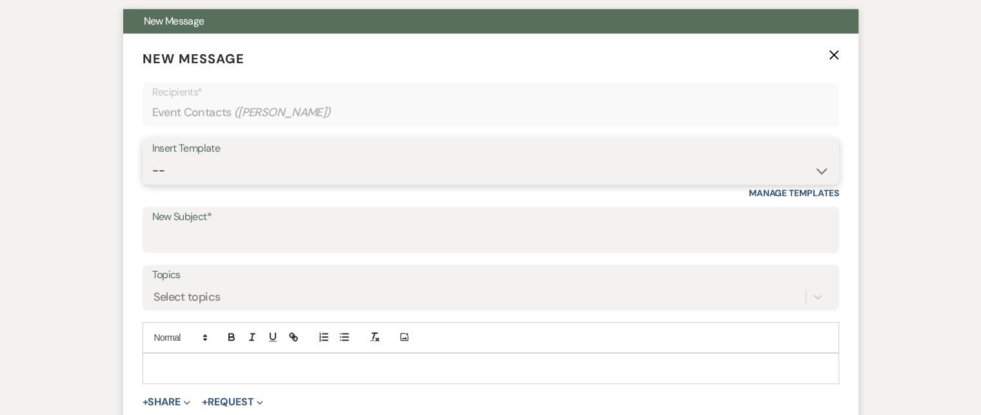
click at [827, 169] on select "-- Weven Planning Portal Introduction (Booked Events) Tour Request Response Fol…" at bounding box center [490, 170] width 677 height 25
select select "2764"
click at [152, 158] on select "-- Weven Planning Portal Introduction (Booked Events) Tour Request Response Fol…" at bounding box center [490, 170] width 677 height 25
type input "Invitation to tour"
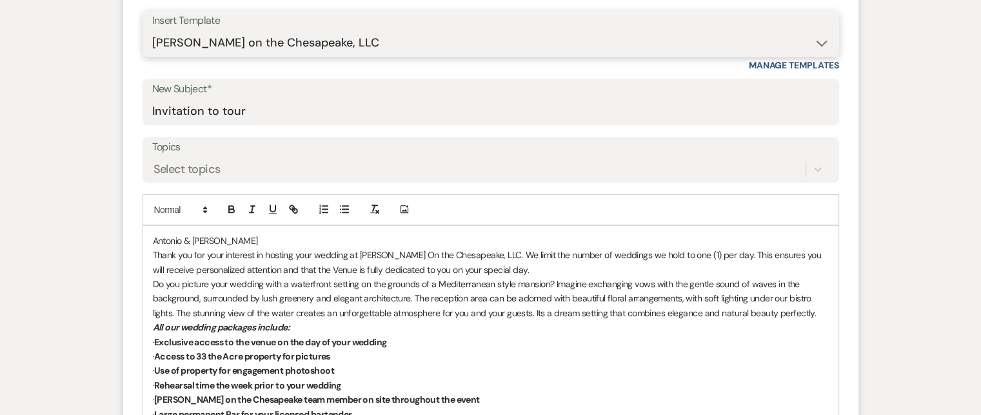
scroll to position [600, 0]
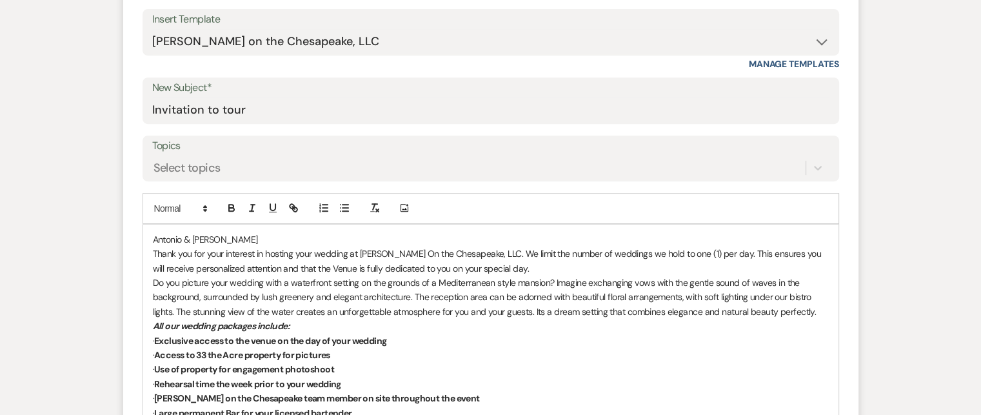
click at [153, 236] on p "Antonio & [PERSON_NAME]" at bounding box center [491, 239] width 676 height 14
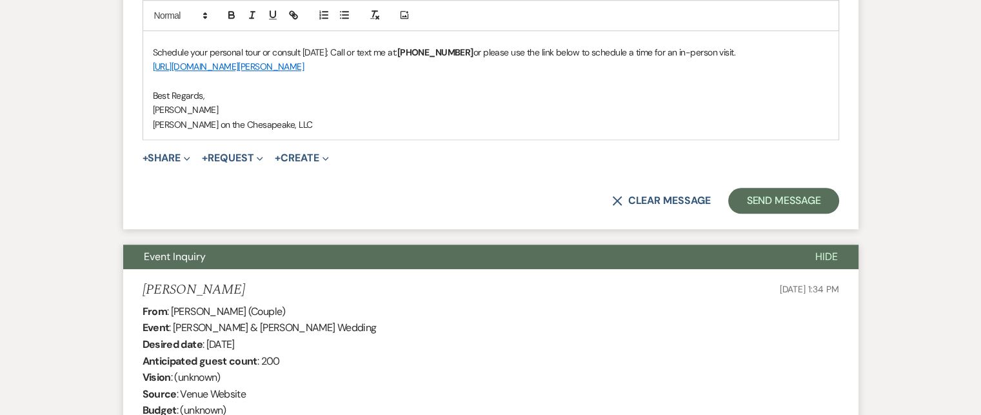
scroll to position [1116, 0]
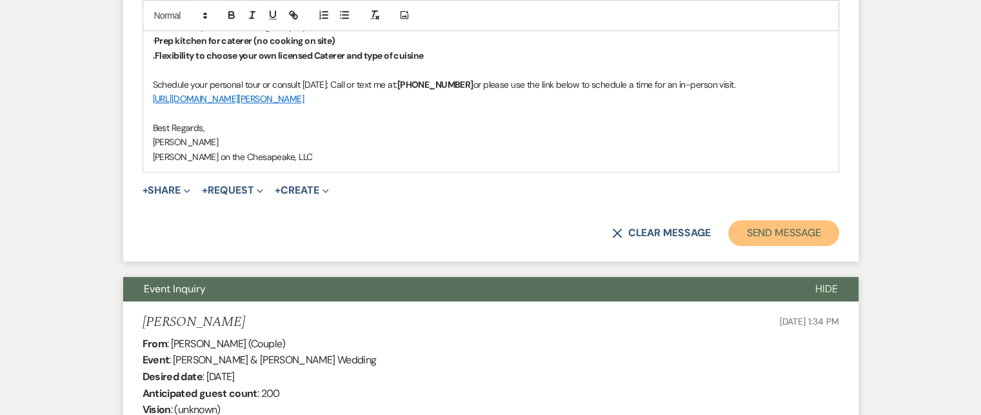
click at [766, 232] on button "Send Message" at bounding box center [783, 233] width 110 height 26
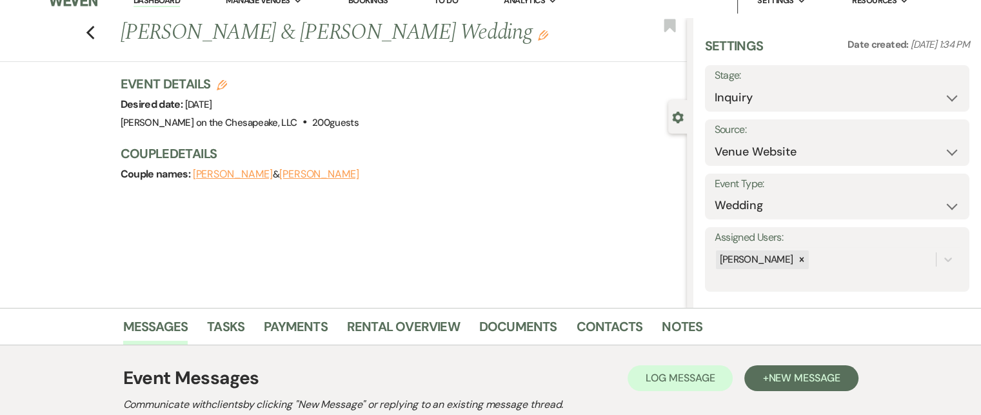
scroll to position [0, 0]
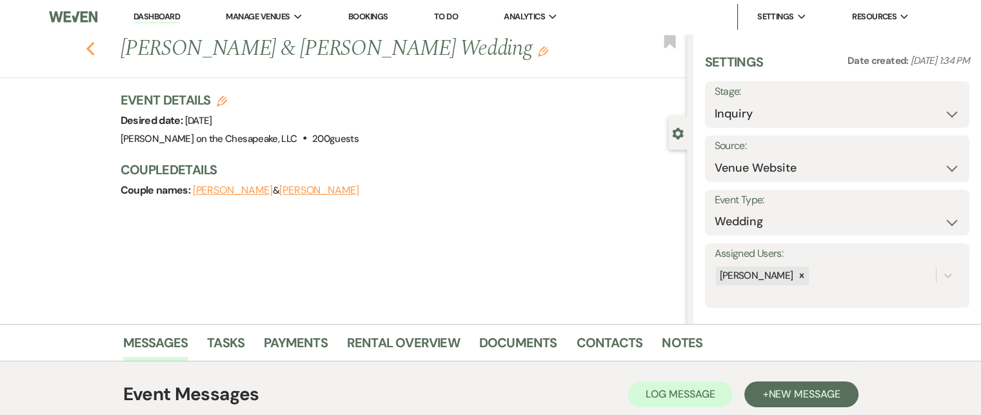
click at [94, 43] on use "button" at bounding box center [90, 49] width 8 height 14
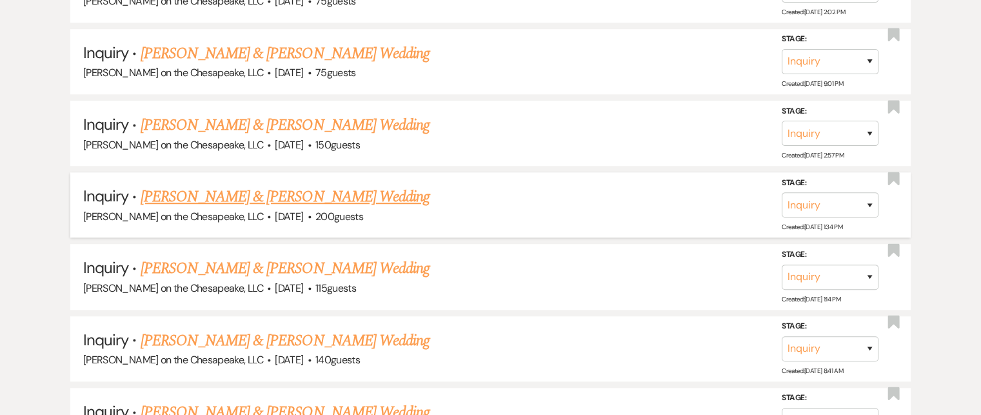
scroll to position [895, 0]
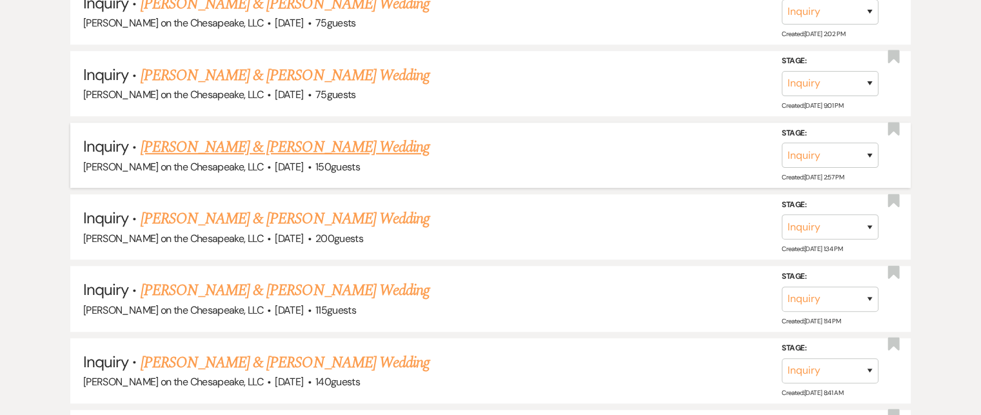
click at [329, 145] on link "[PERSON_NAME] & [PERSON_NAME] Wedding" at bounding box center [285, 146] width 289 height 23
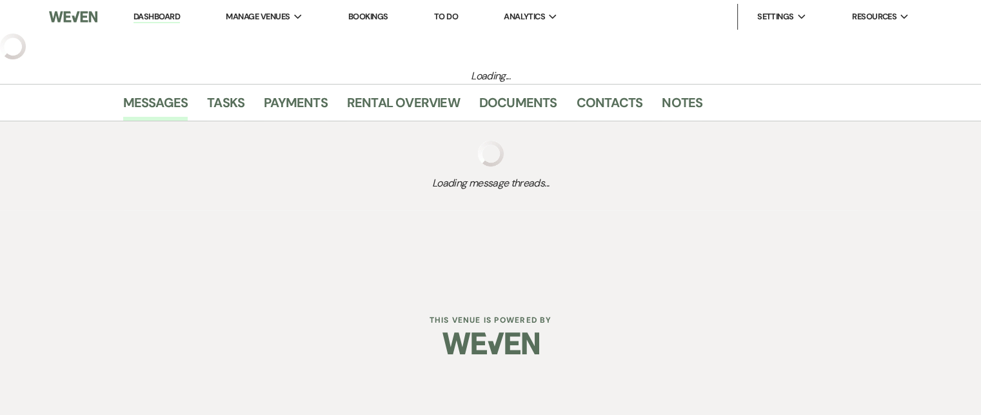
select select "5"
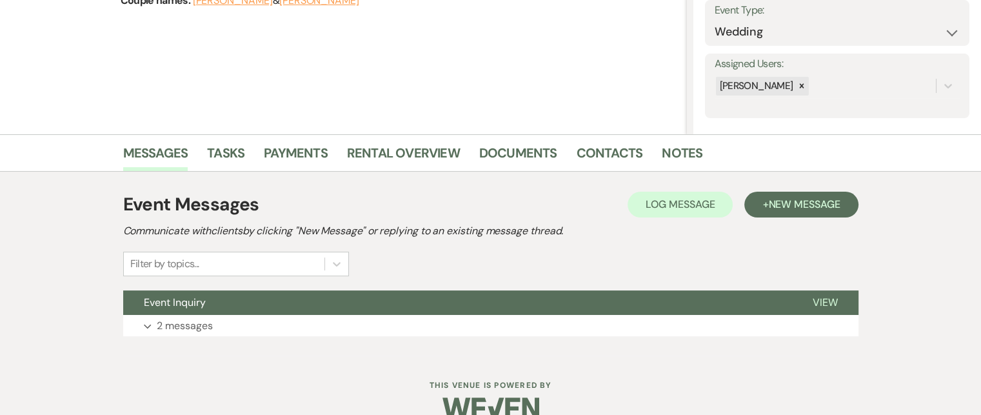
scroll to position [213, 0]
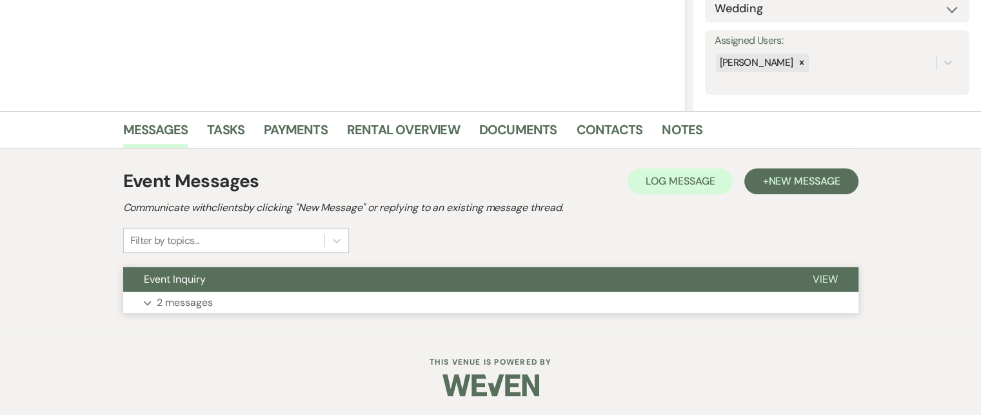
click at [828, 279] on span "View" at bounding box center [825, 279] width 25 height 14
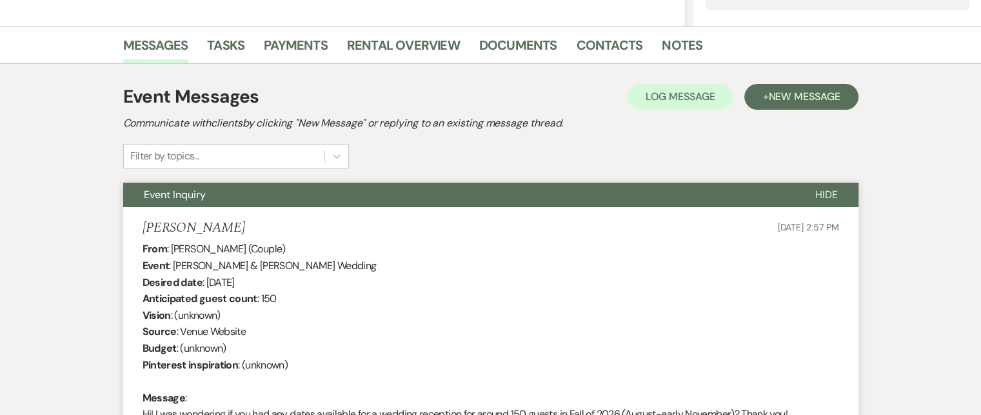
scroll to position [277, 0]
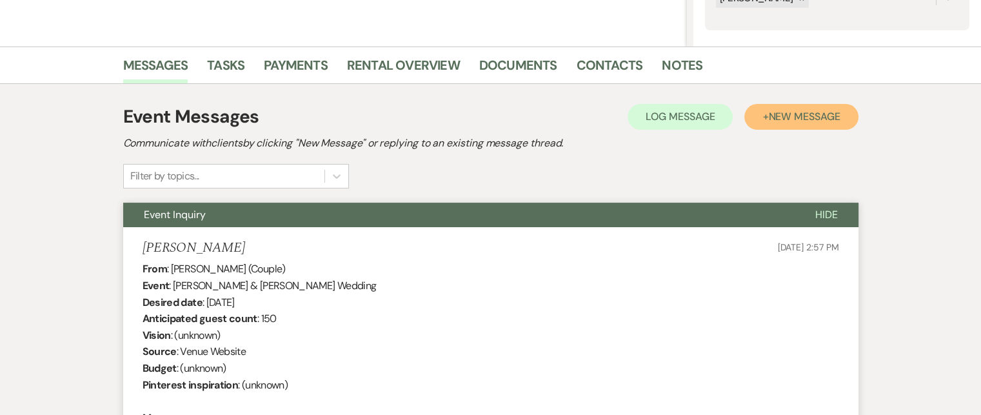
click at [771, 117] on span "New Message" at bounding box center [804, 117] width 72 height 14
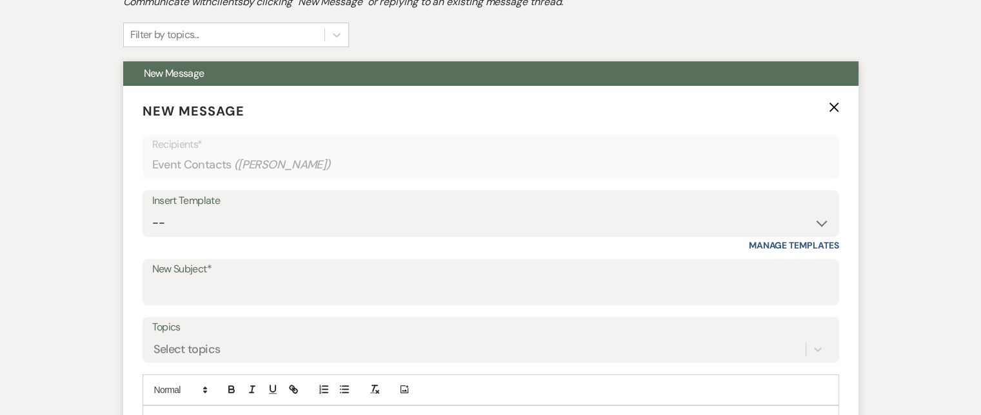
scroll to position [471, 0]
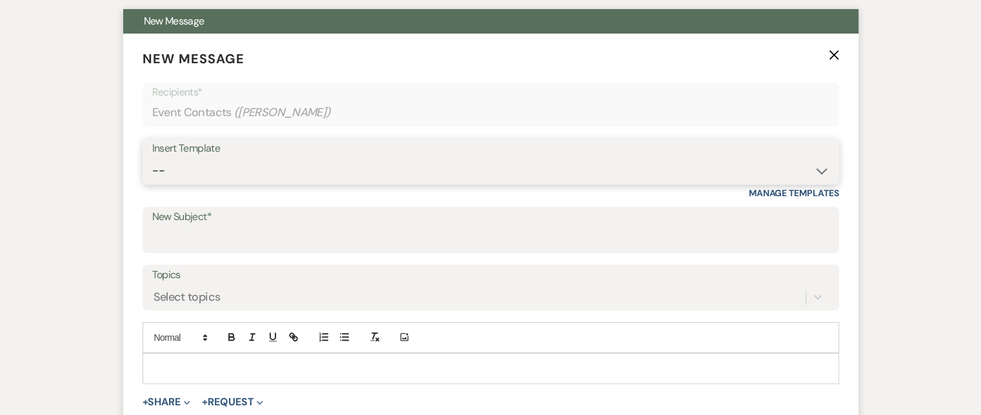
click at [820, 172] on select "-- Weven Planning Portal Introduction (Booked Events) Tour Request Response Fol…" at bounding box center [490, 170] width 677 height 25
select select "2764"
click at [152, 158] on select "-- Weven Planning Portal Introduction (Booked Events) Tour Request Response Fol…" at bounding box center [490, 170] width 677 height 25
type input "Invitation to tour"
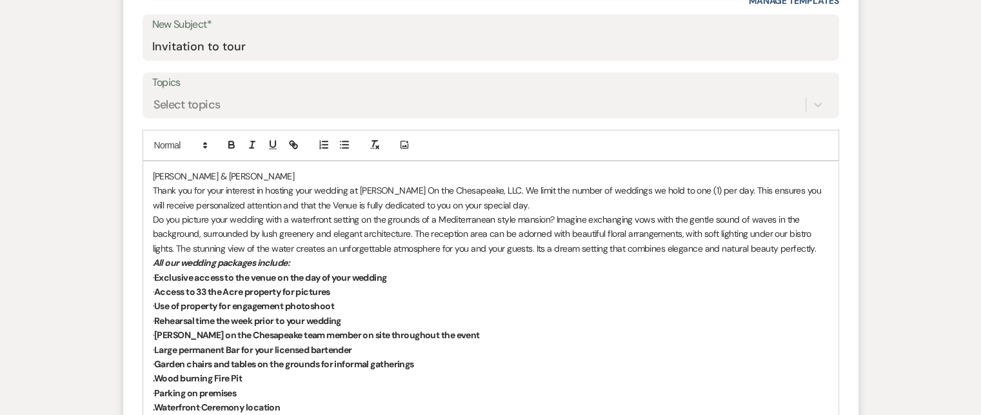
scroll to position [664, 0]
click at [153, 173] on p "[PERSON_NAME] & [PERSON_NAME]" at bounding box center [491, 175] width 676 height 14
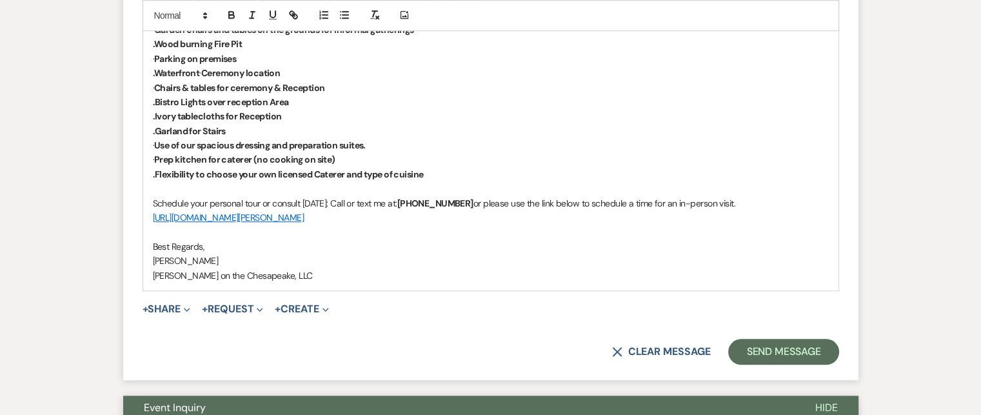
scroll to position [987, 0]
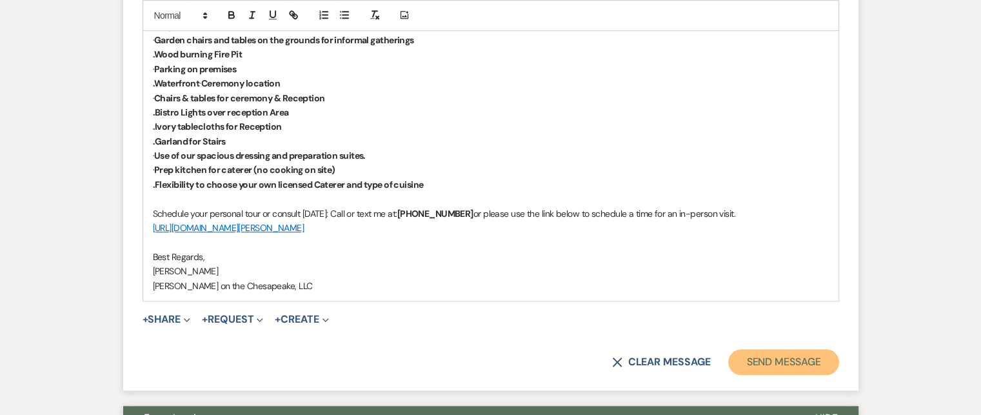
click at [759, 356] on button "Send Message" at bounding box center [783, 362] width 110 height 26
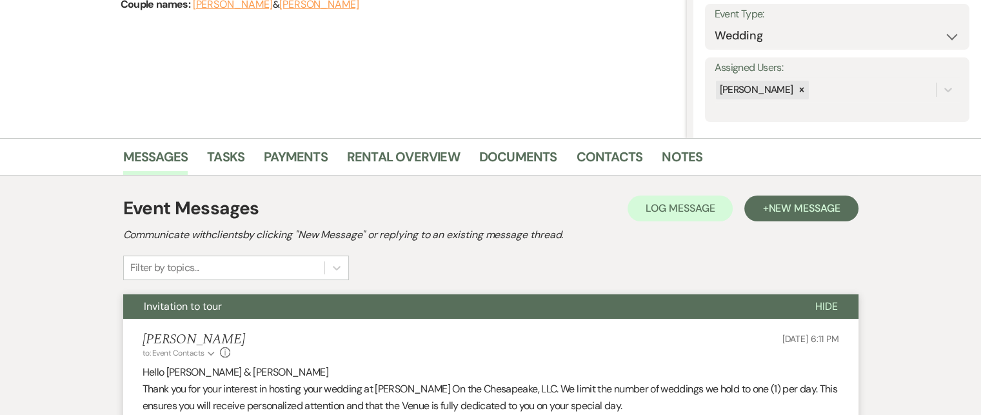
scroll to position [0, 0]
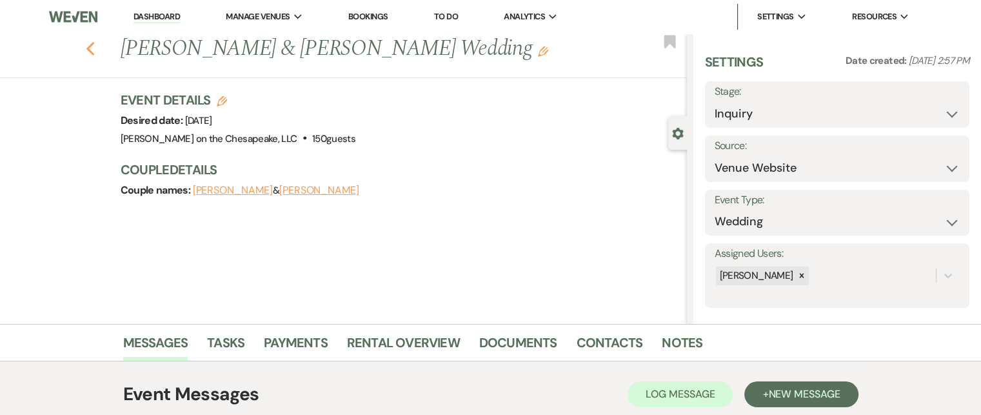
click at [93, 50] on use "button" at bounding box center [90, 49] width 8 height 14
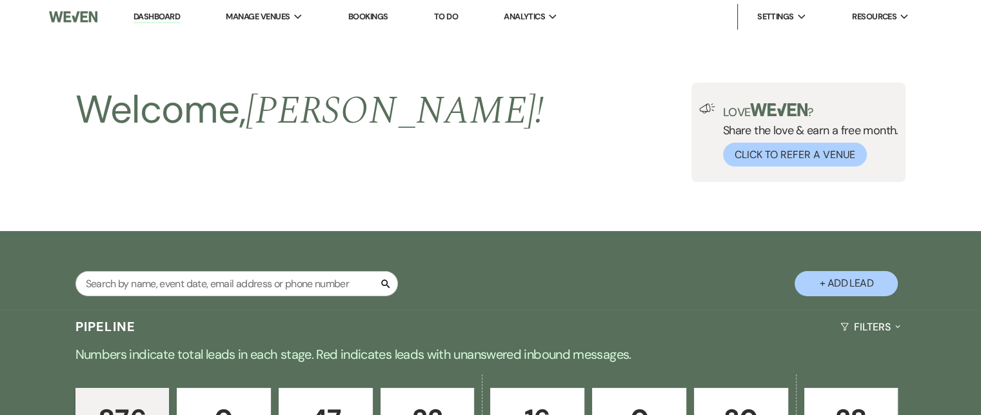
scroll to position [895, 0]
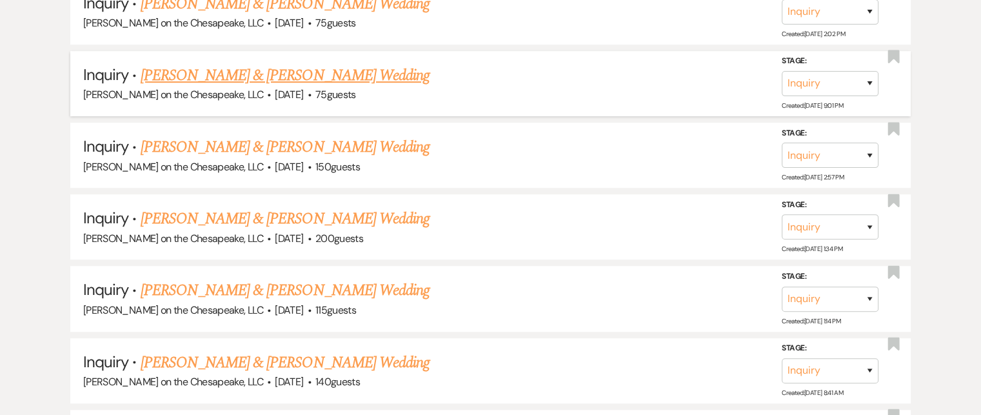
click at [204, 70] on link "[PERSON_NAME] & [PERSON_NAME] Wedding" at bounding box center [285, 75] width 289 height 23
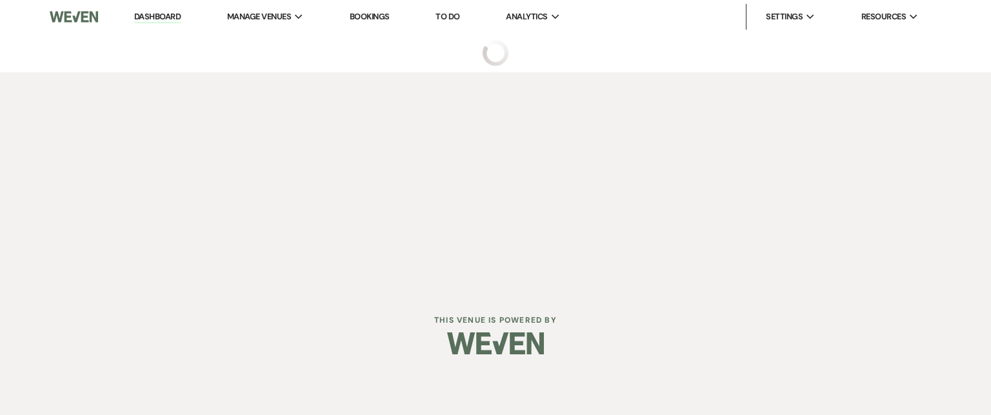
select select "5"
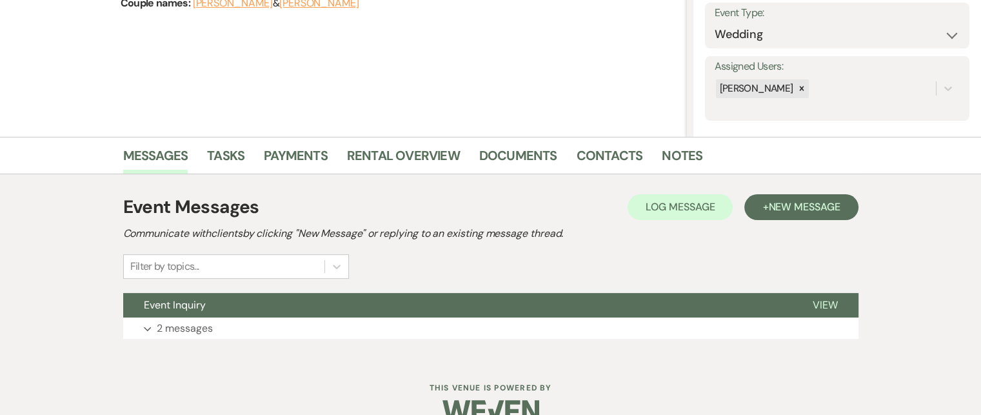
scroll to position [213, 0]
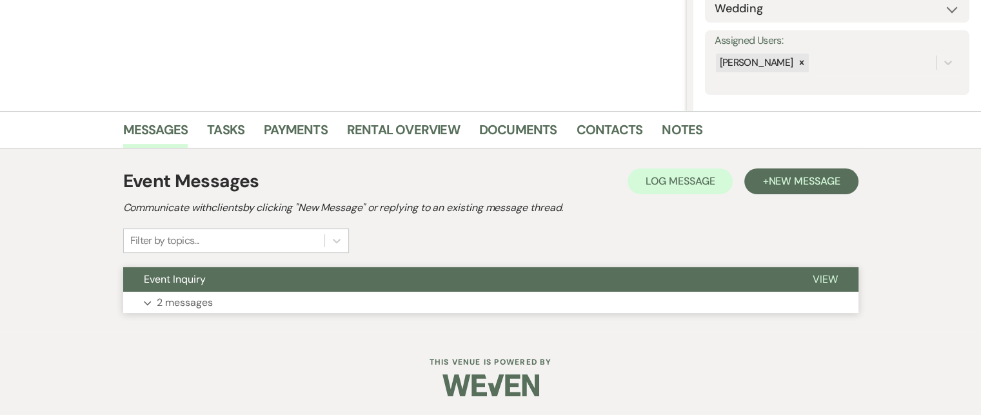
click at [815, 275] on span "View" at bounding box center [825, 279] width 25 height 14
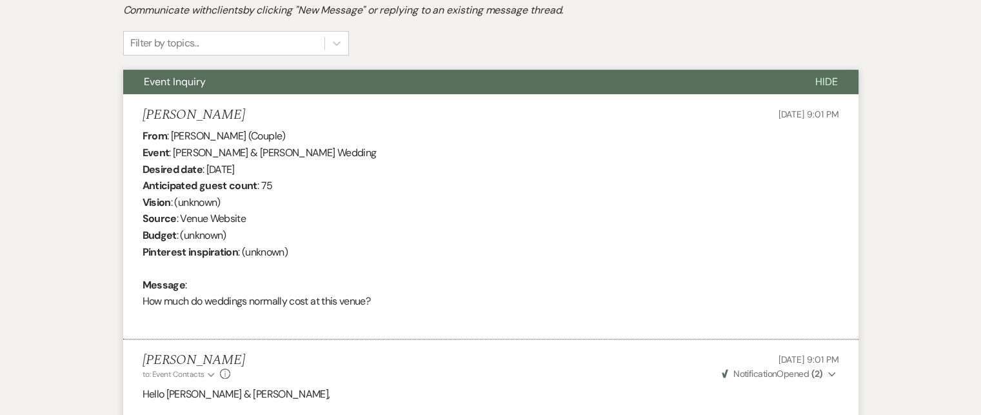
scroll to position [342, 0]
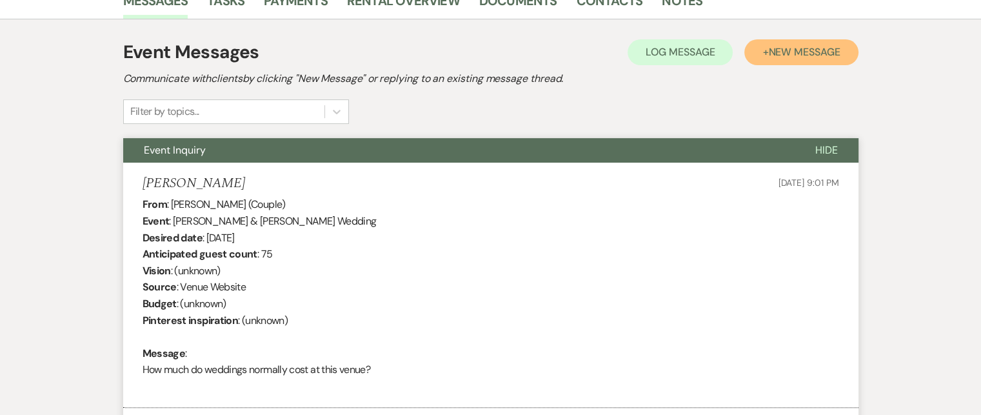
click at [797, 53] on span "New Message" at bounding box center [804, 52] width 72 height 14
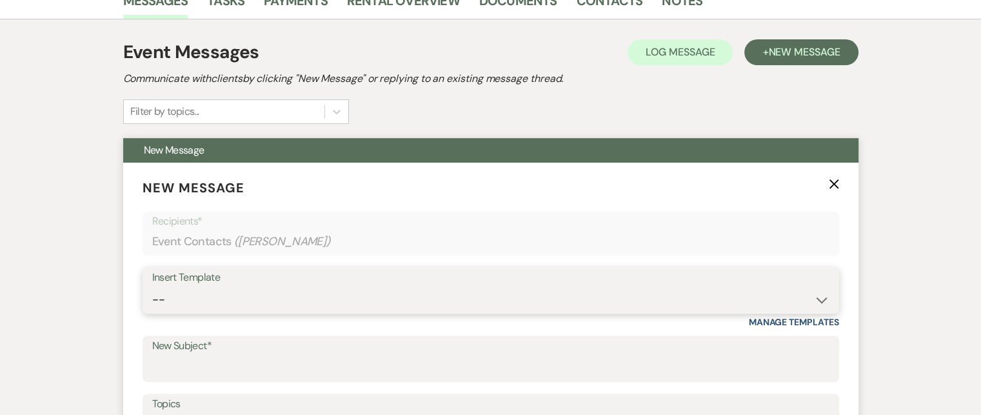
click at [820, 301] on select "-- Weven Planning Portal Introduction (Booked Events) Tour Request Response Fol…" at bounding box center [490, 299] width 677 height 25
select select "2764"
click at [152, 287] on select "-- Weven Planning Portal Introduction (Booked Events) Tour Request Response Fol…" at bounding box center [490, 299] width 677 height 25
type input "Invitation to tour"
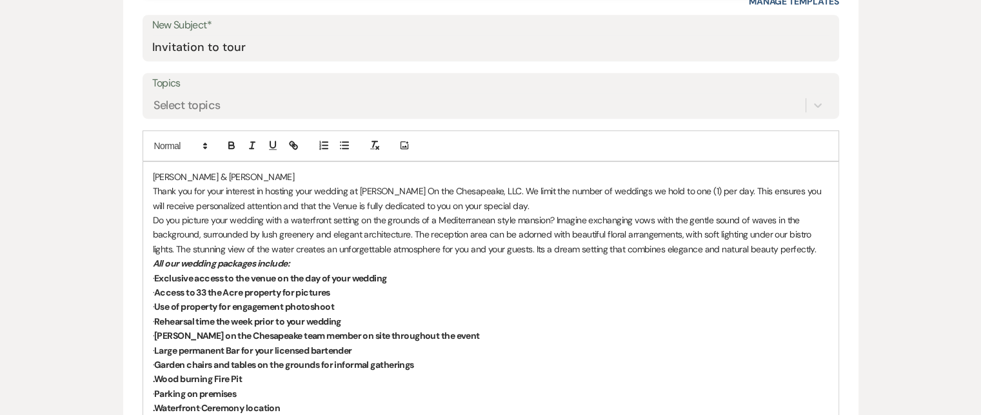
scroll to position [664, 0]
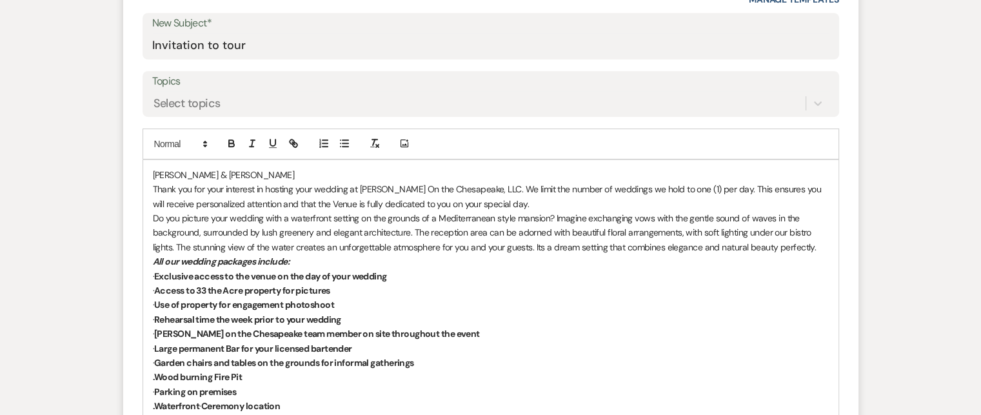
click at [153, 171] on p "[PERSON_NAME] & [PERSON_NAME]" at bounding box center [491, 175] width 676 height 14
click at [507, 202] on p "Thank you for your interest in hosting your wedding at [PERSON_NAME] On the Che…" at bounding box center [491, 196] width 676 height 29
drag, startPoint x: 658, startPoint y: 199, endPoint x: 488, endPoint y: 201, distance: 170.3
click at [488, 201] on p "Thank you for your interest in hosting your wedding at [PERSON_NAME] On the Che…" at bounding box center [491, 196] width 676 height 29
click at [153, 259] on em "All our wedding packages include:" at bounding box center [221, 261] width 137 height 12
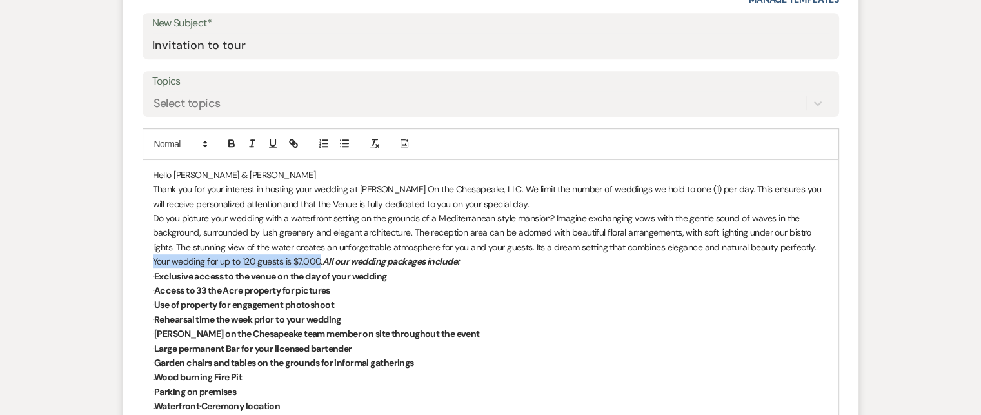
drag, startPoint x: 318, startPoint y: 259, endPoint x: 153, endPoint y: 260, distance: 165.1
click at [153, 260] on p "Your wedding for up to 120 guests is $7,000. All our wedding packages include:" at bounding box center [491, 261] width 676 height 14
click at [231, 141] on icon "button" at bounding box center [232, 143] width 12 height 12
click at [288, 262] on strong "Your wedding for up to 120 guests is $7,000" at bounding box center [240, 261] width 174 height 12
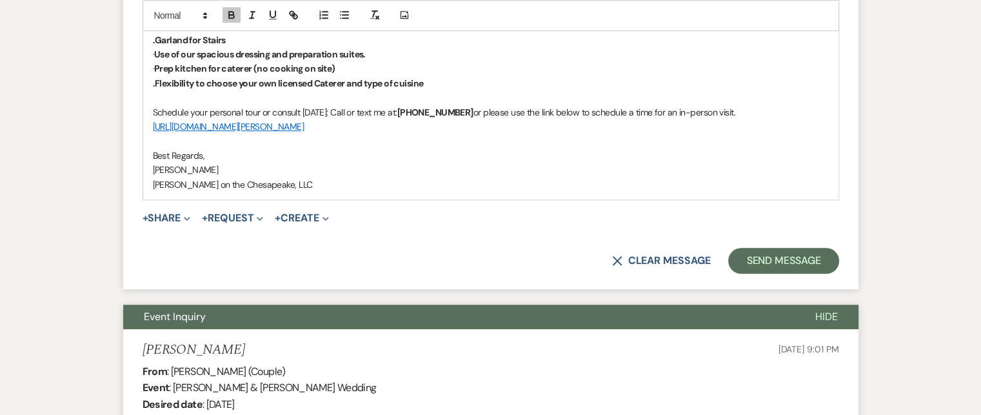
scroll to position [1180, 0]
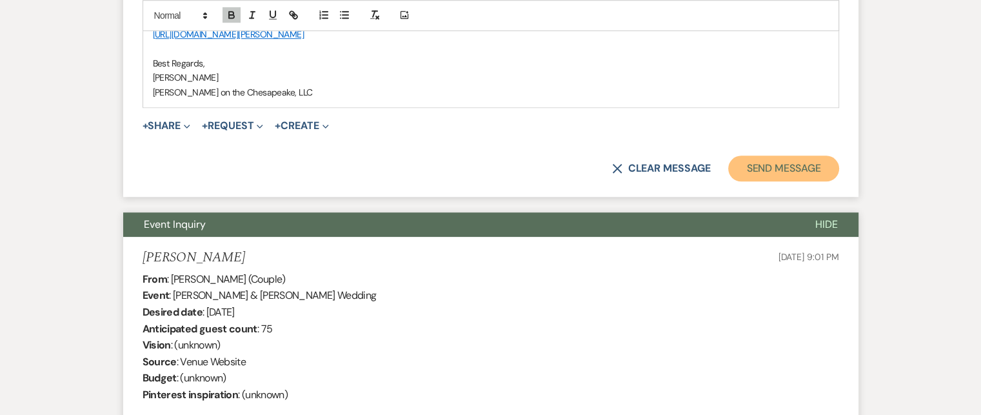
click at [800, 162] on button "Send Message" at bounding box center [783, 168] width 110 height 26
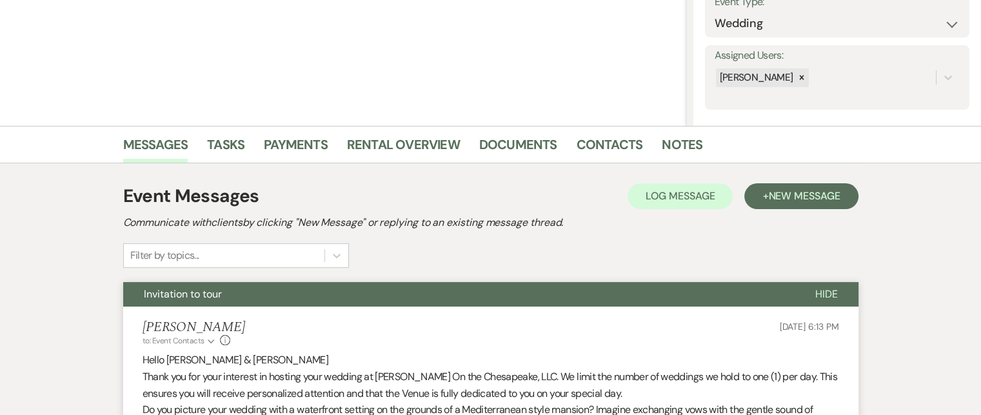
scroll to position [0, 0]
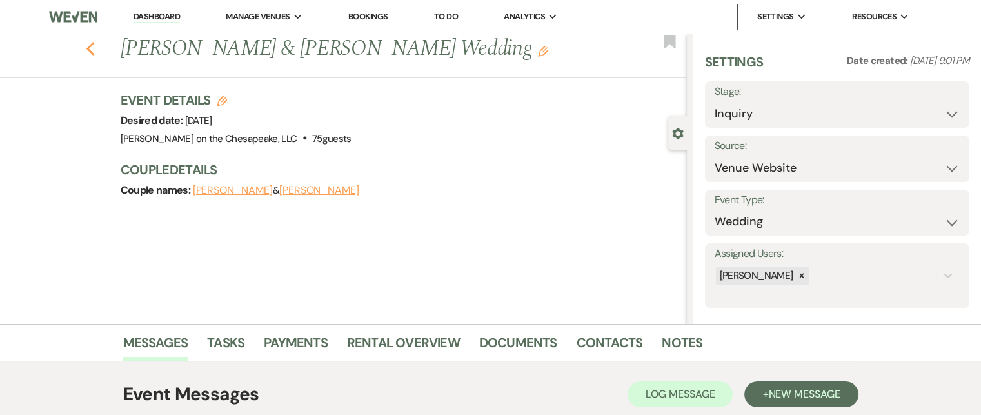
click at [94, 52] on use "button" at bounding box center [90, 49] width 8 height 14
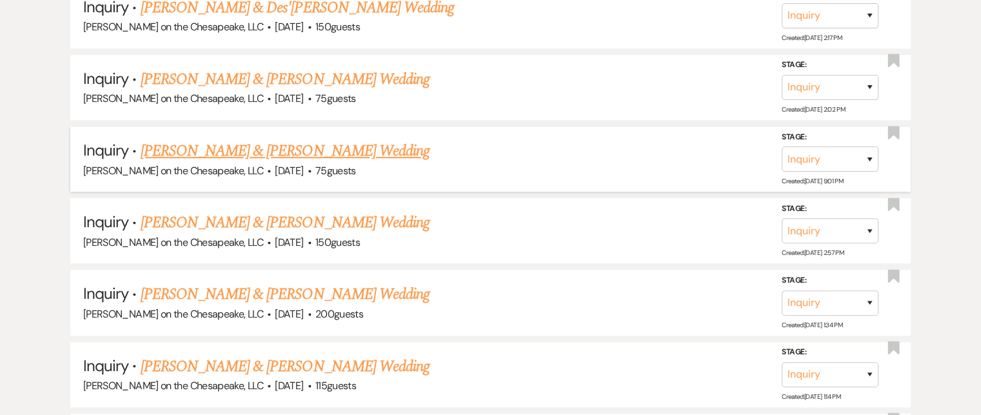
scroll to position [837, 0]
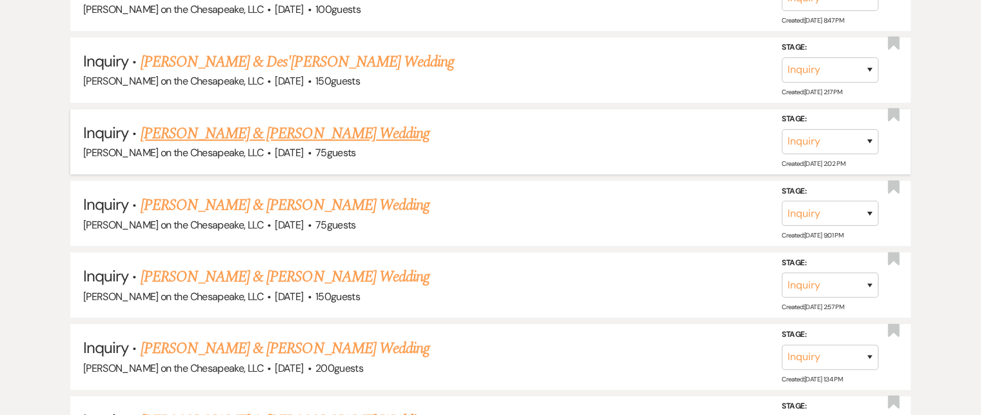
click at [294, 131] on link "[PERSON_NAME] & [PERSON_NAME] Wedding" at bounding box center [285, 133] width 289 height 23
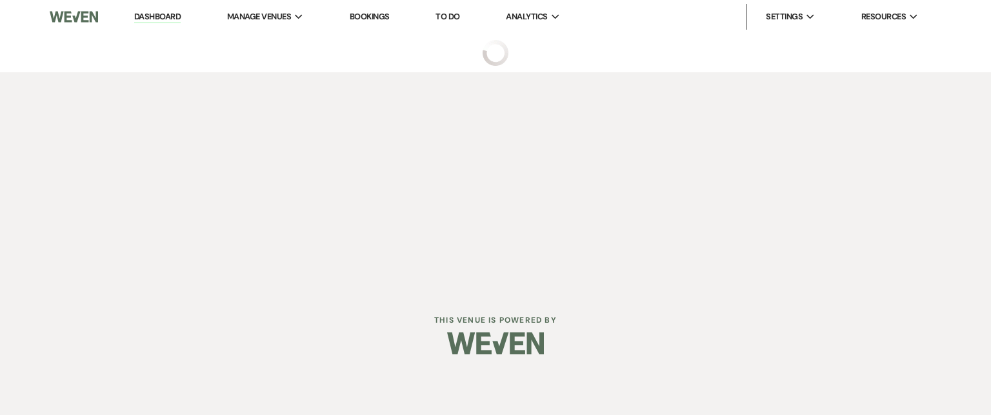
select select "5"
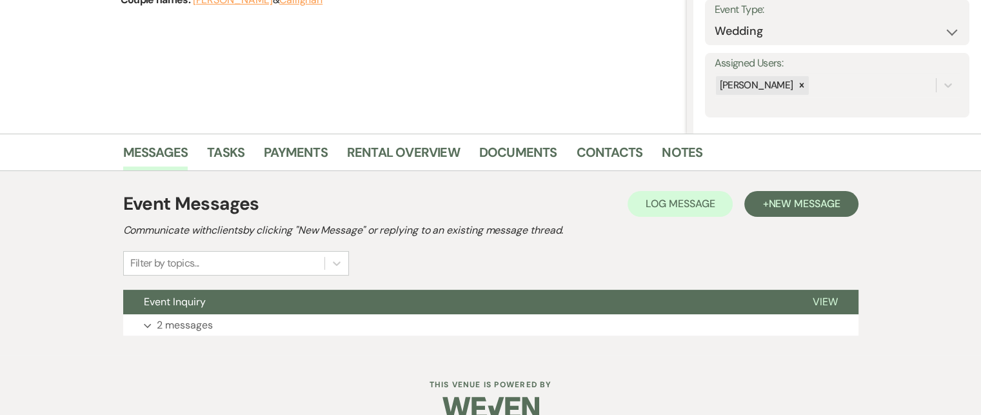
scroll to position [213, 0]
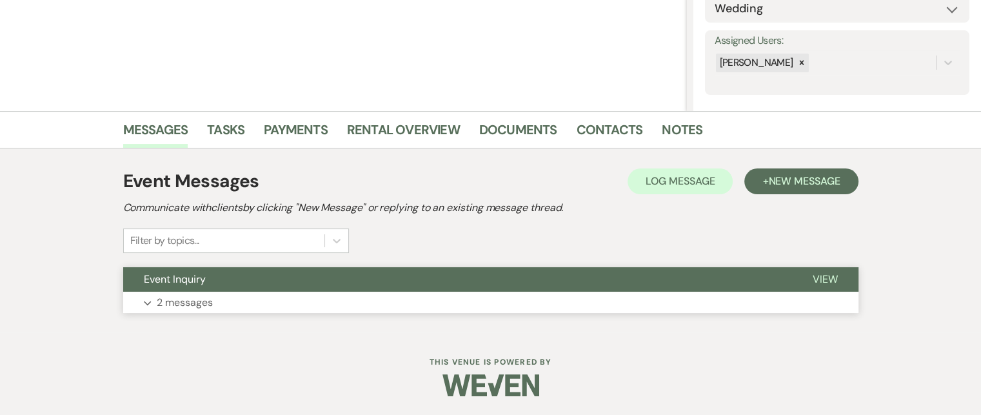
click at [815, 274] on span "View" at bounding box center [825, 279] width 25 height 14
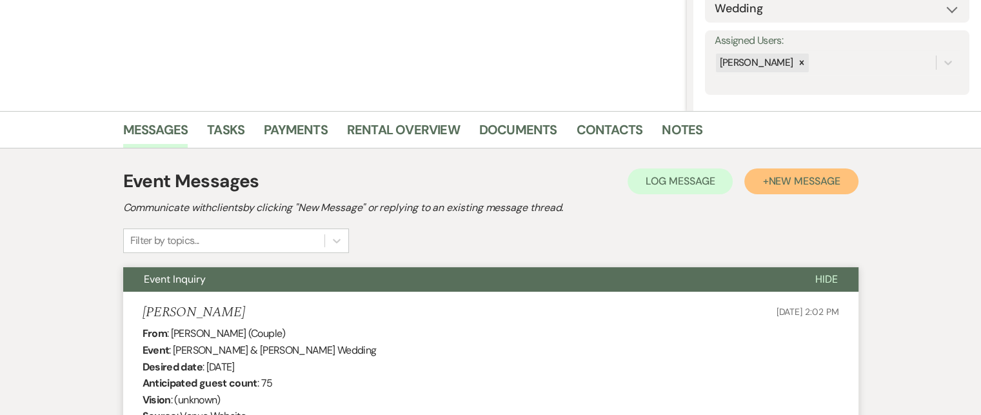
click at [810, 181] on span "New Message" at bounding box center [804, 181] width 72 height 14
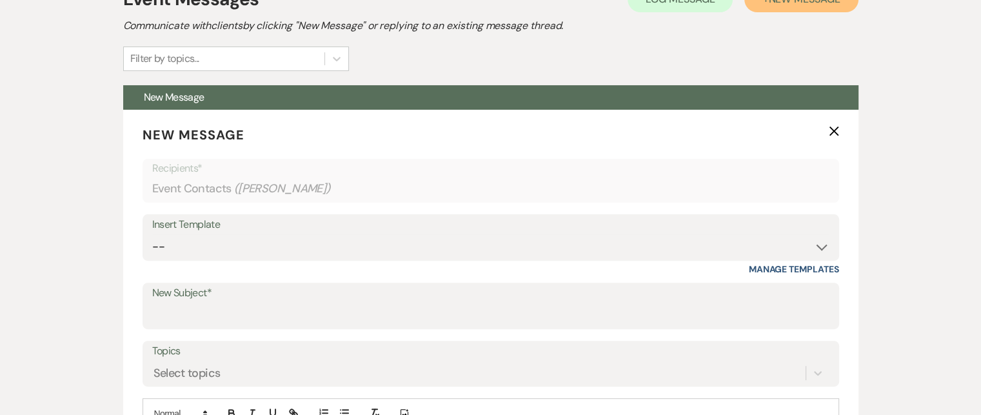
scroll to position [406, 0]
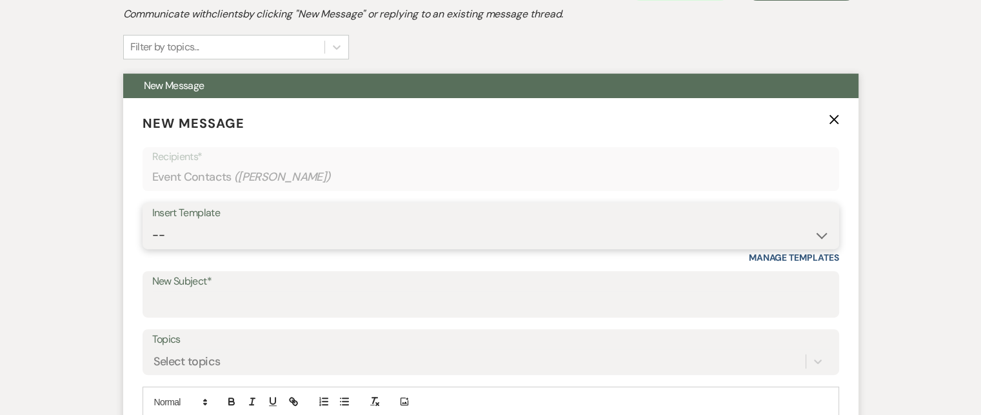
click at [820, 235] on select "-- Weven Planning Portal Introduction (Booked Events) Tour Request Response Fol…" at bounding box center [490, 234] width 677 height 25
select select "2764"
click at [152, 222] on select "-- Weven Planning Portal Introduction (Booked Events) Tour Request Response Fol…" at bounding box center [490, 234] width 677 height 25
type input "Invitation to tour"
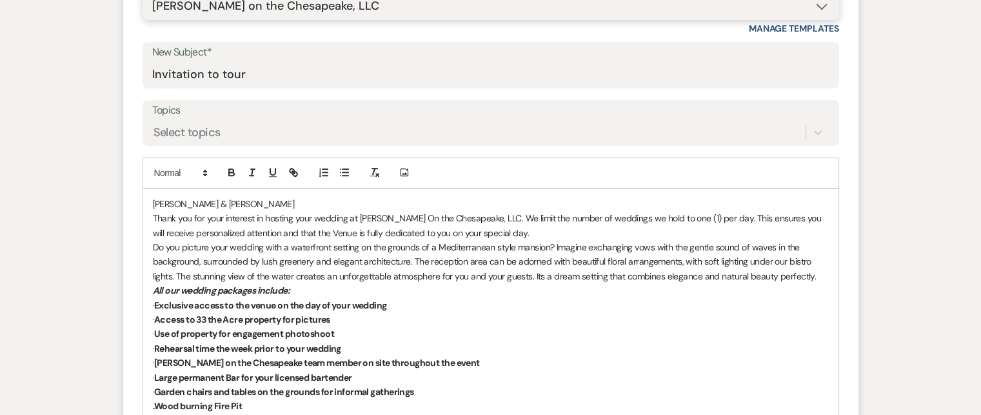
scroll to position [664, 0]
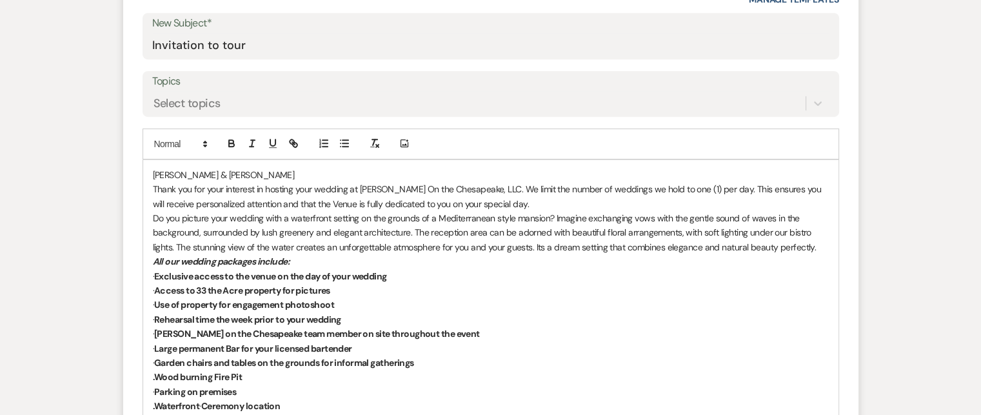
click at [155, 170] on p "[PERSON_NAME] & [PERSON_NAME]" at bounding box center [491, 175] width 676 height 14
click at [296, 219] on p "Do you picture your wedding with a waterfront setting on the grounds of a Medit…" at bounding box center [491, 232] width 676 height 43
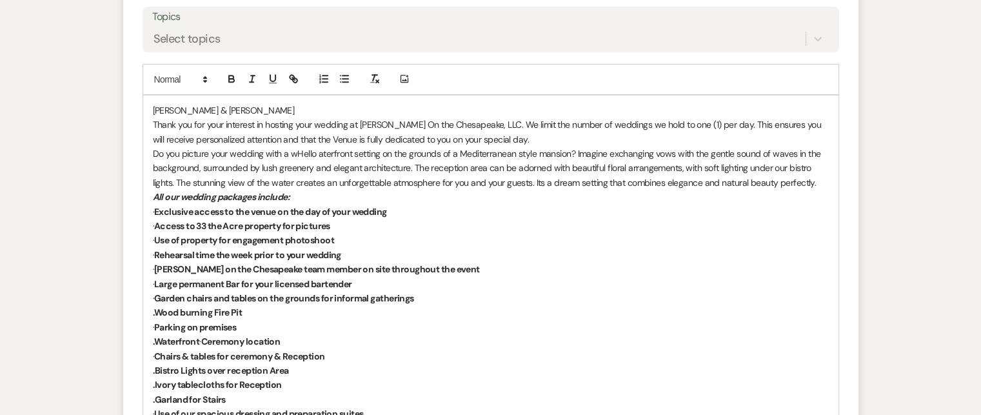
scroll to position [735, 0]
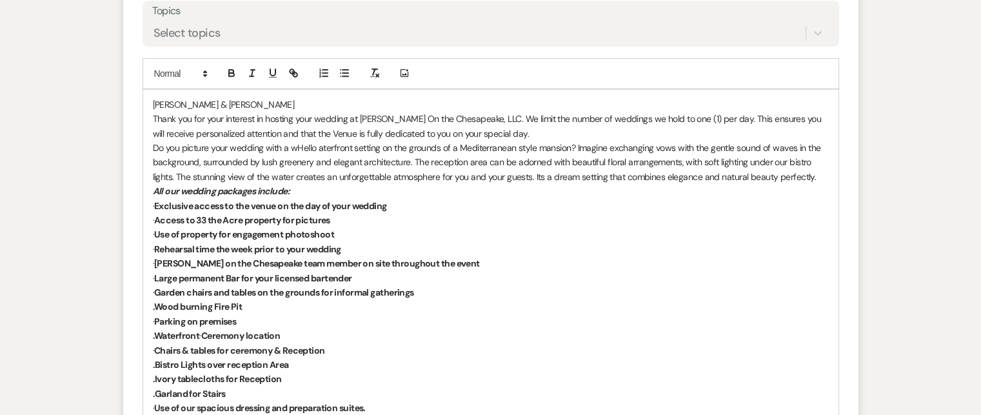
click at [153, 100] on p "[PERSON_NAME] & [PERSON_NAME]" at bounding box center [491, 104] width 676 height 14
drag, startPoint x: 315, startPoint y: 147, endPoint x: 338, endPoint y: 152, distance: 23.8
click at [315, 147] on p "Do you picture your wedding with a wHello aterfront setting on the grounds of a…" at bounding box center [491, 162] width 676 height 43
click at [299, 146] on p "Do you picture your wedding with a w aterfront setting on the grounds of a Medi…" at bounding box center [491, 162] width 676 height 43
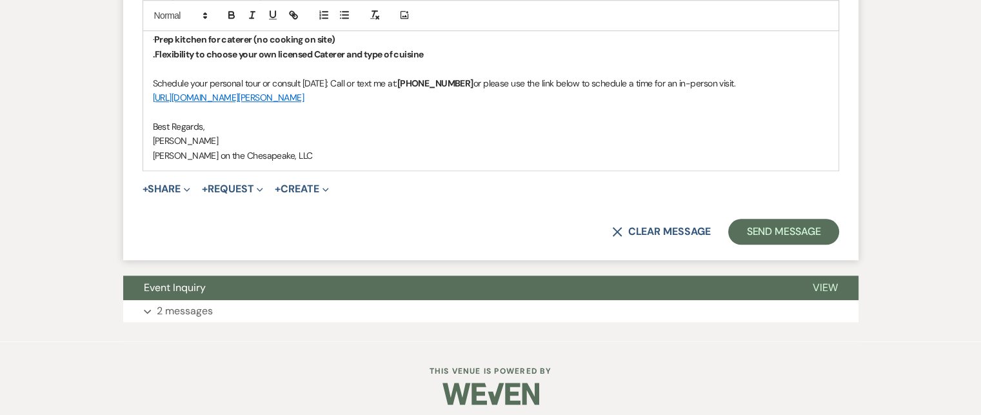
scroll to position [1125, 0]
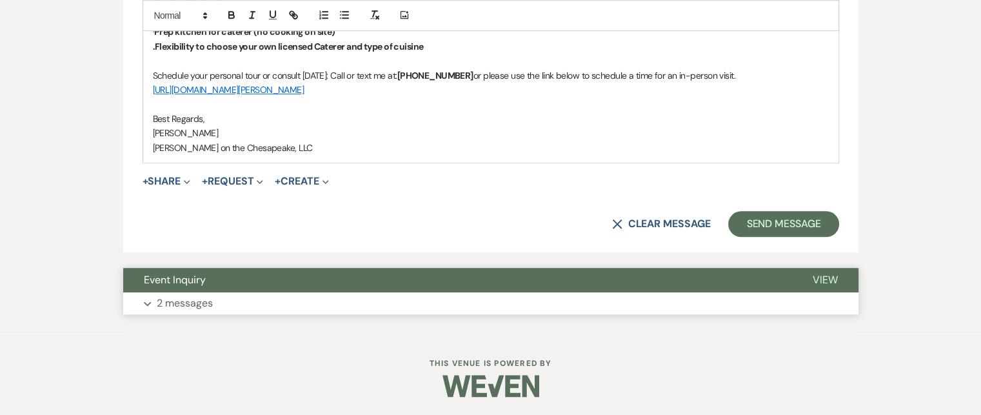
click at [815, 278] on span "View" at bounding box center [825, 280] width 25 height 14
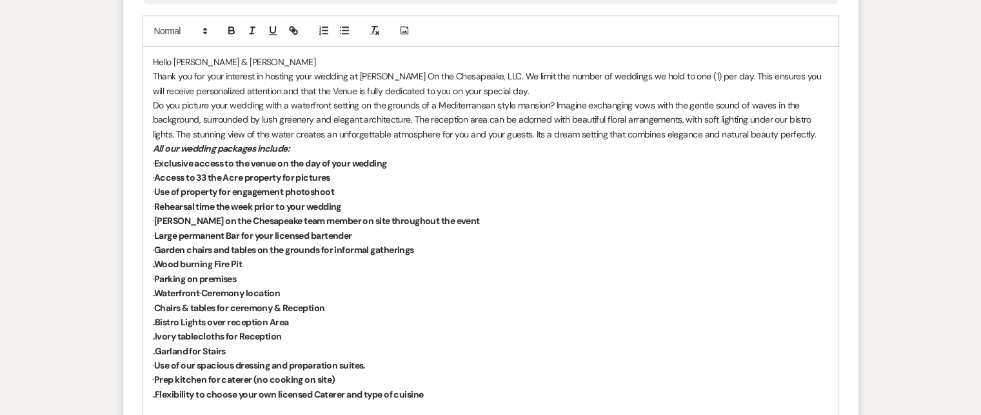
scroll to position [609, 0]
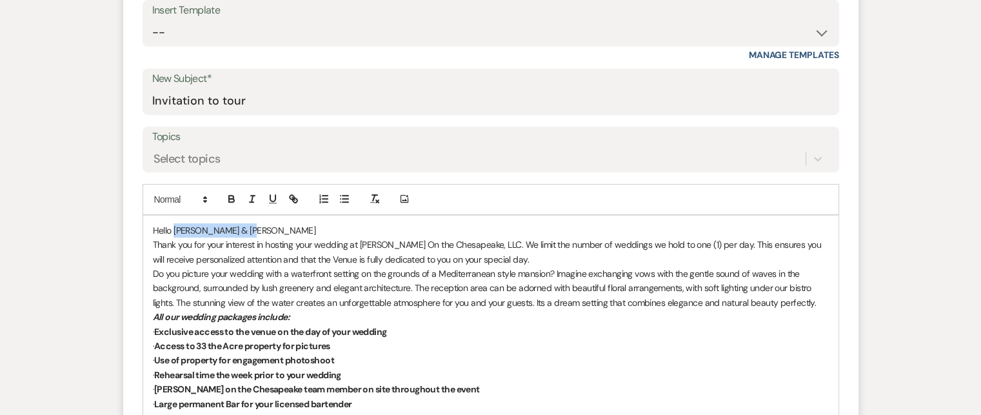
drag, startPoint x: 255, startPoint y: 226, endPoint x: 173, endPoint y: 227, distance: 82.6
click at [173, 227] on p "Hello Mathew & Callighan" at bounding box center [491, 230] width 676 height 14
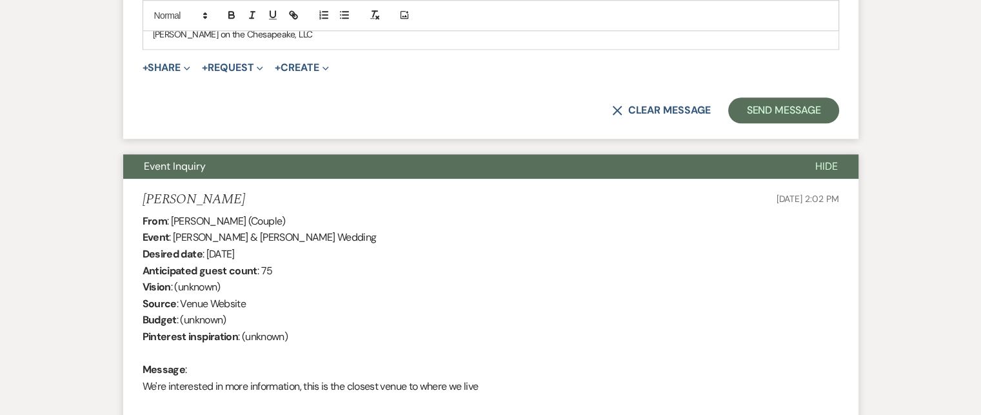
scroll to position [1189, 0]
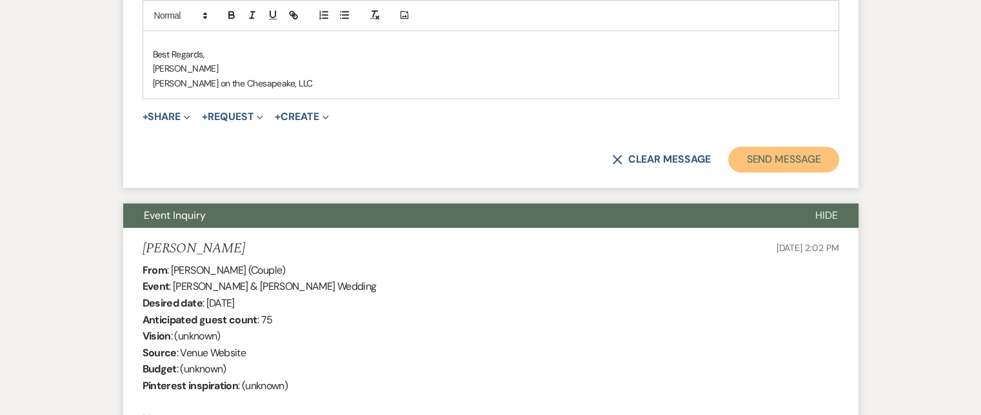
click at [801, 159] on button "Send Message" at bounding box center [783, 159] width 110 height 26
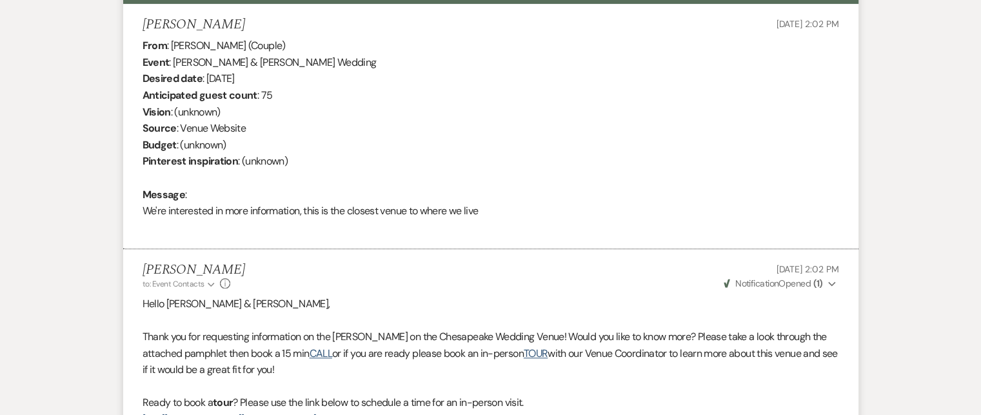
scroll to position [710, 0]
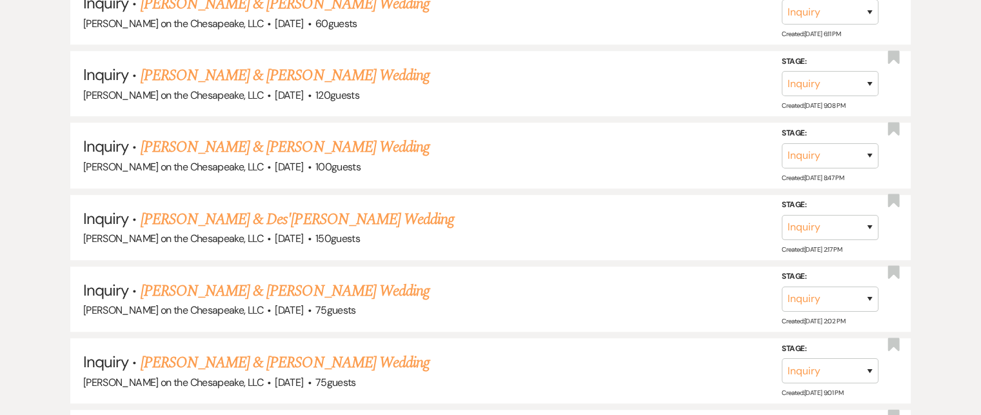
scroll to position [698, 0]
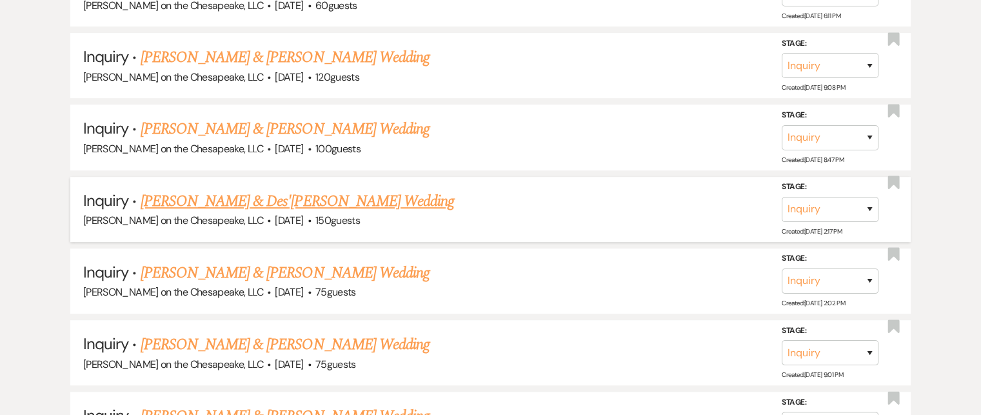
click at [285, 196] on link "[PERSON_NAME] & Des'[PERSON_NAME] Wedding" at bounding box center [298, 201] width 314 height 23
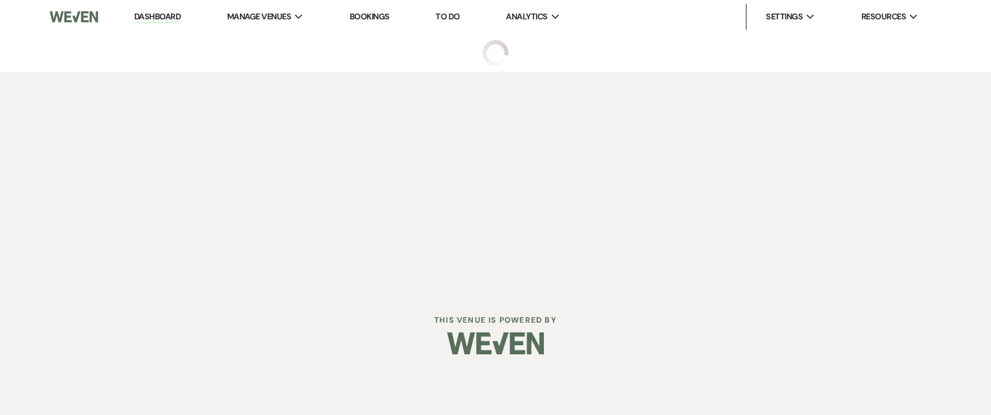
select select "5"
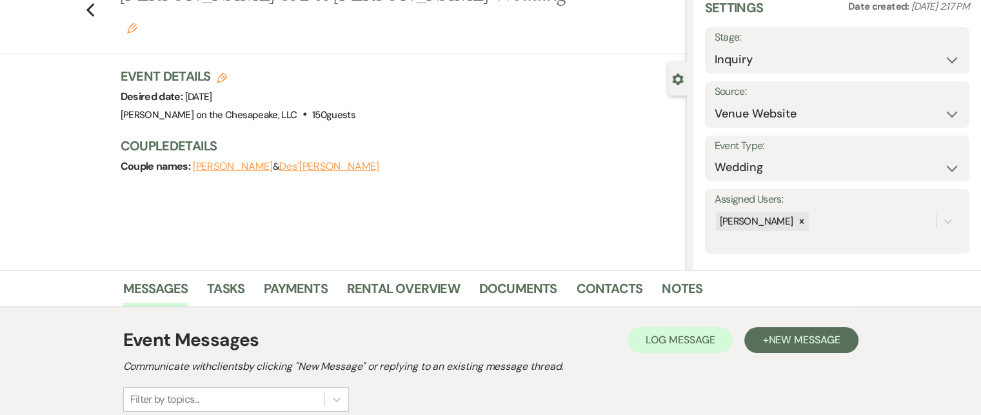
scroll to position [213, 0]
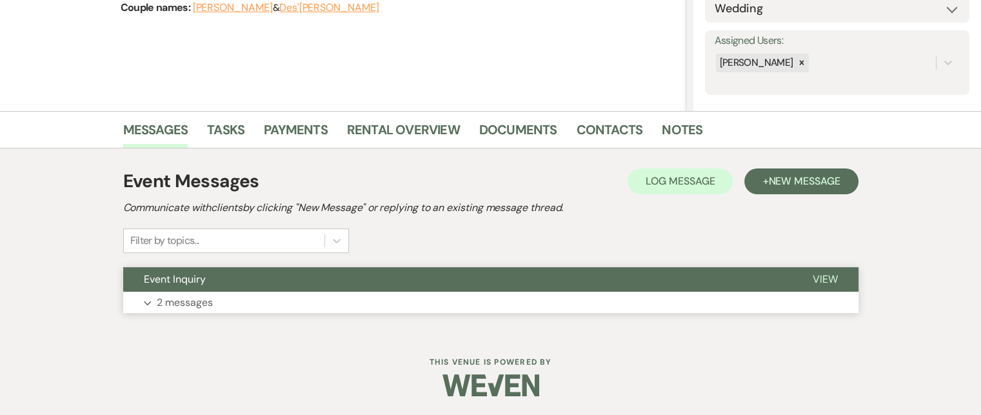
click at [821, 276] on span "View" at bounding box center [825, 279] width 25 height 14
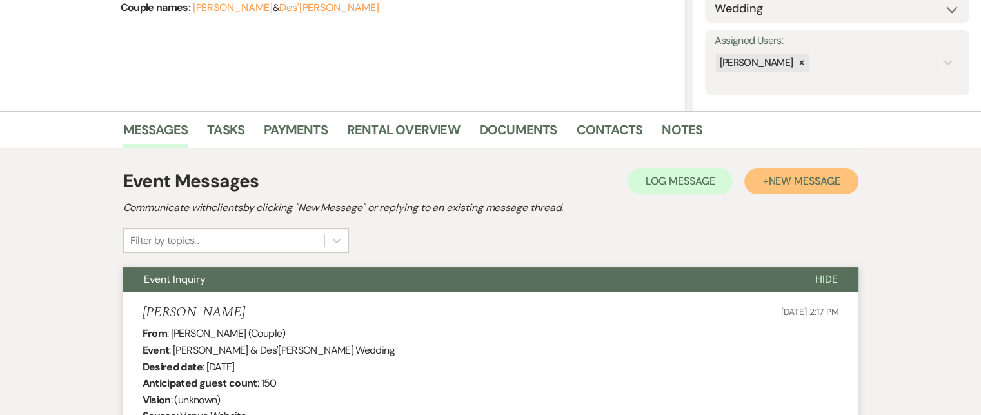
click at [799, 183] on span "New Message" at bounding box center [804, 181] width 72 height 14
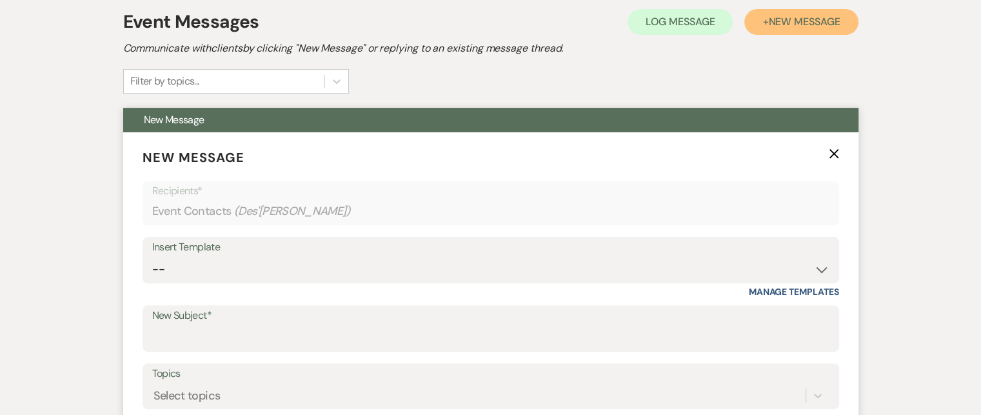
scroll to position [406, 0]
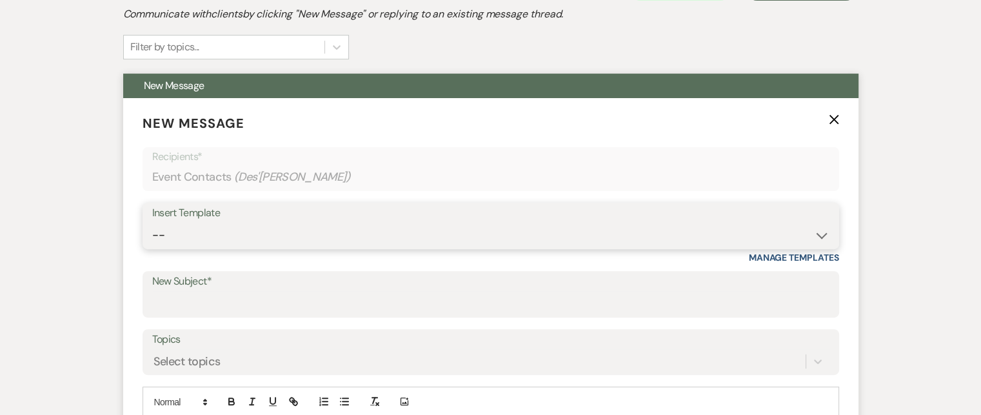
click at [823, 232] on select "-- Weven Planning Portal Introduction (Booked Events) Tour Request Response Fol…" at bounding box center [490, 234] width 677 height 25
select select "2764"
click at [152, 222] on select "-- Weven Planning Portal Introduction (Booked Events) Tour Request Response Fol…" at bounding box center [490, 234] width 677 height 25
type input "Invitation to tour"
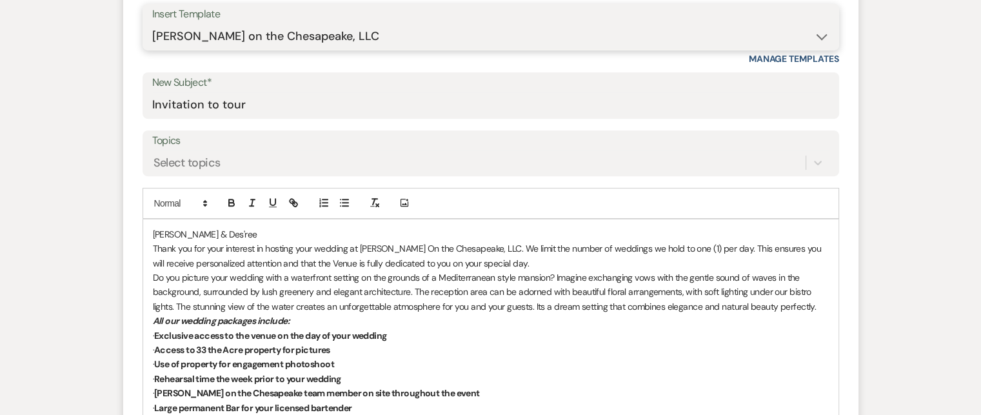
scroll to position [664, 0]
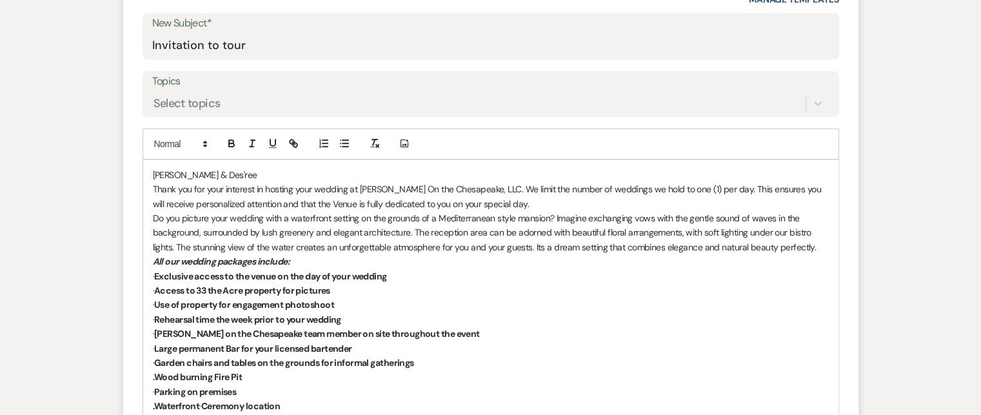
click at [153, 172] on p "Brett & Des'ree" at bounding box center [491, 175] width 676 height 14
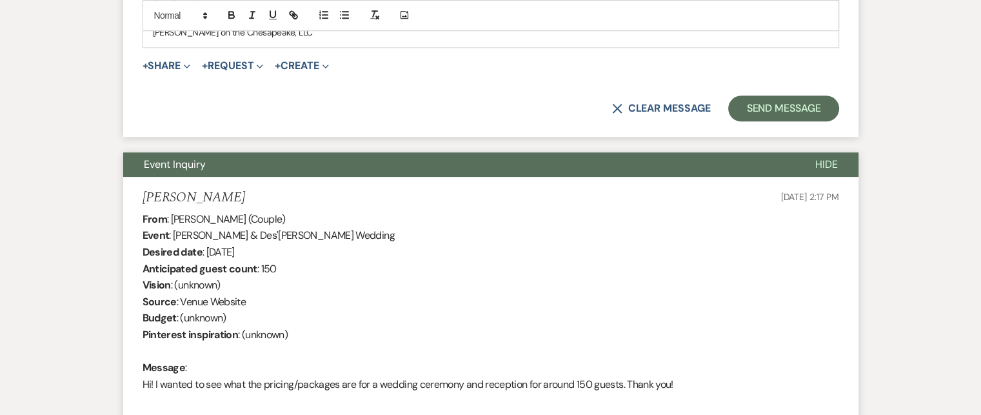
scroll to position [1245, 0]
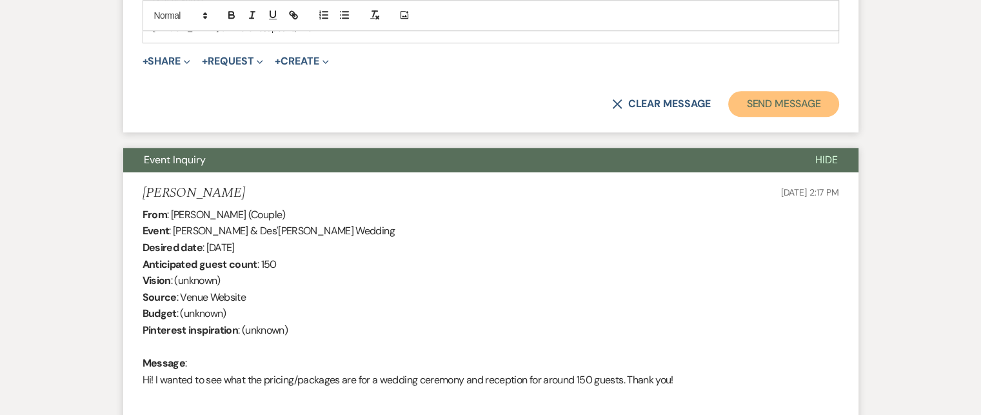
click at [786, 99] on button "Send Message" at bounding box center [783, 104] width 110 height 26
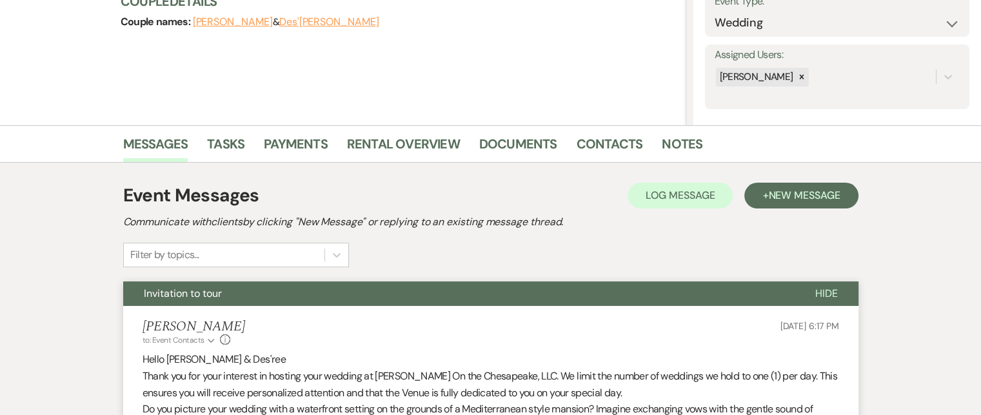
scroll to position [0, 0]
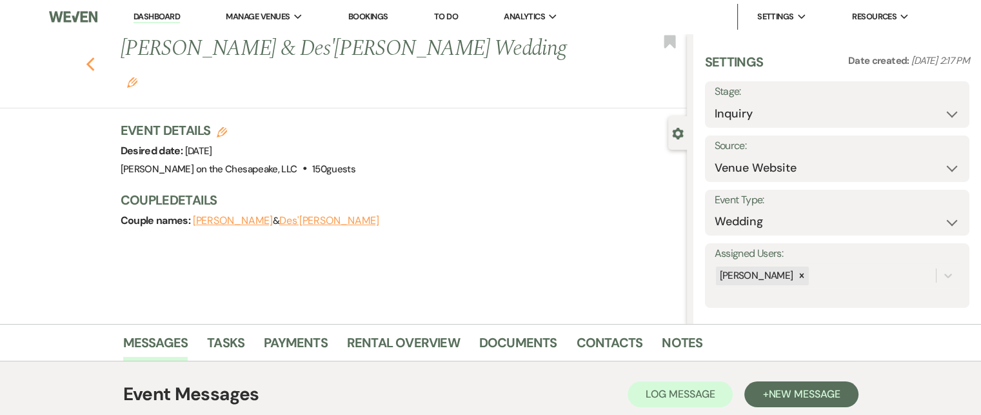
click at [93, 57] on use "button" at bounding box center [90, 64] width 8 height 14
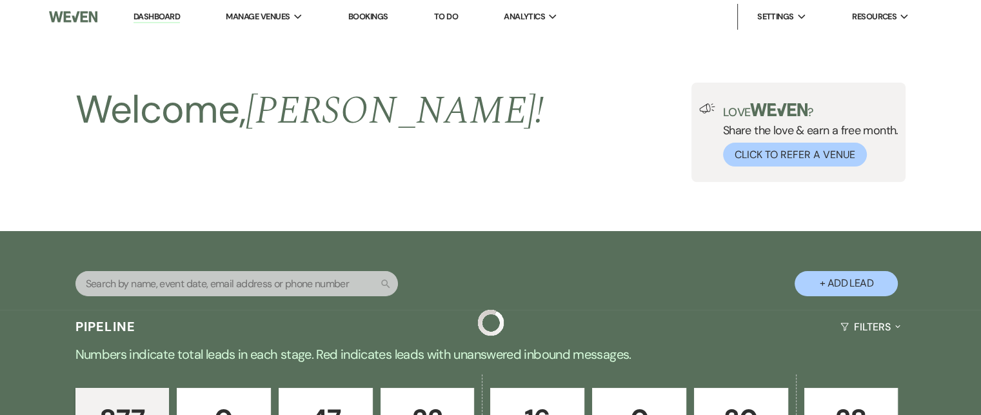
scroll to position [698, 0]
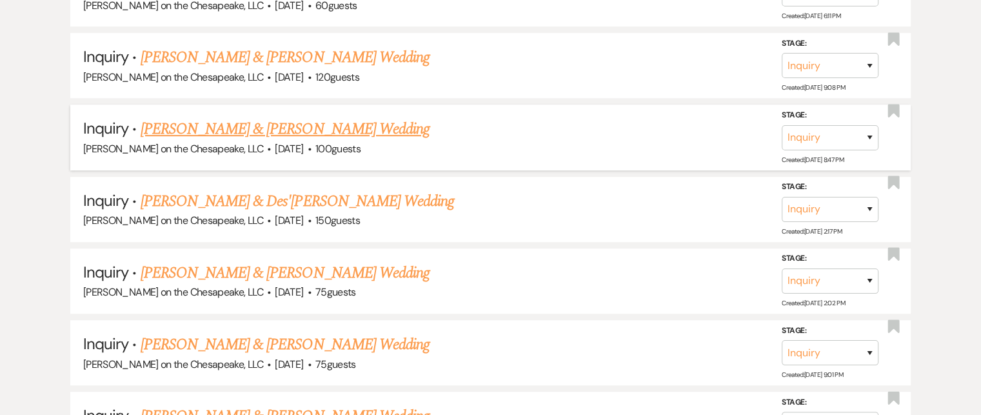
click at [263, 125] on link "[PERSON_NAME] & [PERSON_NAME] Wedding" at bounding box center [285, 128] width 289 height 23
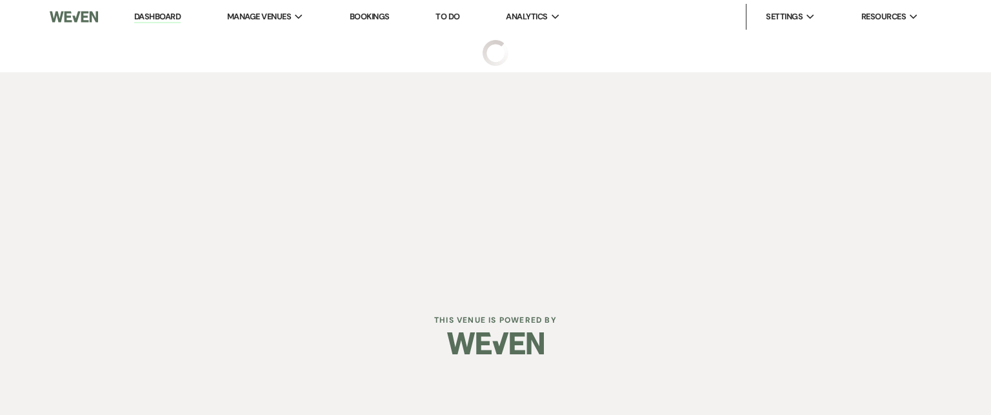
select select "5"
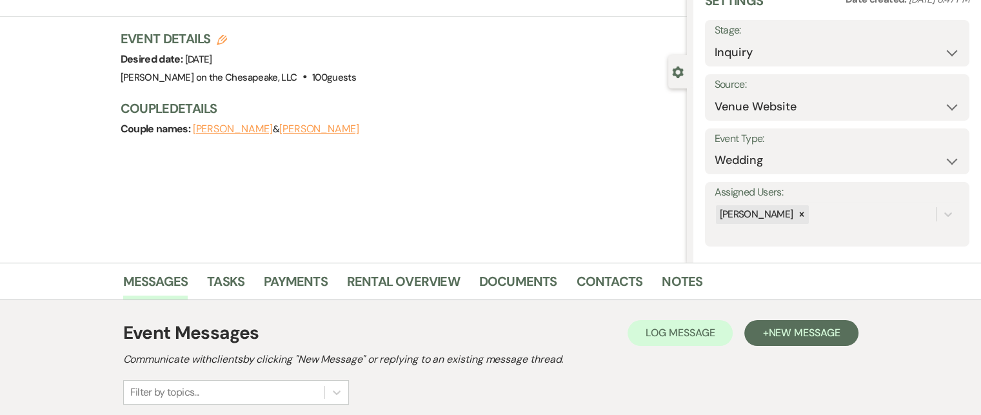
scroll to position [213, 0]
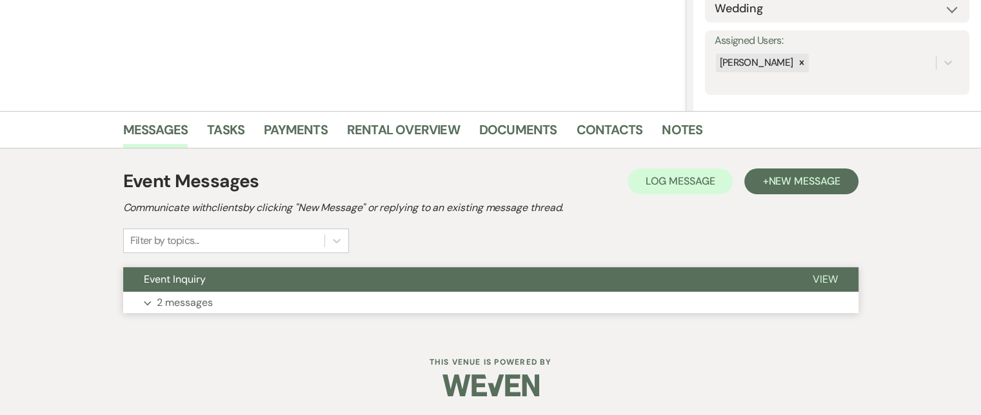
click at [816, 275] on span "View" at bounding box center [825, 279] width 25 height 14
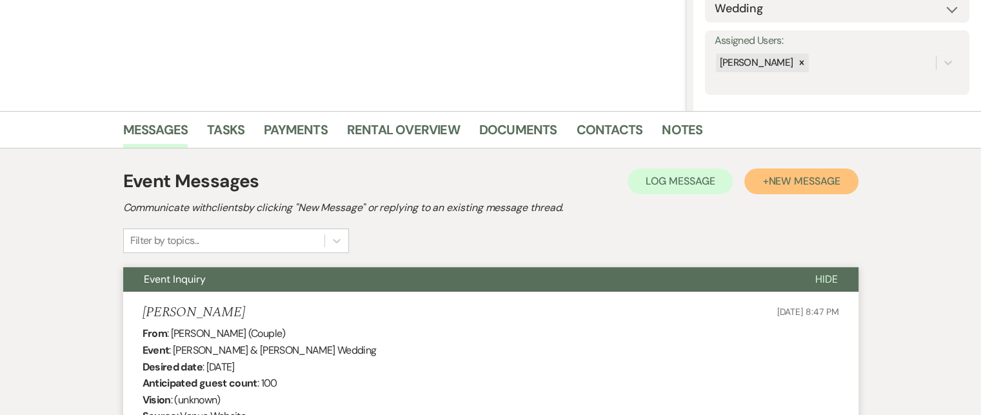
click at [831, 184] on span "New Message" at bounding box center [804, 181] width 72 height 14
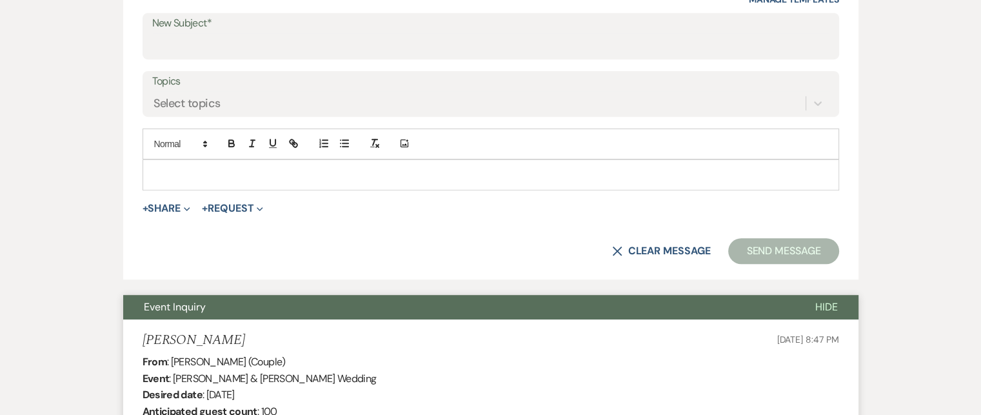
scroll to position [535, 0]
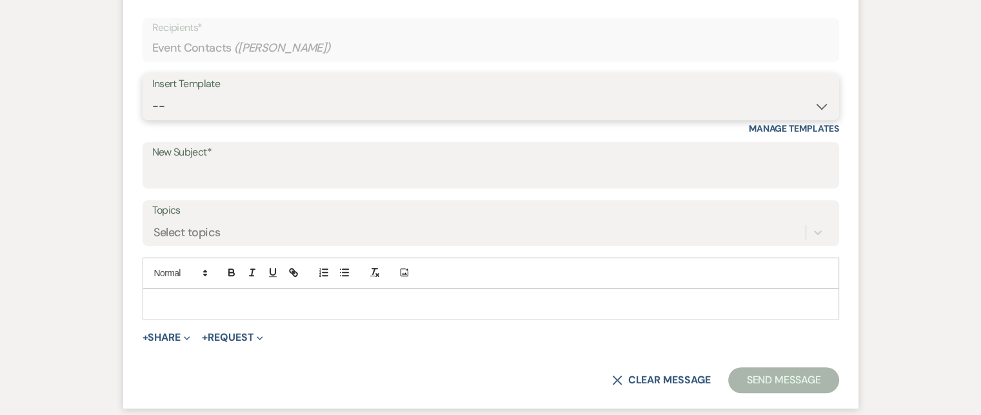
click at [824, 104] on select "-- Weven Planning Portal Introduction (Booked Events) Tour Request Response Fol…" at bounding box center [490, 106] width 677 height 25
select select "2764"
click at [152, 94] on select "-- Weven Planning Portal Introduction (Booked Events) Tour Request Response Fol…" at bounding box center [490, 106] width 677 height 25
type input "Invitation to tour"
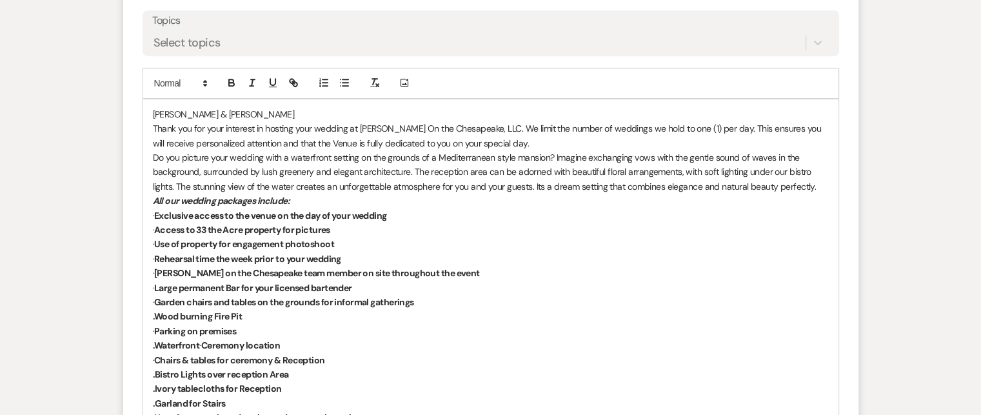
scroll to position [729, 0]
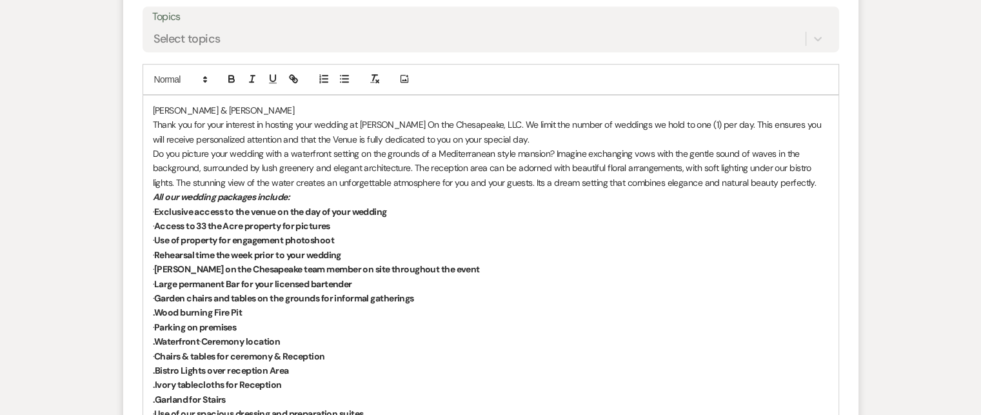
click at [153, 108] on p "Forrest & Sarah" at bounding box center [491, 110] width 676 height 14
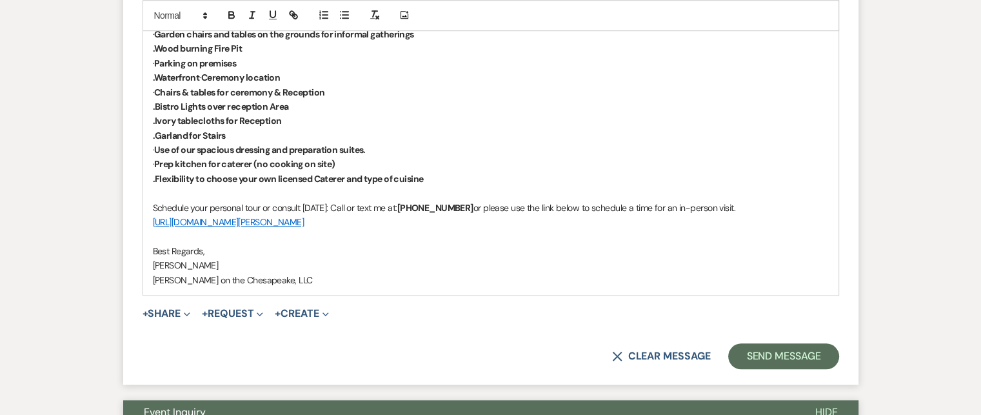
scroll to position [1051, 0]
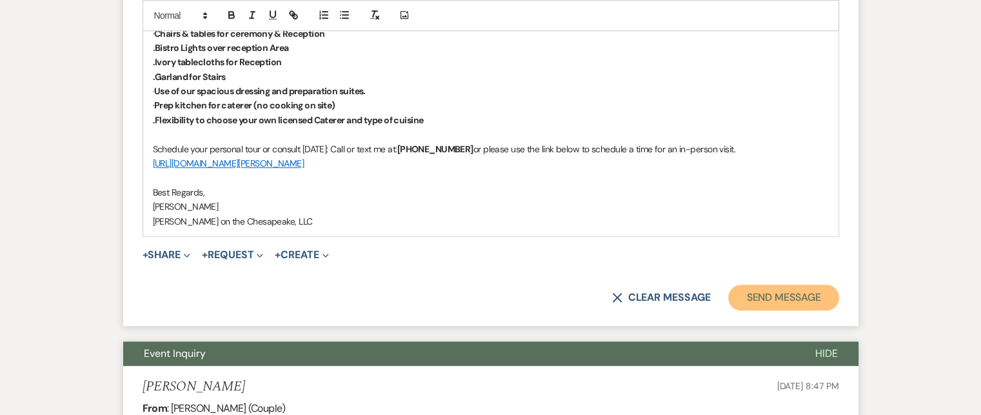
click at [764, 295] on button "Send Message" at bounding box center [783, 297] width 110 height 26
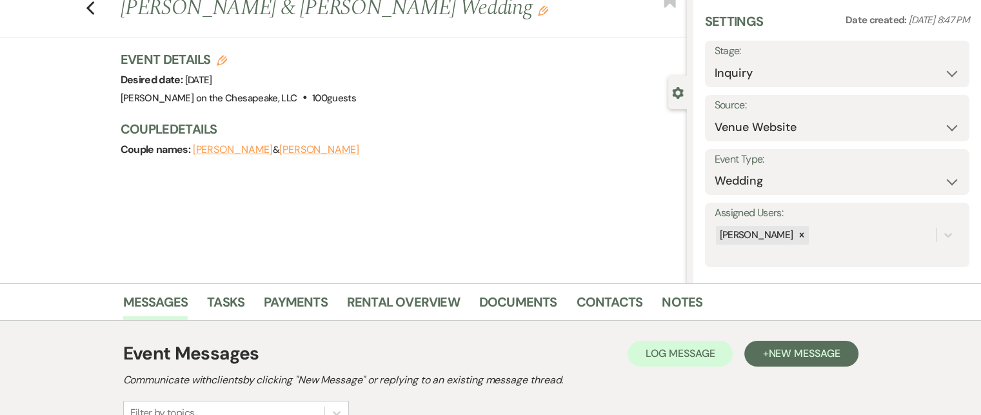
scroll to position [0, 0]
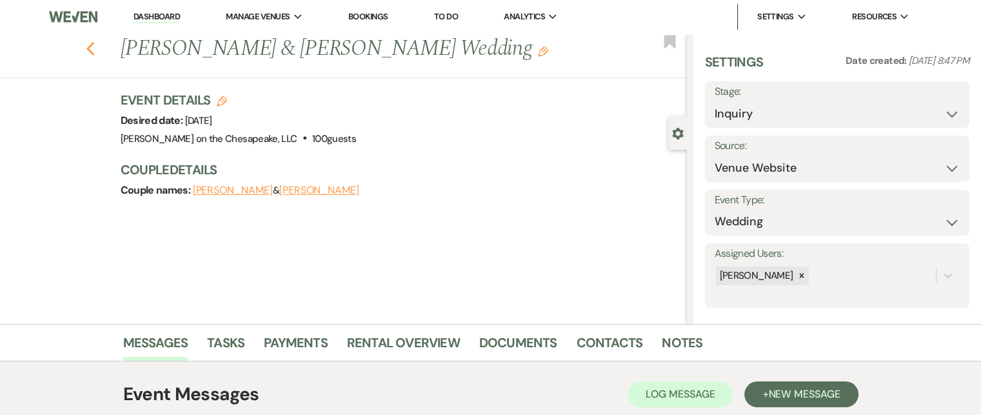
click at [95, 50] on icon "Previous" at bounding box center [91, 48] width 10 height 15
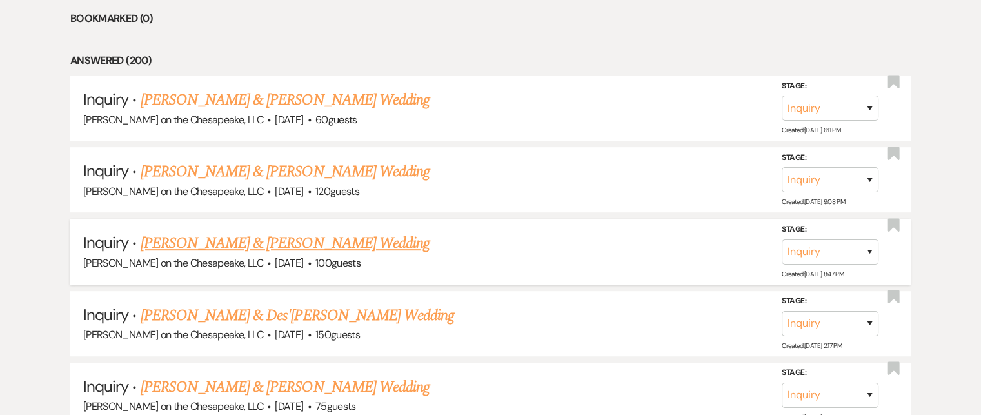
scroll to position [569, 0]
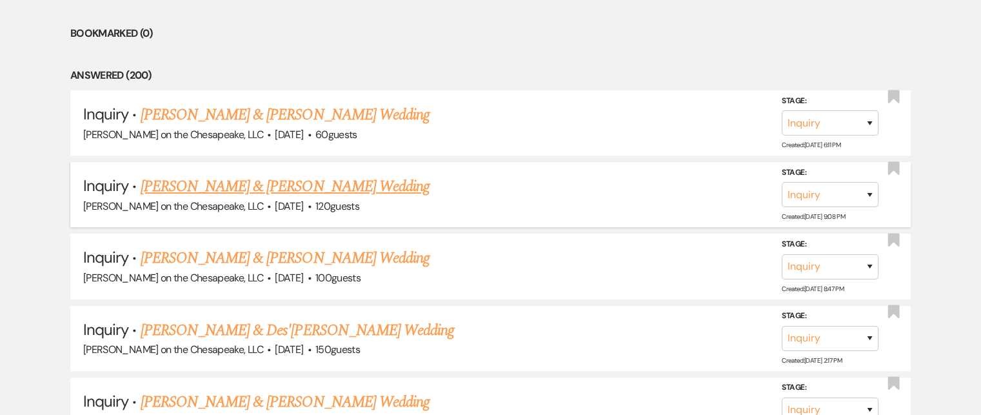
click at [320, 183] on link "[PERSON_NAME] & [PERSON_NAME] Wedding" at bounding box center [285, 186] width 289 height 23
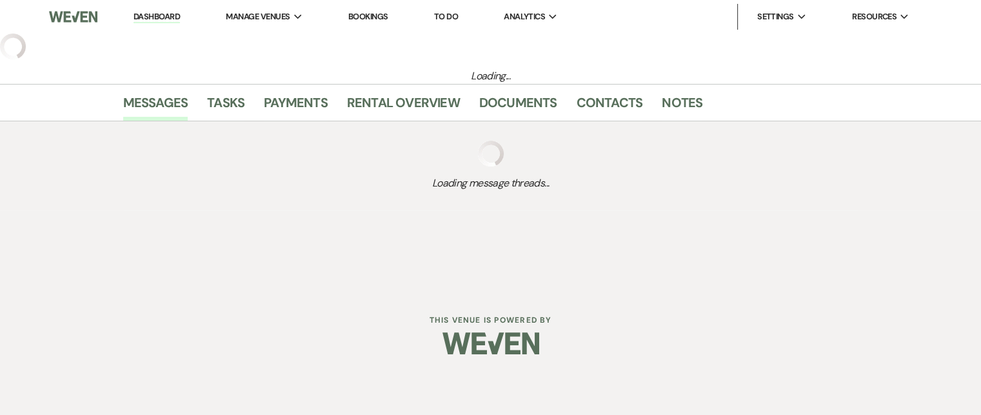
select select "5"
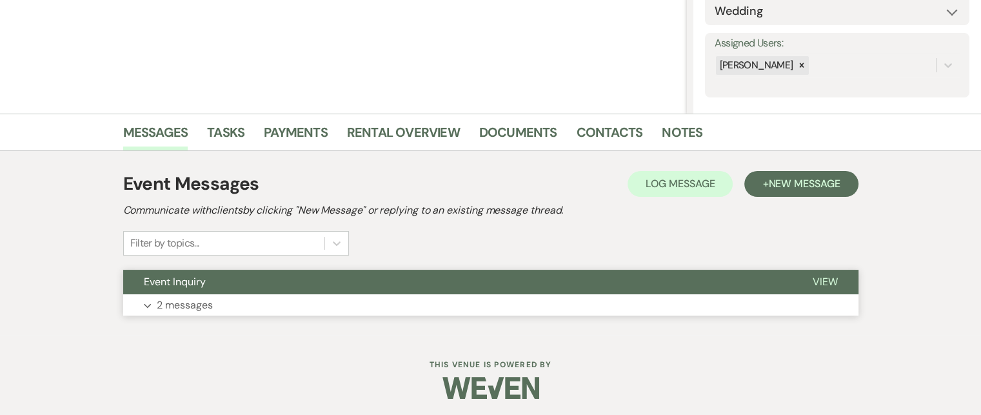
scroll to position [213, 0]
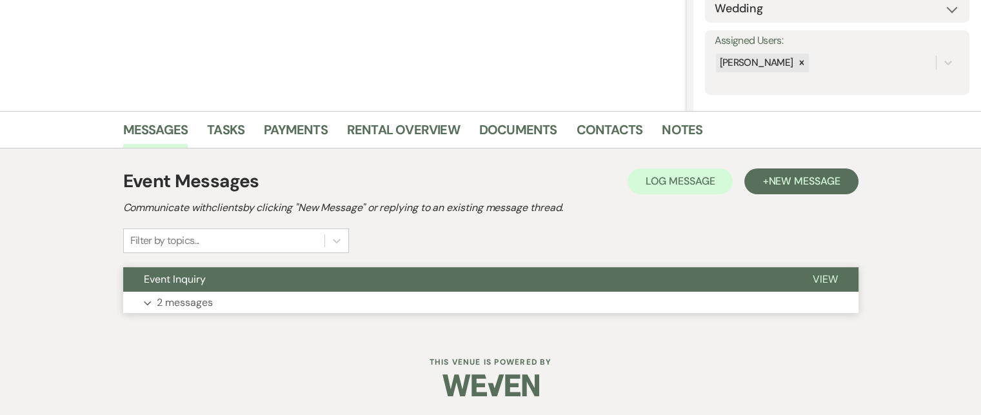
click at [838, 275] on button "View" at bounding box center [825, 279] width 66 height 25
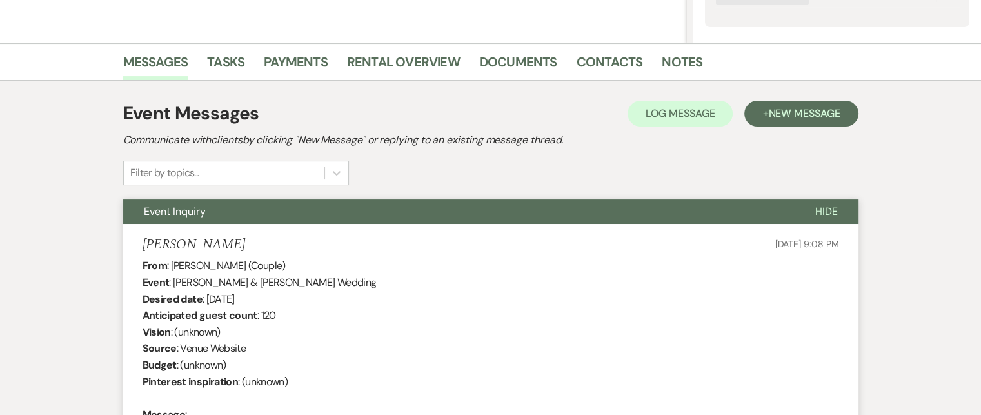
scroll to position [277, 0]
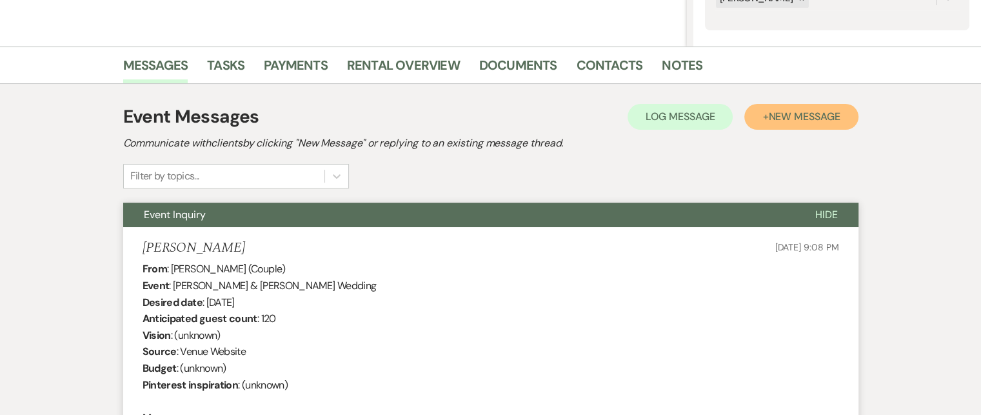
click at [775, 118] on span "New Message" at bounding box center [804, 117] width 72 height 14
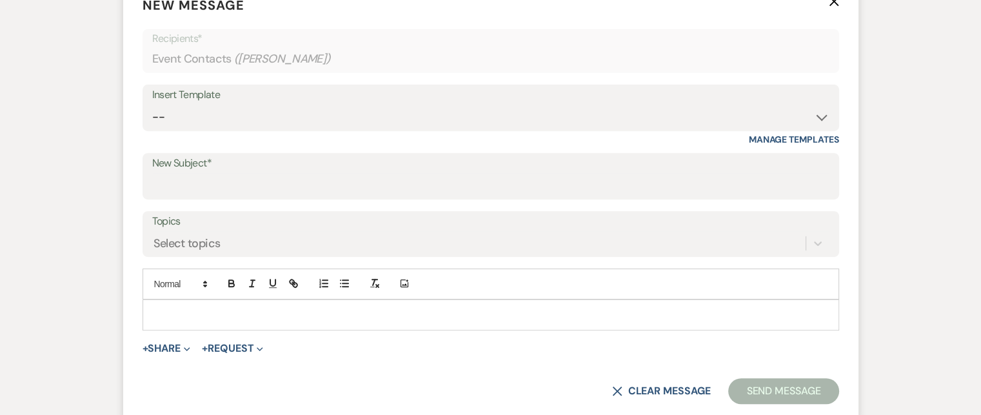
scroll to position [535, 0]
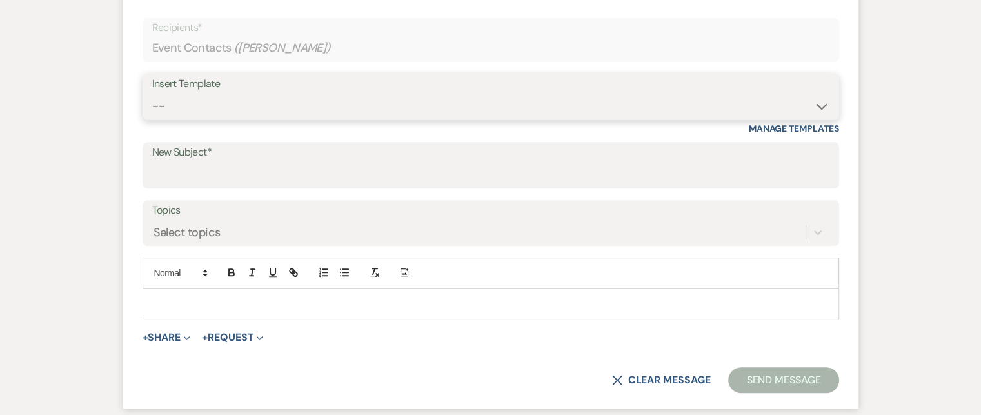
click at [823, 103] on select "-- Weven Planning Portal Introduction (Booked Events) Tour Request Response Fol…" at bounding box center [490, 106] width 677 height 25
select select "2764"
click at [152, 94] on select "-- Weven Planning Portal Introduction (Booked Events) Tour Request Response Fol…" at bounding box center [490, 106] width 677 height 25
type input "Invitation to tour"
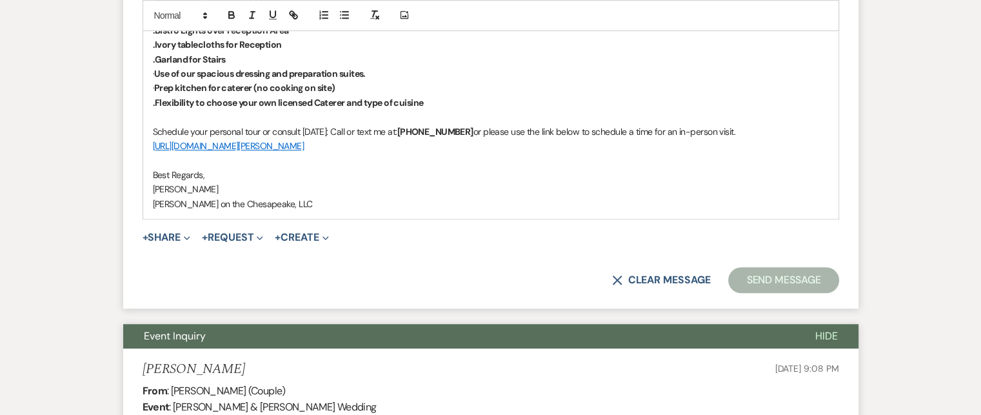
scroll to position [1116, 0]
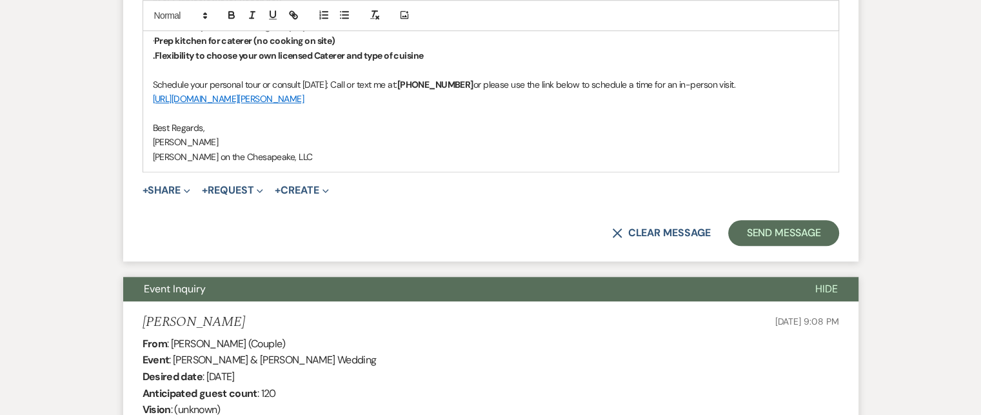
click at [424, 56] on strong ".Flexibility to choose your own licensed Caterer and type of cuisine" at bounding box center [288, 56] width 271 height 12
click at [424, 51] on strong ".Flexibility to choose your own licensed Caterer and type of cuisine" at bounding box center [288, 56] width 271 height 12
click at [175, 188] on button "+ Share Expand" at bounding box center [167, 190] width 48 height 10
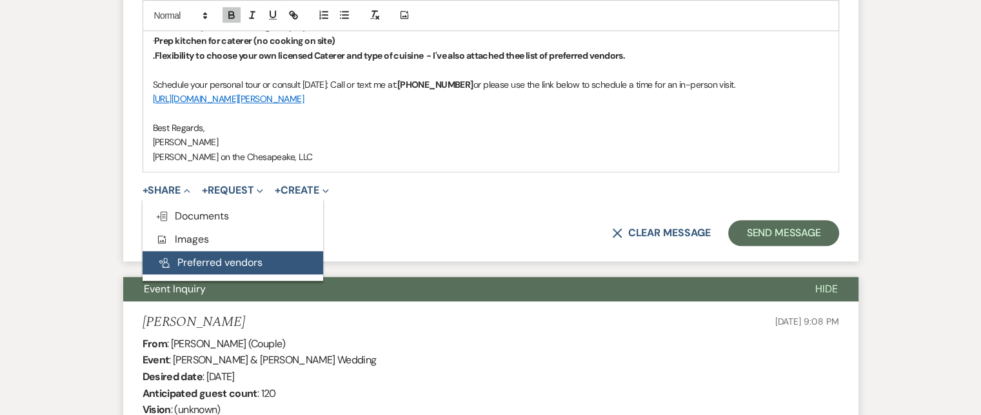
click at [216, 261] on button "Pref Vendors Preferred vendors" at bounding box center [233, 262] width 181 height 23
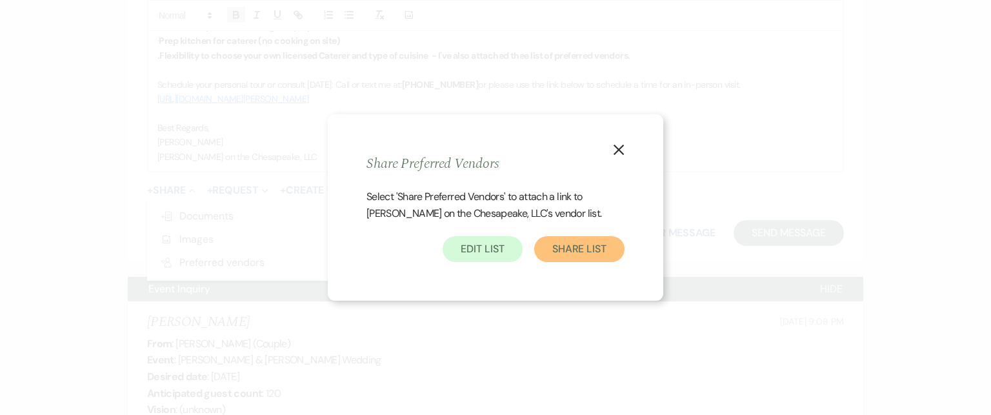
click at [578, 242] on button "Share List" at bounding box center [579, 249] width 90 height 26
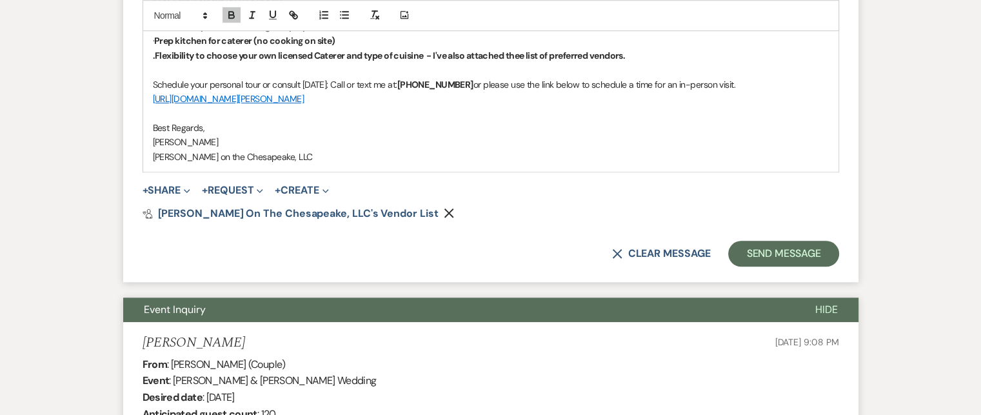
click at [524, 52] on strong ".Flexibility to choose your own licensed Caterer and type of cuisine - I've als…" at bounding box center [389, 56] width 473 height 12
click at [789, 247] on button "Send Message" at bounding box center [783, 254] width 110 height 26
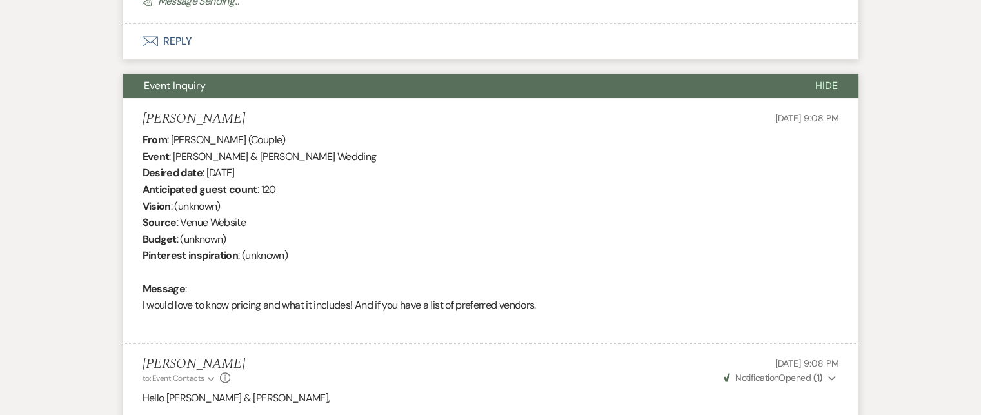
scroll to position [637, 0]
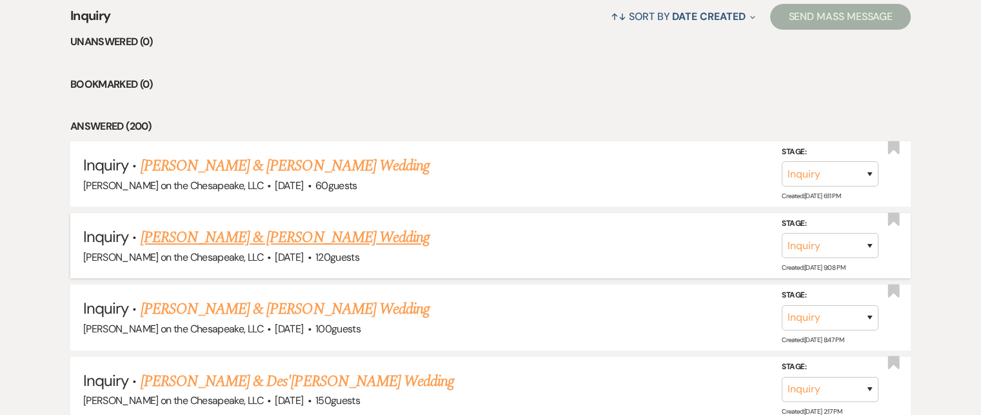
scroll to position [504, 0]
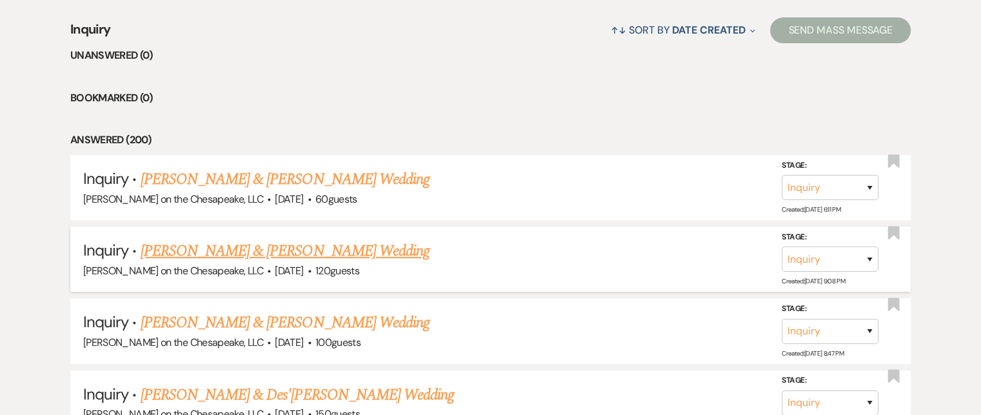
click at [326, 247] on link "[PERSON_NAME] & [PERSON_NAME] Wedding" at bounding box center [285, 250] width 289 height 23
select select "5"
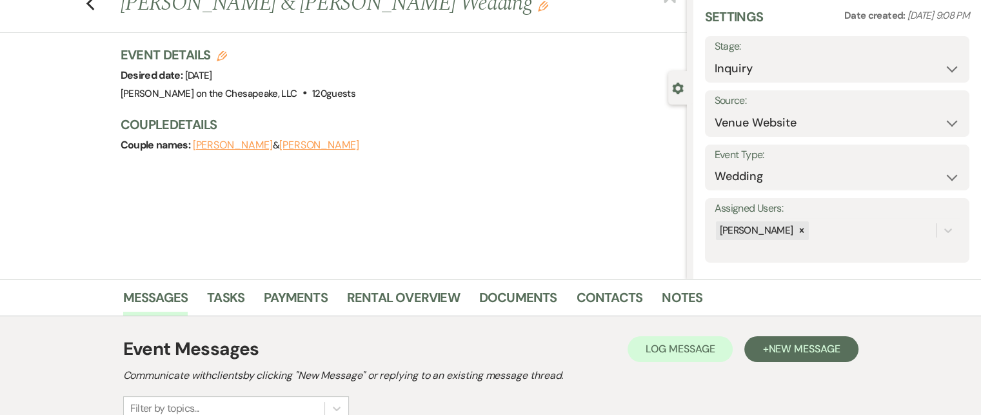
scroll to position [15, 0]
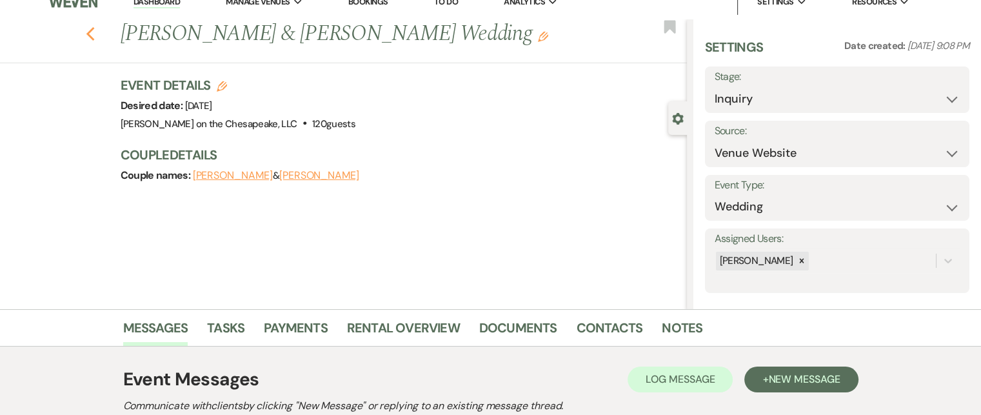
click at [94, 35] on use "button" at bounding box center [90, 34] width 8 height 14
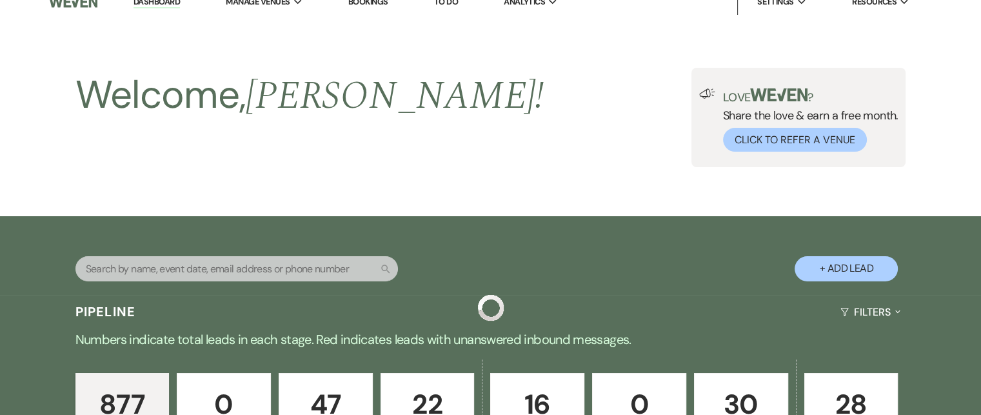
scroll to position [504, 0]
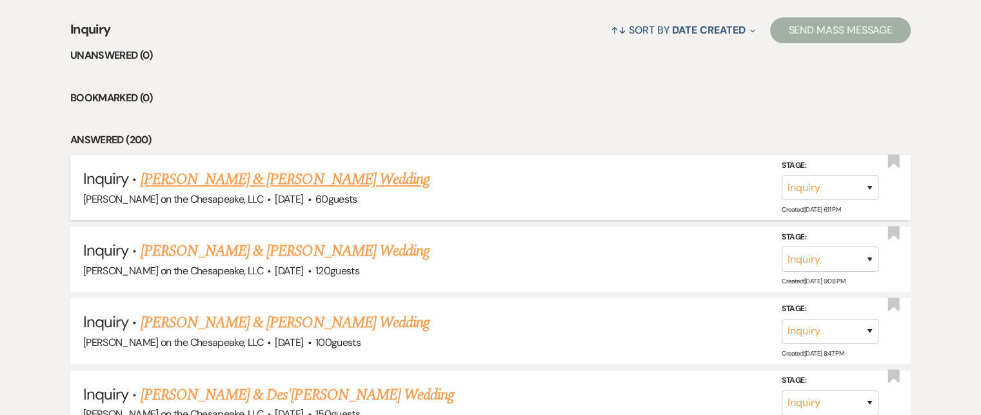
click at [304, 187] on link "[PERSON_NAME] & [PERSON_NAME] Wedding" at bounding box center [285, 179] width 289 height 23
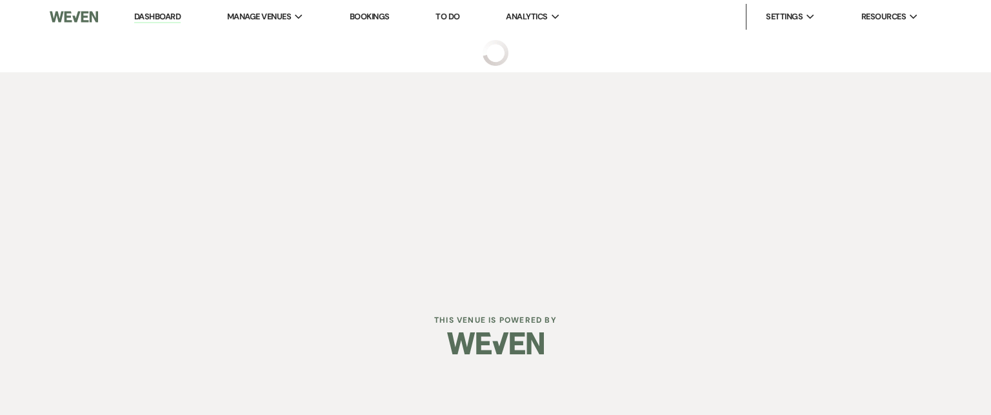
select select "5"
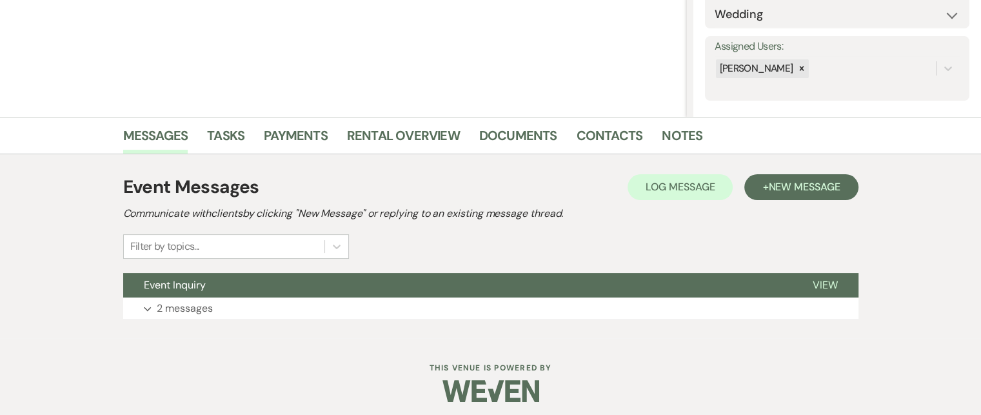
scroll to position [213, 0]
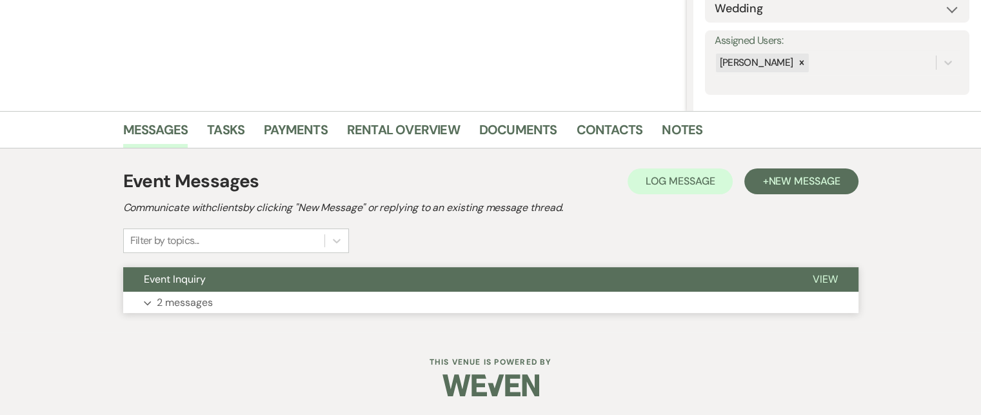
click at [824, 278] on span "View" at bounding box center [825, 279] width 25 height 14
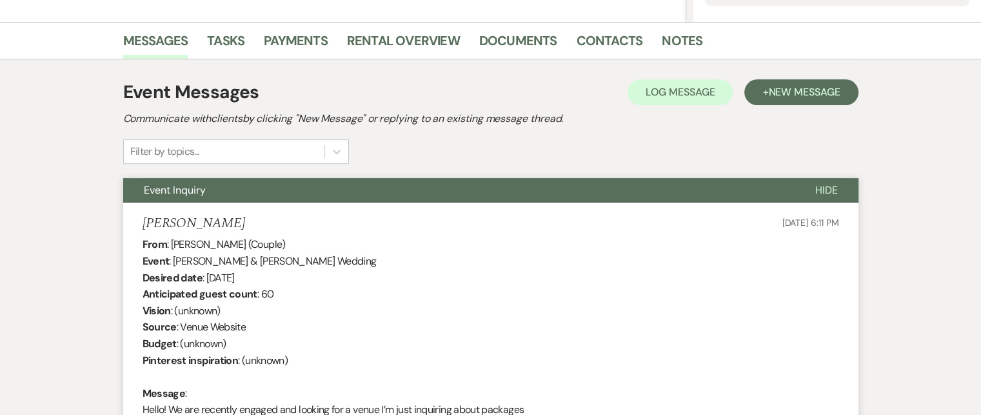
scroll to position [0, 0]
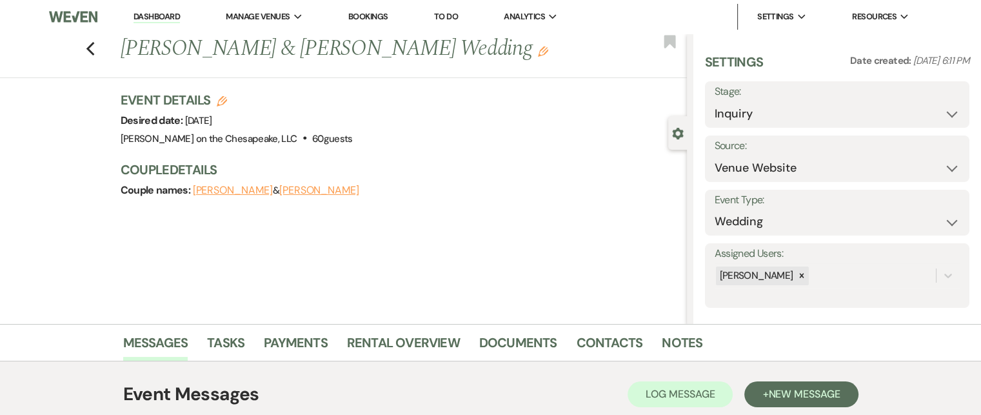
click at [104, 52] on div "Previous David Hodges & Kaylyn Curtis's Wedding Edit Bookmark" at bounding box center [340, 56] width 693 height 44
